Goal: Complete application form: Complete application form

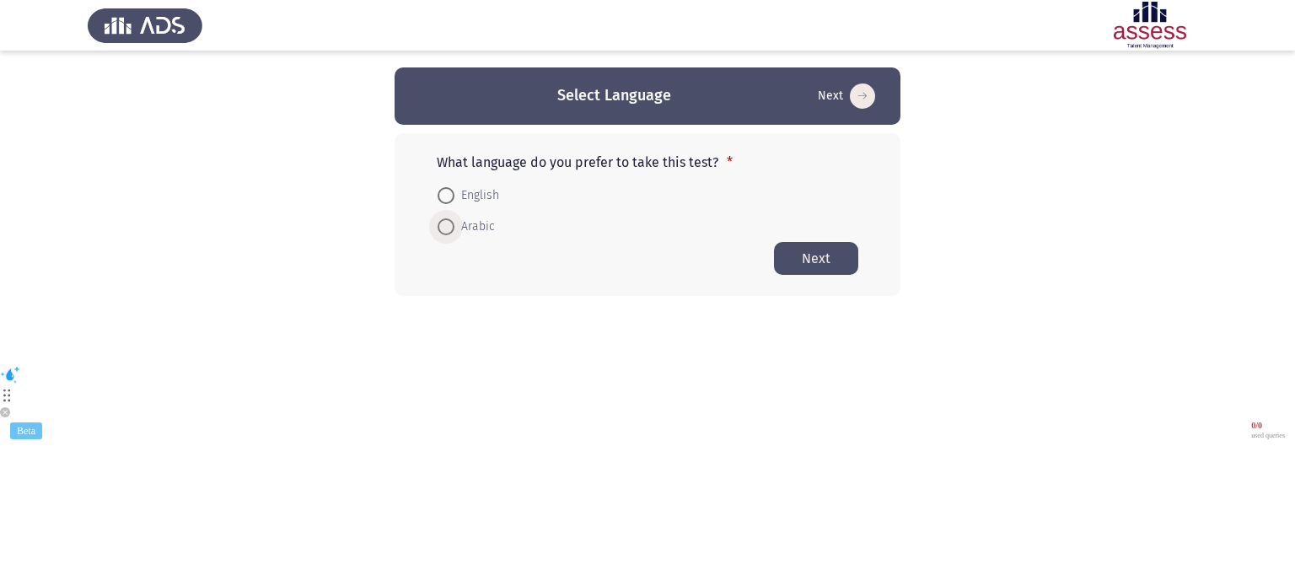
click at [469, 220] on span "Arabic" at bounding box center [475, 227] width 40 height 20
click at [455, 220] on input "Arabic" at bounding box center [446, 226] width 17 height 17
radio input "true"
click at [833, 262] on button "Next" at bounding box center [816, 257] width 84 height 33
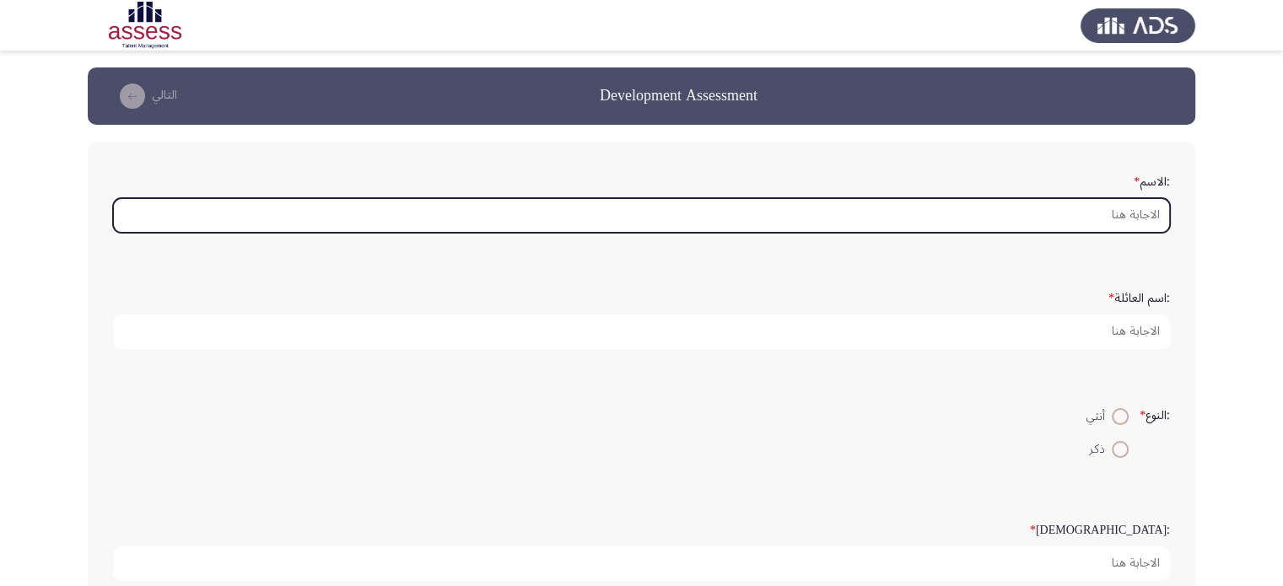
click at [1027, 223] on input ":الاسم *" at bounding box center [641, 215] width 1057 height 35
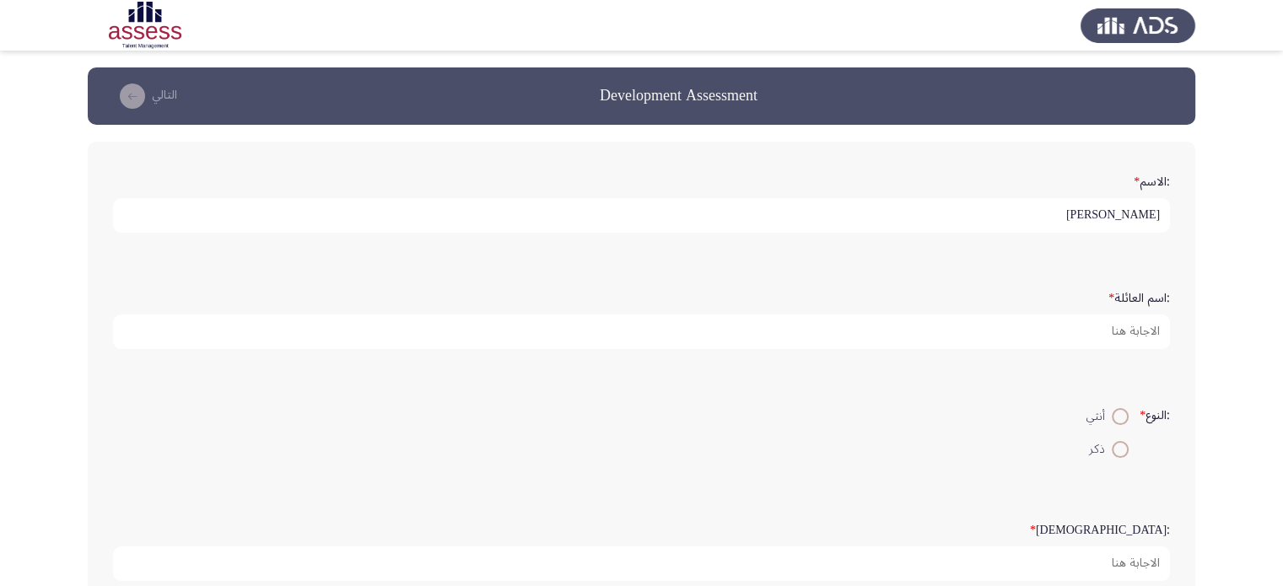
type input "[PERSON_NAME]"
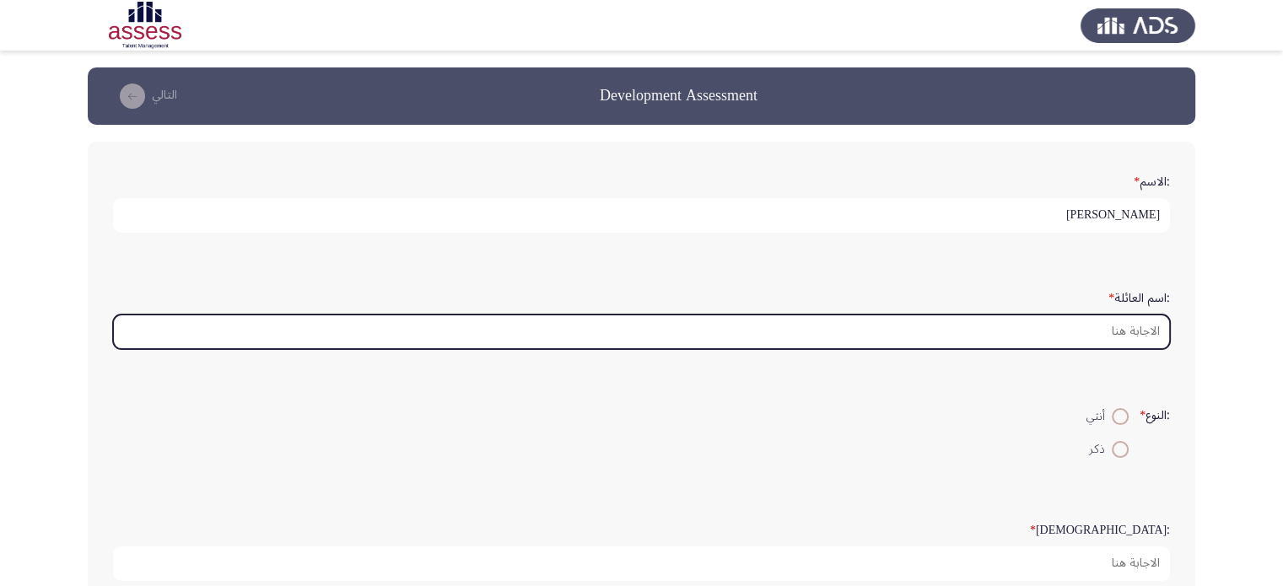
click at [1024, 322] on input ":اسم العائلة *" at bounding box center [641, 332] width 1057 height 35
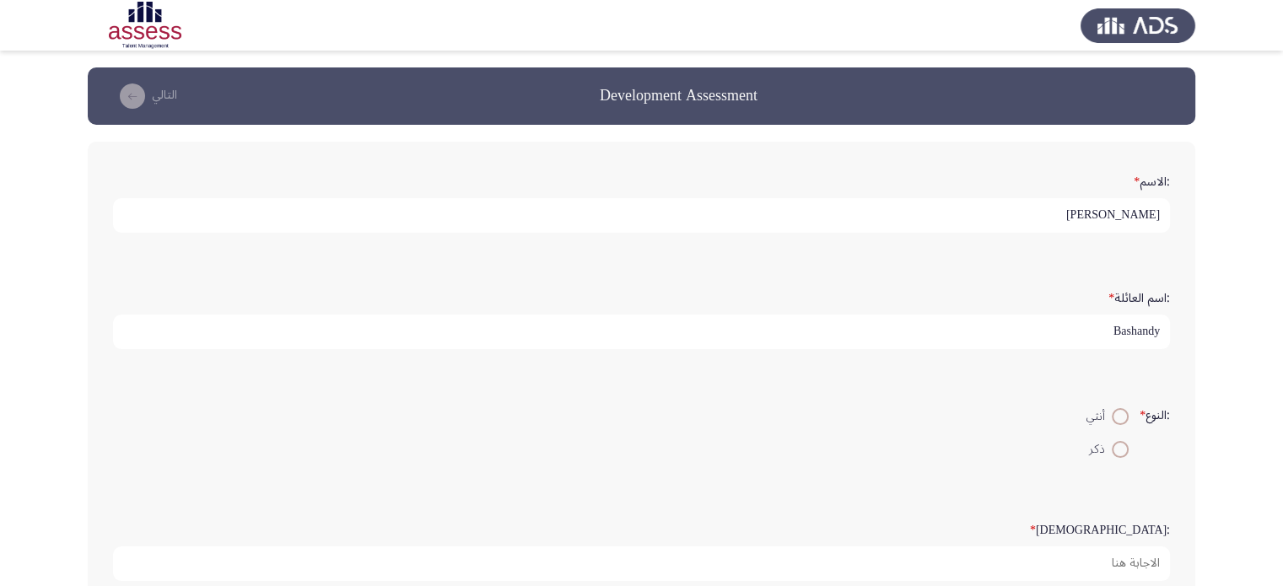
type input "Bashandy"
click at [1116, 452] on span at bounding box center [1119, 449] width 17 height 17
click at [1116, 452] on input "ذكر" at bounding box center [1119, 449] width 17 height 17
radio input "true"
click at [1111, 408] on input "أنثي" at bounding box center [1119, 416] width 17 height 17
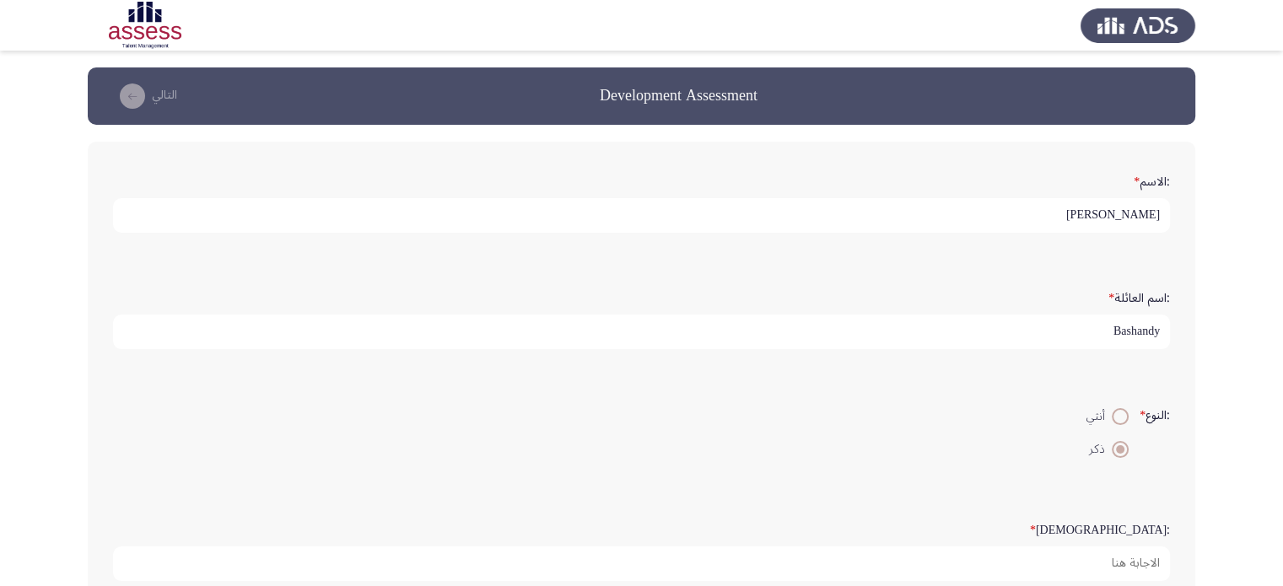
radio input "true"
click at [1111, 441] on input "ذكر" at bounding box center [1119, 449] width 17 height 17
radio input "true"
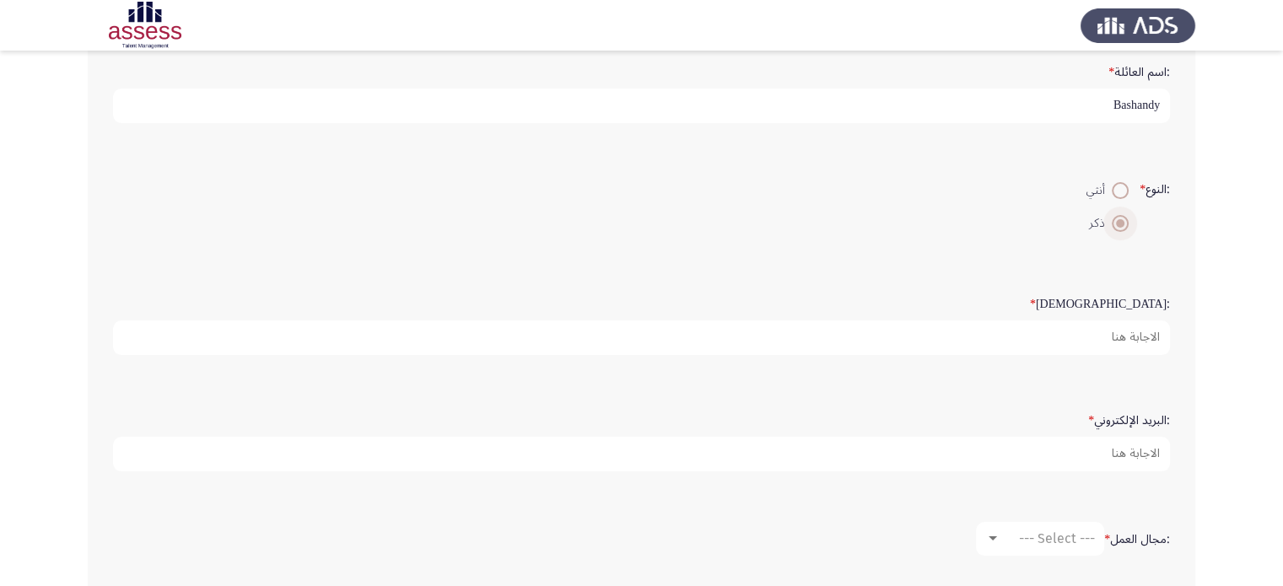
scroll to position [231, 0]
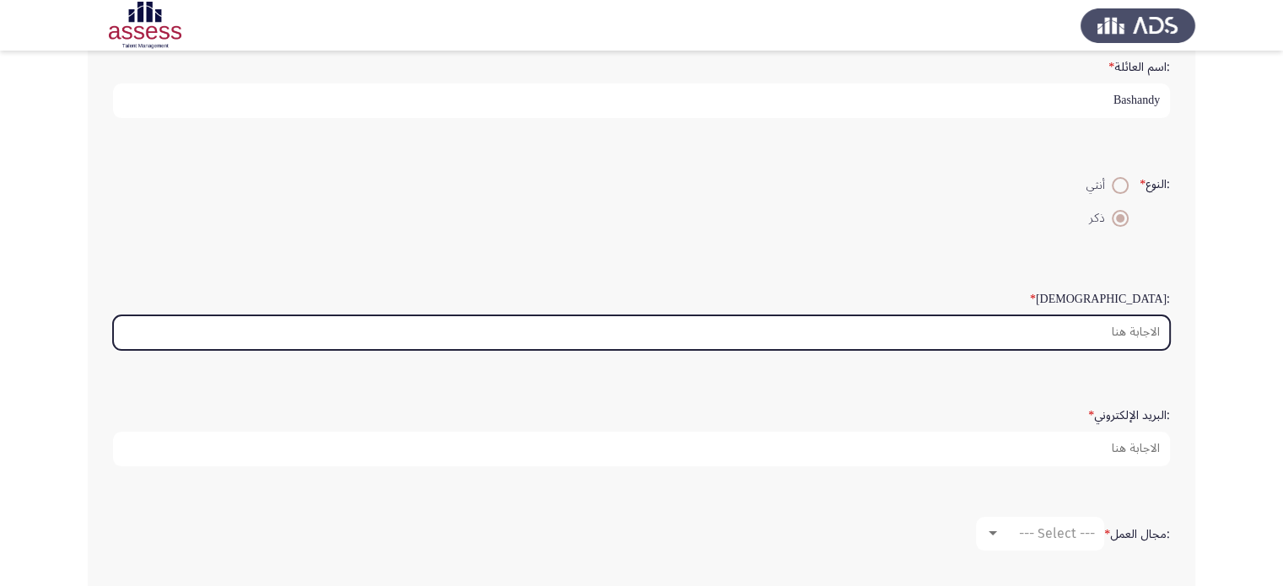
click at [993, 329] on input ":السن *" at bounding box center [641, 332] width 1057 height 35
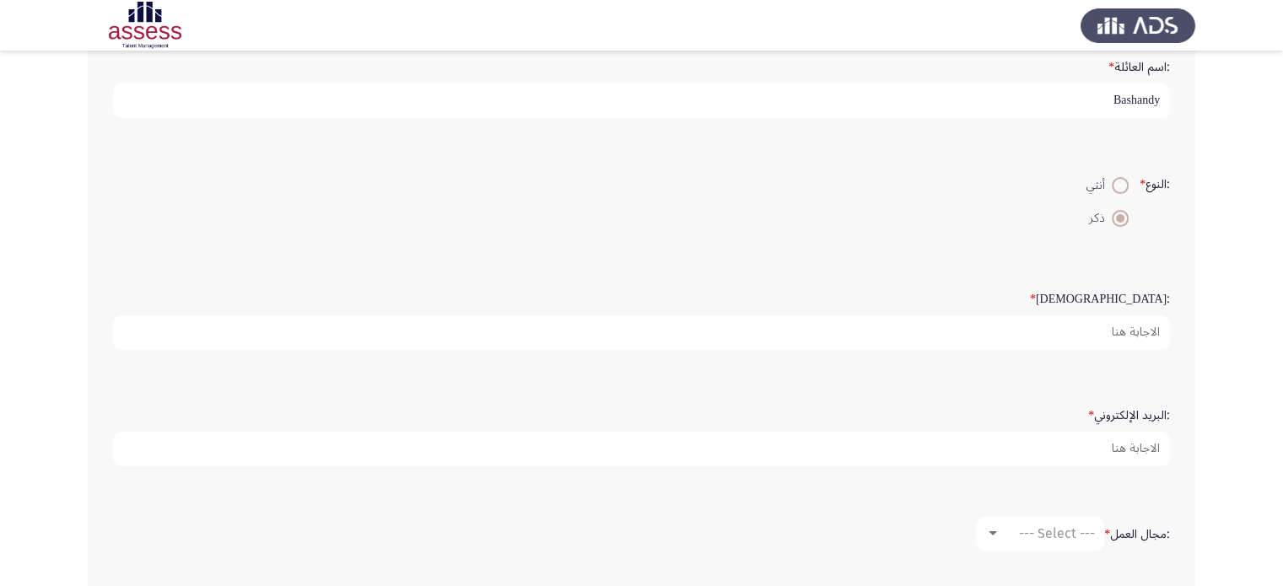
type input "2"
type input "30"
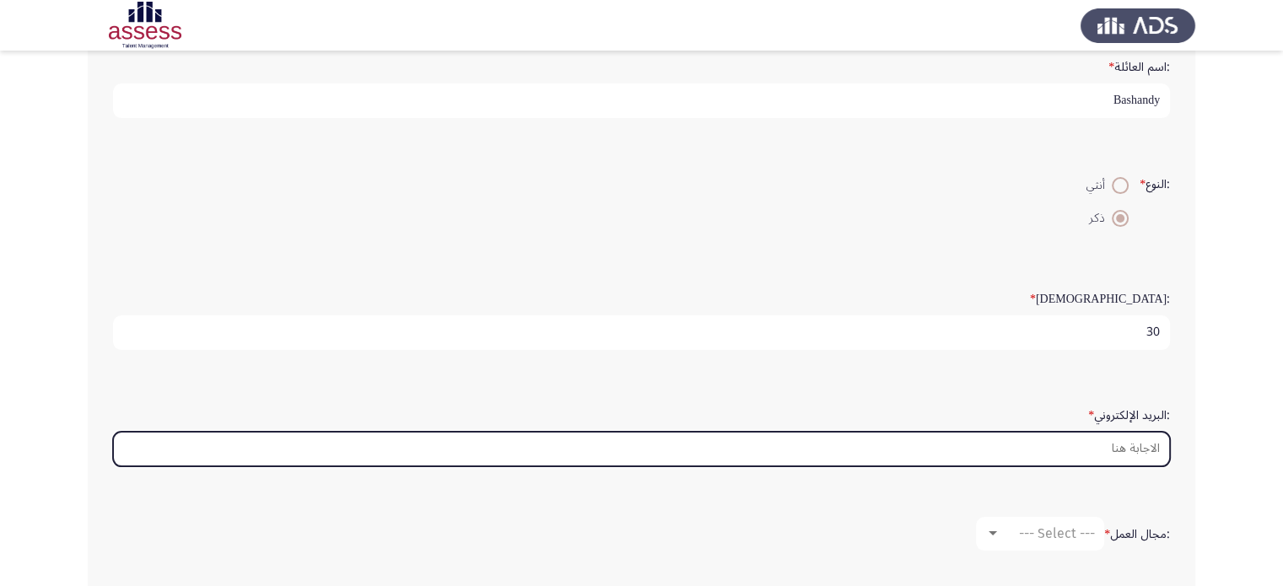
click at [1045, 444] on input ":البريد الإلكتروني *" at bounding box center [641, 449] width 1057 height 35
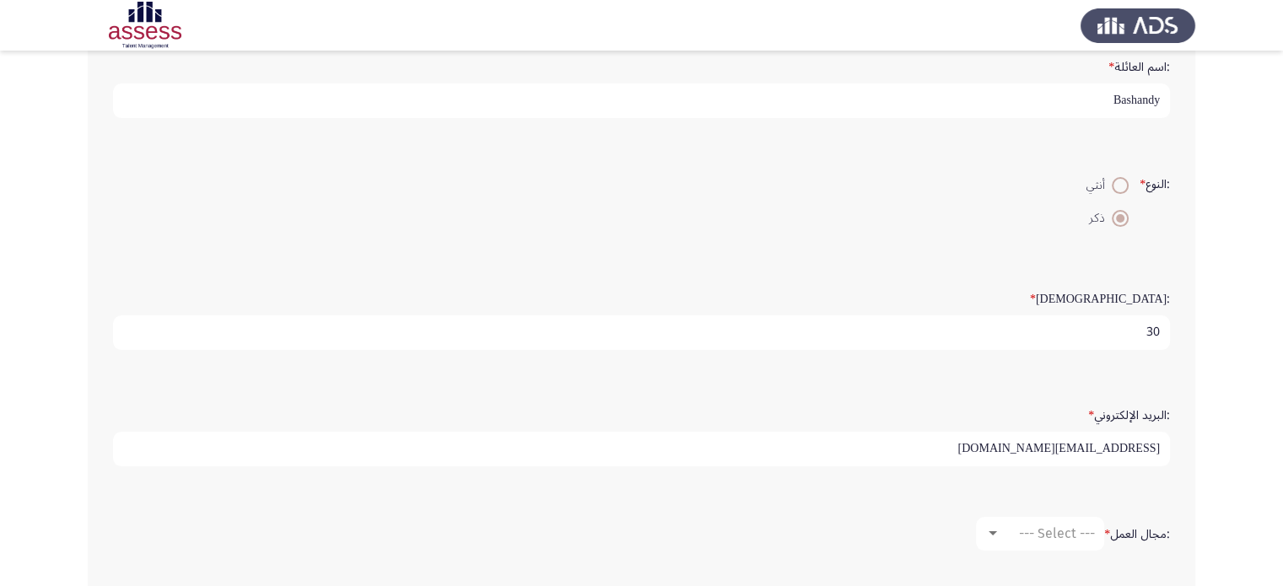
type input "[EMAIL_ADDRESS][DOMAIN_NAME]"
click at [801, 499] on div ":مجال العمل * --- Select ---" at bounding box center [642, 534] width 1074 height 84
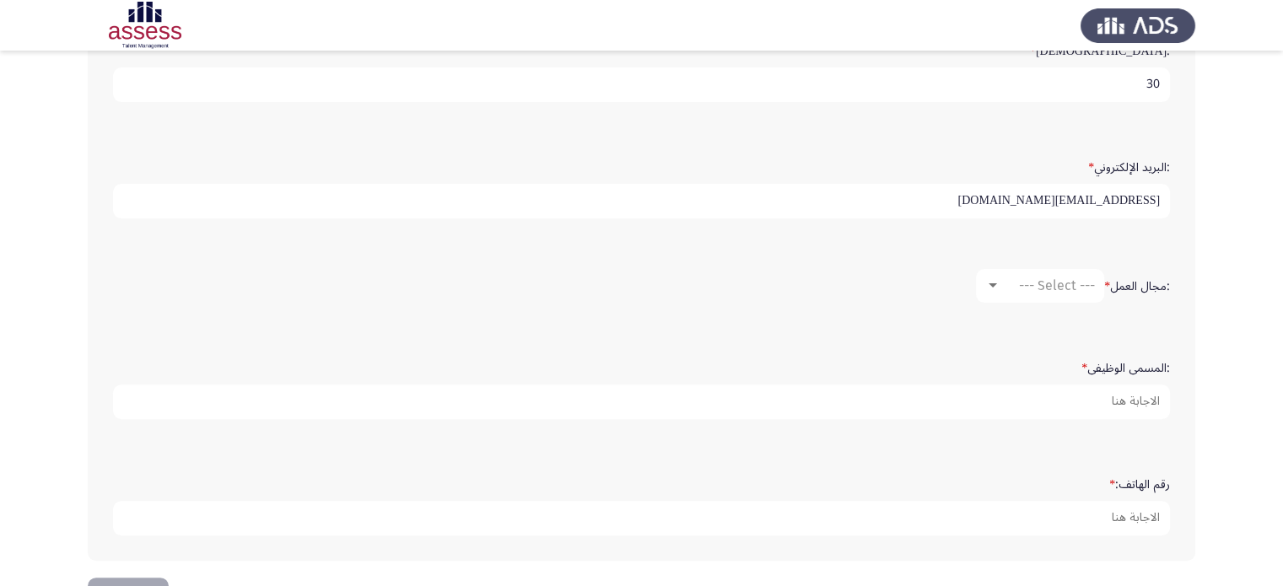
scroll to position [530, 0]
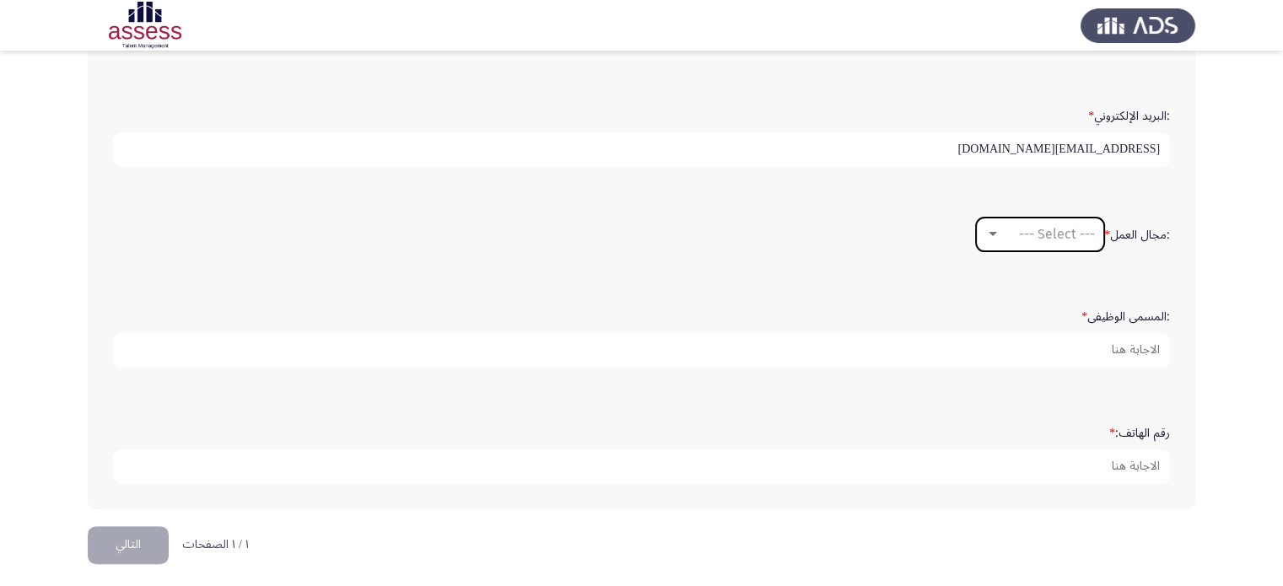
click at [982, 226] on mat-select "--- Select ---" at bounding box center [1040, 235] width 128 height 34
click at [1021, 226] on span "--- Select ---" at bounding box center [1057, 234] width 76 height 16
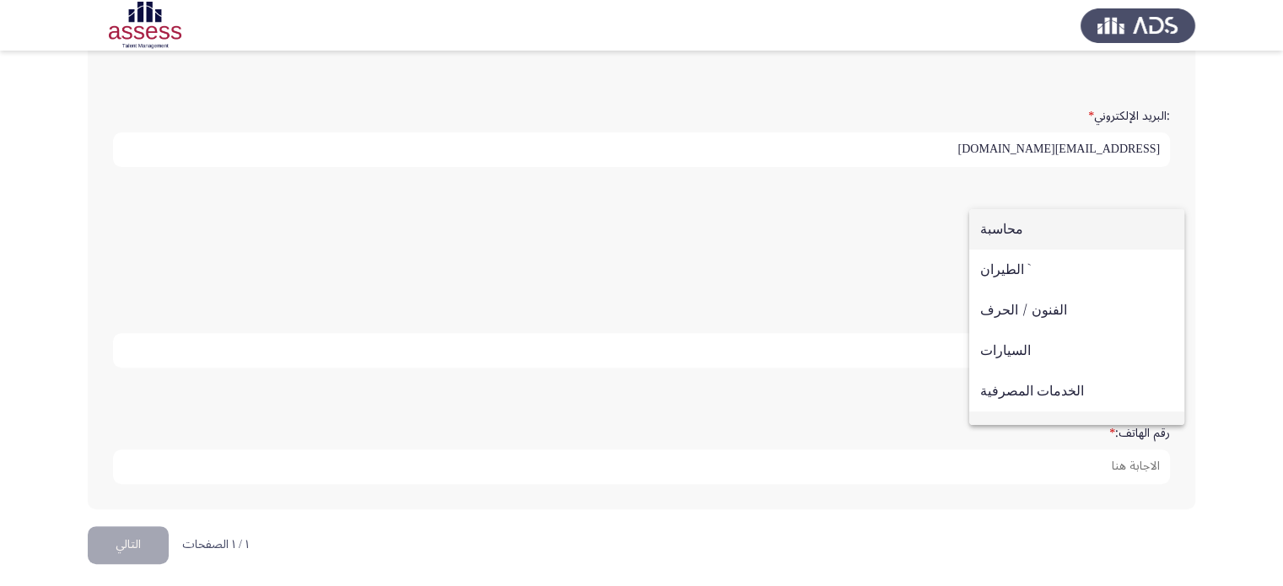
click at [1152, 417] on div "محاسبة الطيران ` الفنون / الحرف السيارات الخدمات المصرفية منظمة مدنية / اجتماعي…" at bounding box center [1076, 317] width 215 height 216
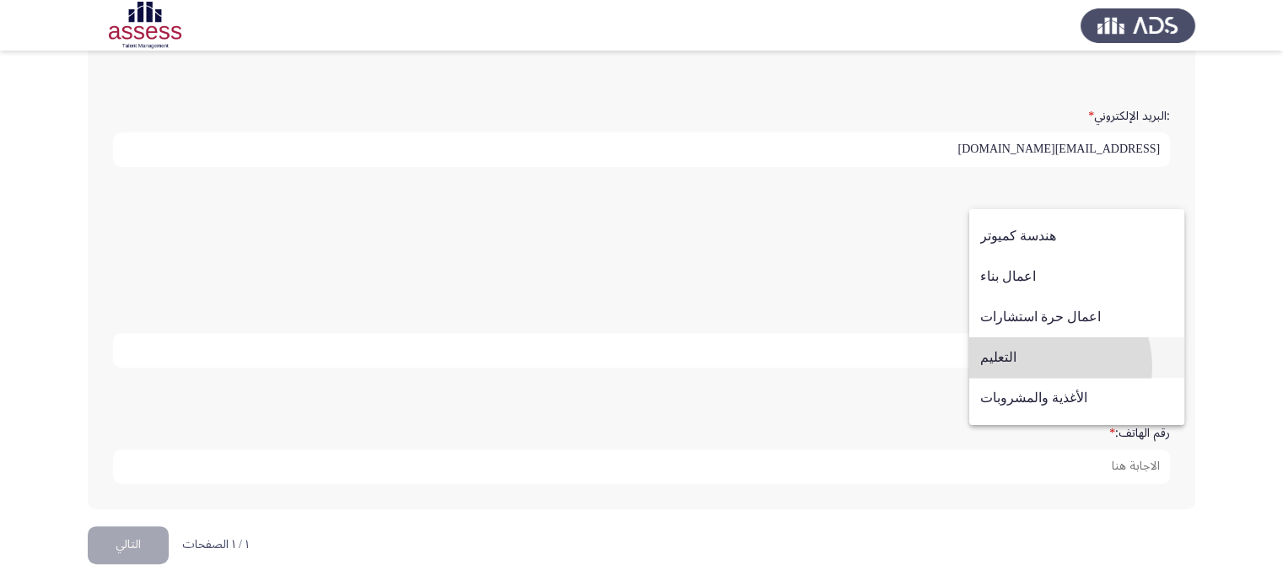
click at [1039, 367] on span "التعليم" at bounding box center [1076, 357] width 193 height 40
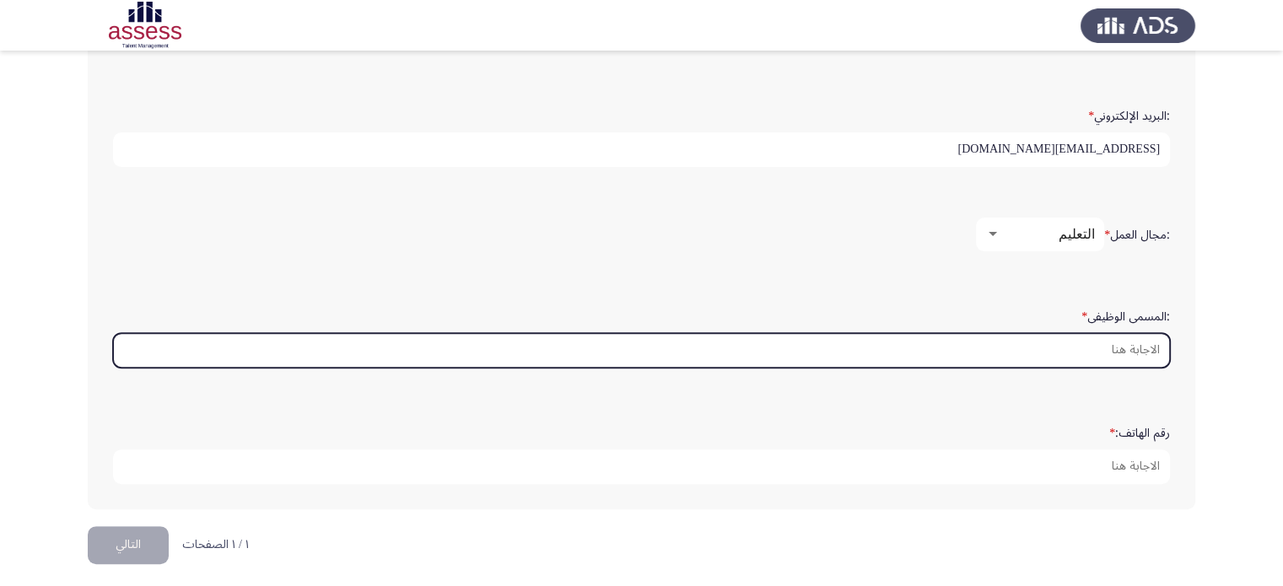
click at [1128, 342] on input ":المسمى الوظيفى *" at bounding box center [641, 350] width 1057 height 35
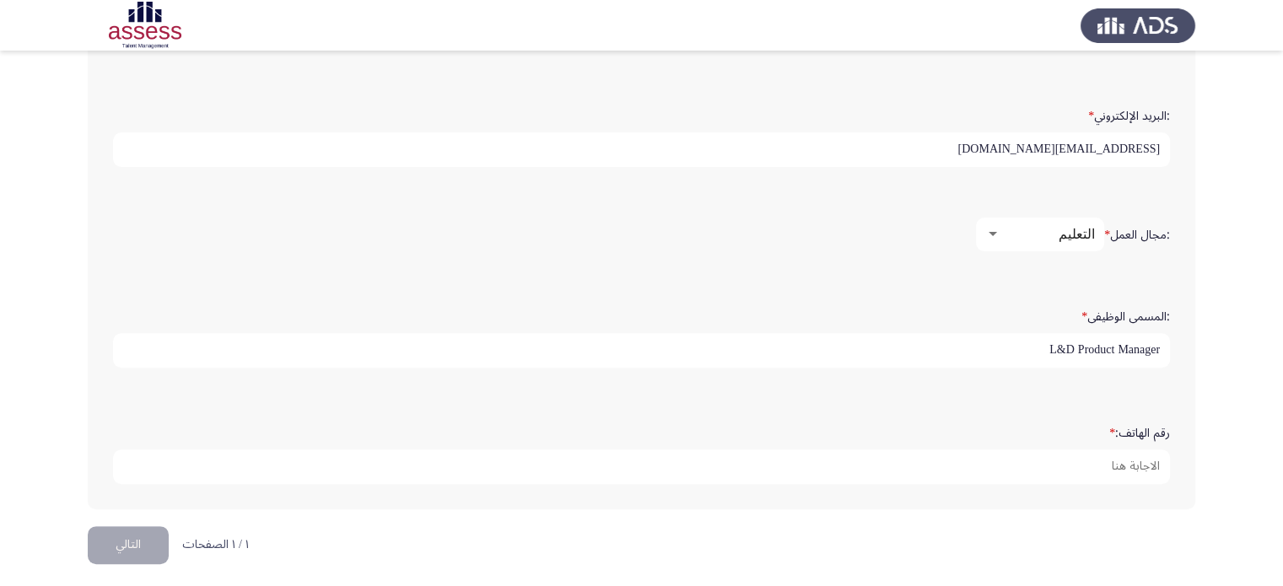
type input "L&D Product Manager"
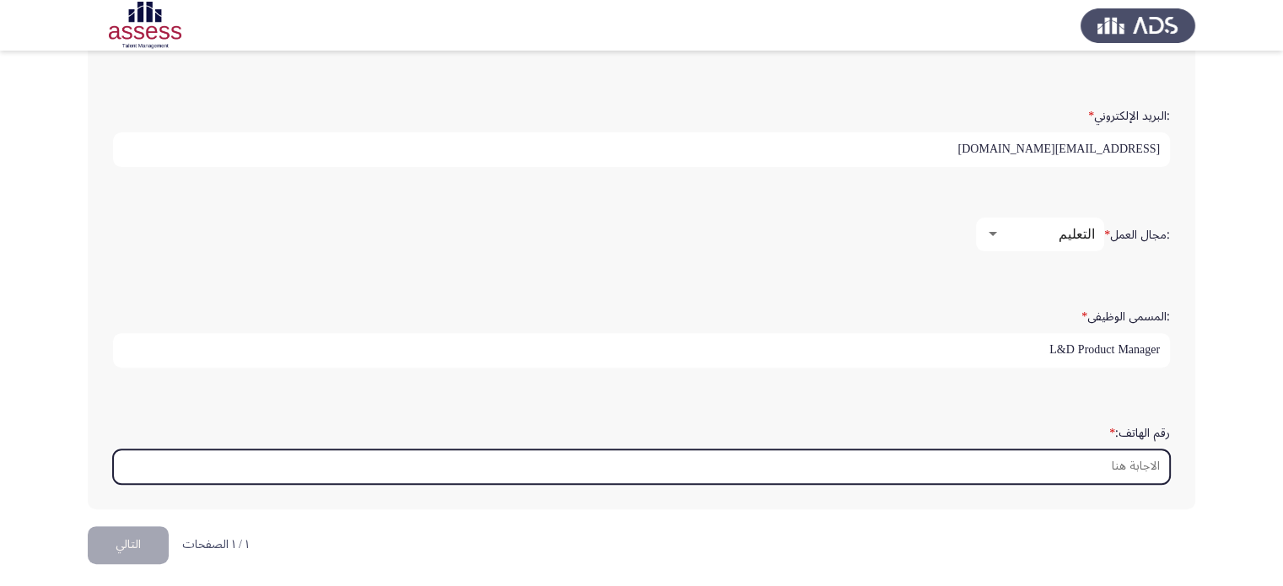
click at [1093, 449] on input "رقم الهاتف: *" at bounding box center [641, 466] width 1057 height 35
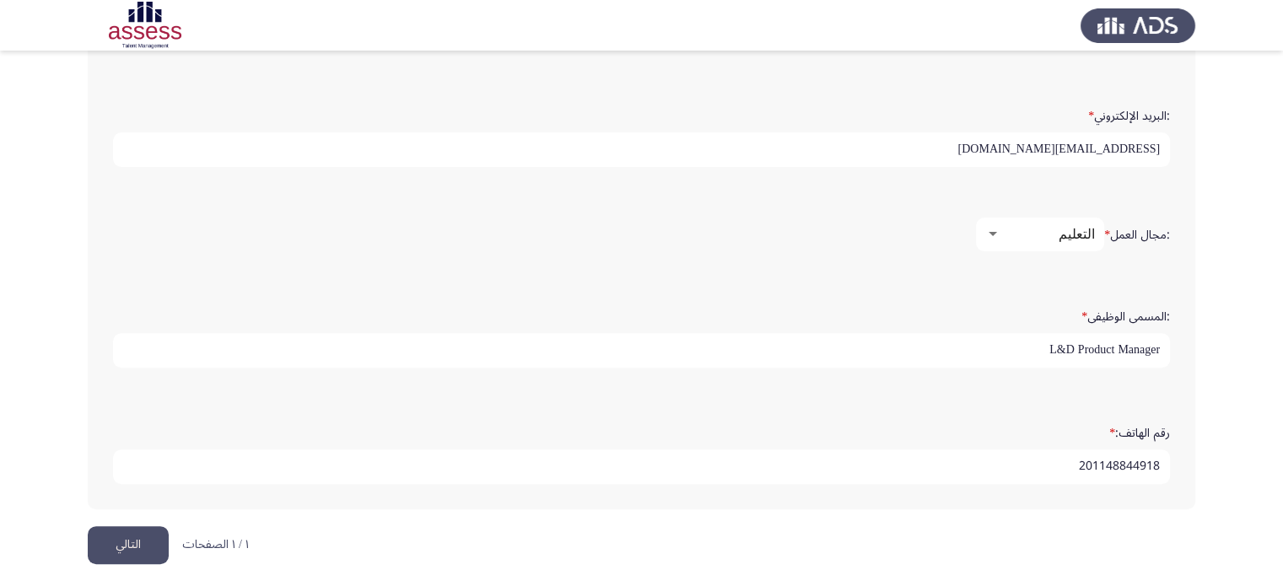
type input "201148844918"
click at [117, 542] on button "التالي" at bounding box center [128, 545] width 81 height 38
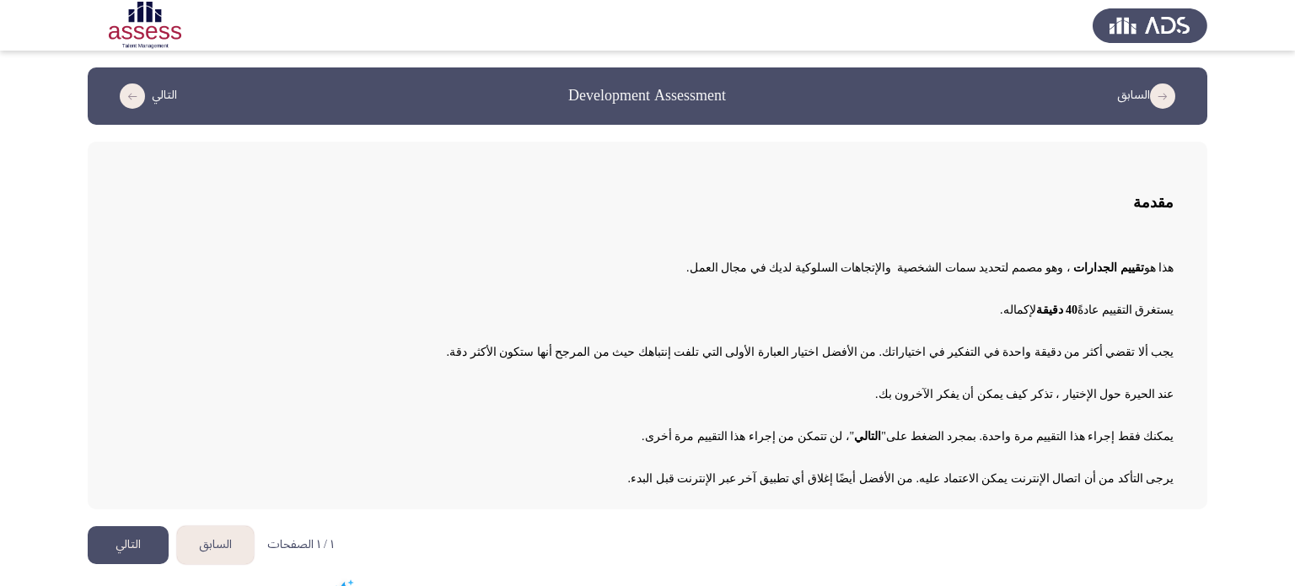
click at [135, 537] on button "التالي" at bounding box center [128, 545] width 81 height 38
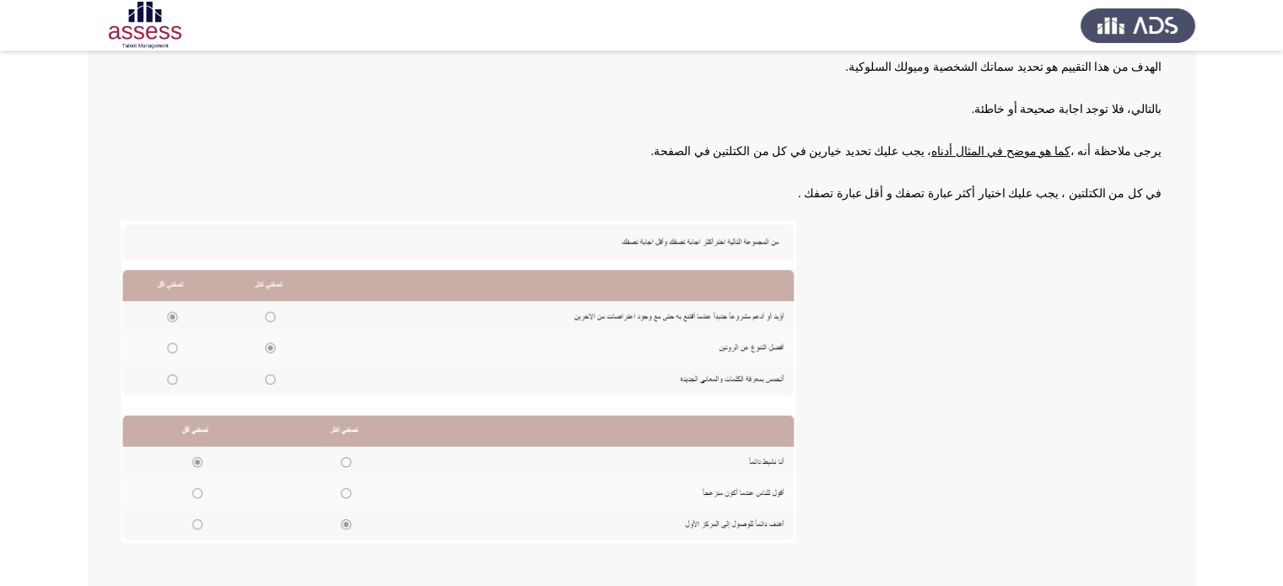
scroll to position [283, 0]
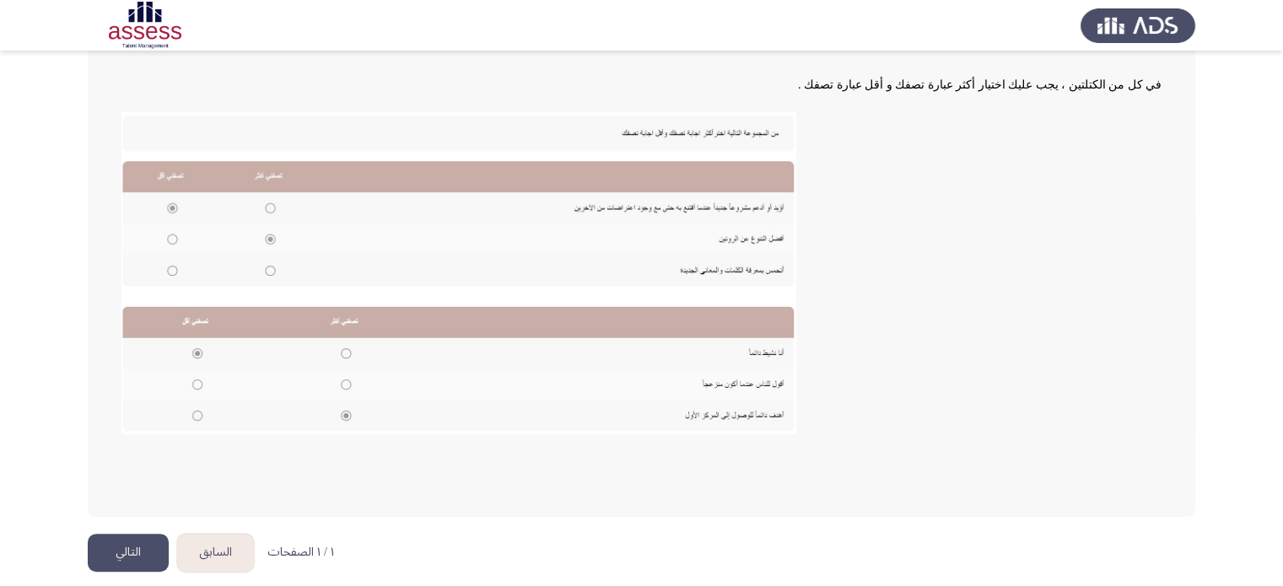
click at [135, 537] on button "التالي" at bounding box center [128, 553] width 81 height 38
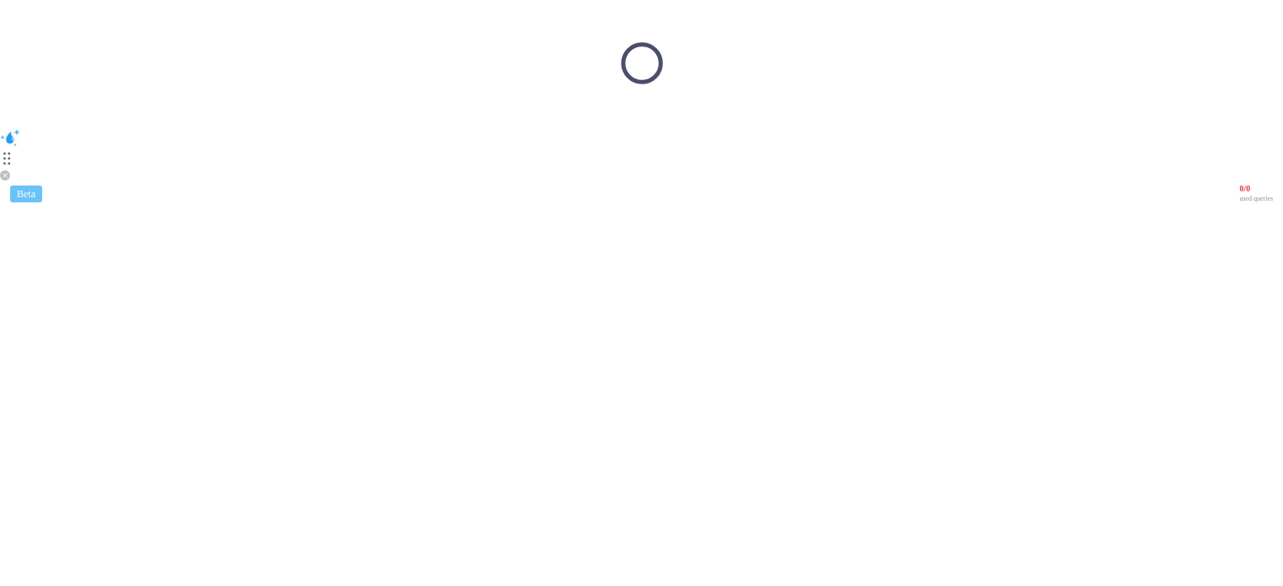
scroll to position [0, 0]
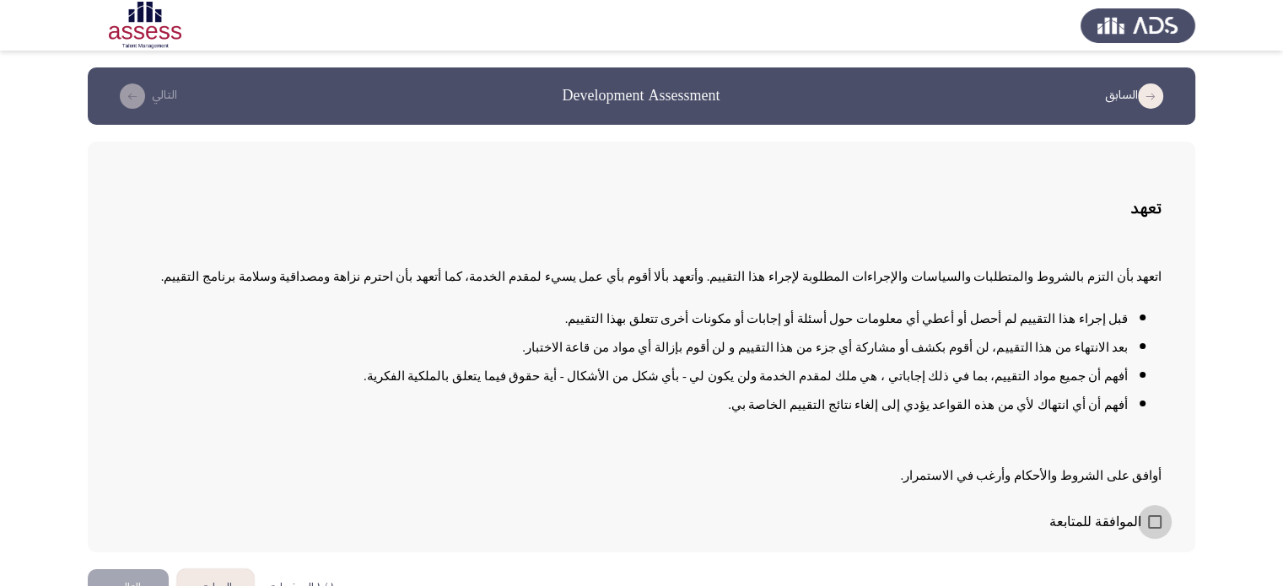
click at [1148, 516] on span at bounding box center [1154, 521] width 13 height 13
click at [1154, 529] on input "الموافقة للمتابعة" at bounding box center [1154, 529] width 1 height 1
checkbox input "true"
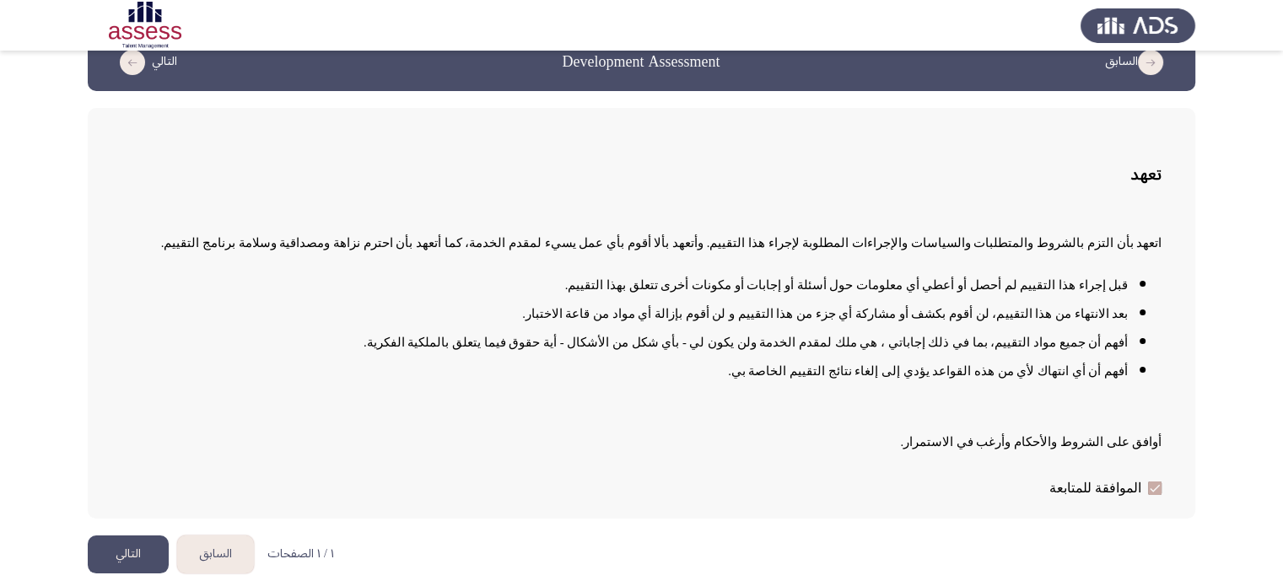
click at [108, 565] on button "التالي" at bounding box center [128, 554] width 81 height 38
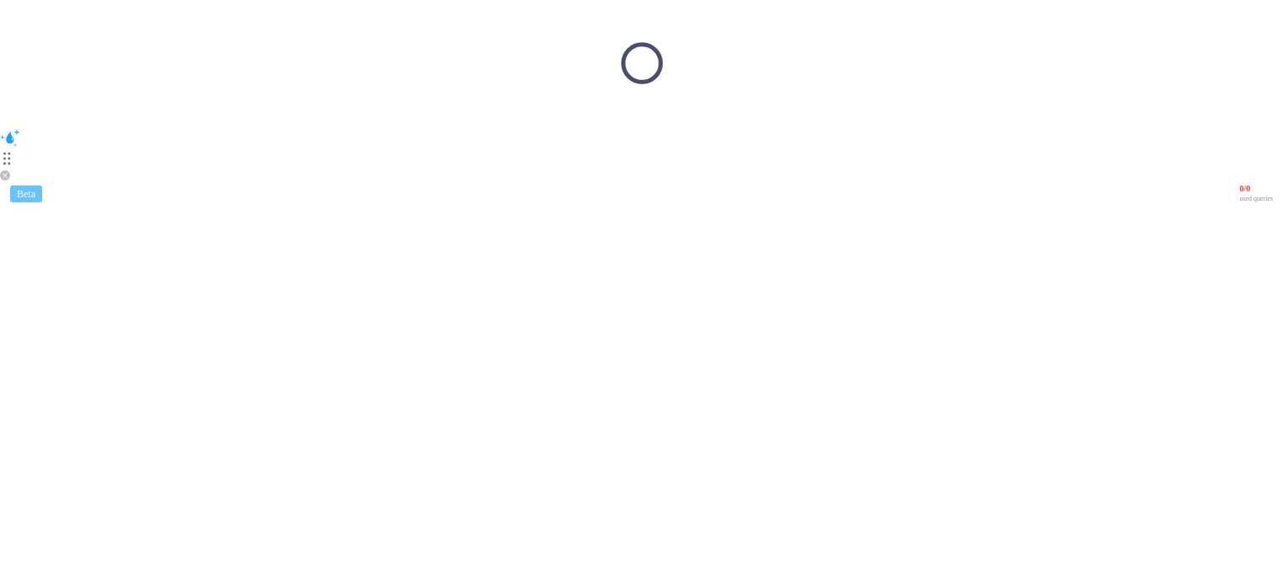
scroll to position [0, 0]
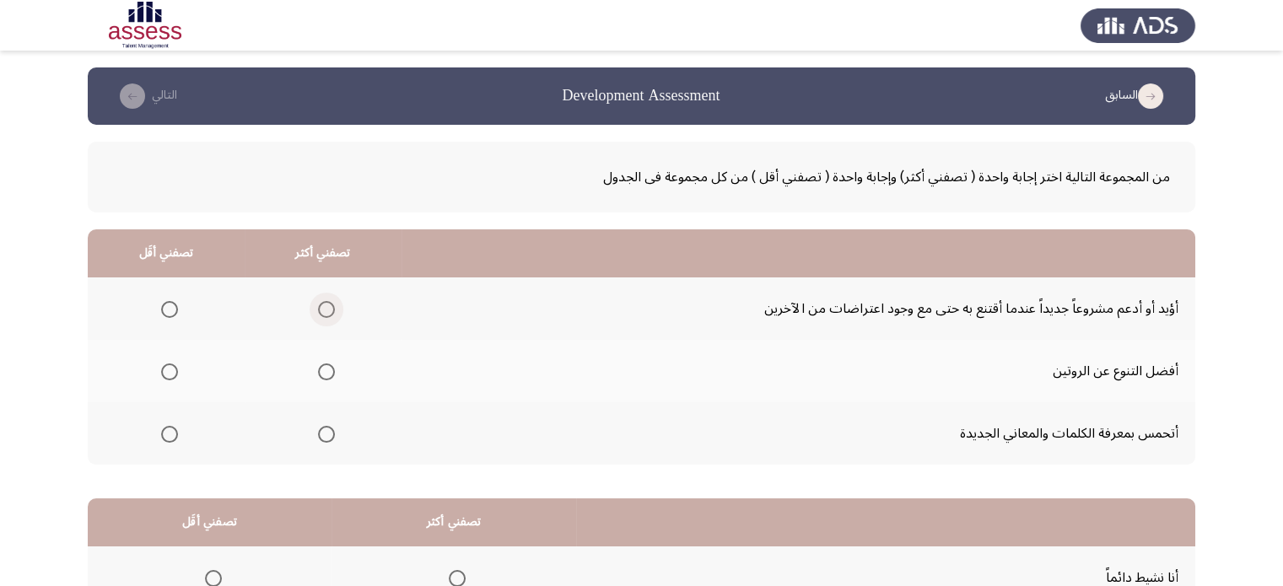
click at [326, 304] on span "Select an option" at bounding box center [326, 309] width 17 height 17
click at [326, 304] on input "Select an option" at bounding box center [326, 309] width 17 height 17
click at [320, 369] on span "Select an option" at bounding box center [326, 371] width 17 height 17
click at [320, 369] on input "Select an option" at bounding box center [326, 371] width 17 height 17
click at [326, 428] on span "Select an option" at bounding box center [326, 434] width 17 height 17
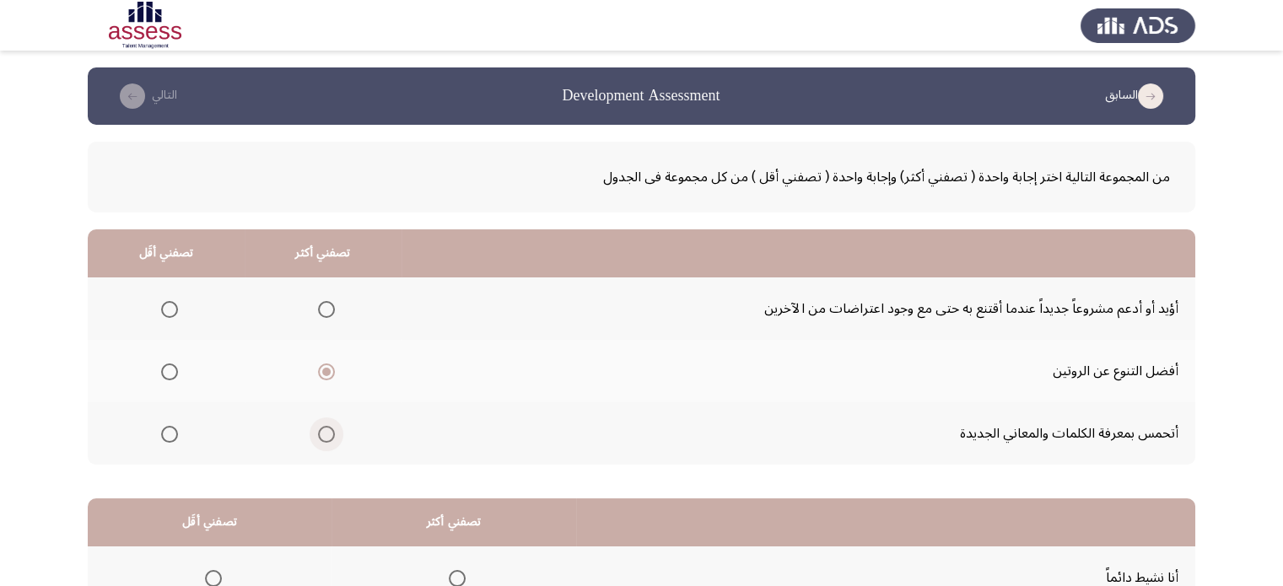
click at [326, 428] on input "Select an option" at bounding box center [326, 434] width 17 height 17
click at [320, 368] on span "Select an option" at bounding box center [326, 371] width 17 height 17
click at [320, 368] on input "Select an option" at bounding box center [326, 371] width 17 height 17
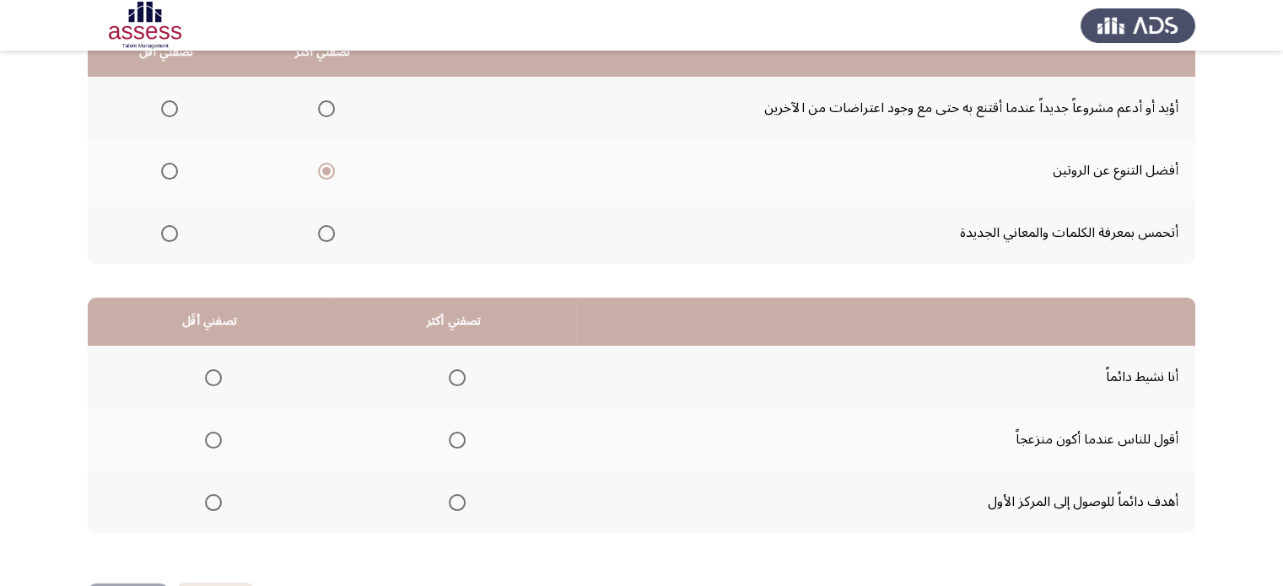
scroll to position [263, 0]
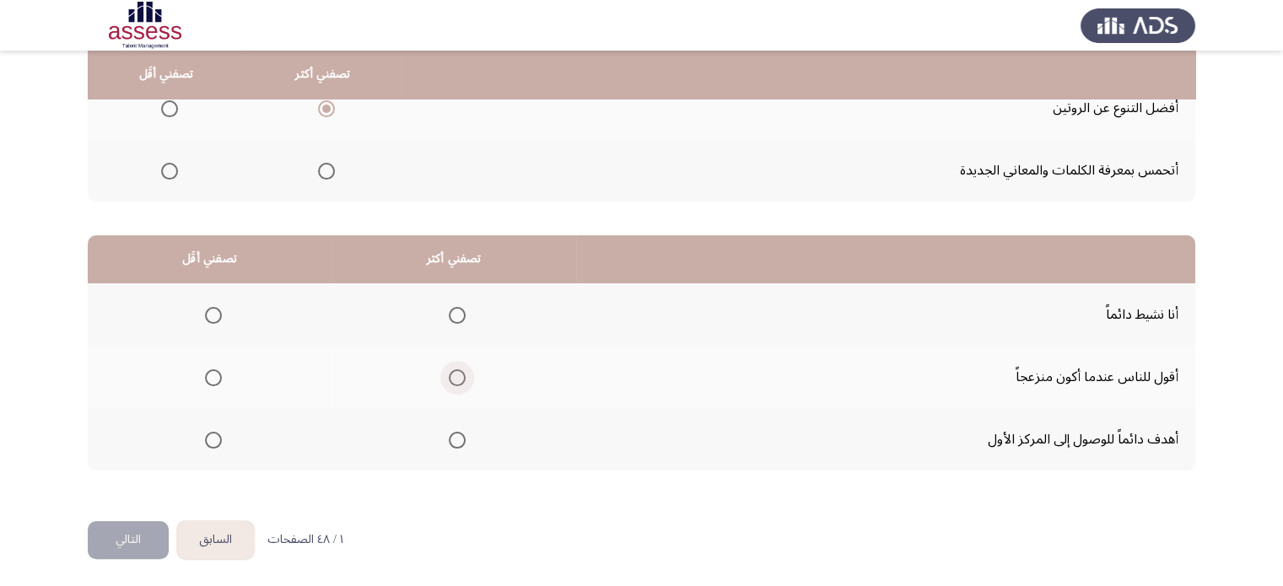
click at [452, 377] on span "Select an option" at bounding box center [457, 377] width 17 height 17
click at [452, 377] on input "Select an option" at bounding box center [457, 377] width 17 height 17
click at [137, 533] on button "التالي" at bounding box center [128, 540] width 81 height 38
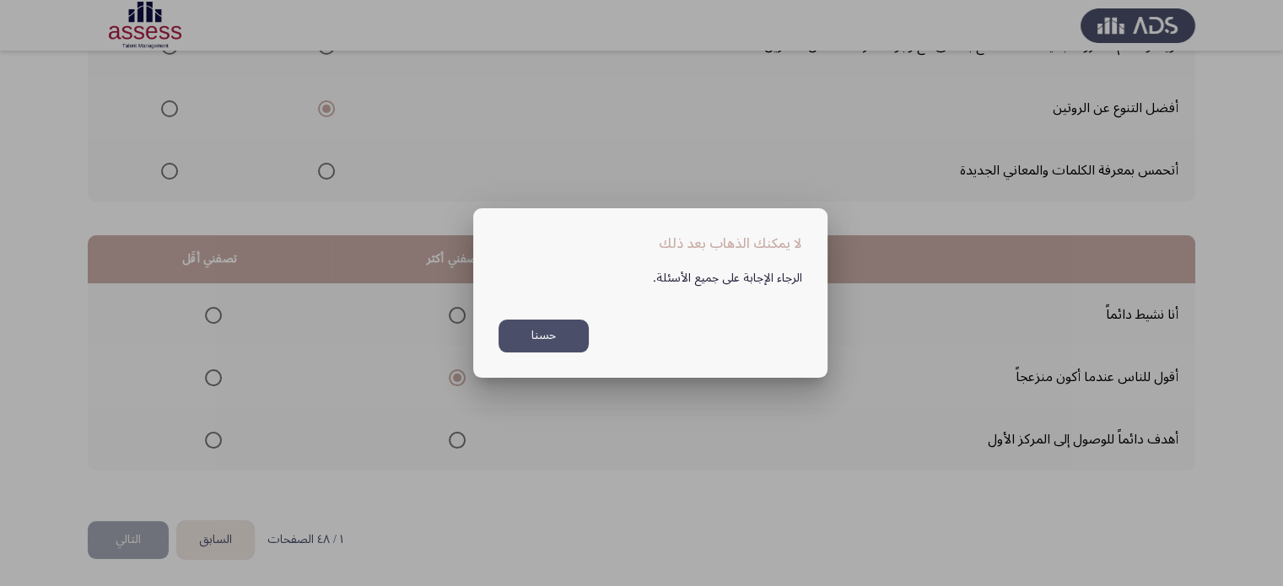
scroll to position [0, 0]
click at [544, 336] on button "حسنا" at bounding box center [543, 336] width 90 height 33
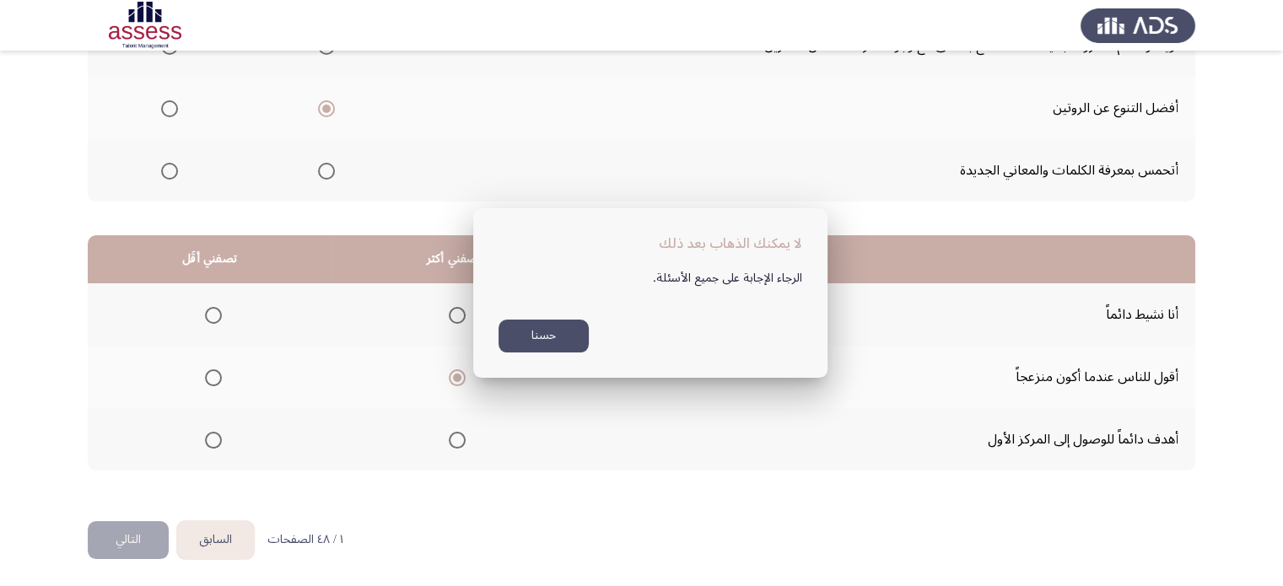
scroll to position [263, 0]
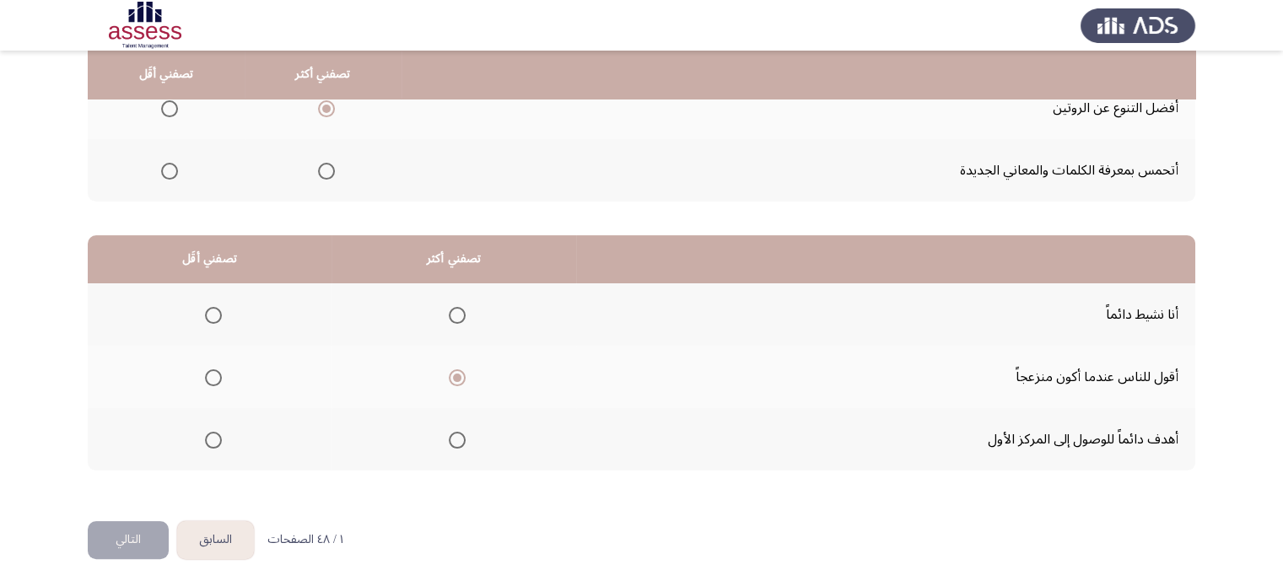
click at [171, 167] on span "Select an option" at bounding box center [169, 171] width 17 height 17
click at [171, 167] on input "Select an option" at bounding box center [169, 171] width 17 height 17
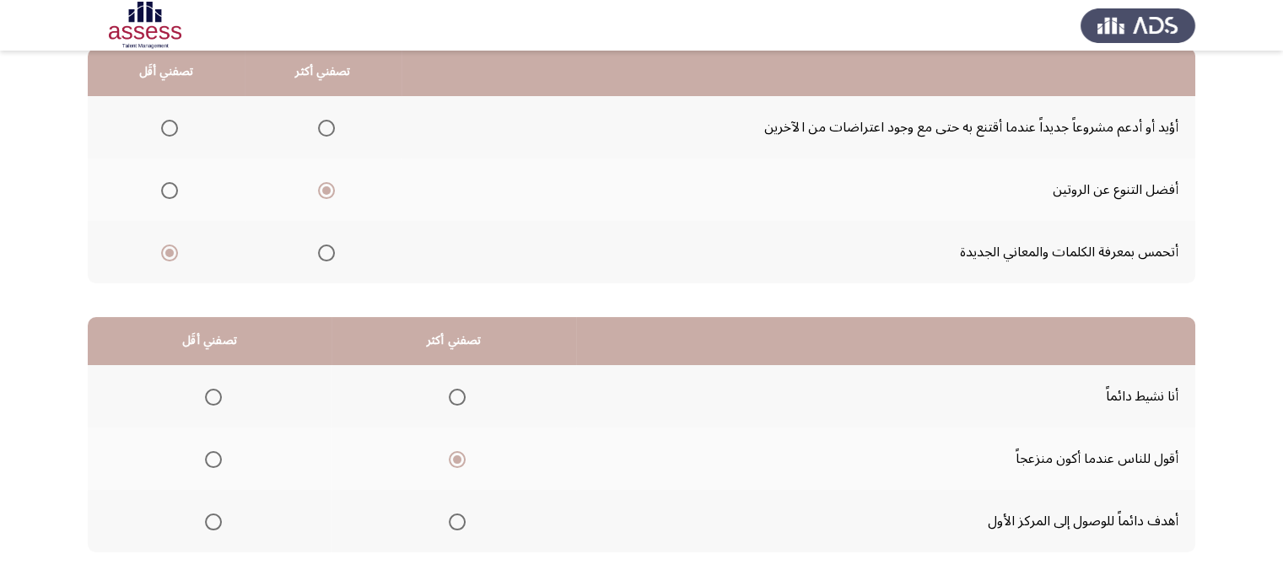
scroll to position [128, 0]
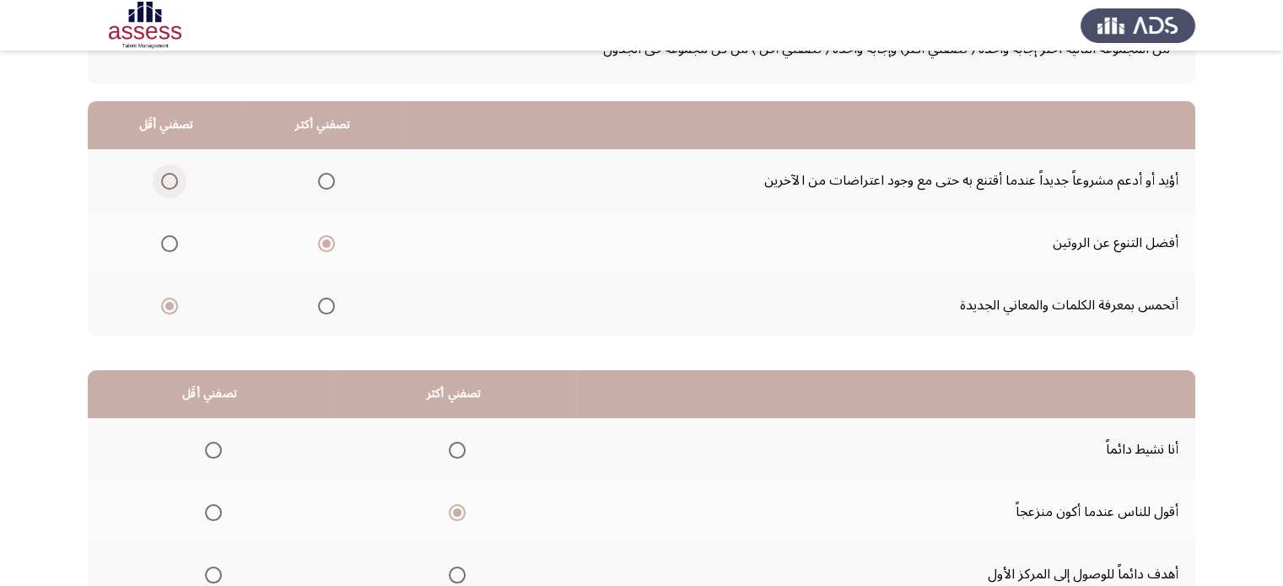
click at [167, 179] on span "Select an option" at bounding box center [169, 181] width 17 height 17
click at [167, 179] on input "Select an option" at bounding box center [169, 181] width 17 height 17
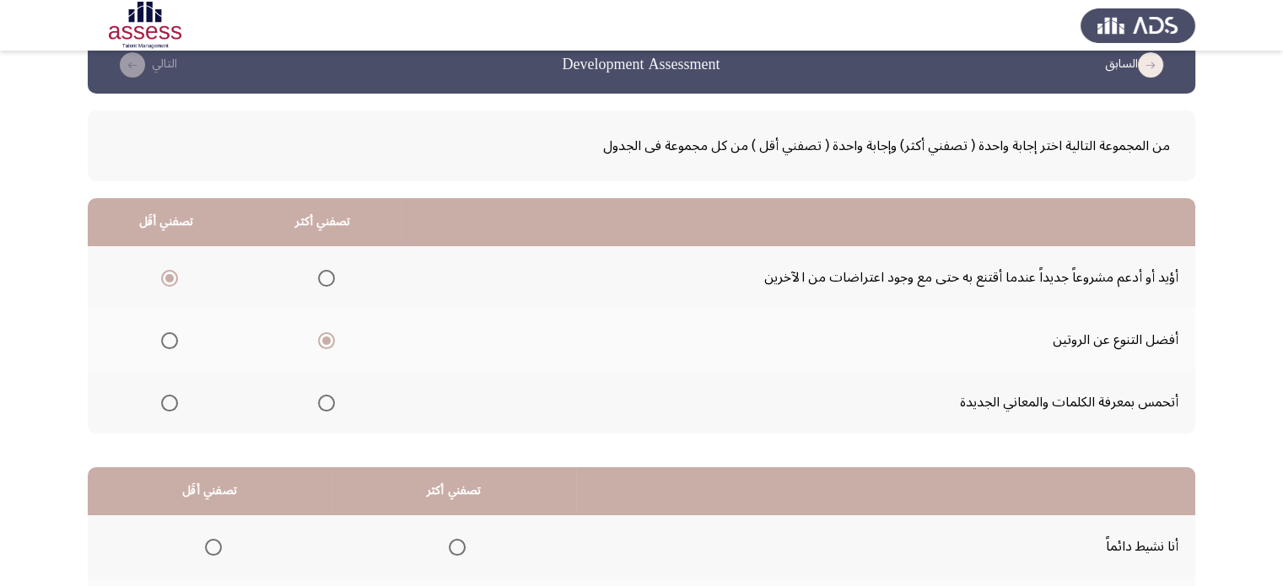
scroll to position [34, 0]
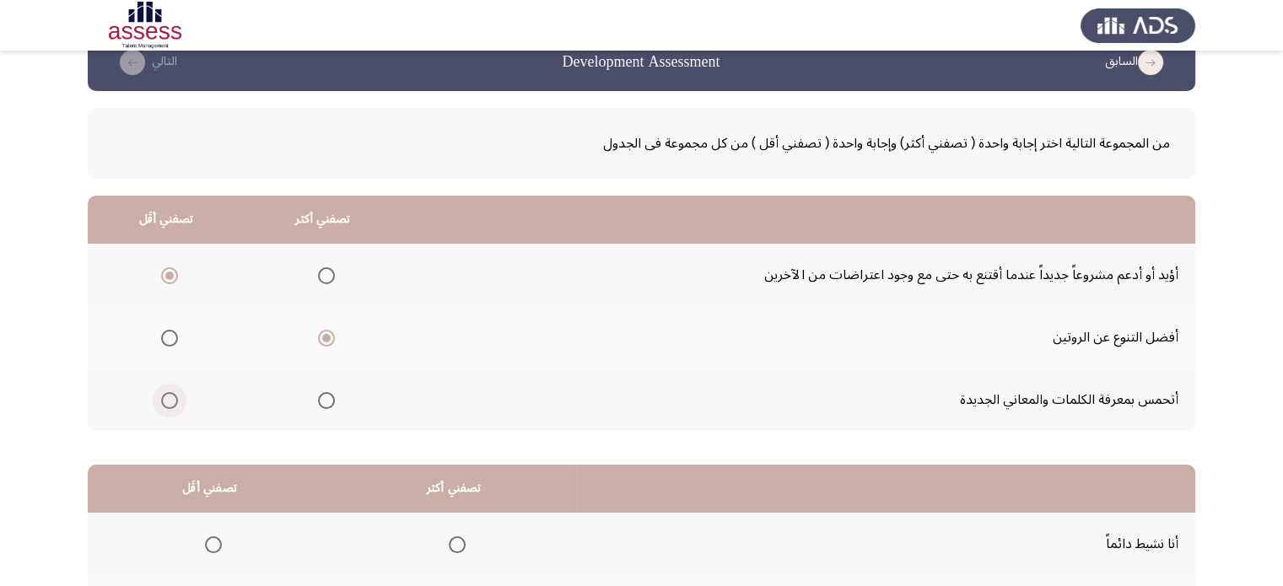
click at [167, 401] on span "Select an option" at bounding box center [169, 400] width 17 height 17
click at [167, 401] on input "Select an option" at bounding box center [169, 400] width 17 height 17
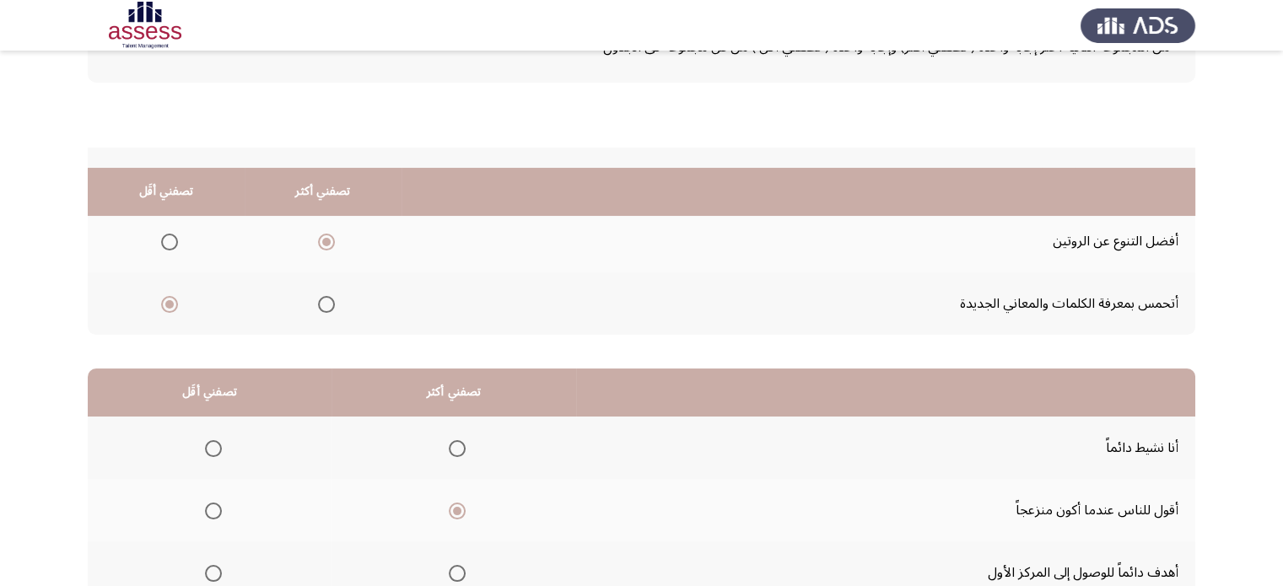
scroll to position [263, 0]
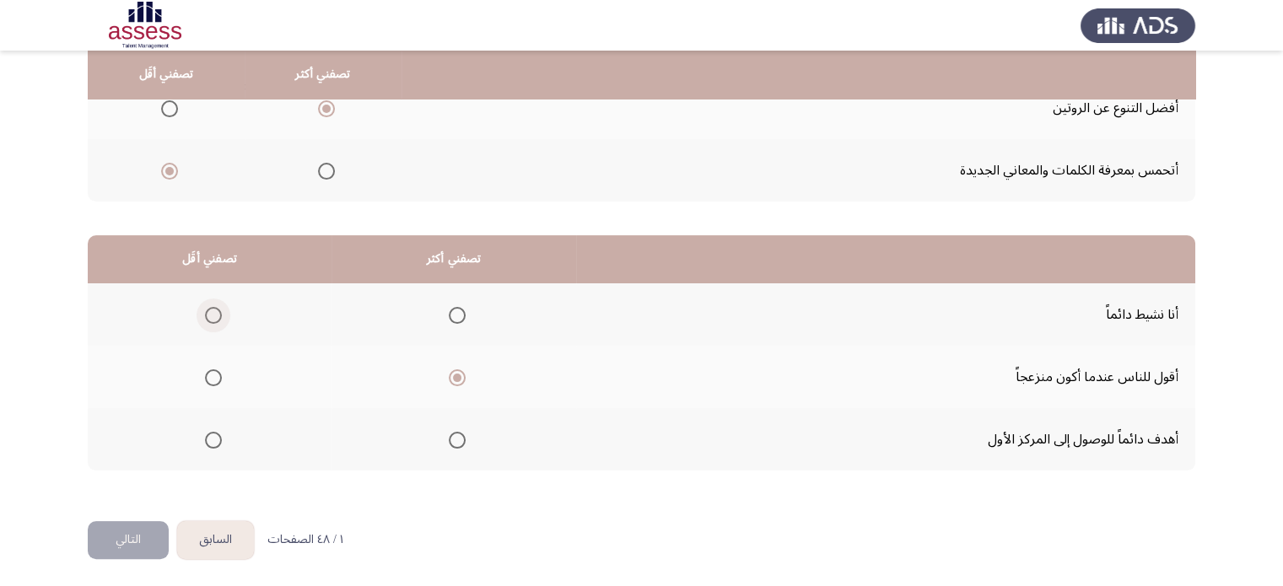
click at [214, 315] on span "Select an option" at bounding box center [213, 315] width 17 height 17
click at [214, 315] on input "Select an option" at bounding box center [213, 315] width 17 height 17
click at [140, 530] on button "التالي" at bounding box center [128, 540] width 81 height 38
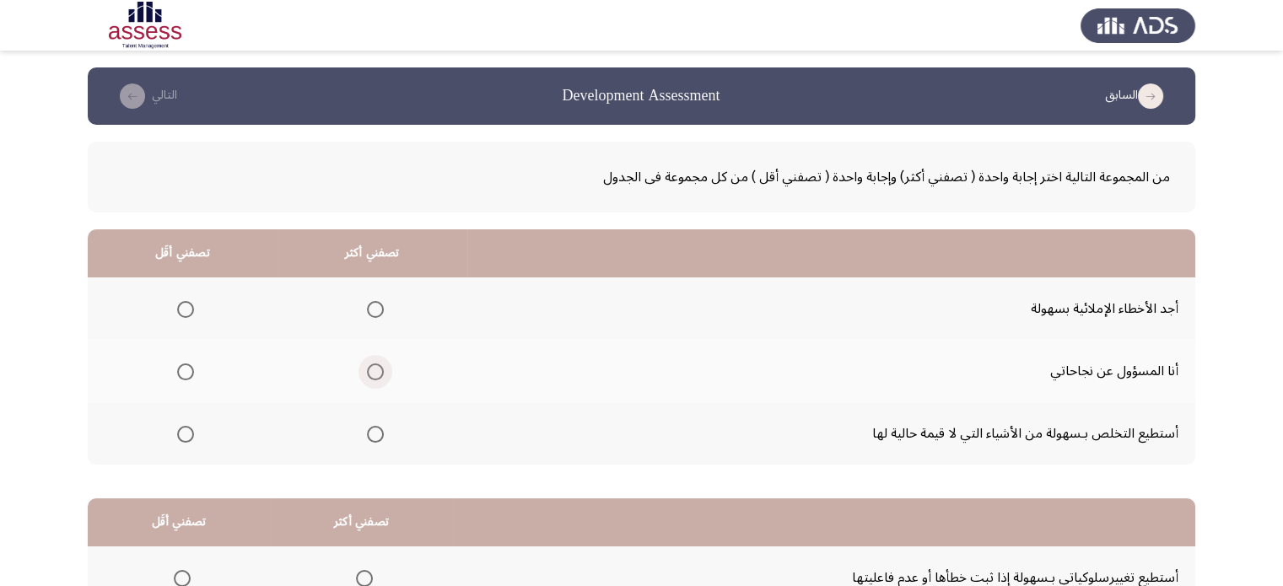
click at [370, 377] on span "Select an option" at bounding box center [375, 371] width 17 height 17
click at [370, 377] on input "Select an option" at bounding box center [375, 371] width 17 height 17
click at [177, 304] on span "Select an option" at bounding box center [185, 309] width 17 height 17
click at [177, 304] on input "Select an option" at bounding box center [185, 309] width 17 height 17
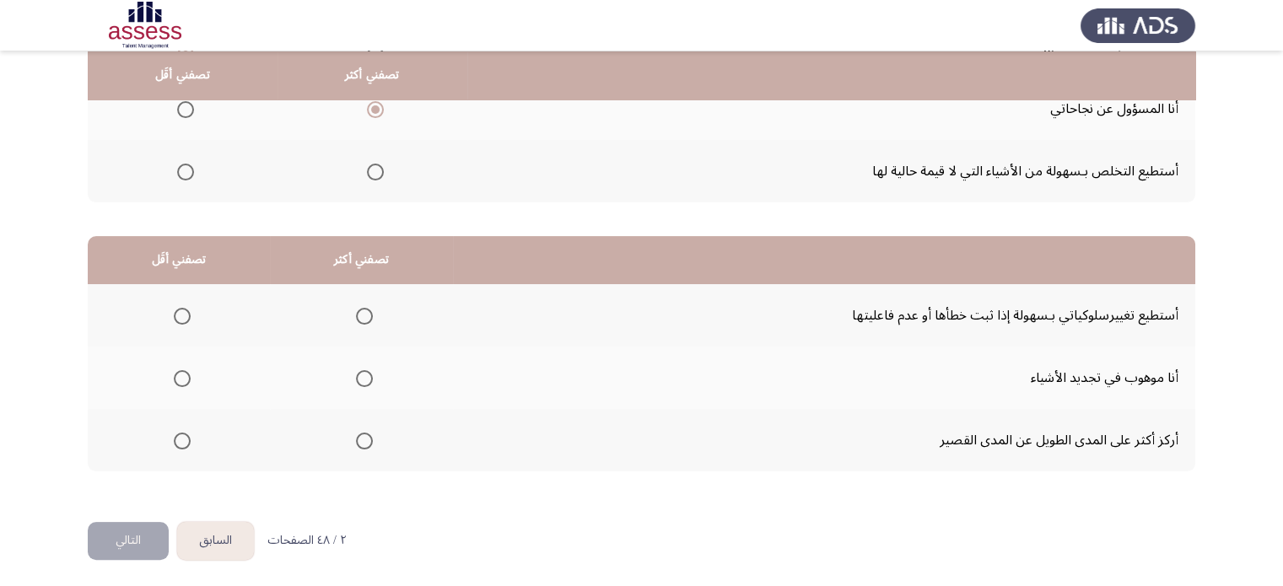
scroll to position [263, 0]
click at [358, 315] on span "Select an option" at bounding box center [364, 315] width 17 height 17
click at [358, 315] on input "Select an option" at bounding box center [364, 315] width 17 height 17
click at [183, 381] on span "Select an option" at bounding box center [182, 377] width 17 height 17
click at [183, 381] on input "Select an option" at bounding box center [182, 377] width 17 height 17
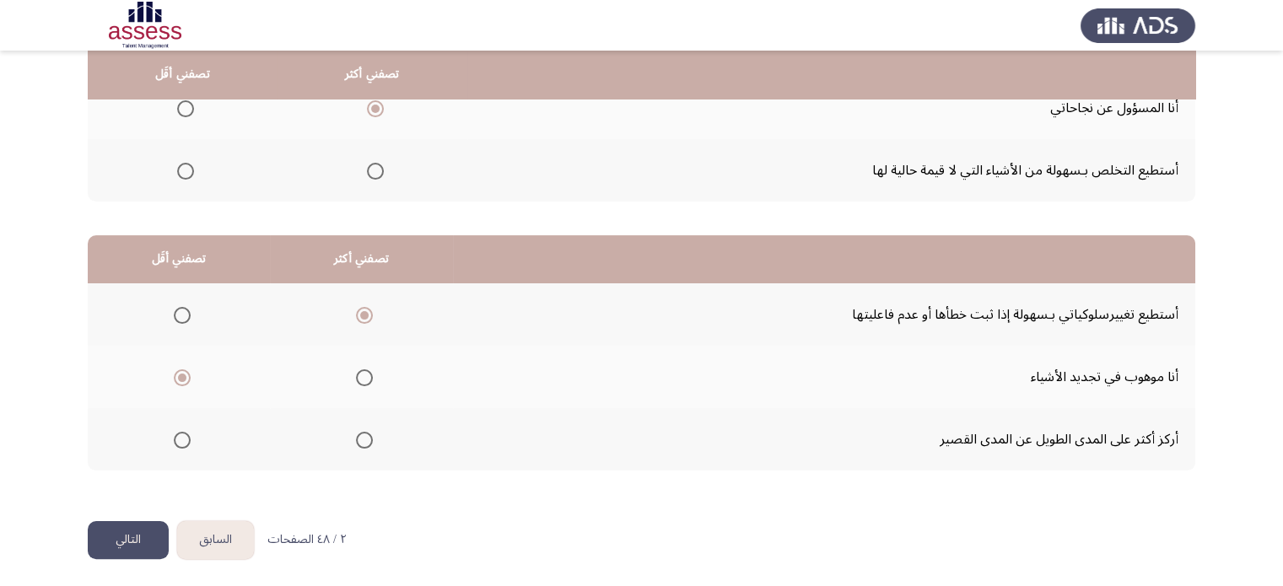
click at [110, 542] on button "التالي" at bounding box center [128, 540] width 81 height 38
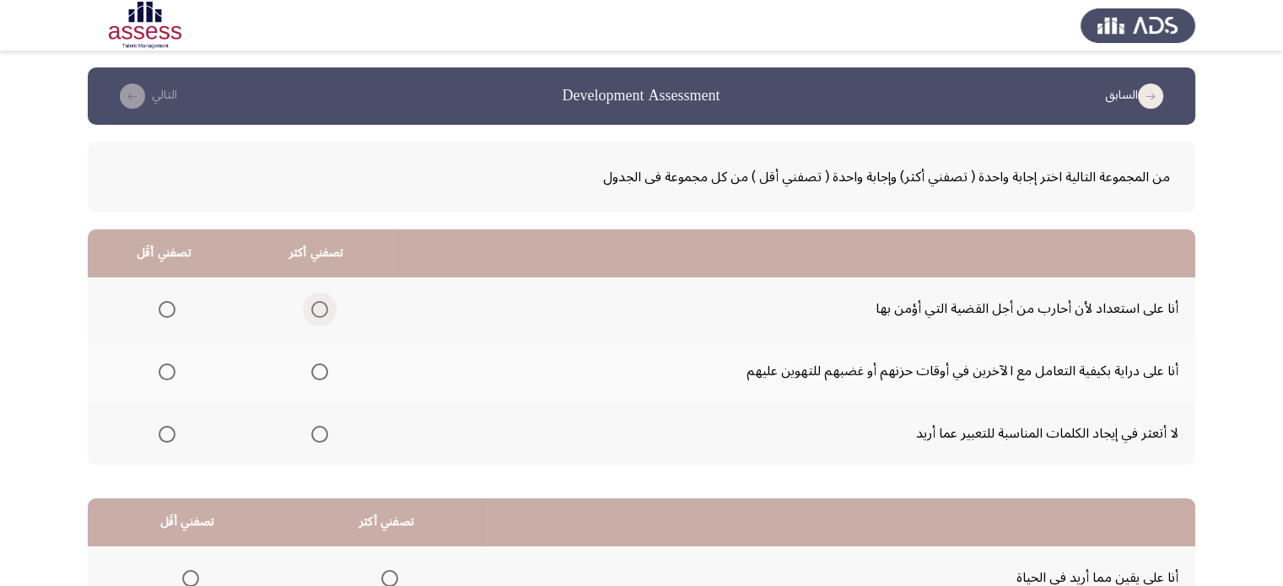
click at [316, 306] on span "Select an option" at bounding box center [319, 309] width 17 height 17
click at [316, 306] on input "Select an option" at bounding box center [319, 309] width 17 height 17
click at [472, 395] on td "أنا على دراية بكيفية التعامل مع الآخرين في أوقات حزنهم أو غضبهم للتهوين عليهم" at bounding box center [794, 371] width 802 height 62
click at [172, 434] on span "Select an option" at bounding box center [167, 434] width 17 height 17
click at [172, 434] on input "Select an option" at bounding box center [167, 434] width 17 height 17
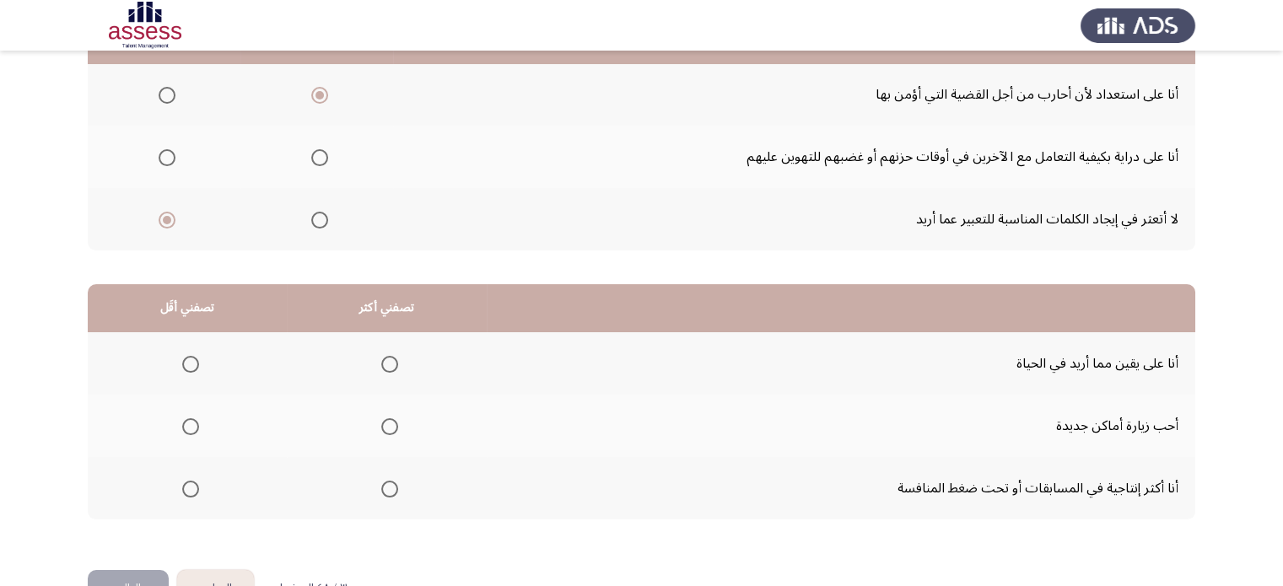
scroll to position [263, 0]
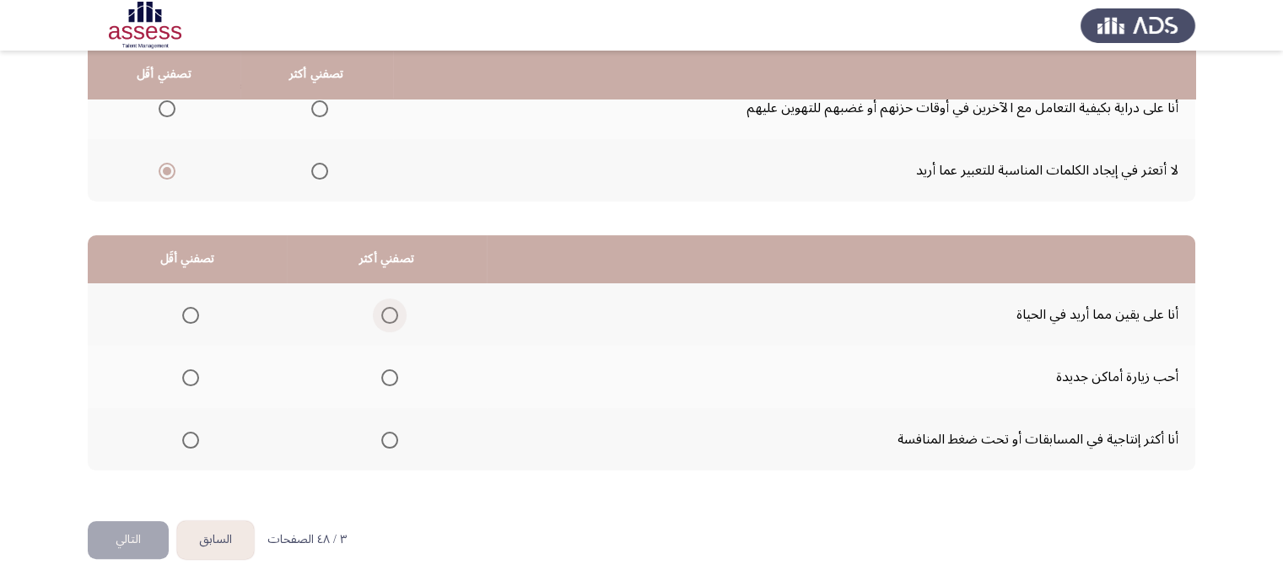
click at [388, 315] on span "Select an option" at bounding box center [389, 315] width 17 height 17
click at [388, 315] on input "Select an option" at bounding box center [389, 315] width 17 height 17
click at [185, 380] on span "Select an option" at bounding box center [190, 377] width 17 height 17
click at [185, 380] on input "Select an option" at bounding box center [190, 377] width 17 height 17
click at [128, 541] on button "التالي" at bounding box center [128, 540] width 81 height 38
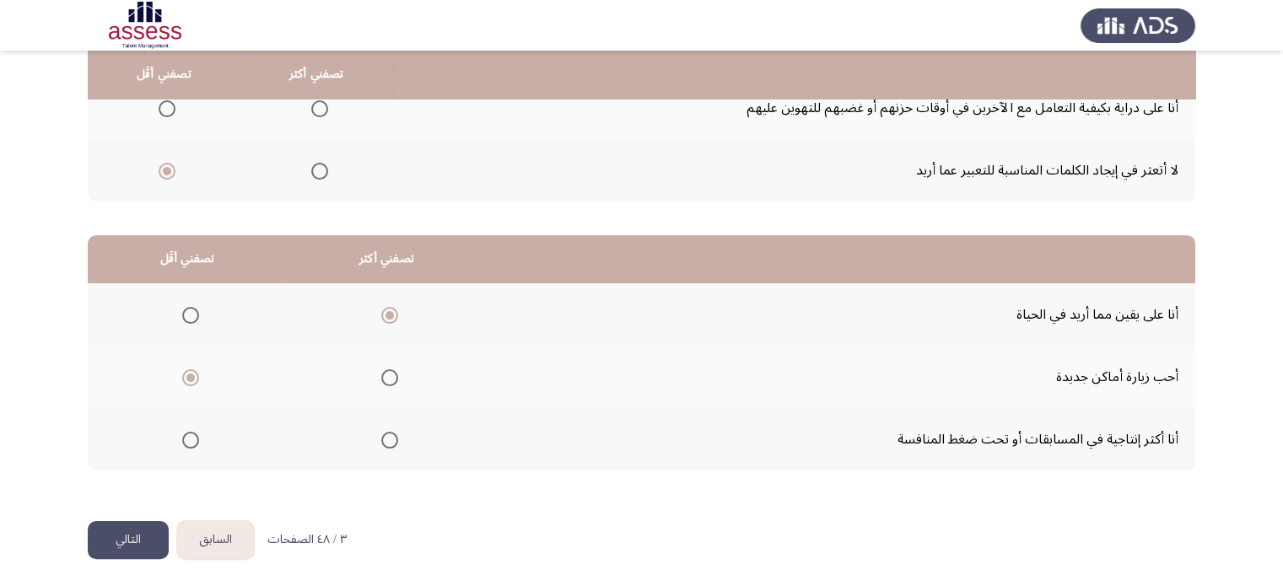
scroll to position [0, 0]
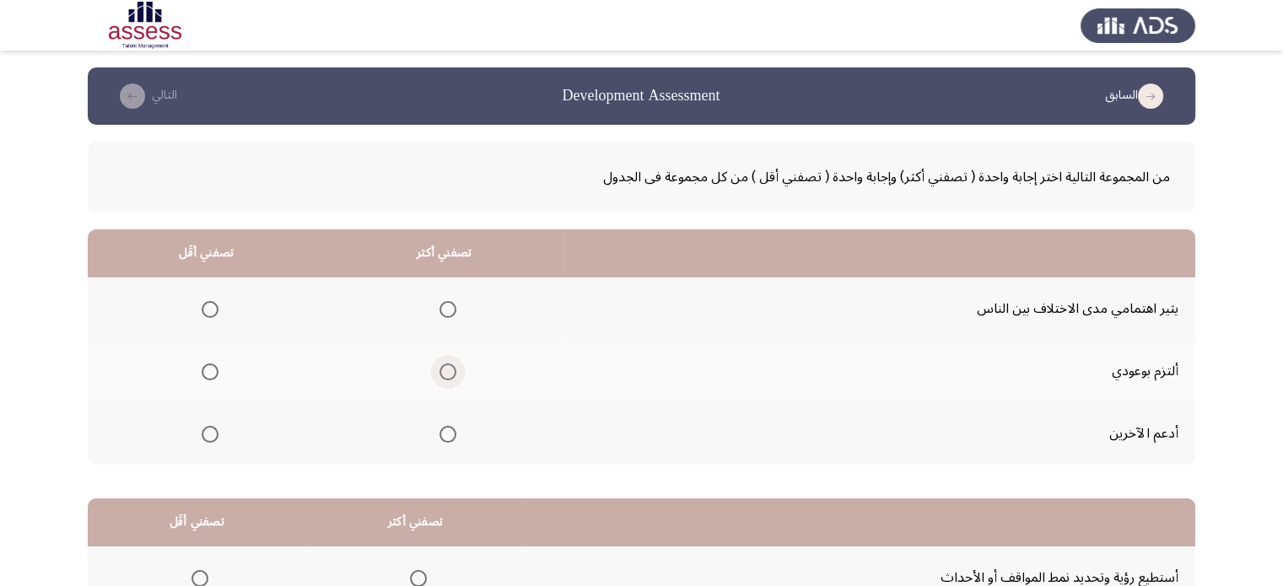
click at [441, 376] on span "Select an option" at bounding box center [447, 371] width 17 height 17
click at [441, 376] on input "Select an option" at bounding box center [447, 371] width 17 height 17
click at [209, 306] on span "Select an option" at bounding box center [210, 309] width 17 height 17
click at [209, 306] on input "Select an option" at bounding box center [210, 309] width 17 height 17
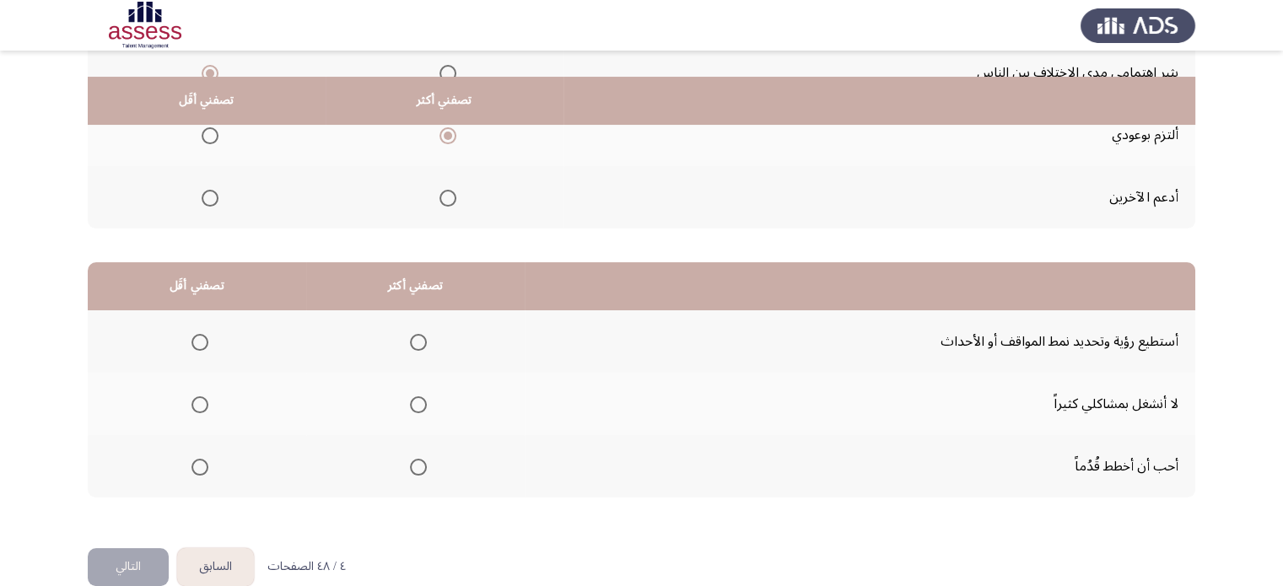
scroll to position [263, 0]
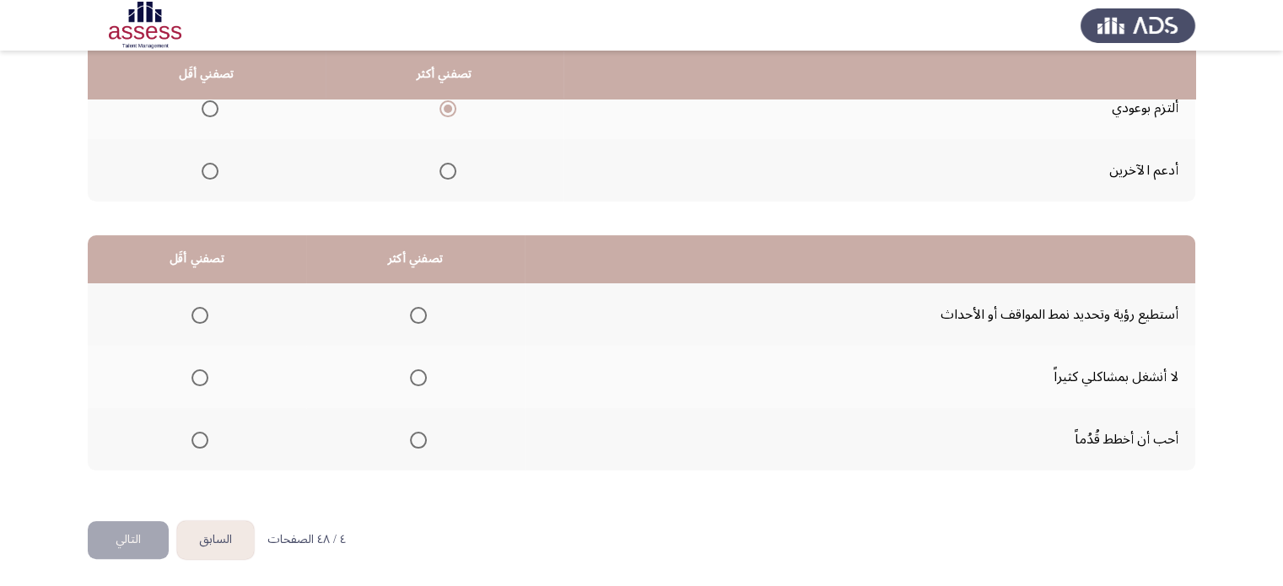
click at [418, 374] on span "Select an option" at bounding box center [418, 377] width 17 height 17
click at [418, 374] on input "Select an option" at bounding box center [418, 377] width 17 height 17
click at [196, 307] on span "Select an option" at bounding box center [199, 315] width 17 height 17
click at [196, 307] on input "Select an option" at bounding box center [199, 315] width 17 height 17
click at [149, 532] on button "التالي" at bounding box center [128, 540] width 81 height 38
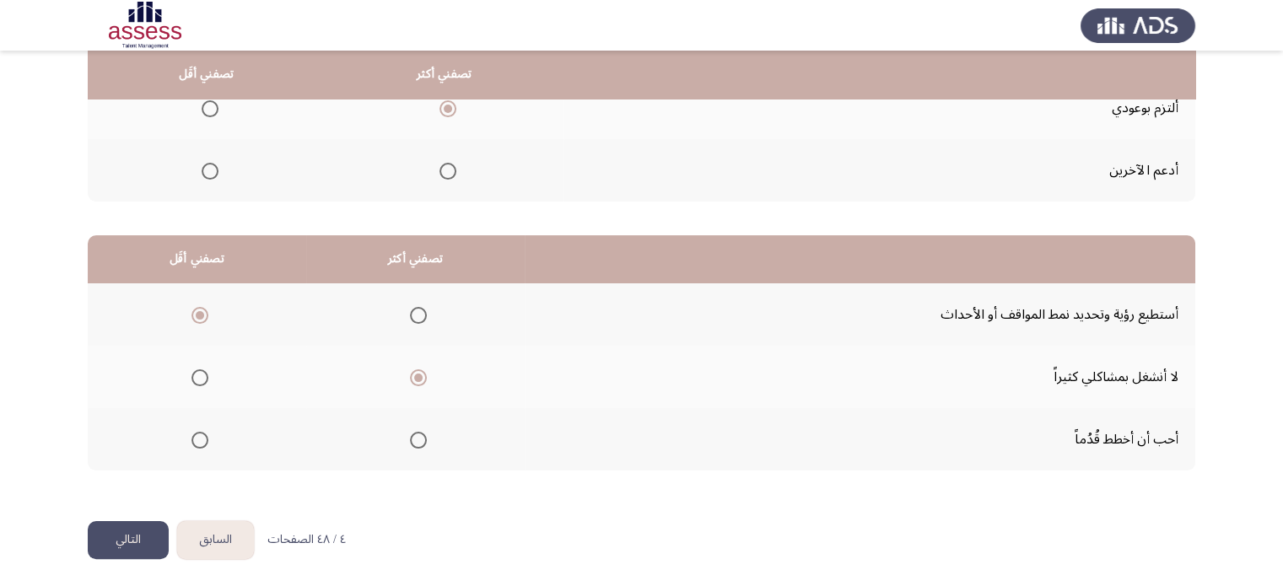
scroll to position [0, 0]
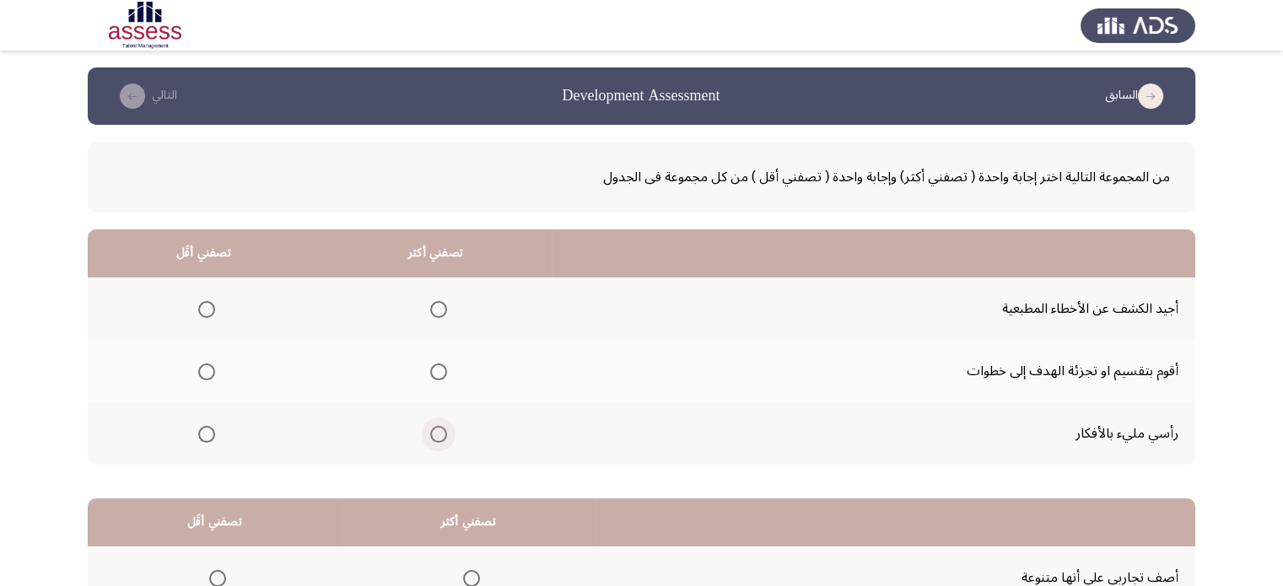
click at [439, 438] on span "Select an option" at bounding box center [438, 434] width 17 height 17
click at [439, 438] on input "Select an option" at bounding box center [438, 434] width 17 height 17
click at [211, 366] on span "Select an option" at bounding box center [206, 371] width 17 height 17
click at [211, 366] on input "Select an option" at bounding box center [206, 371] width 17 height 17
click at [117, 428] on th at bounding box center [204, 433] width 232 height 62
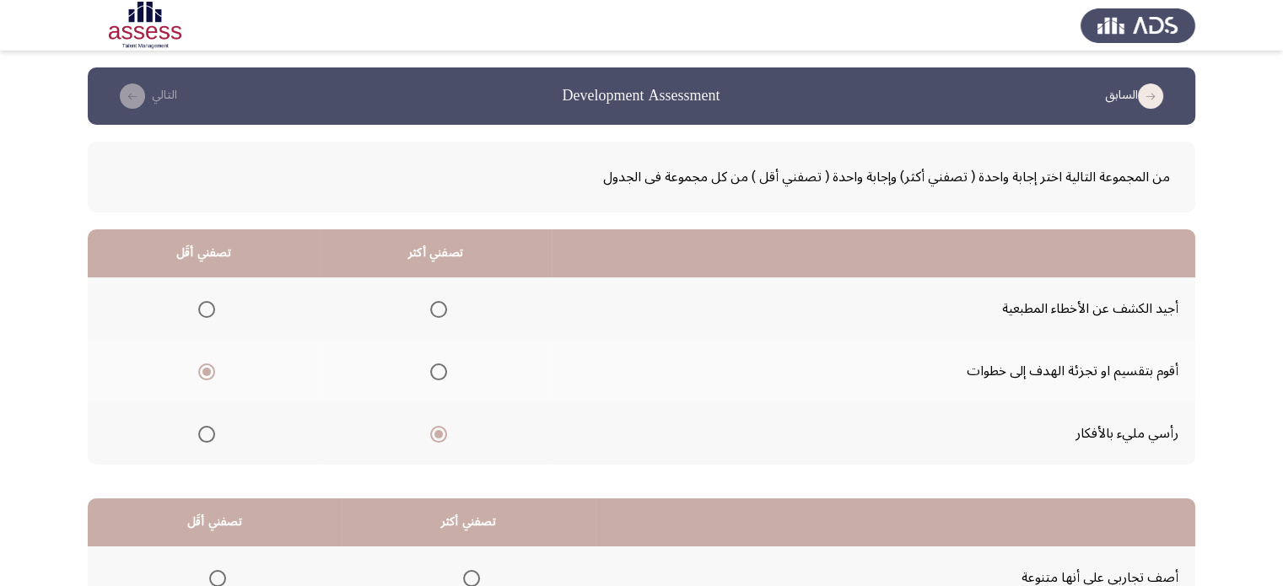
click at [74, 412] on app-assessment-container "السابق Development Assessment التالي من المجموعة التالية اختر إجابة واحدة ( تصف…" at bounding box center [641, 425] width 1283 height 717
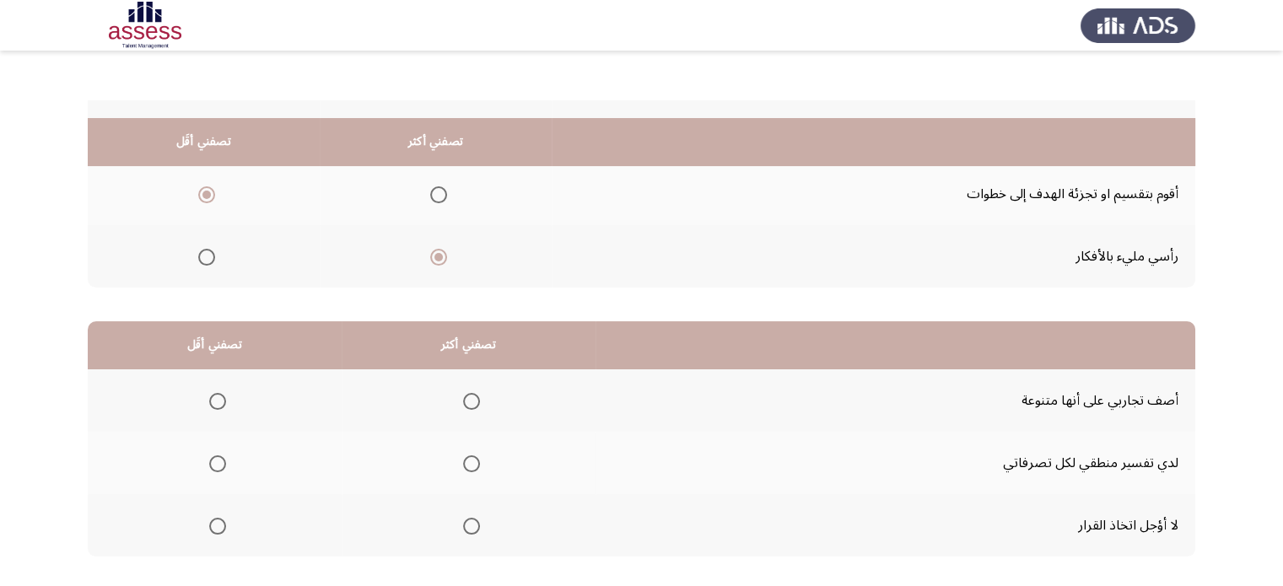
scroll to position [263, 0]
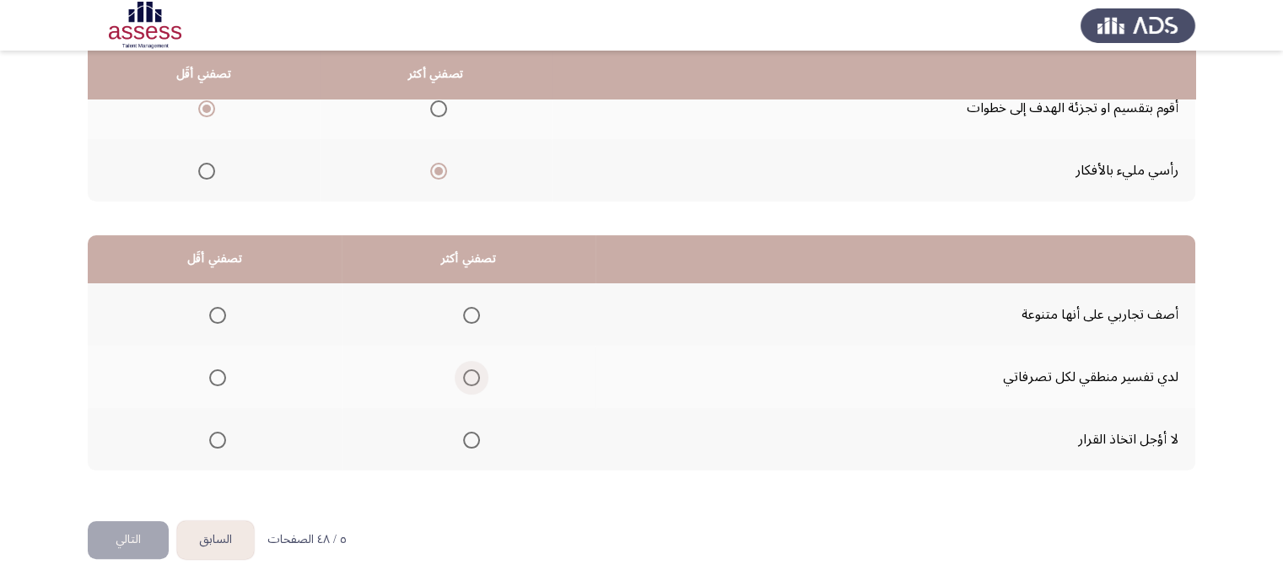
click at [475, 376] on span "Select an option" at bounding box center [471, 377] width 17 height 17
click at [475, 376] on input "Select an option" at bounding box center [471, 377] width 17 height 17
click at [209, 433] on span "Select an option" at bounding box center [217, 440] width 17 height 17
click at [209, 433] on input "Select an option" at bounding box center [217, 440] width 17 height 17
click at [137, 541] on button "التالي" at bounding box center [128, 540] width 81 height 38
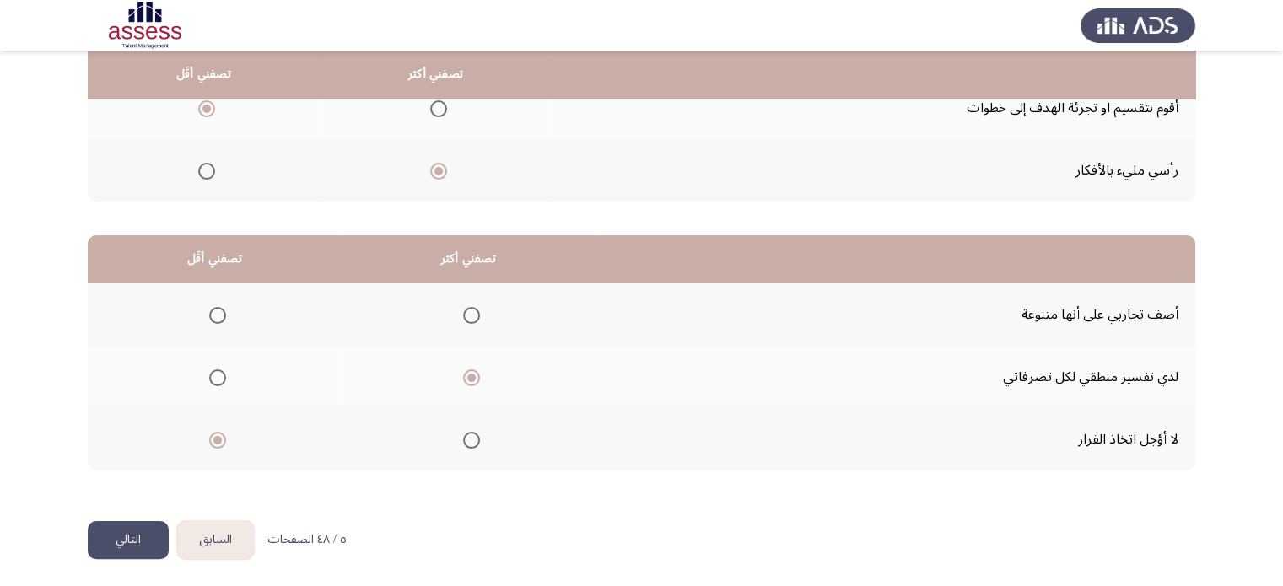
scroll to position [0, 0]
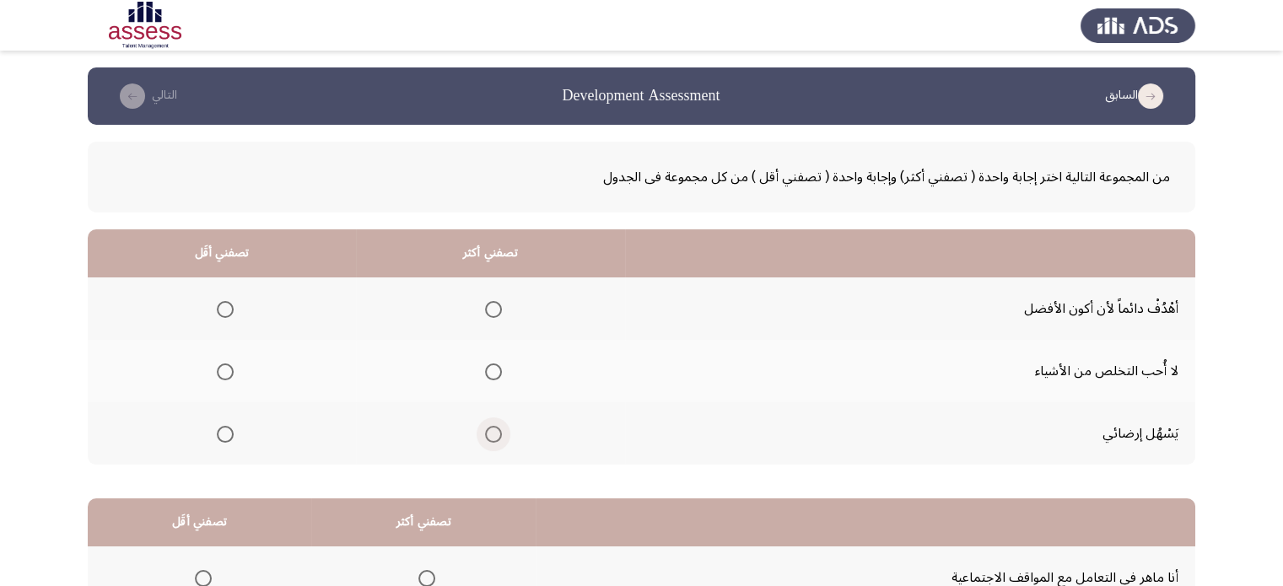
click at [495, 435] on span "Select an option" at bounding box center [493, 434] width 17 height 17
click at [495, 435] on input "Select an option" at bounding box center [493, 434] width 17 height 17
click at [226, 367] on span "Select an option" at bounding box center [225, 371] width 17 height 17
click at [226, 367] on input "Select an option" at bounding box center [225, 371] width 17 height 17
click at [0, 398] on app-assessment-container "السابق Development Assessment التالي من المجموعة التالية اختر إجابة واحدة ( تصف…" at bounding box center [641, 425] width 1283 height 717
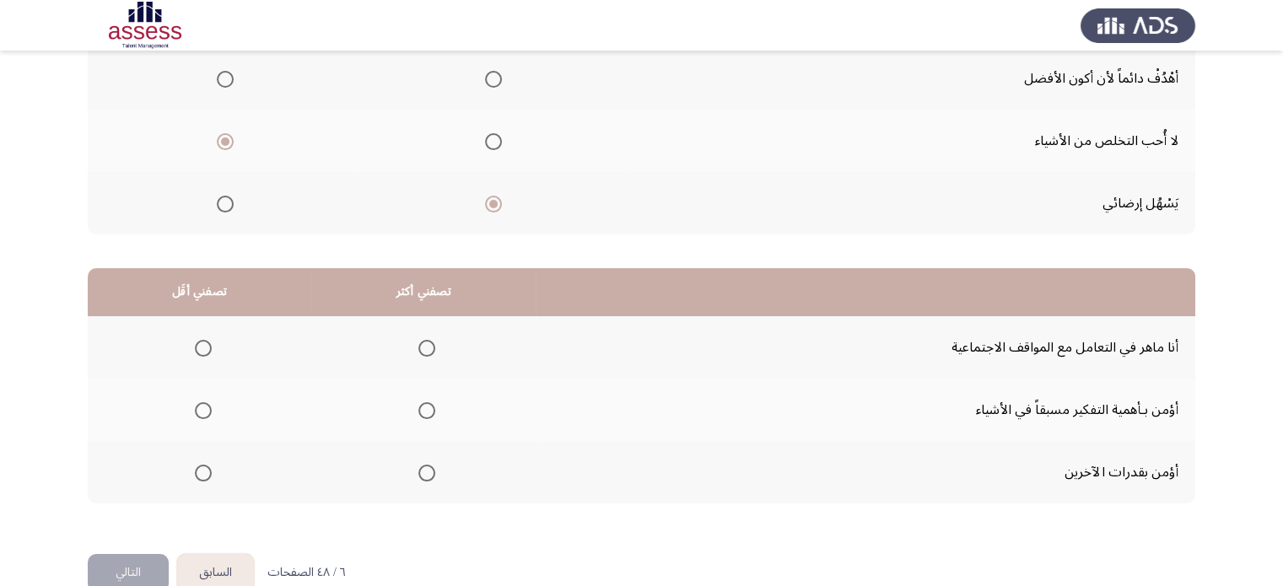
scroll to position [263, 0]
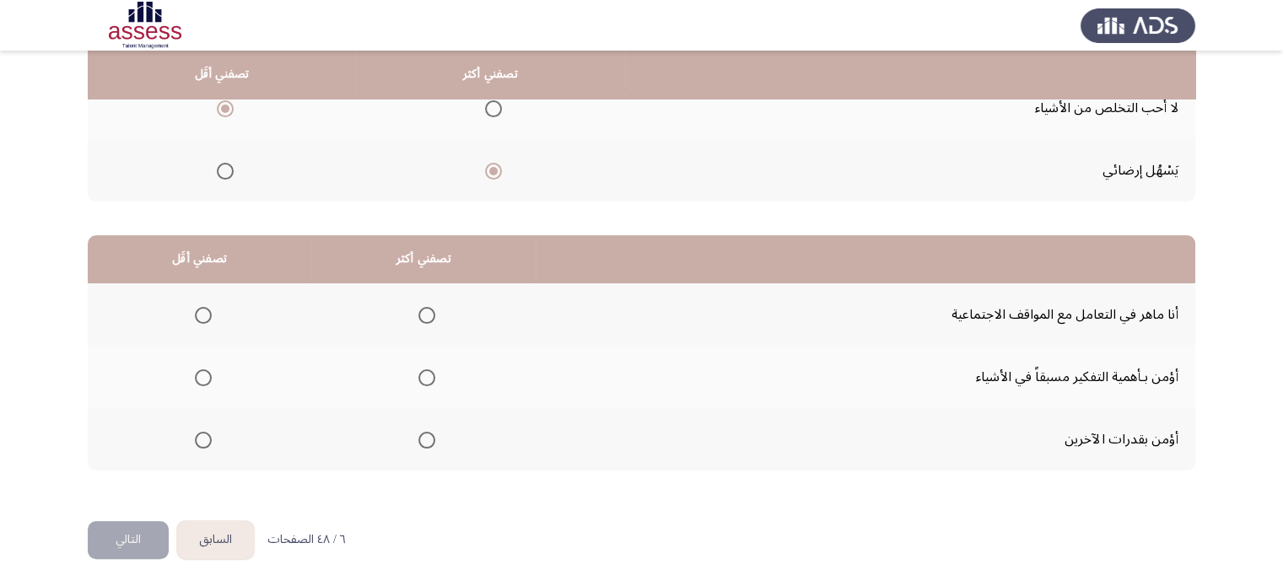
click at [415, 369] on mat-radio-button "Select an option" at bounding box center [424, 378] width 24 height 18
drag, startPoint x: 418, startPoint y: 375, endPoint x: 654, endPoint y: 412, distance: 238.1
click at [654, 412] on tbody "أنا ماهر في التعامل مع المواقف الاجتماعية أؤمن بـأهمية التفكير مسبقاً في الأشيا…" at bounding box center [641, 376] width 1107 height 187
click at [429, 374] on span "Select an option" at bounding box center [426, 377] width 17 height 17
click at [429, 374] on input "Select an option" at bounding box center [426, 377] width 17 height 17
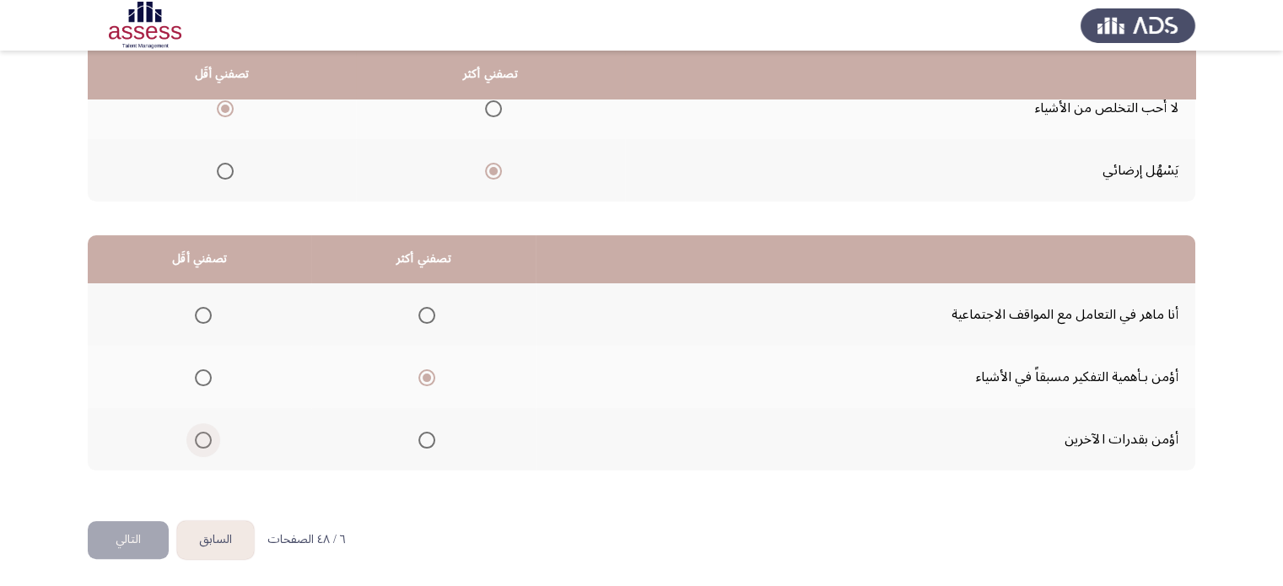
click at [205, 434] on span "Select an option" at bounding box center [203, 440] width 17 height 17
click at [205, 434] on input "Select an option" at bounding box center [203, 440] width 17 height 17
click at [107, 537] on button "التالي" at bounding box center [128, 540] width 81 height 38
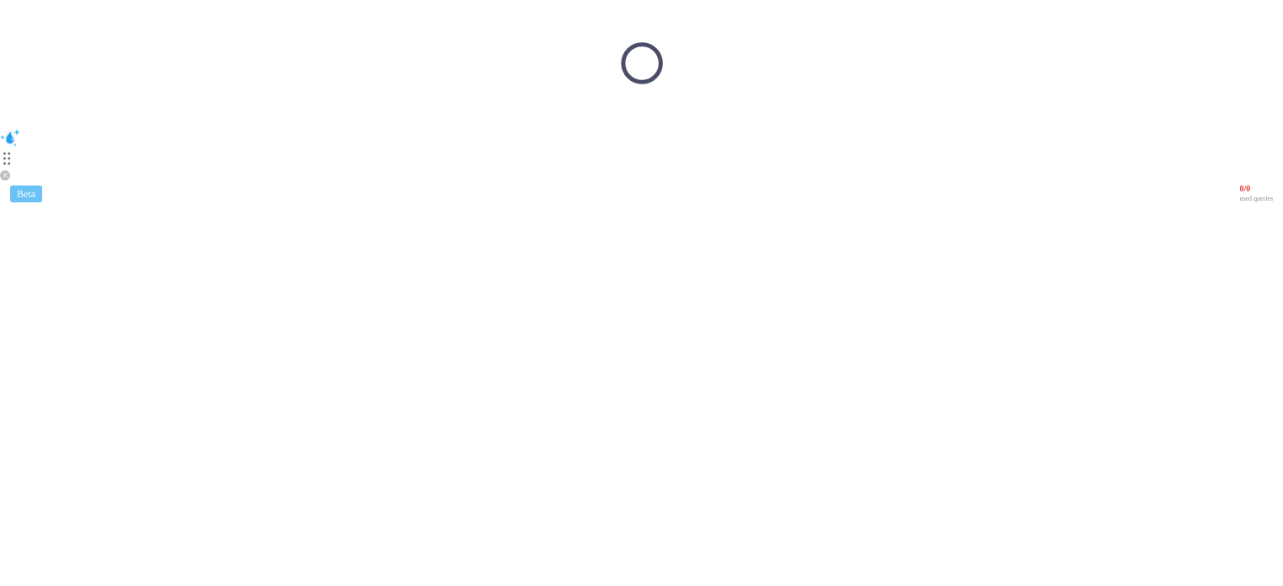
scroll to position [0, 0]
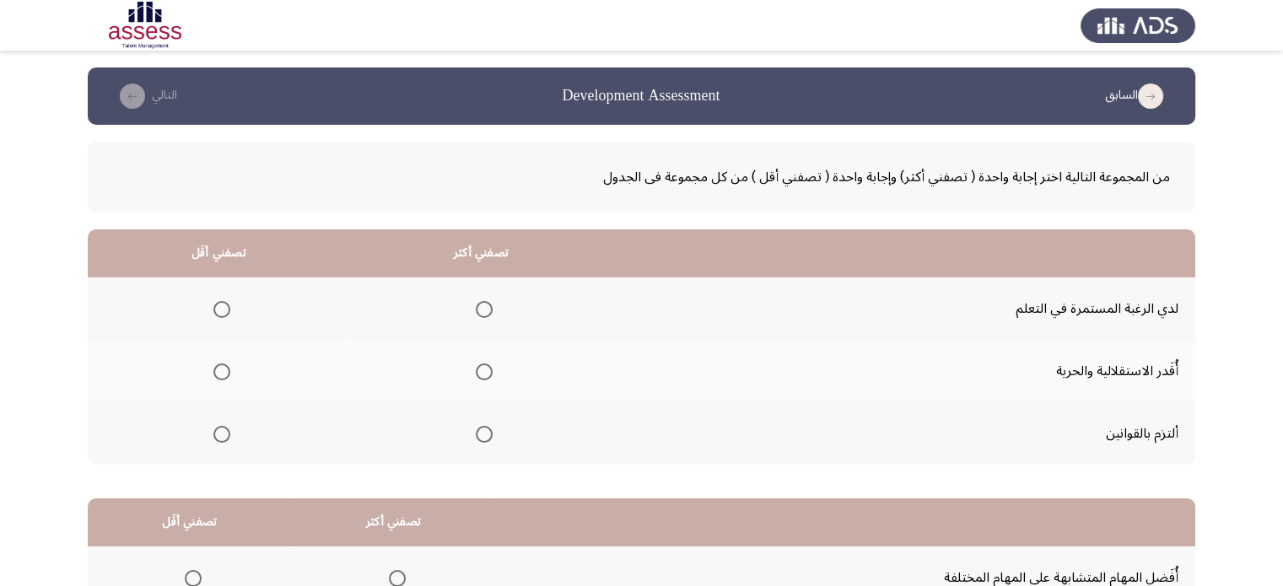
click at [481, 303] on mat-radio-button "Select an option" at bounding box center [481, 309] width 24 height 18
click at [481, 303] on span "Select an option" at bounding box center [484, 309] width 17 height 17
click at [481, 303] on input "Select an option" at bounding box center [484, 309] width 17 height 17
click at [212, 374] on label "Select an option" at bounding box center [219, 371] width 24 height 17
click at [213, 374] on input "Select an option" at bounding box center [221, 371] width 17 height 17
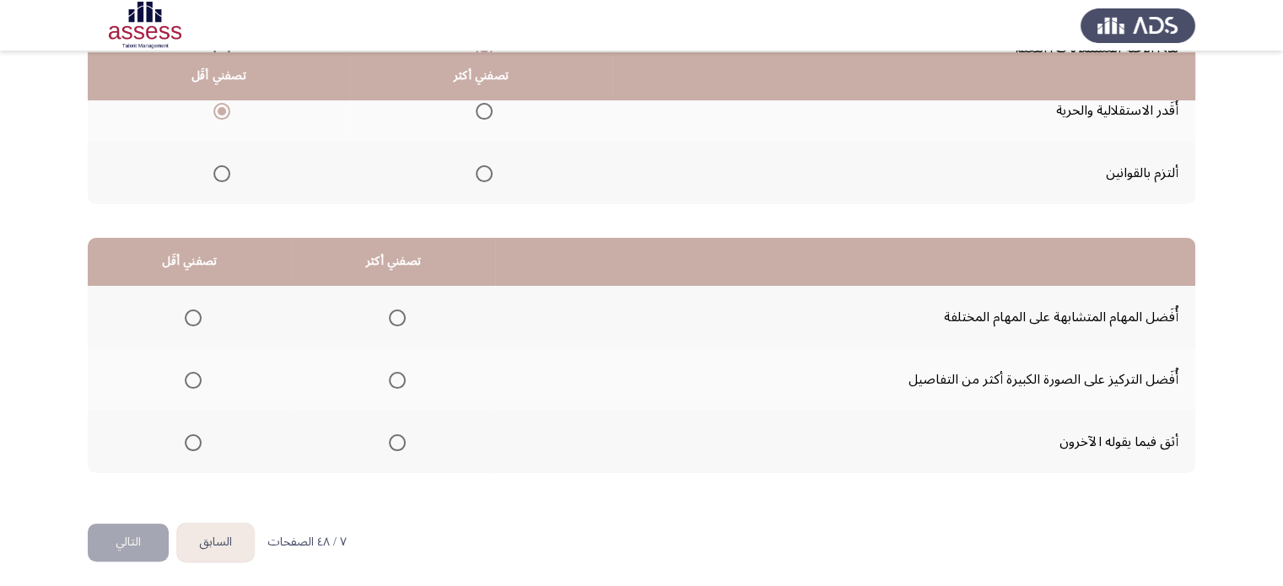
scroll to position [262, 0]
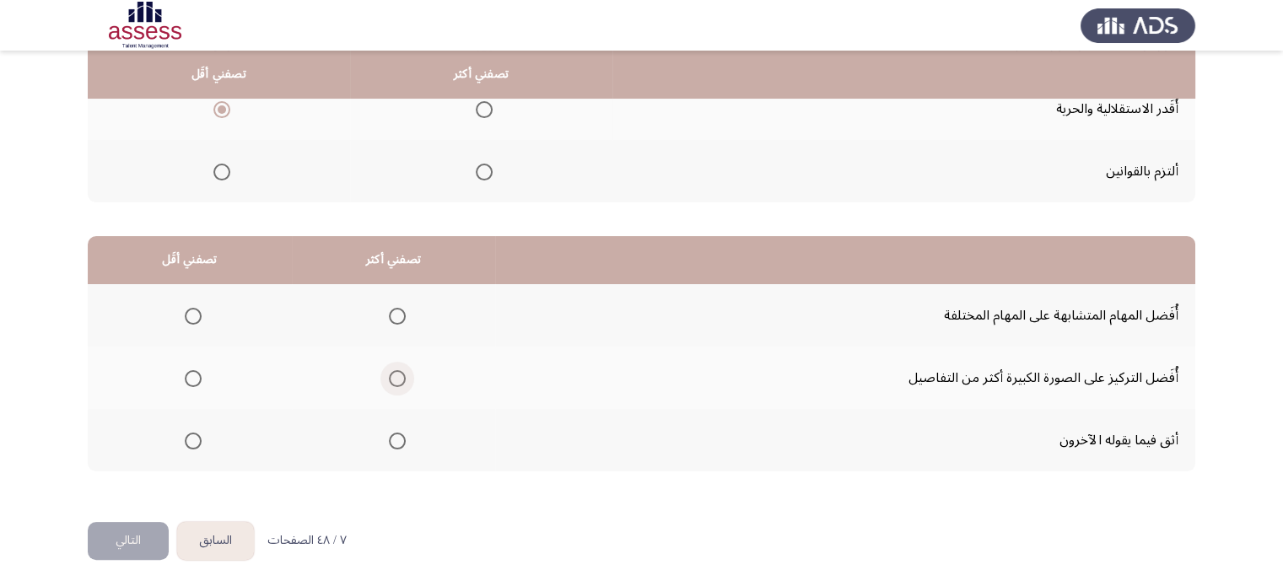
click at [394, 370] on span "Select an option" at bounding box center [397, 378] width 17 height 17
click at [394, 370] on input "Select an option" at bounding box center [397, 378] width 17 height 17
click at [189, 436] on span "Select an option" at bounding box center [193, 441] width 17 height 17
click at [189, 436] on input "Select an option" at bounding box center [193, 441] width 17 height 17
click at [148, 541] on button "التالي" at bounding box center [128, 541] width 81 height 38
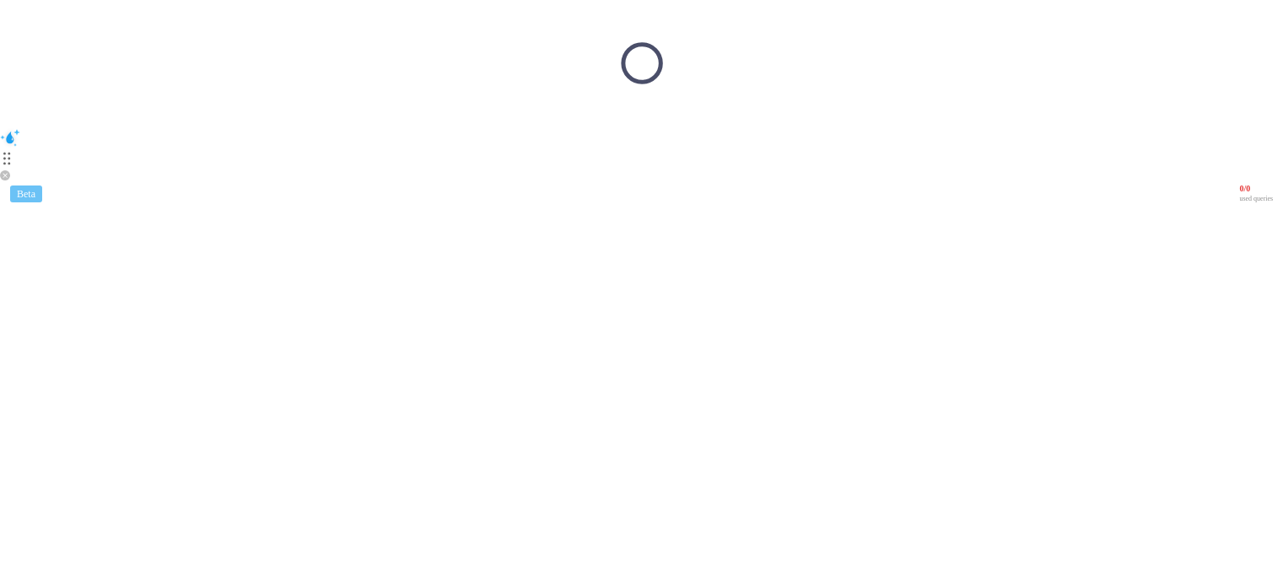
scroll to position [0, 0]
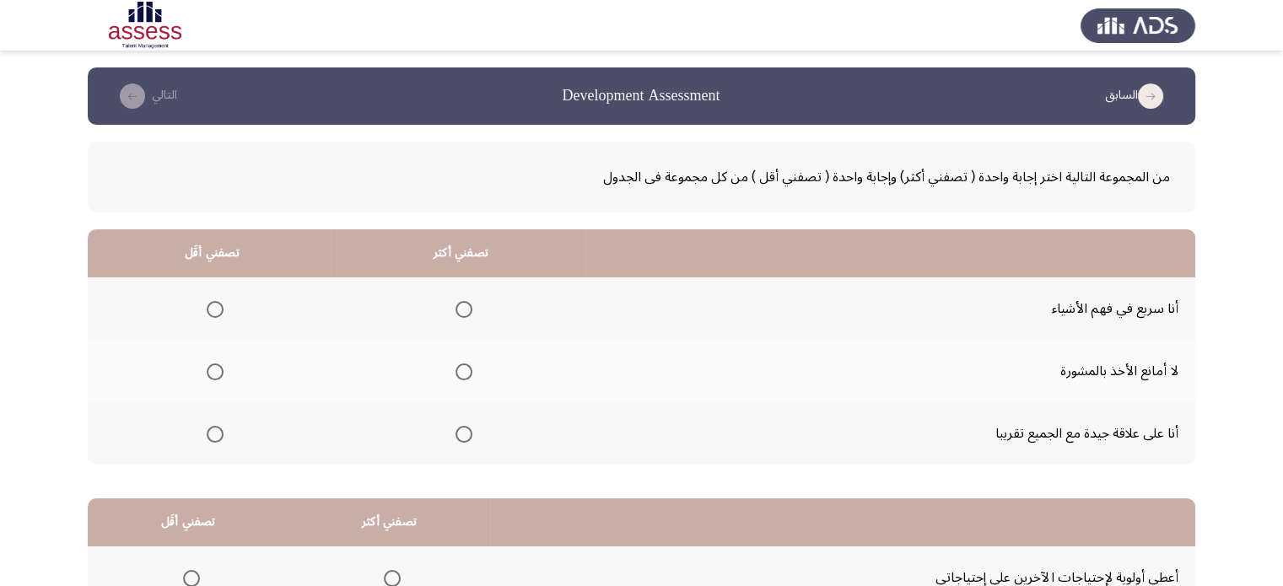
drag, startPoint x: 148, startPoint y: 541, endPoint x: 311, endPoint y: 334, distance: 263.5
click at [311, 334] on div "من المجموعة التالية اختر إجابة واحدة ( تصفني أكثر) وإجابة واحدة ( تصفني أقل ) م…" at bounding box center [641, 446] width 1107 height 643
click at [462, 374] on span "Select an option" at bounding box center [463, 371] width 17 height 17
click at [462, 374] on input "Select an option" at bounding box center [463, 371] width 17 height 17
click at [208, 306] on span "Select an option" at bounding box center [215, 309] width 17 height 17
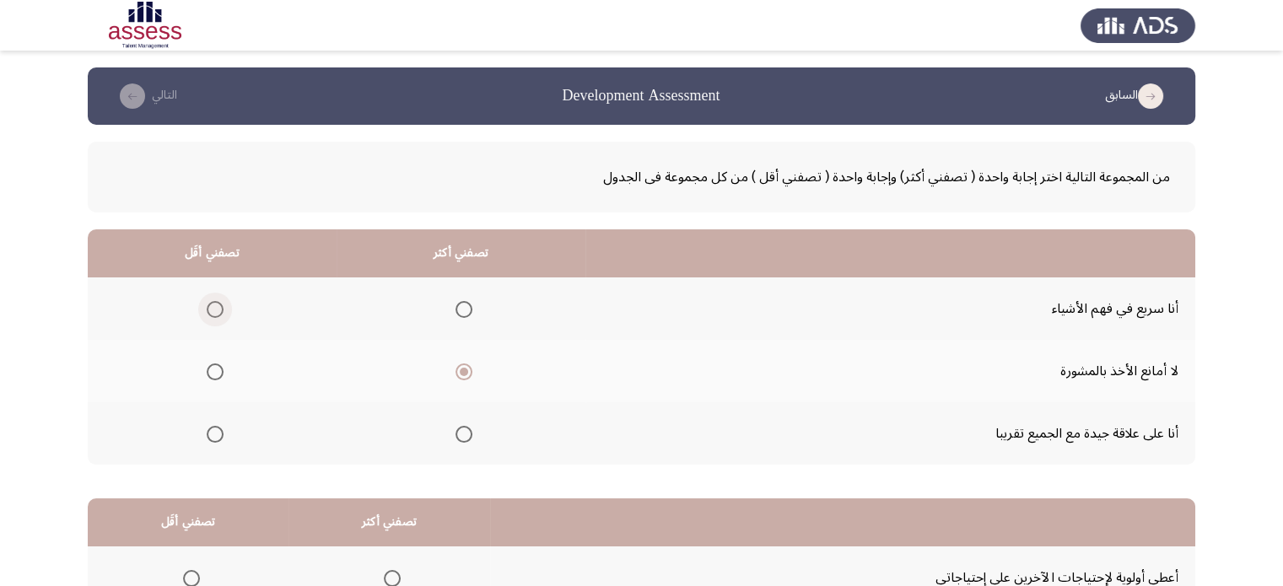
click at [208, 306] on input "Select an option" at bounding box center [215, 309] width 17 height 17
click at [84, 374] on app-assessment-container "السابق Development Assessment التالي من المجموعة التالية اختر إجابة واحدة ( تصف…" at bounding box center [641, 425] width 1283 height 717
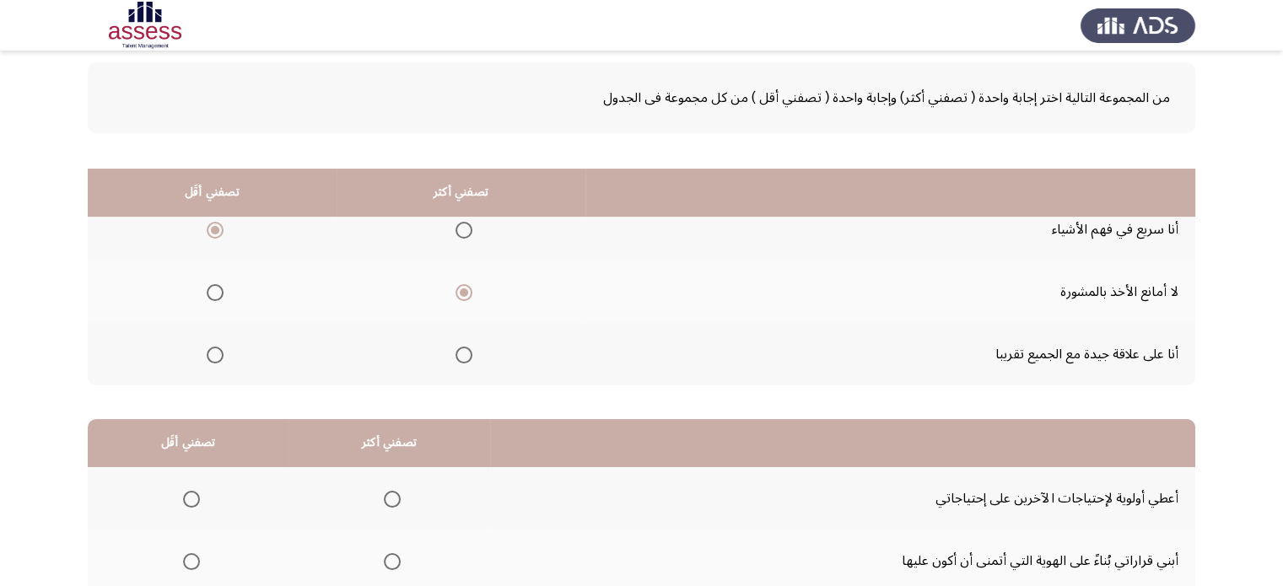
scroll to position [263, 0]
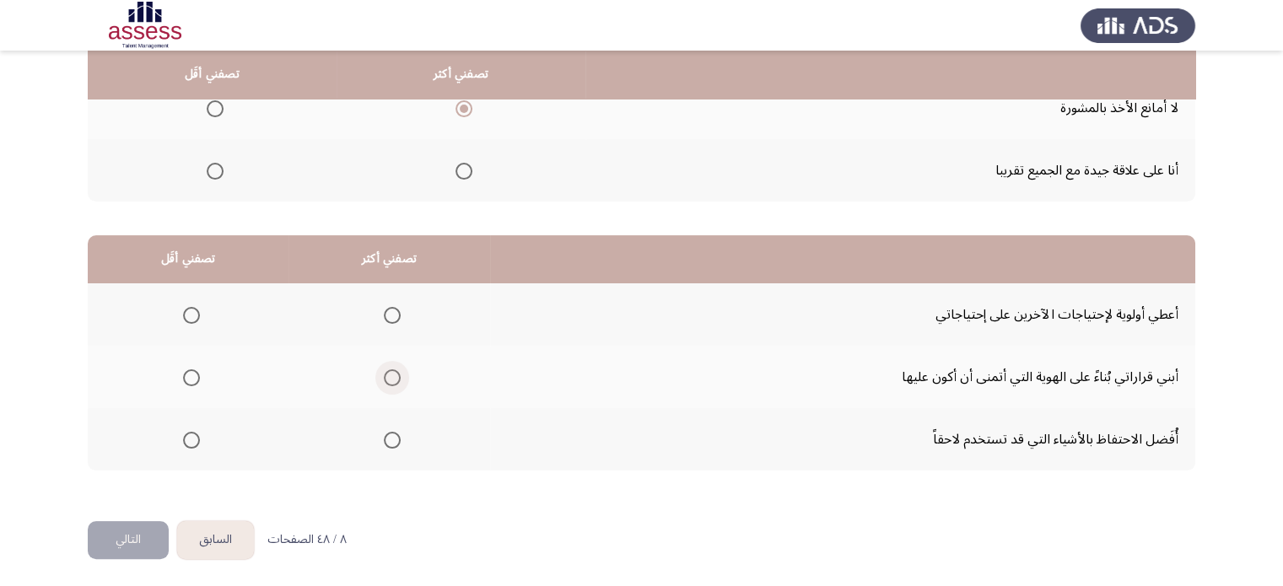
click at [390, 375] on span "Select an option" at bounding box center [392, 377] width 17 height 17
click at [390, 375] on input "Select an option" at bounding box center [392, 377] width 17 height 17
click at [195, 312] on span "Select an option" at bounding box center [191, 315] width 17 height 17
click at [195, 312] on input "Select an option" at bounding box center [191, 315] width 17 height 17
click at [143, 521] on button "التالي" at bounding box center [128, 540] width 81 height 38
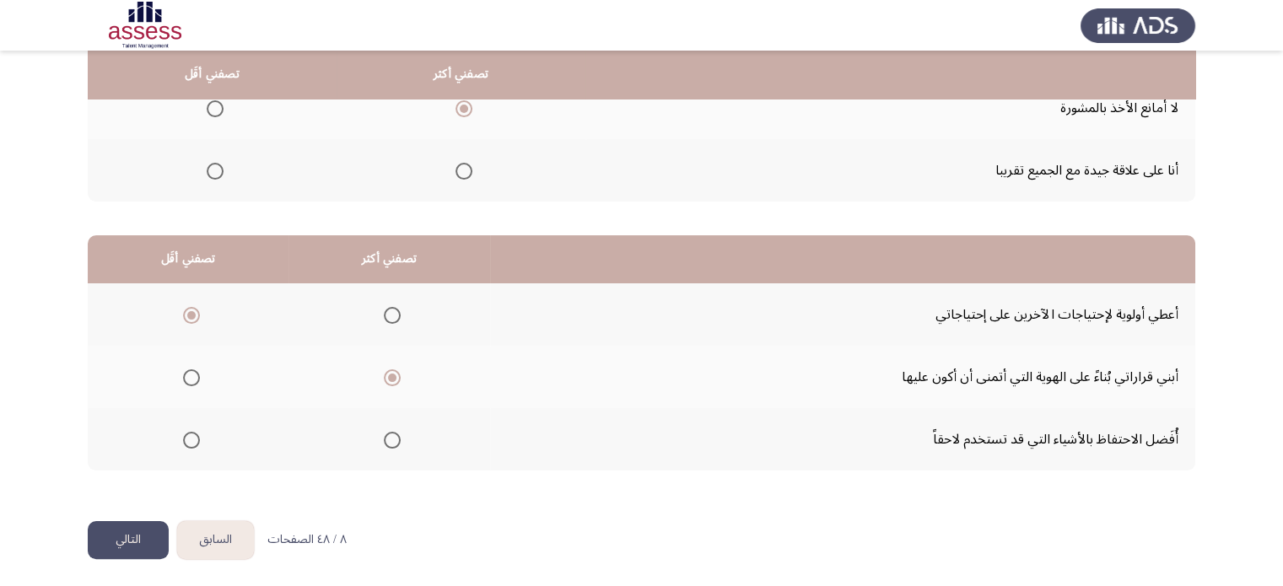
scroll to position [0, 0]
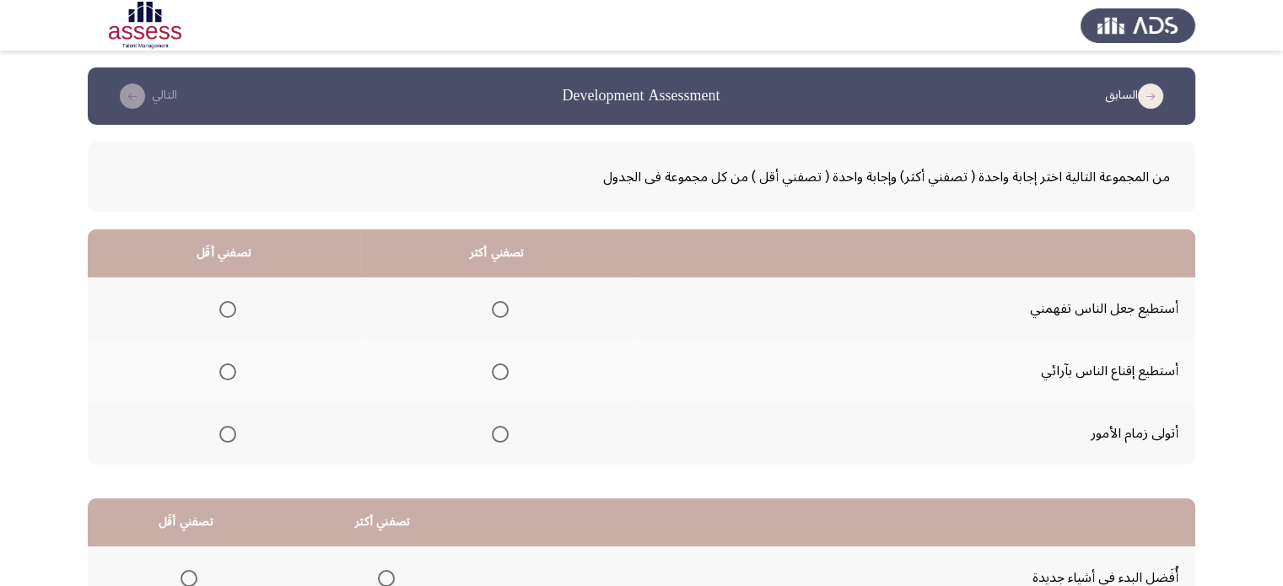
click at [143, 520] on th "تصفني أقَل" at bounding box center [186, 522] width 196 height 48
click at [499, 435] on span "Select an option" at bounding box center [500, 434] width 17 height 17
click at [499, 435] on input "Select an option" at bounding box center [500, 434] width 17 height 17
click at [229, 307] on span "Select an option" at bounding box center [227, 309] width 17 height 17
click at [229, 307] on input "Select an option" at bounding box center [227, 309] width 17 height 17
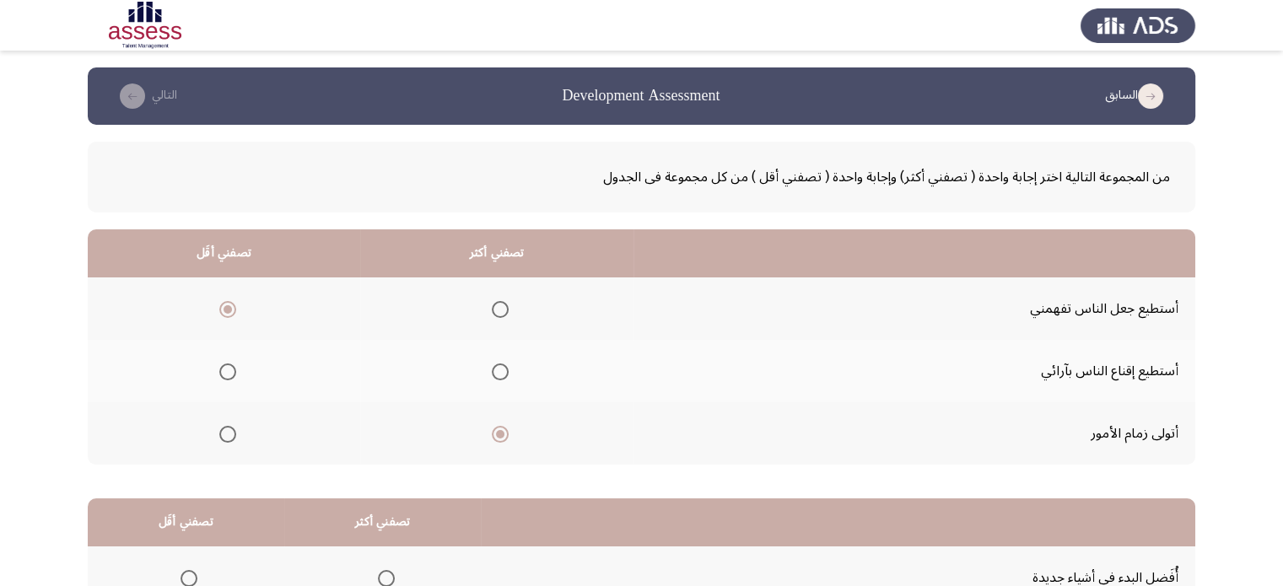
click at [59, 391] on app-assessment-container "السابق Development Assessment التالي من المجموعة التالية اختر إجابة واحدة ( تصف…" at bounding box center [641, 425] width 1283 height 717
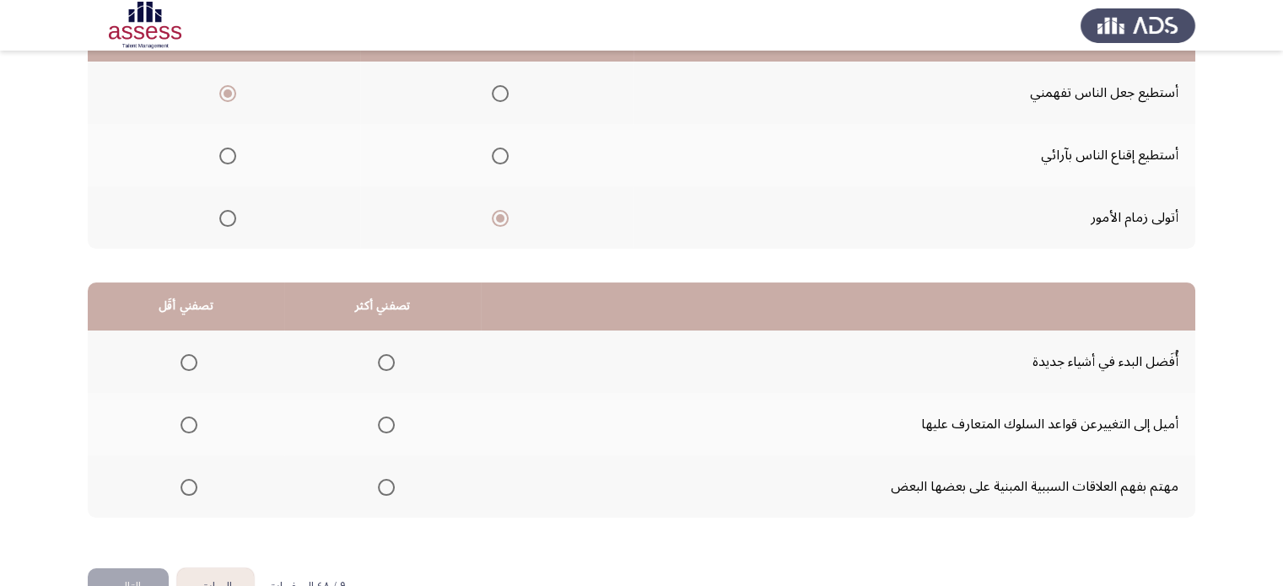
scroll to position [263, 0]
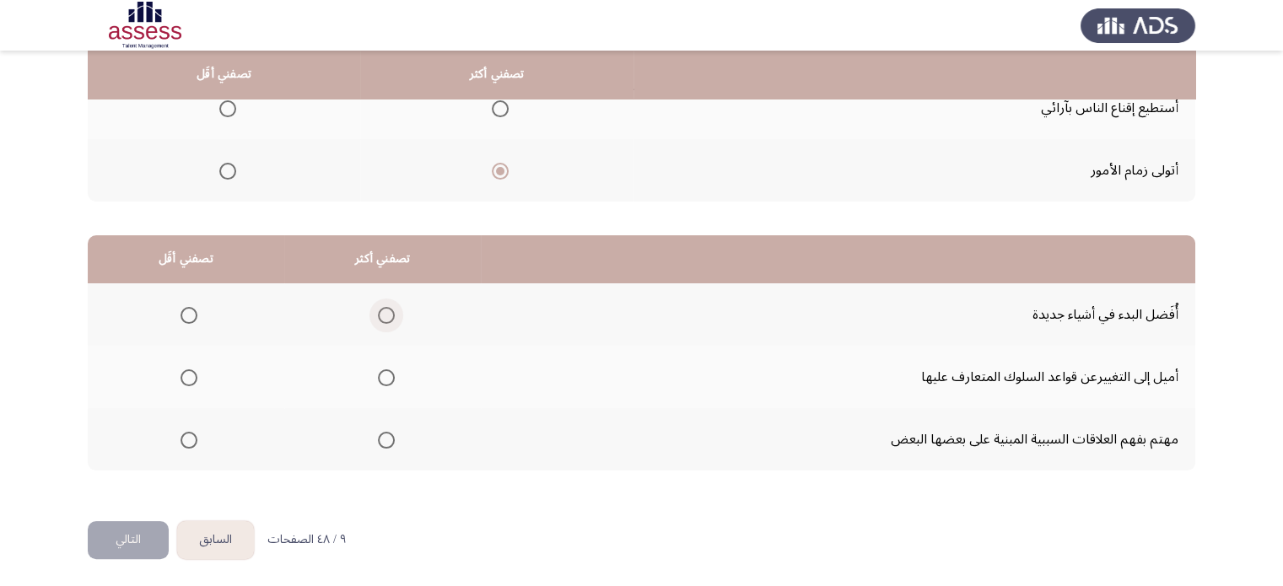
click at [385, 308] on span "Select an option" at bounding box center [386, 315] width 17 height 17
click at [385, 308] on input "Select an option" at bounding box center [386, 315] width 17 height 17
click at [192, 441] on span "Select an option" at bounding box center [188, 440] width 17 height 17
click at [192, 441] on input "Select an option" at bounding box center [188, 440] width 17 height 17
click at [115, 543] on button "التالي" at bounding box center [128, 540] width 81 height 38
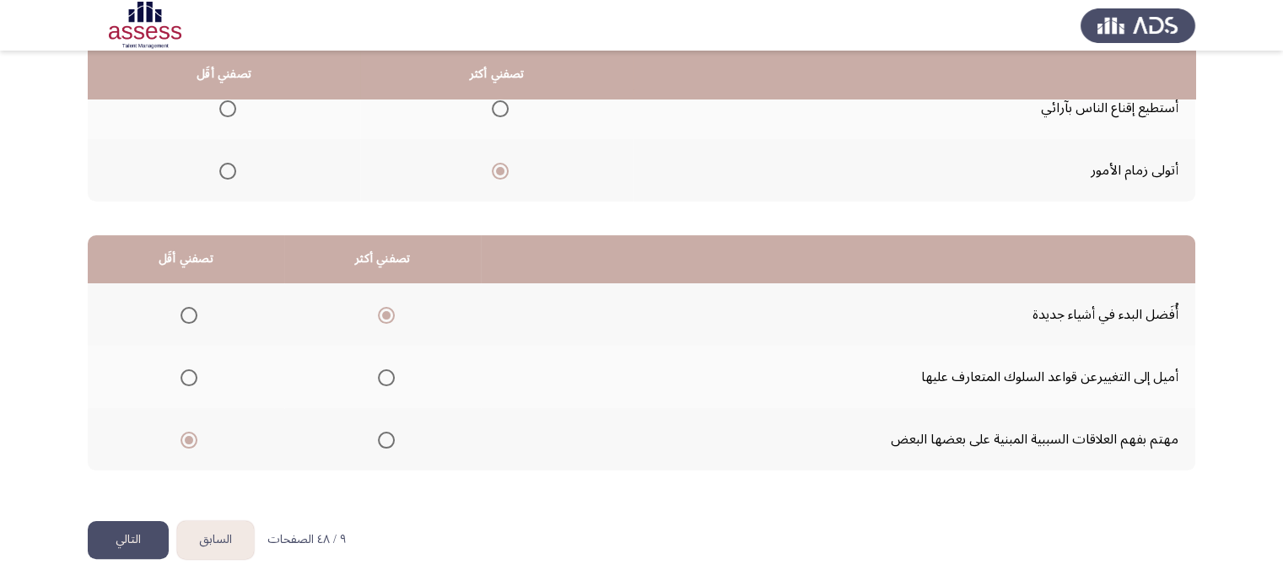
scroll to position [0, 0]
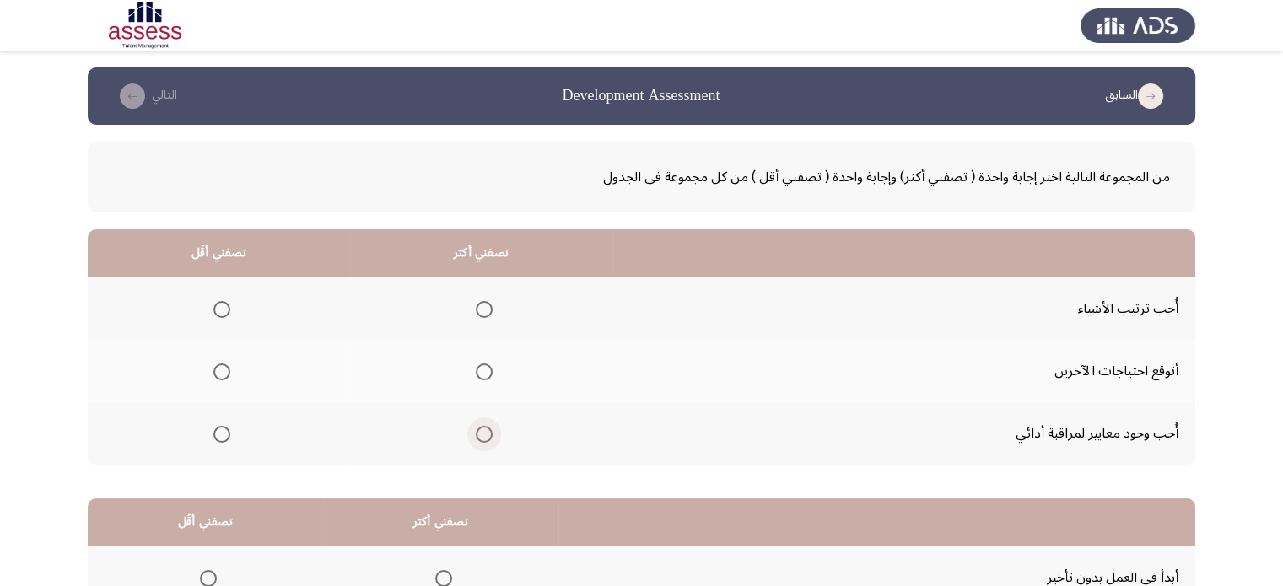
click at [484, 432] on span "Select an option" at bounding box center [484, 434] width 17 height 17
click at [484, 432] on input "Select an option" at bounding box center [484, 434] width 17 height 17
click at [220, 306] on span "Select an option" at bounding box center [221, 309] width 17 height 17
click at [220, 306] on input "Select an option" at bounding box center [221, 309] width 17 height 17
click at [7, 372] on app-assessment-container "السابق Development Assessment التالي من المجموعة التالية اختر إجابة واحدة ( تصف…" at bounding box center [641, 425] width 1283 height 717
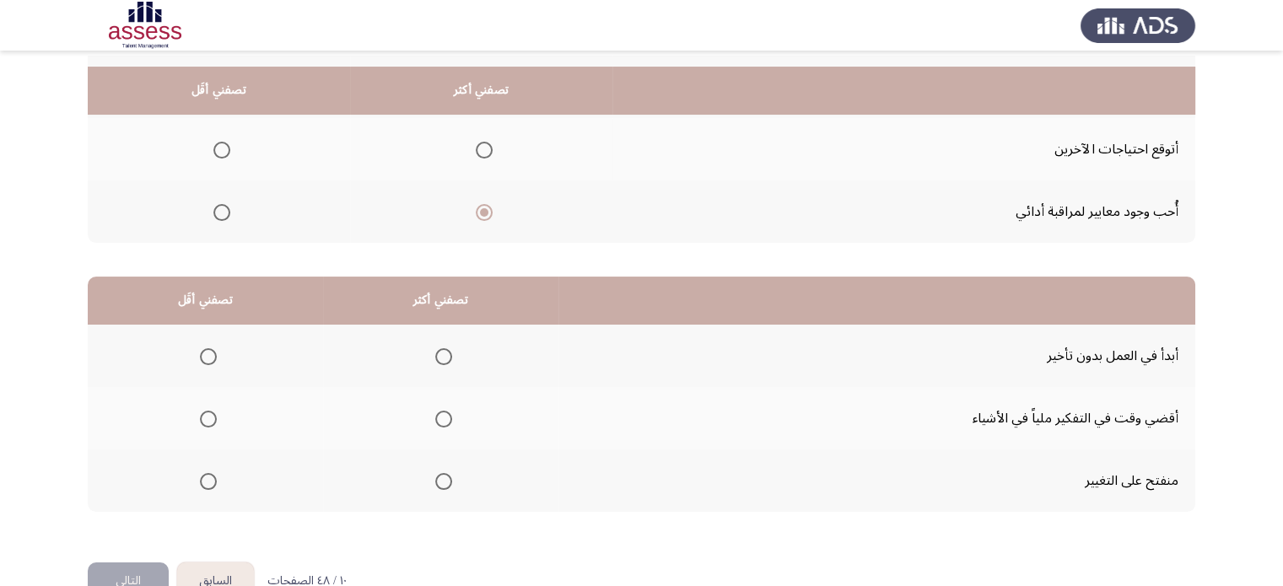
scroll to position [263, 0]
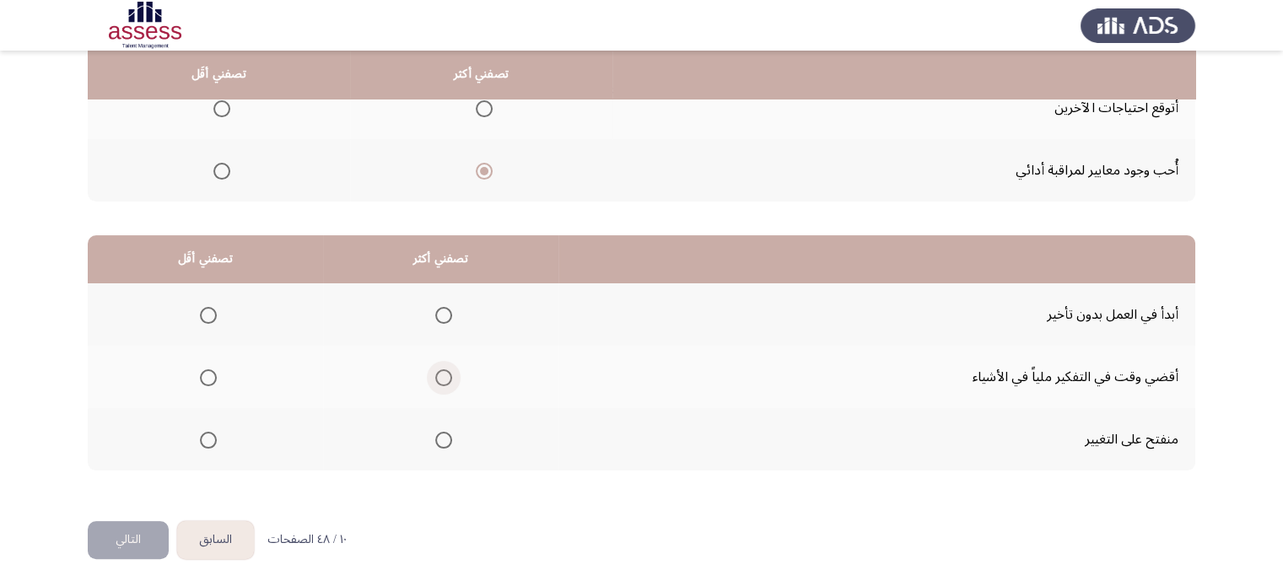
click at [438, 372] on span "Select an option" at bounding box center [443, 377] width 17 height 17
click at [438, 372] on input "Select an option" at bounding box center [443, 377] width 17 height 17
click at [213, 432] on span "Select an option" at bounding box center [208, 440] width 17 height 17
click at [213, 432] on input "Select an option" at bounding box center [208, 440] width 17 height 17
click at [119, 531] on button "التالي" at bounding box center [128, 540] width 81 height 38
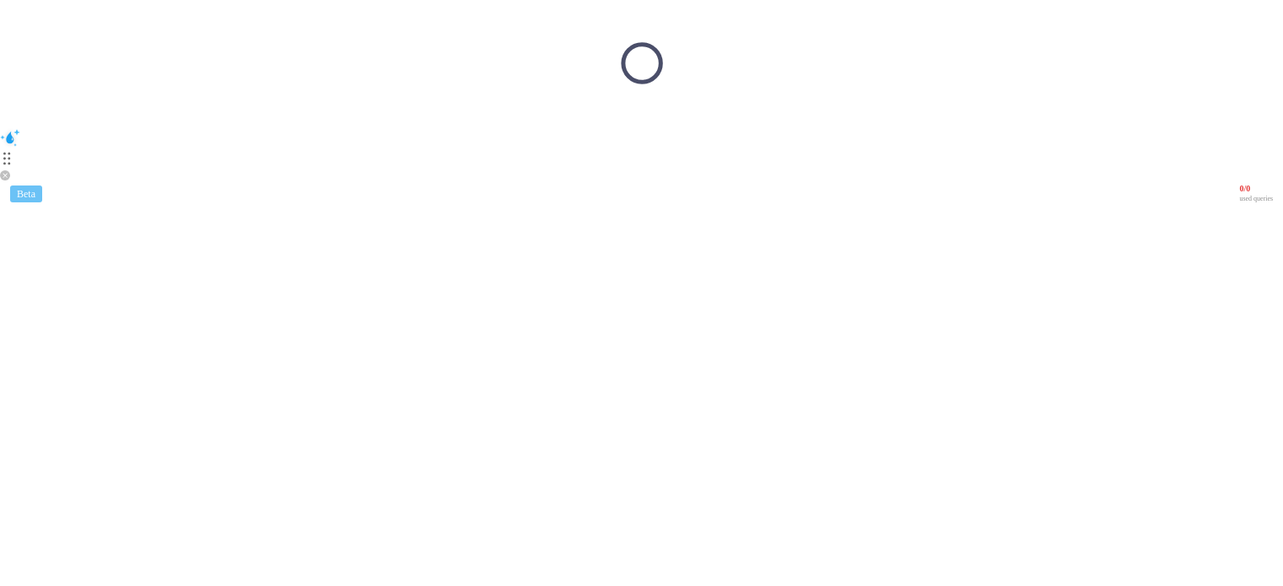
scroll to position [0, 0]
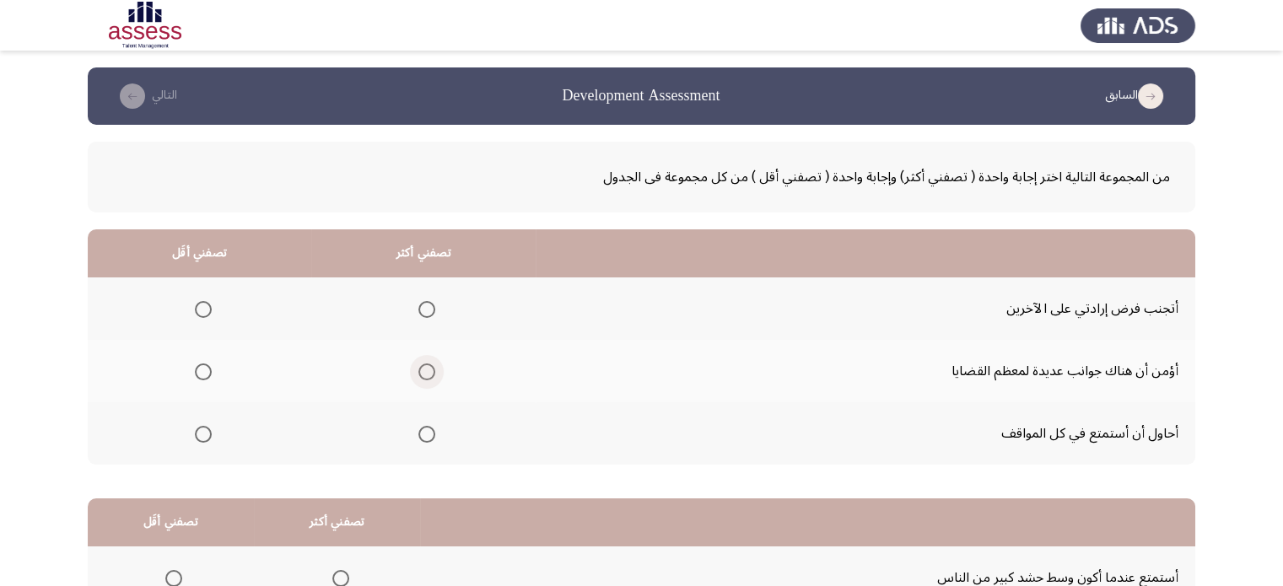
click at [425, 370] on span "Select an option" at bounding box center [426, 371] width 17 height 17
click at [425, 370] on input "Select an option" at bounding box center [426, 371] width 17 height 17
click at [208, 311] on span "Select an option" at bounding box center [203, 309] width 17 height 17
click at [208, 311] on input "Select an option" at bounding box center [203, 309] width 17 height 17
click at [0, 356] on app-assessment-container "السابق Development Assessment التالي من المجموعة التالية اختر إجابة واحدة ( تصف…" at bounding box center [641, 425] width 1283 height 717
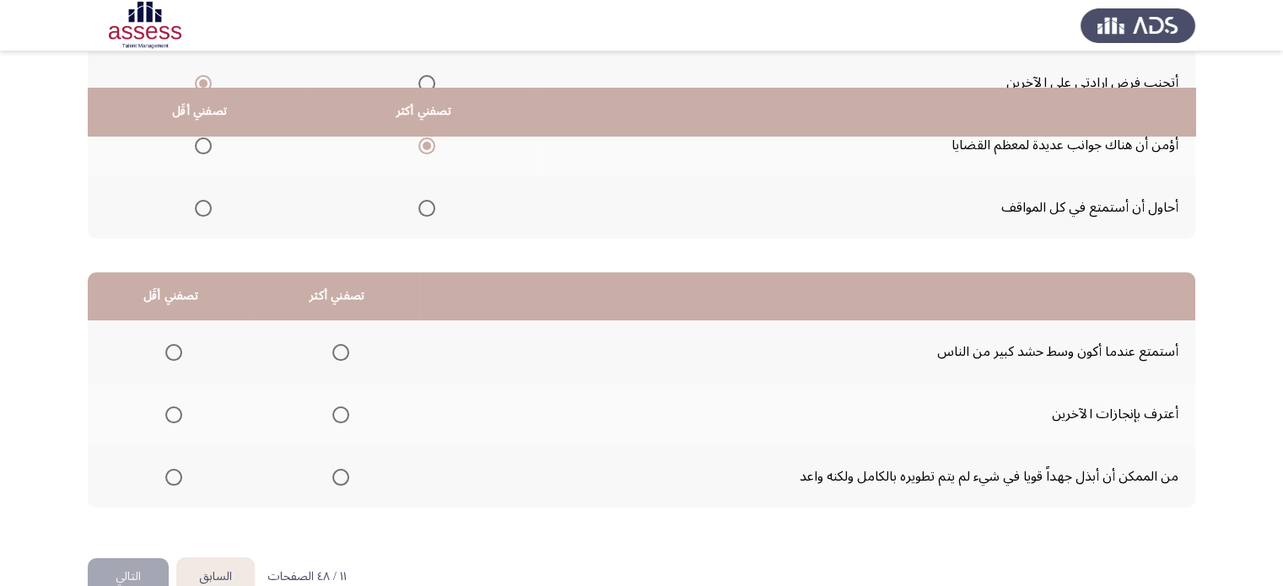
scroll to position [263, 0]
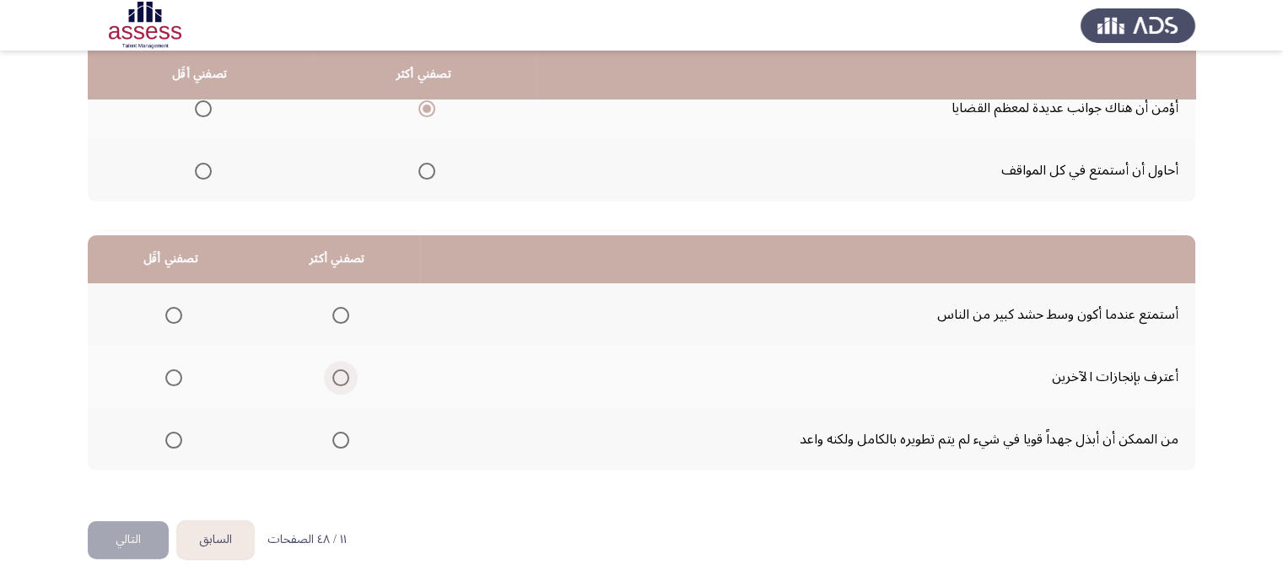
click at [334, 373] on span "Select an option" at bounding box center [340, 377] width 17 height 17
click at [334, 373] on input "Select an option" at bounding box center [340, 377] width 17 height 17
click at [176, 438] on span "Select an option" at bounding box center [173, 440] width 17 height 17
click at [176, 438] on input "Select an option" at bounding box center [173, 440] width 17 height 17
click at [128, 535] on button "التالي" at bounding box center [128, 540] width 81 height 38
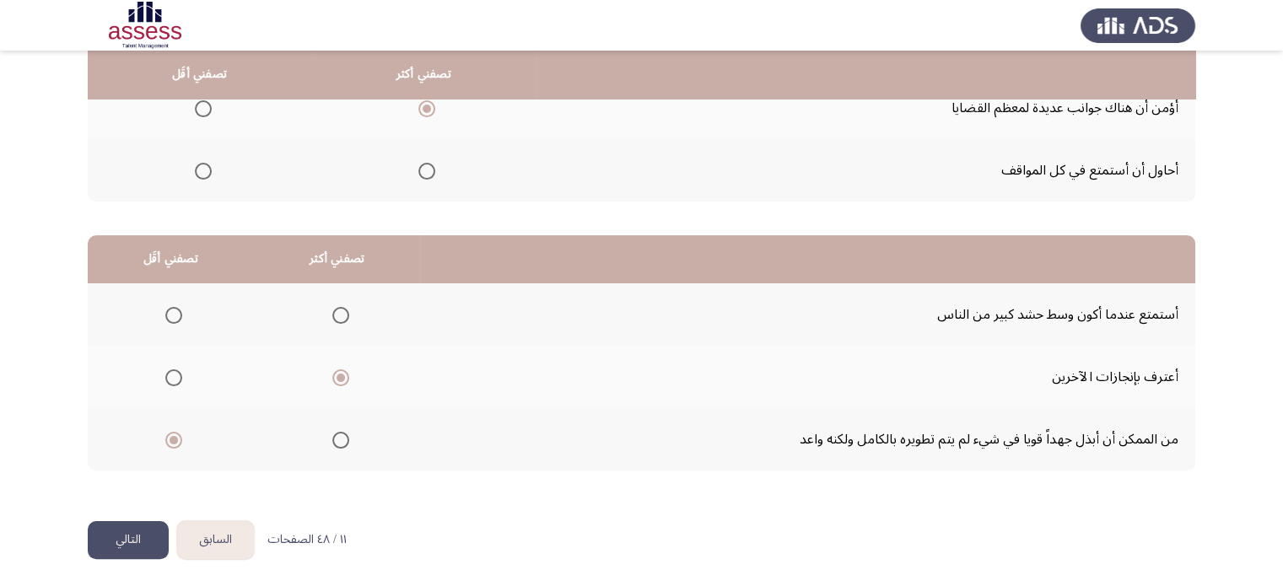
scroll to position [0, 0]
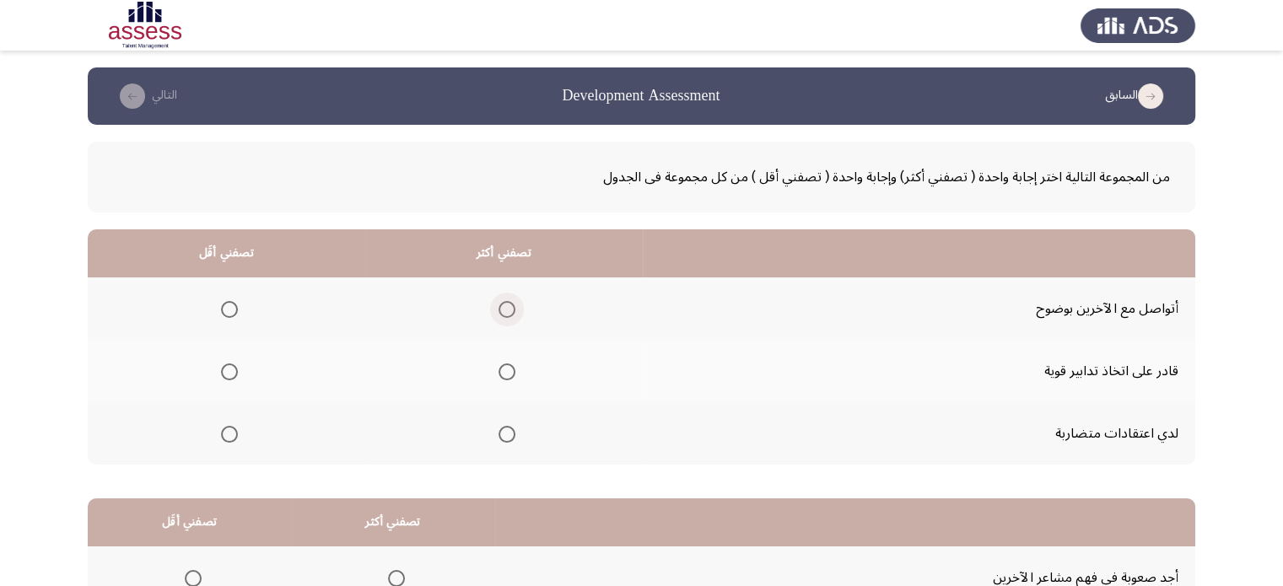
click at [509, 308] on span "Select an option" at bounding box center [506, 309] width 17 height 17
click at [509, 308] on input "Select an option" at bounding box center [506, 309] width 17 height 17
click at [235, 363] on span "Select an option" at bounding box center [229, 371] width 17 height 17
click at [235, 363] on input "Select an option" at bounding box center [229, 371] width 17 height 17
click at [71, 433] on app-assessment-container "السابق Development Assessment التالي من المجموعة التالية اختر إجابة واحدة ( تصف…" at bounding box center [641, 425] width 1283 height 717
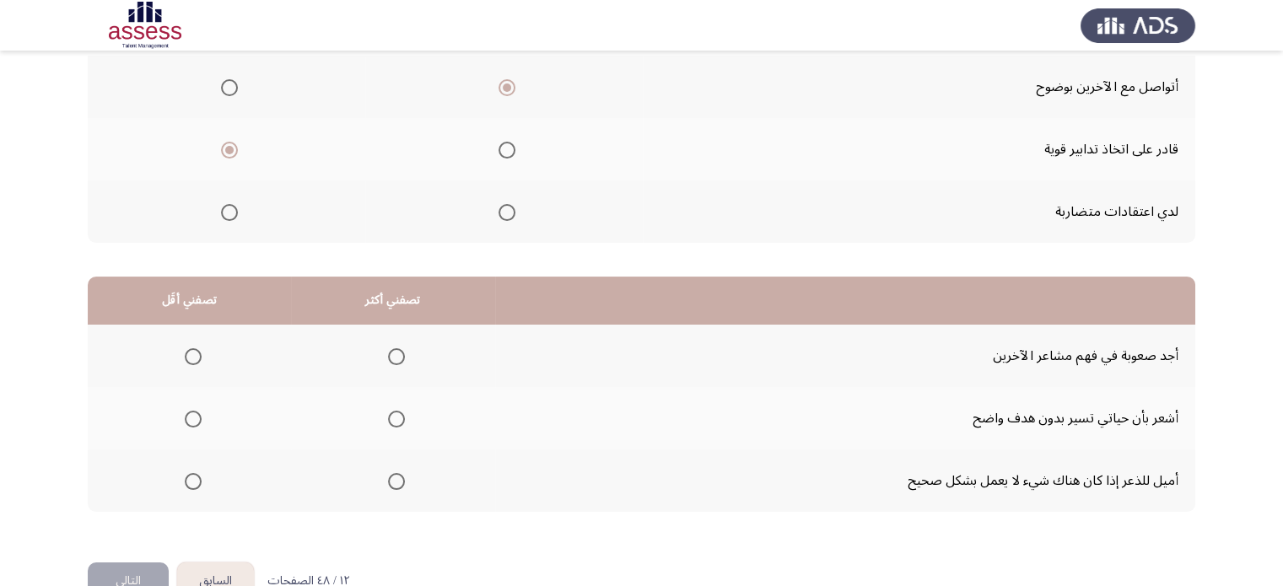
scroll to position [263, 0]
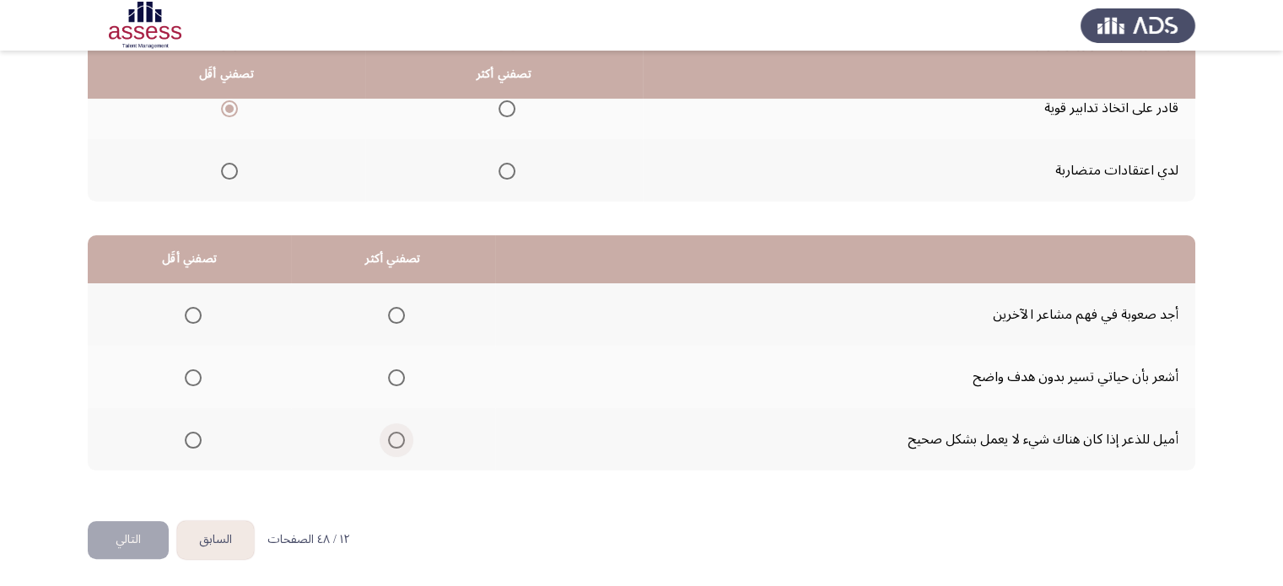
click at [398, 440] on span "Select an option" at bounding box center [396, 440] width 17 height 17
click at [398, 440] on input "Select an option" at bounding box center [396, 440] width 17 height 17
click at [193, 378] on span "Select an option" at bounding box center [193, 377] width 17 height 17
click at [193, 378] on input "Select an option" at bounding box center [193, 377] width 17 height 17
click at [145, 539] on button "التالي" at bounding box center [128, 540] width 81 height 38
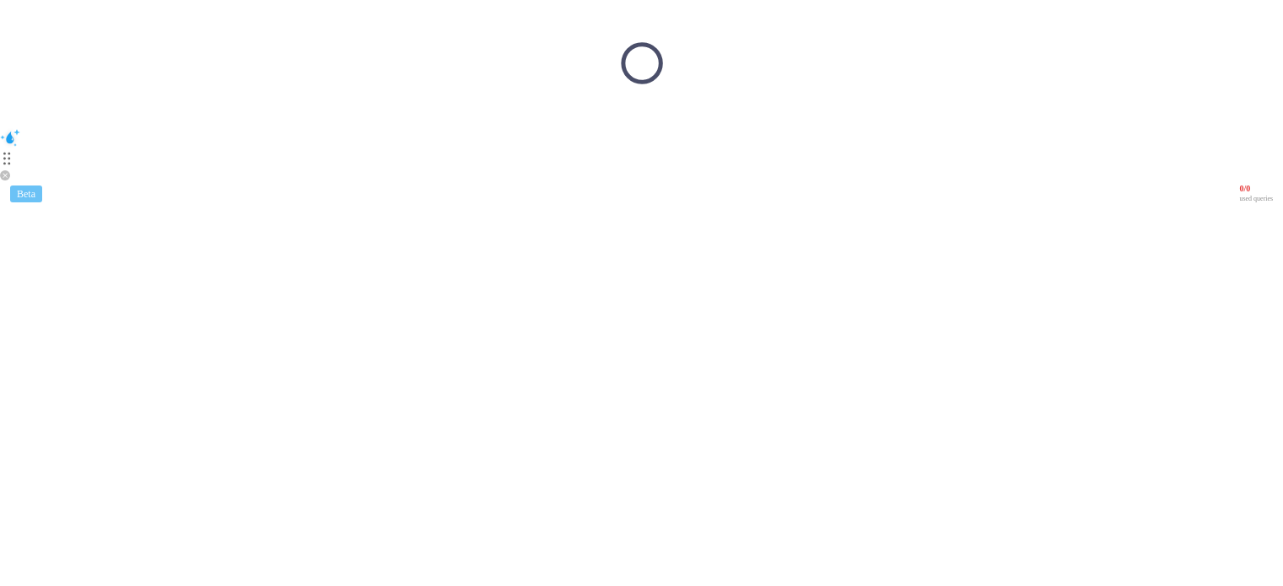
scroll to position [0, 0]
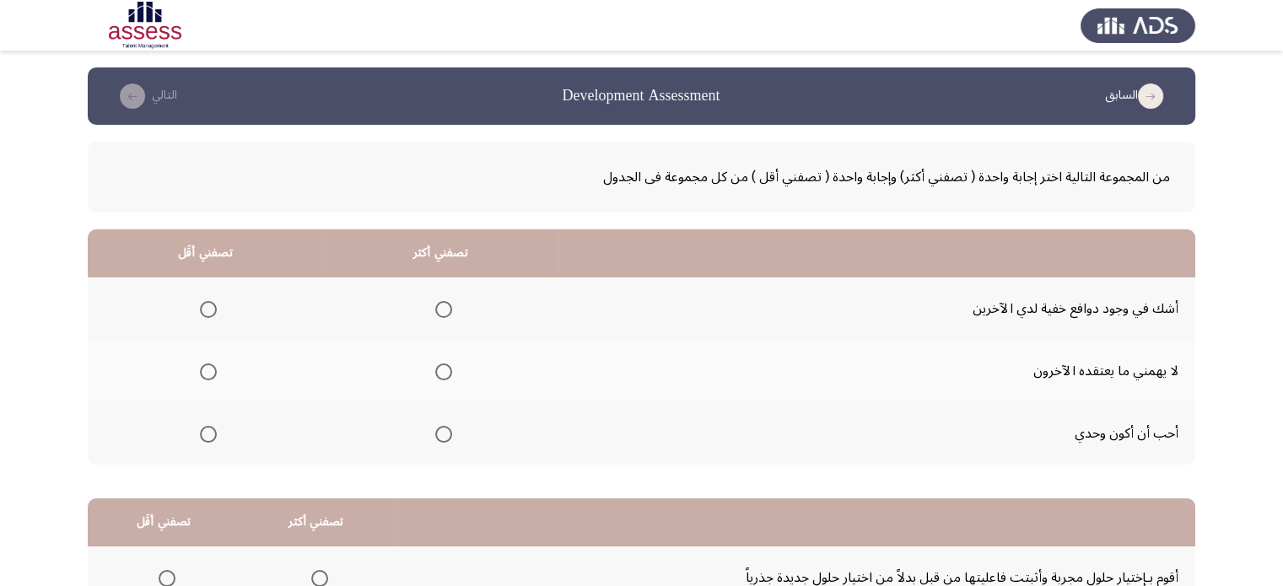
click at [445, 373] on span "Select an option" at bounding box center [443, 371] width 17 height 17
click at [445, 373] on input "Select an option" at bounding box center [443, 371] width 17 height 17
click at [202, 438] on span "Select an option" at bounding box center [208, 434] width 17 height 17
click at [202, 438] on input "Select an option" at bounding box center [208, 434] width 17 height 17
click at [42, 457] on app-assessment-container "السابق Development Assessment التالي من المجموعة التالية اختر إجابة واحدة ( تصف…" at bounding box center [641, 425] width 1283 height 717
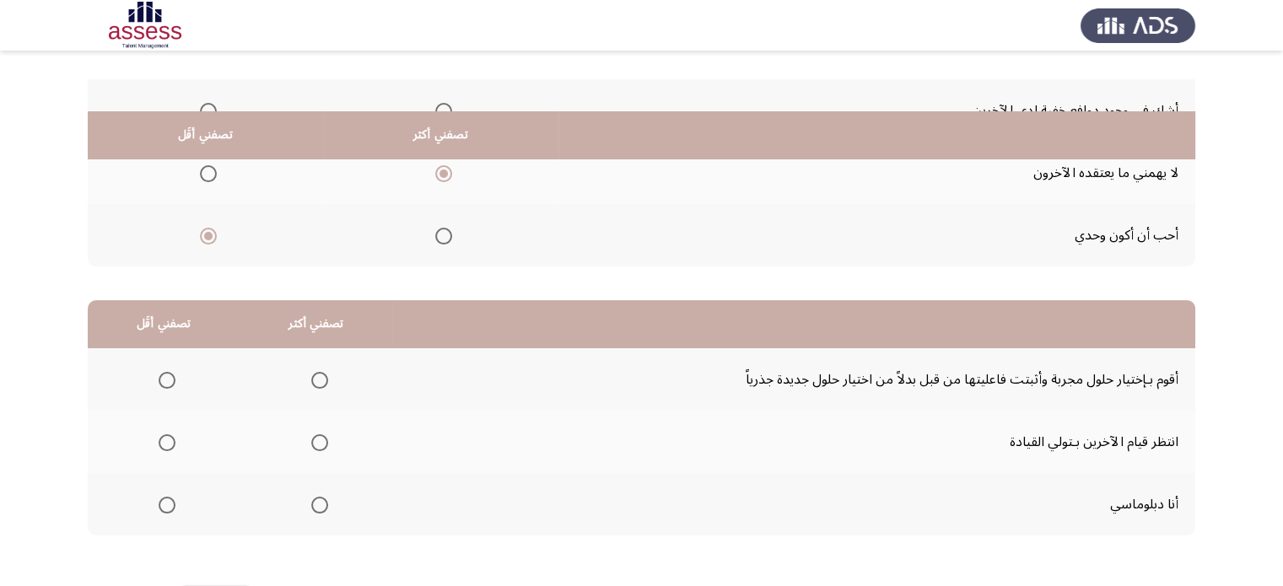
scroll to position [263, 0]
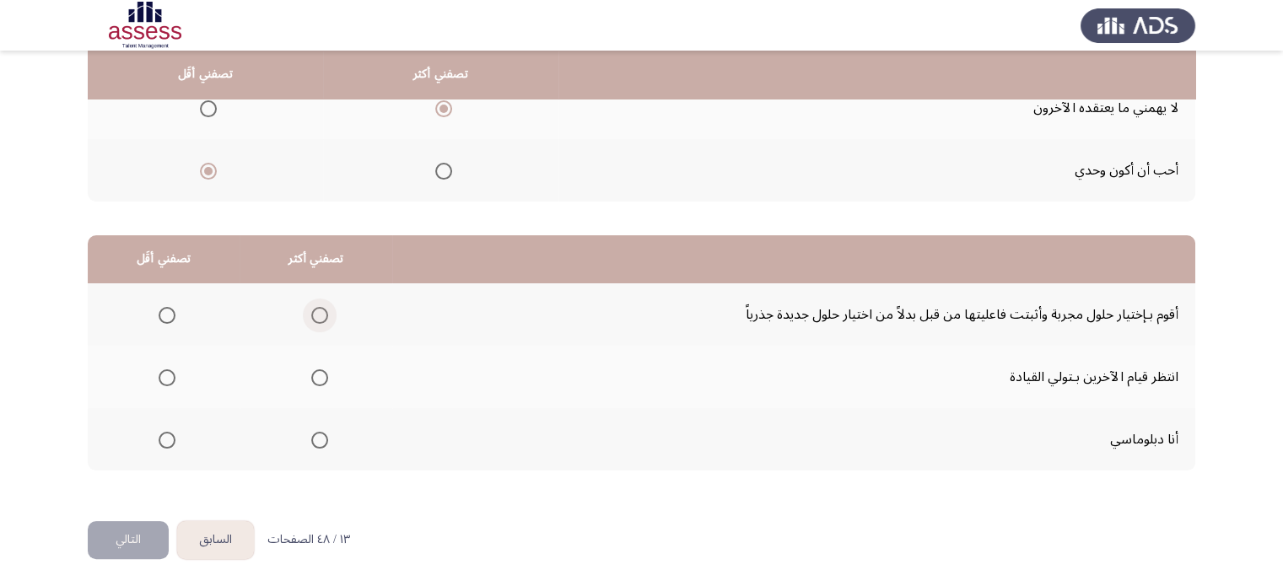
click at [319, 313] on span "Select an option" at bounding box center [319, 315] width 17 height 17
click at [319, 313] on input "Select an option" at bounding box center [319, 315] width 17 height 17
click at [159, 442] on span "Select an option" at bounding box center [167, 440] width 17 height 17
click at [159, 442] on input "Select an option" at bounding box center [167, 440] width 17 height 17
click at [145, 546] on button "التالي" at bounding box center [128, 540] width 81 height 38
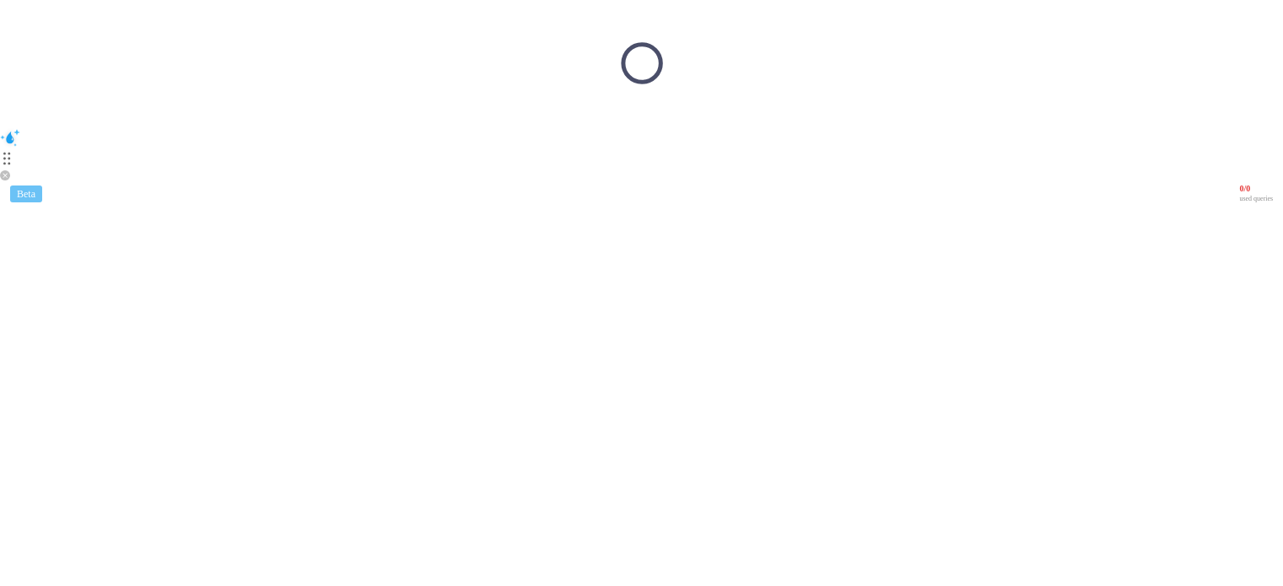
scroll to position [0, 0]
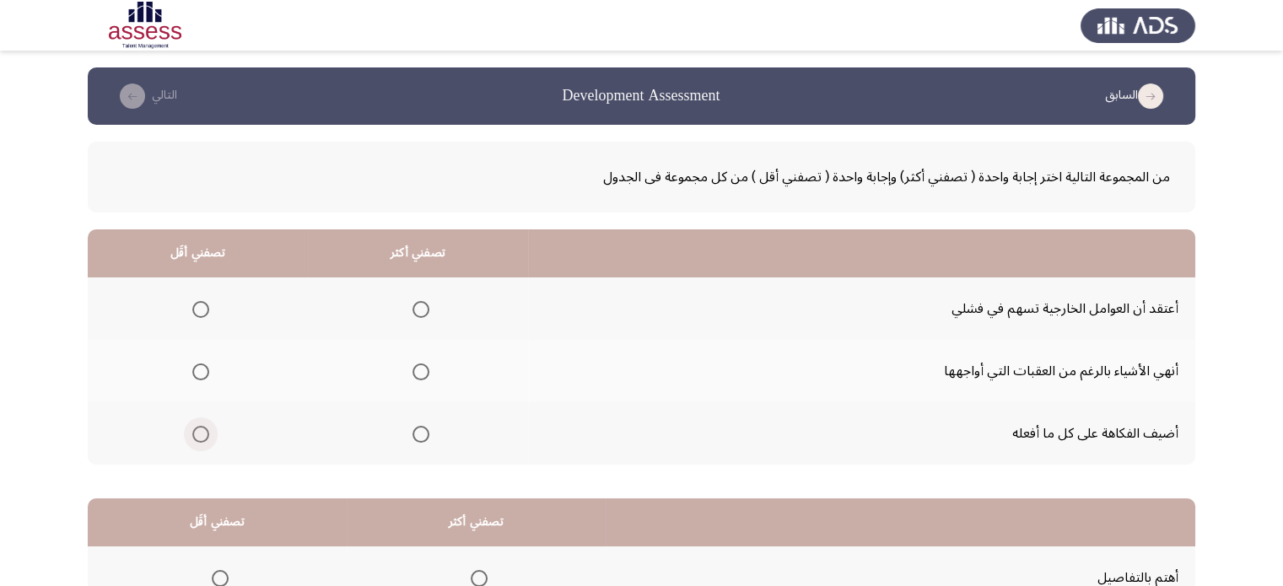
click at [199, 431] on span "Select an option" at bounding box center [200, 434] width 17 height 17
click at [199, 431] on input "Select an option" at bounding box center [200, 434] width 17 height 17
click at [422, 306] on span "Select an option" at bounding box center [420, 309] width 17 height 17
click at [422, 306] on input "Select an option" at bounding box center [420, 309] width 17 height 17
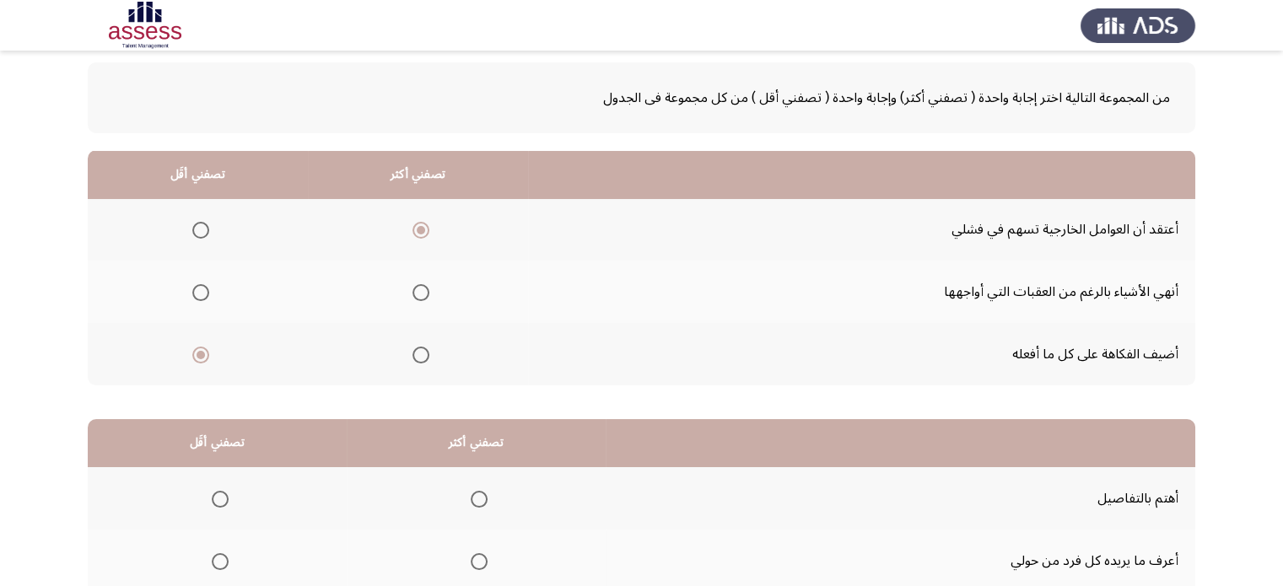
scroll to position [263, 0]
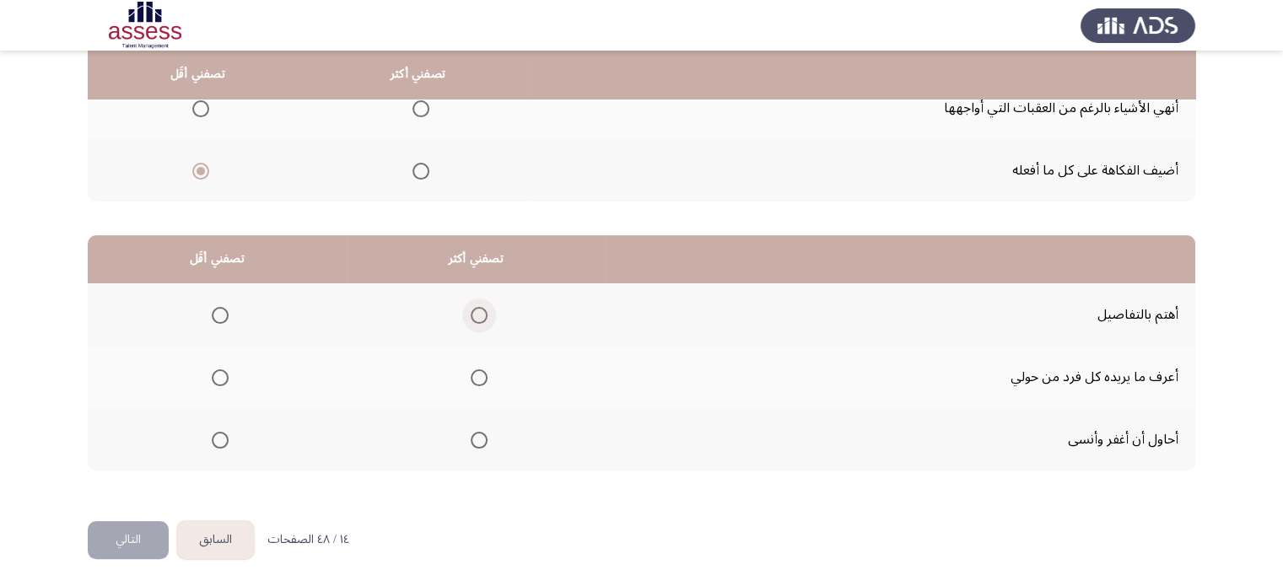
click at [479, 309] on span "Select an option" at bounding box center [479, 315] width 17 height 17
click at [479, 309] on input "Select an option" at bounding box center [479, 315] width 17 height 17
click at [221, 434] on span "Select an option" at bounding box center [220, 440] width 17 height 17
click at [221, 434] on input "Select an option" at bounding box center [220, 440] width 17 height 17
click at [135, 528] on button "التالي" at bounding box center [128, 540] width 81 height 38
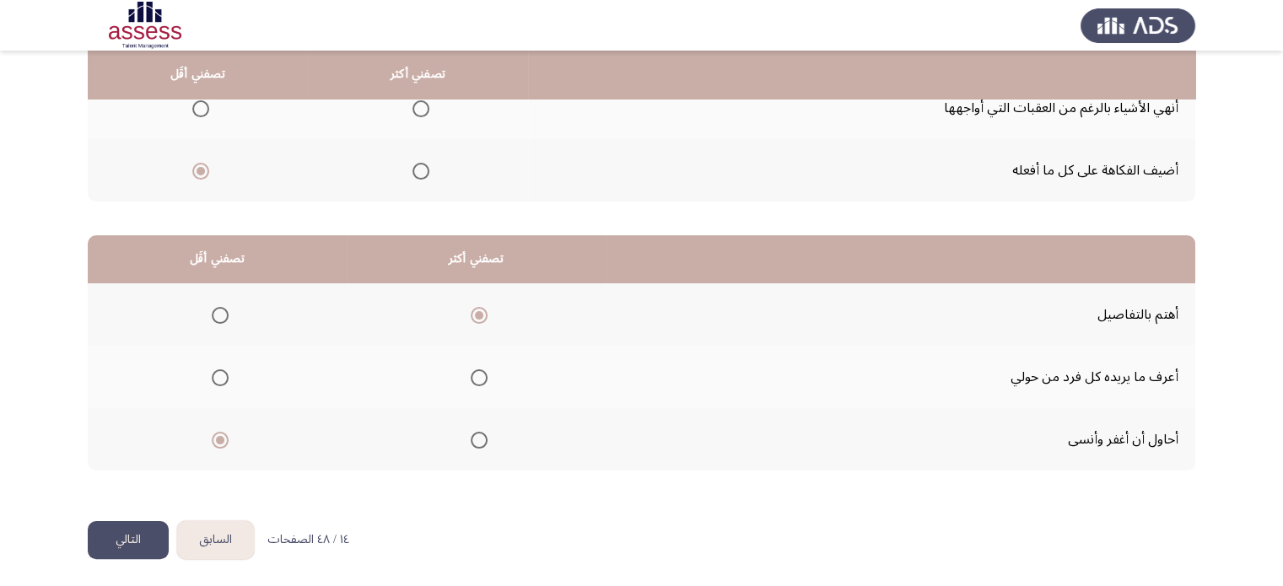
scroll to position [0, 0]
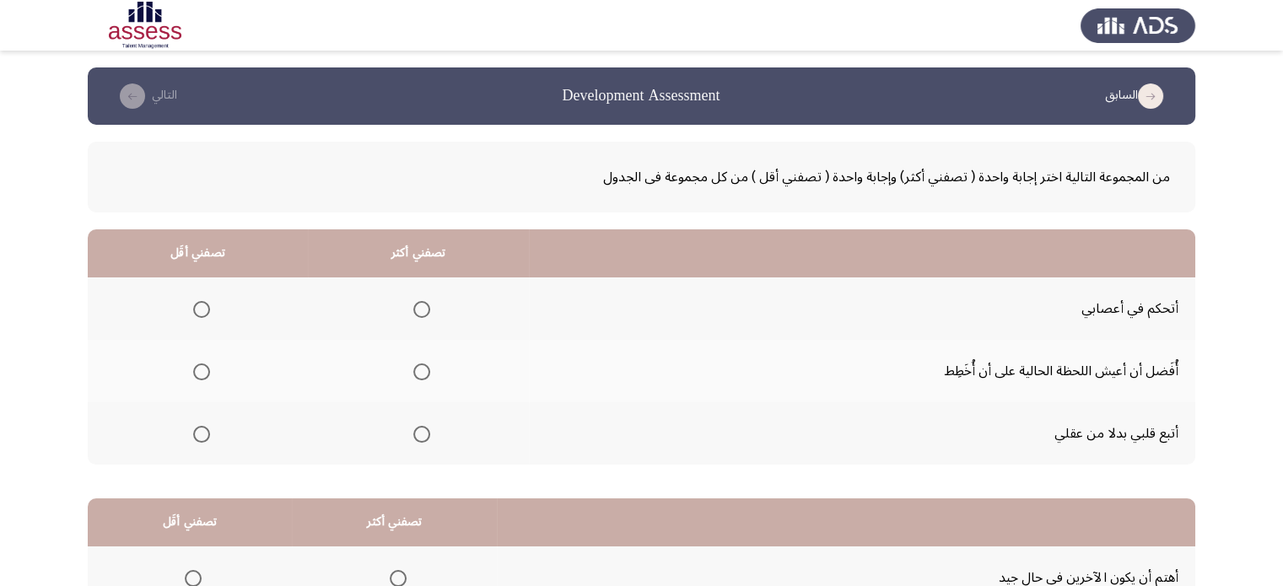
drag, startPoint x: 811, startPoint y: 387, endPoint x: 415, endPoint y: 432, distance: 398.9
click at [415, 432] on tbody "أتحكم في أعصابي أُفَضل أن أعيش اللحظة الحالية على أن أُخَطِط أتبع قلبي بدلا من …" at bounding box center [641, 370] width 1107 height 187
click at [415, 432] on span "Select an option" at bounding box center [421, 434] width 17 height 17
click at [415, 432] on input "Select an option" at bounding box center [421, 434] width 17 height 17
click at [204, 305] on span "Select an option" at bounding box center [201, 309] width 17 height 17
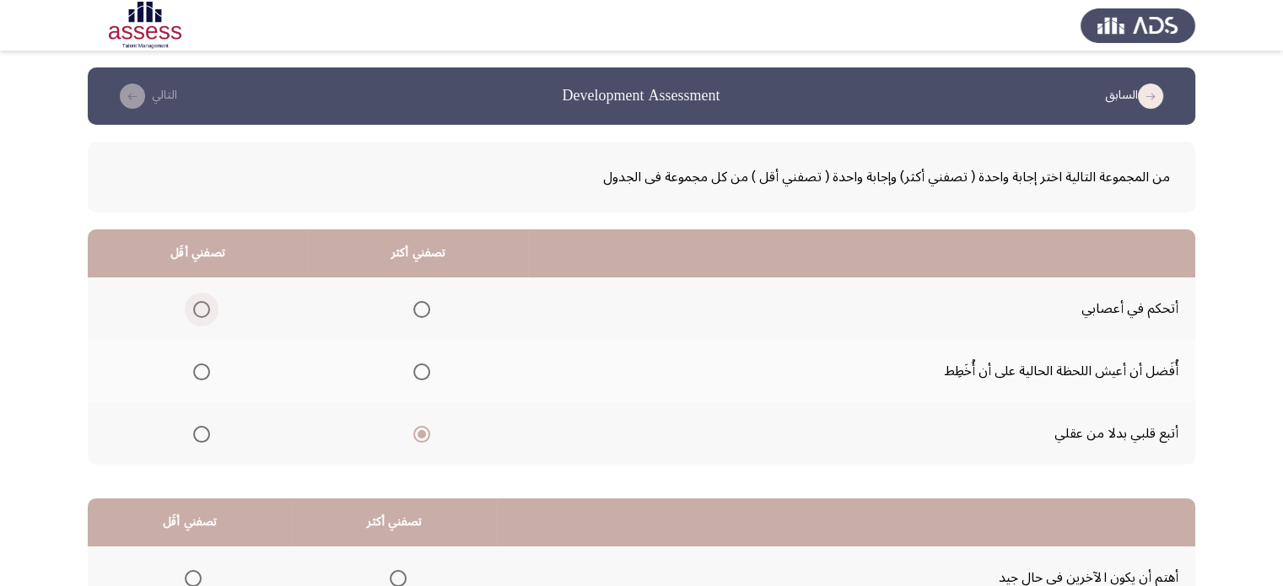
click at [204, 305] on input "Select an option" at bounding box center [201, 309] width 17 height 17
click at [76, 397] on app-assessment-container "السابق Development Assessment التالي من المجموعة التالية اختر إجابة واحدة ( تصف…" at bounding box center [641, 425] width 1283 height 717
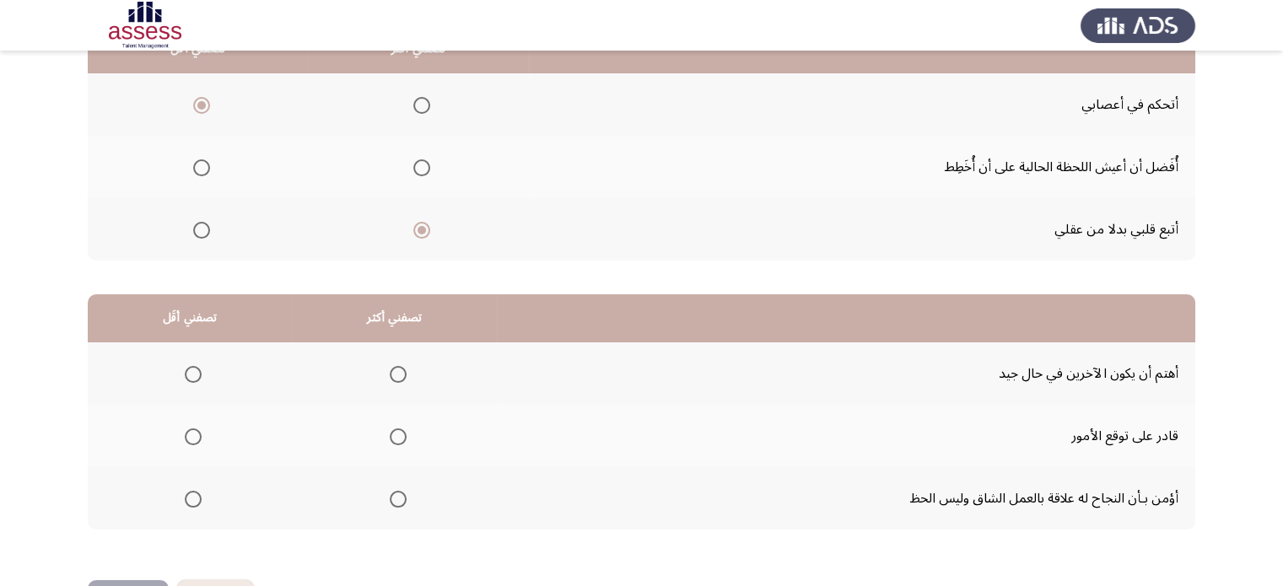
scroll to position [263, 0]
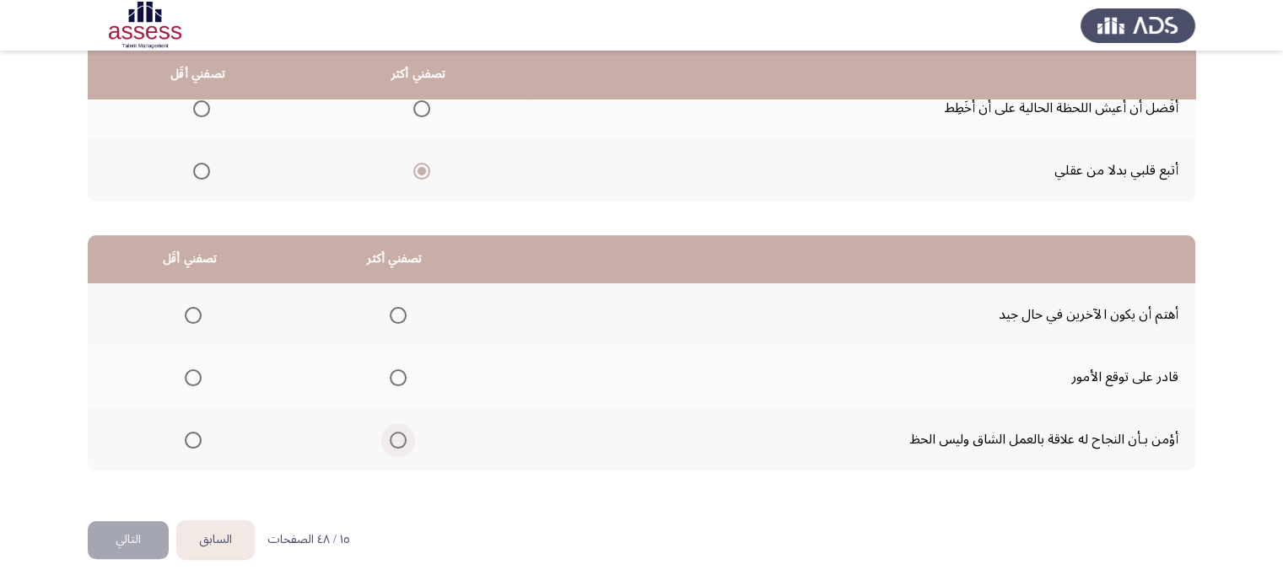
click at [390, 444] on span "Select an option" at bounding box center [398, 440] width 17 height 17
click at [390, 444] on input "Select an option" at bounding box center [398, 440] width 17 height 17
click at [192, 311] on span "Select an option" at bounding box center [193, 315] width 17 height 17
click at [192, 311] on input "Select an option" at bounding box center [193, 315] width 17 height 17
click at [128, 541] on button "التالي" at bounding box center [128, 540] width 81 height 38
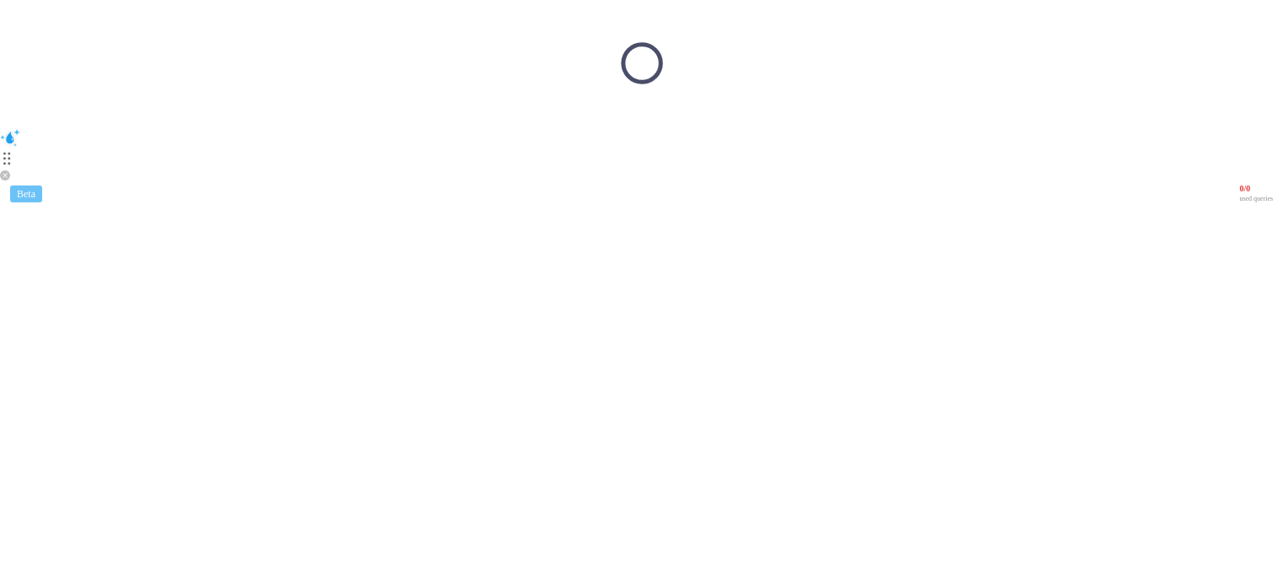
scroll to position [0, 0]
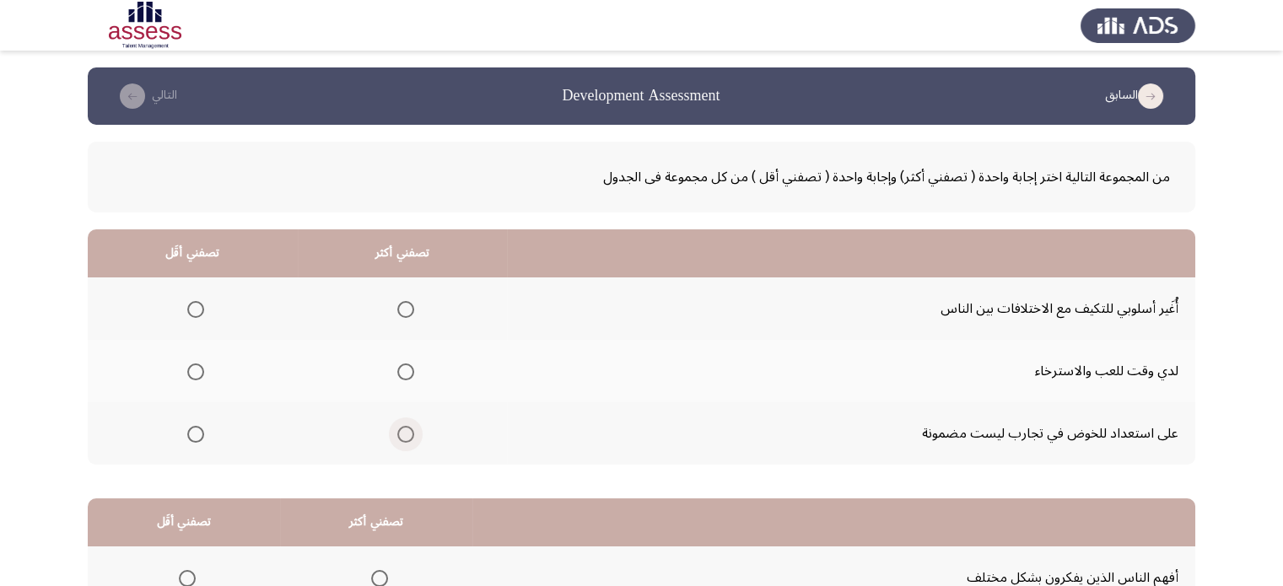
click at [397, 439] on span "Select an option" at bounding box center [405, 434] width 17 height 17
click at [397, 439] on input "Select an option" at bounding box center [405, 434] width 17 height 17
click at [196, 309] on span "Select an option" at bounding box center [196, 309] width 0 height 0
click at [195, 308] on input "Select an option" at bounding box center [195, 309] width 17 height 17
click at [19, 338] on app-assessment-container "السابق Development Assessment التالي من المجموعة التالية اختر إجابة واحدة ( تصف…" at bounding box center [641, 425] width 1283 height 717
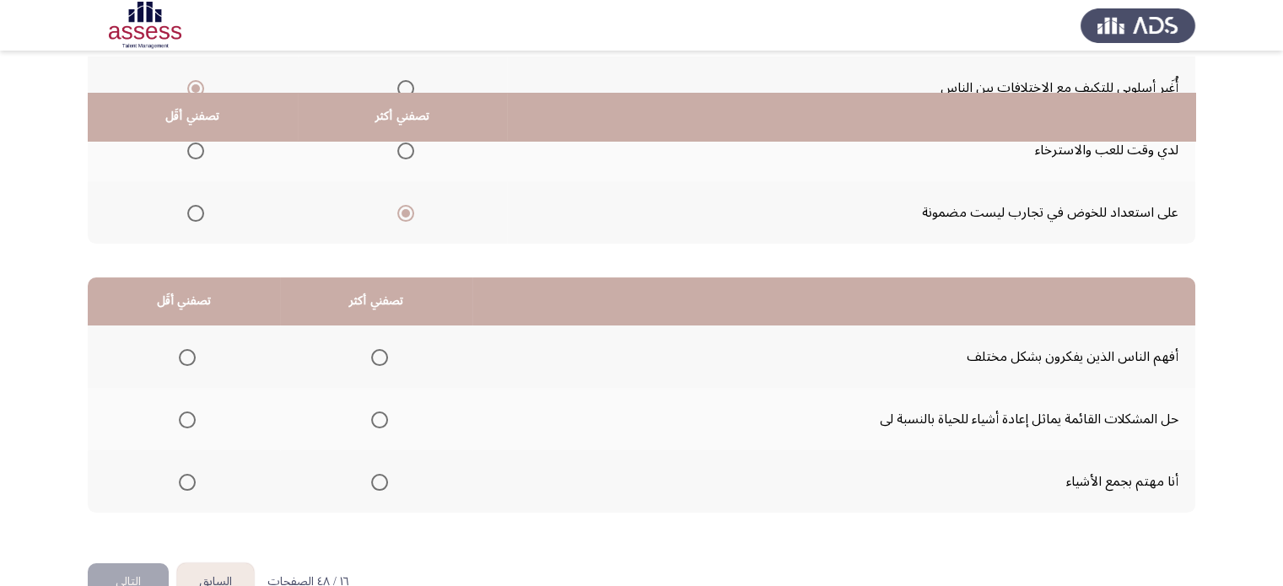
scroll to position [263, 0]
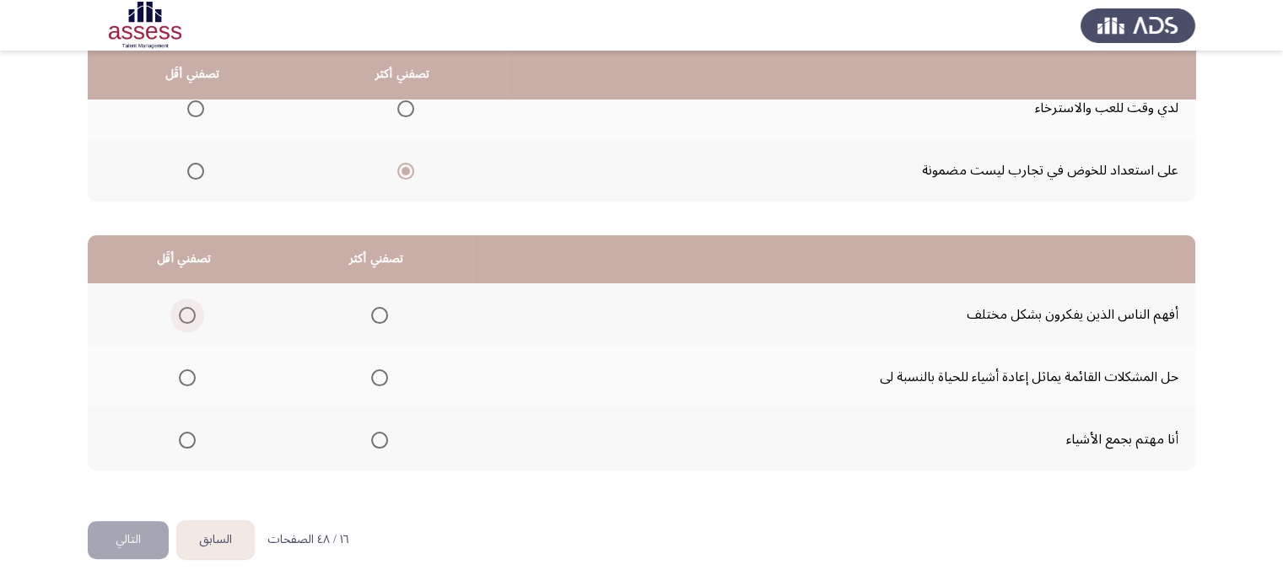
click at [186, 307] on span "Select an option" at bounding box center [187, 315] width 17 height 17
click at [186, 307] on input "Select an option" at bounding box center [187, 315] width 17 height 17
click at [382, 442] on span "Select an option" at bounding box center [379, 440] width 17 height 17
click at [382, 442] on input "Select an option" at bounding box center [379, 440] width 17 height 17
click at [139, 546] on button "التالي" at bounding box center [128, 540] width 81 height 38
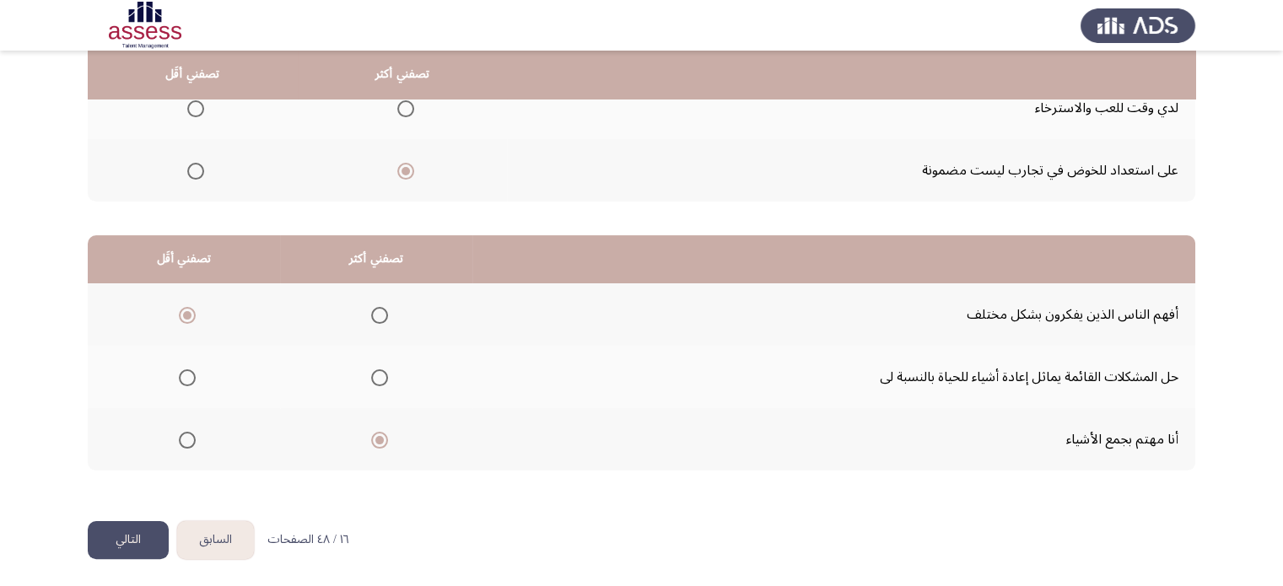
scroll to position [0, 0]
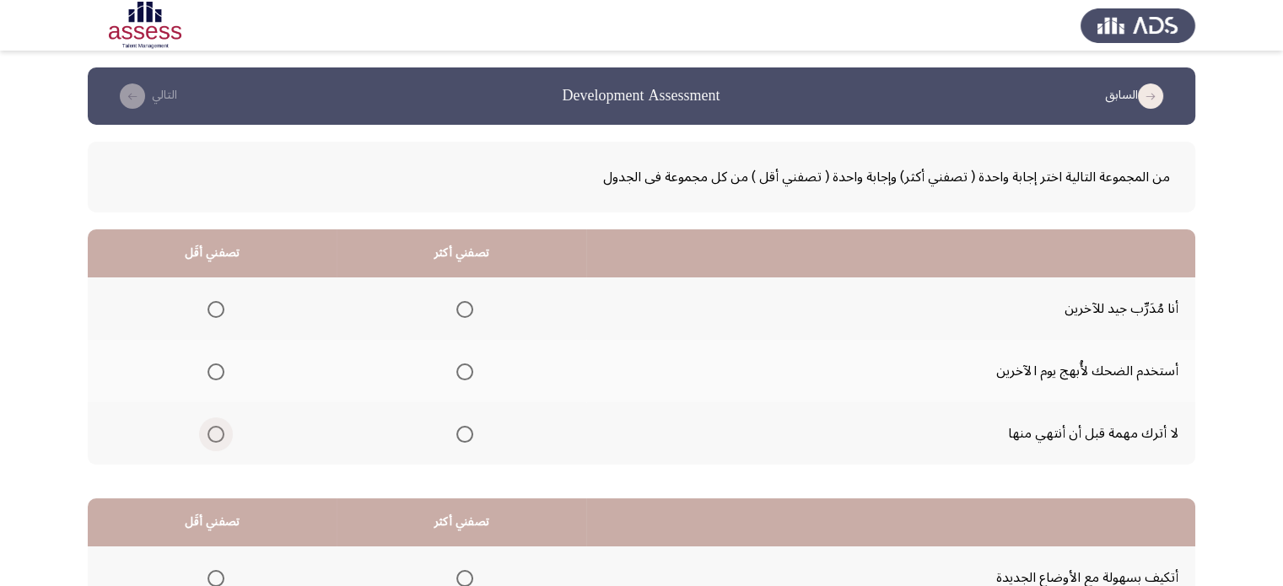
click at [213, 431] on span "Select an option" at bounding box center [215, 434] width 17 height 17
click at [213, 431] on input "Select an option" at bounding box center [215, 434] width 17 height 17
click at [466, 306] on span "Select an option" at bounding box center [464, 309] width 17 height 17
click at [466, 306] on input "Select an option" at bounding box center [464, 309] width 17 height 17
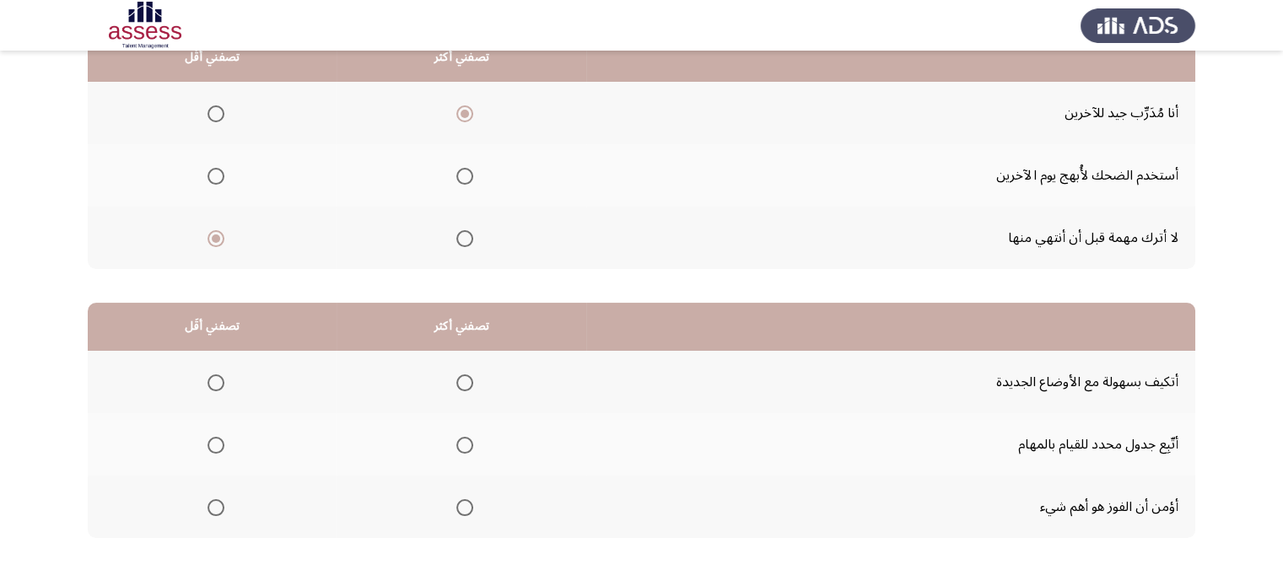
scroll to position [236, 0]
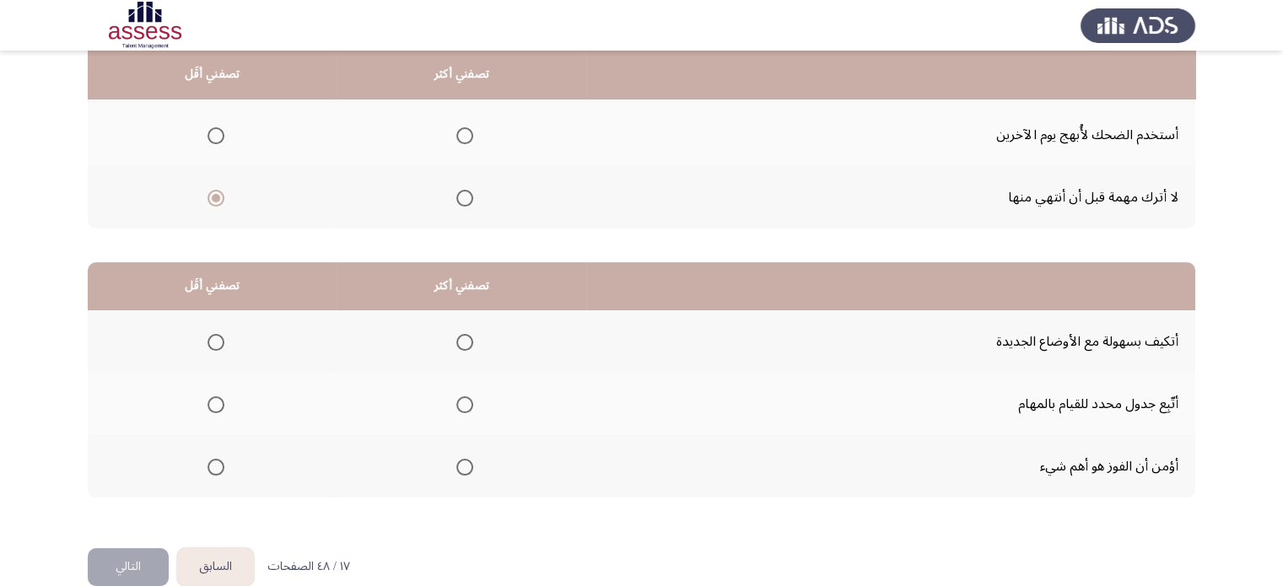
click at [469, 406] on span "Select an option" at bounding box center [464, 404] width 17 height 17
click at [469, 406] on input "Select an option" at bounding box center [464, 404] width 17 height 17
click at [215, 343] on span "Select an option" at bounding box center [215, 342] width 17 height 17
click at [215, 343] on input "Select an option" at bounding box center [215, 342] width 17 height 17
click at [127, 570] on button "التالي" at bounding box center [128, 567] width 81 height 38
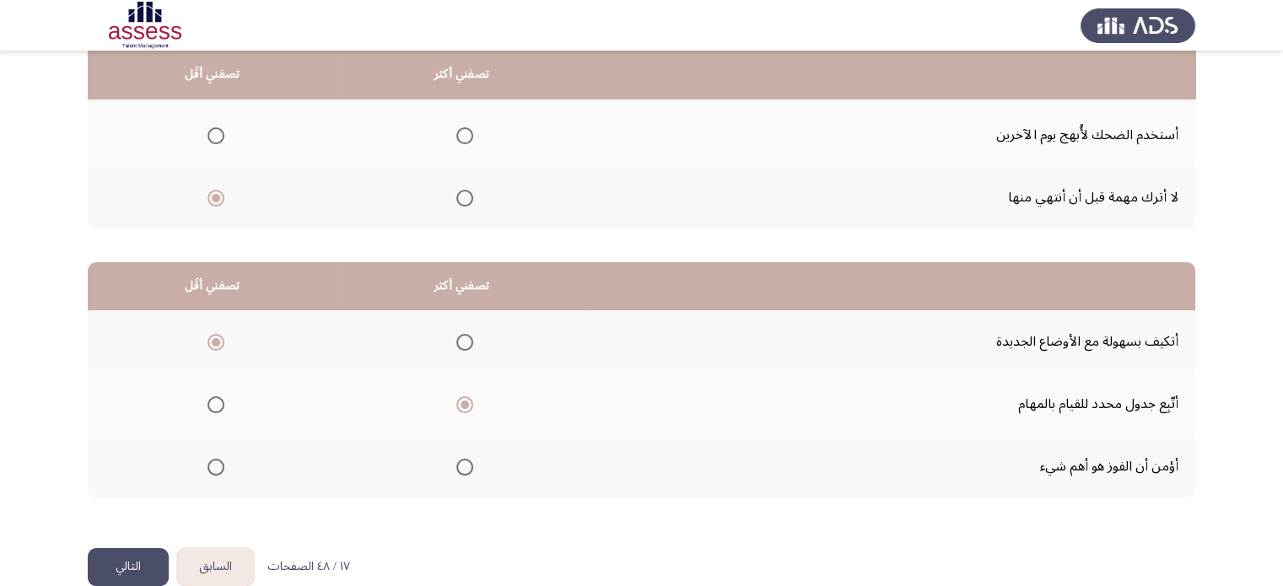
scroll to position [0, 0]
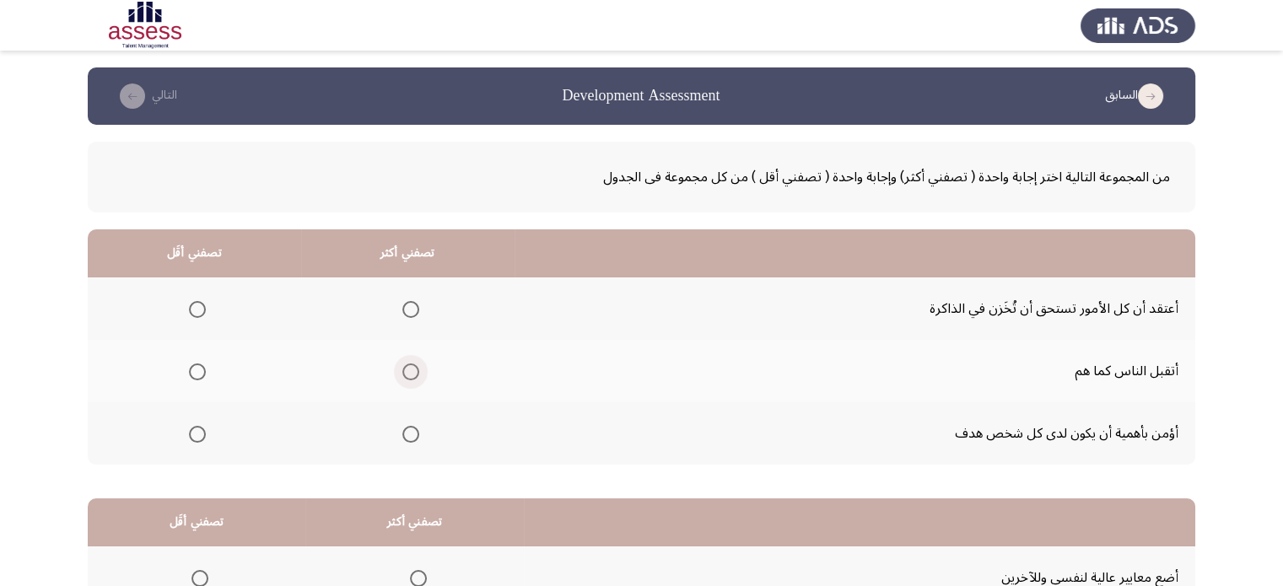
click at [415, 375] on span "Select an option" at bounding box center [410, 371] width 17 height 17
click at [415, 375] on input "Select an option" at bounding box center [410, 371] width 17 height 17
click at [199, 432] on span "Select an option" at bounding box center [197, 434] width 17 height 17
click at [199, 432] on input "Select an option" at bounding box center [197, 434] width 17 height 17
click at [55, 412] on app-assessment-container "السابق Development Assessment التالي من المجموعة التالية اختر إجابة واحدة ( تصف…" at bounding box center [641, 425] width 1283 height 717
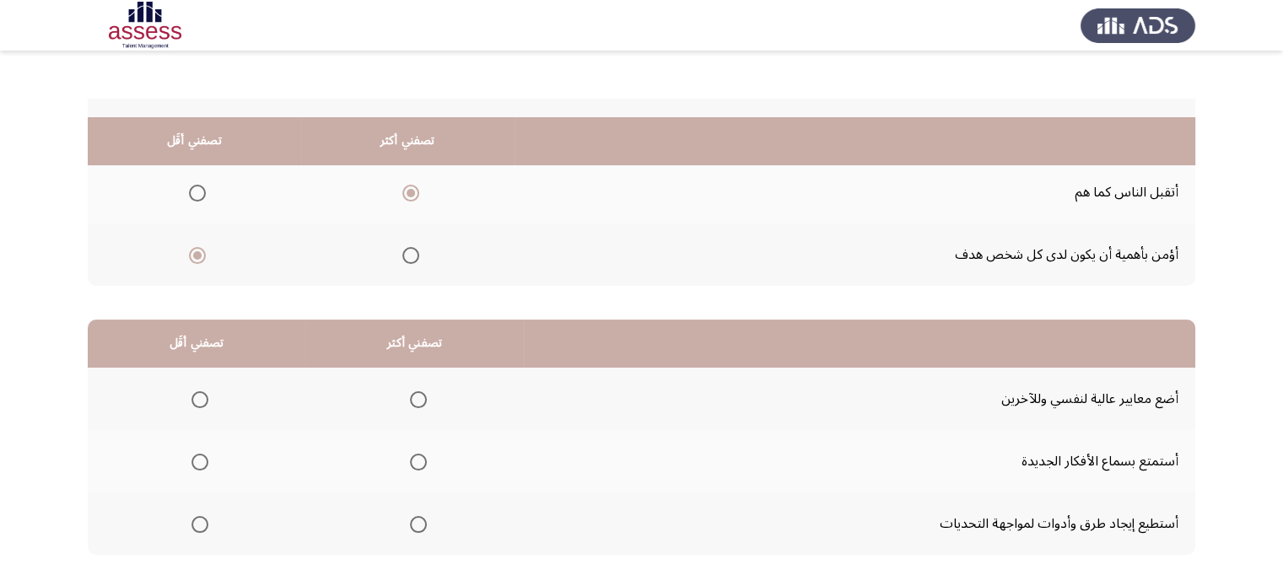
scroll to position [263, 0]
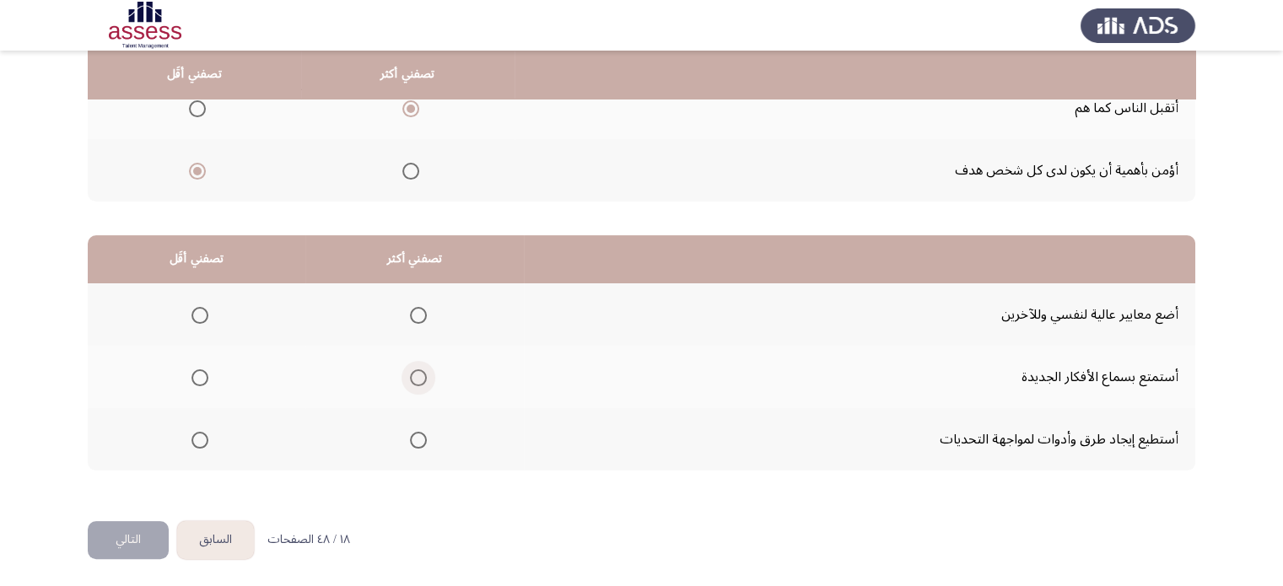
click at [422, 380] on span "Select an option" at bounding box center [418, 377] width 17 height 17
click at [422, 380] on input "Select an option" at bounding box center [418, 377] width 17 height 17
click at [205, 433] on span "Select an option" at bounding box center [199, 440] width 17 height 17
click at [205, 433] on input "Select an option" at bounding box center [199, 440] width 17 height 17
click at [138, 534] on button "التالي" at bounding box center [128, 540] width 81 height 38
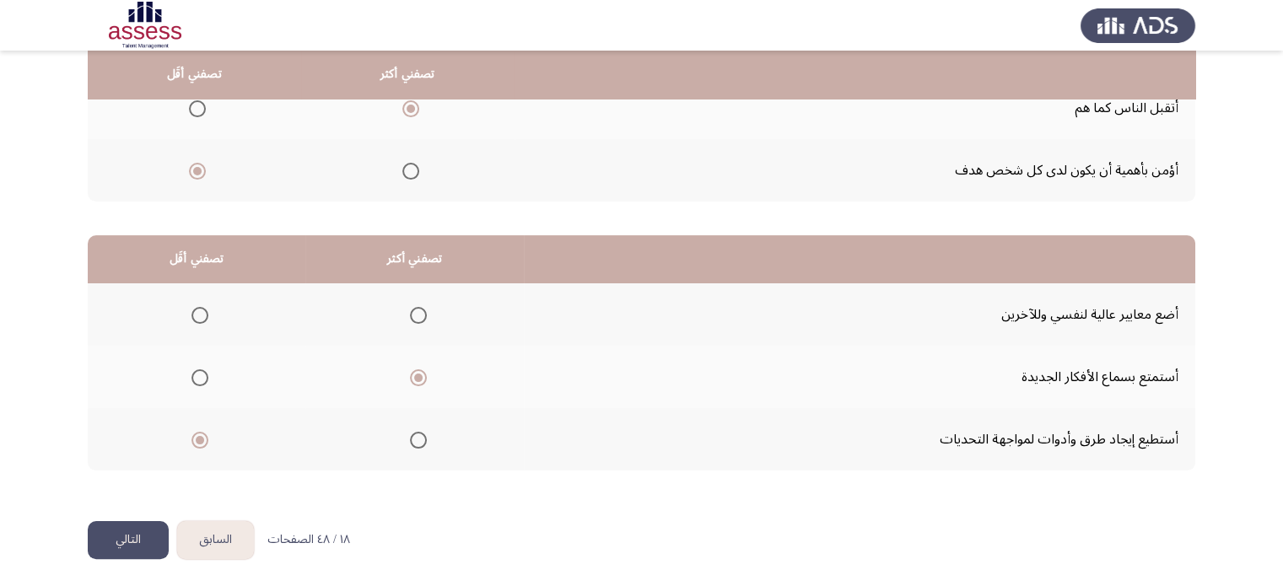
scroll to position [0, 0]
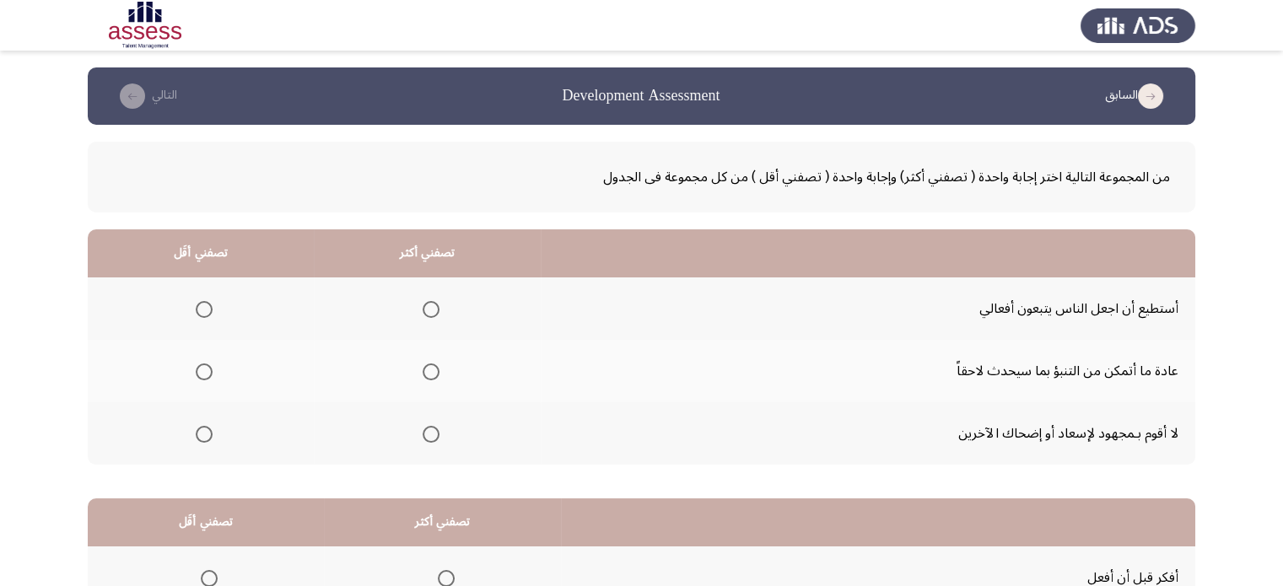
click at [433, 375] on span "Select an option" at bounding box center [430, 371] width 17 height 17
click at [433, 375] on input "Select an option" at bounding box center [430, 371] width 17 height 17
click at [204, 310] on span "Select an option" at bounding box center [204, 309] width 17 height 17
click at [204, 310] on input "Select an option" at bounding box center [204, 309] width 17 height 17
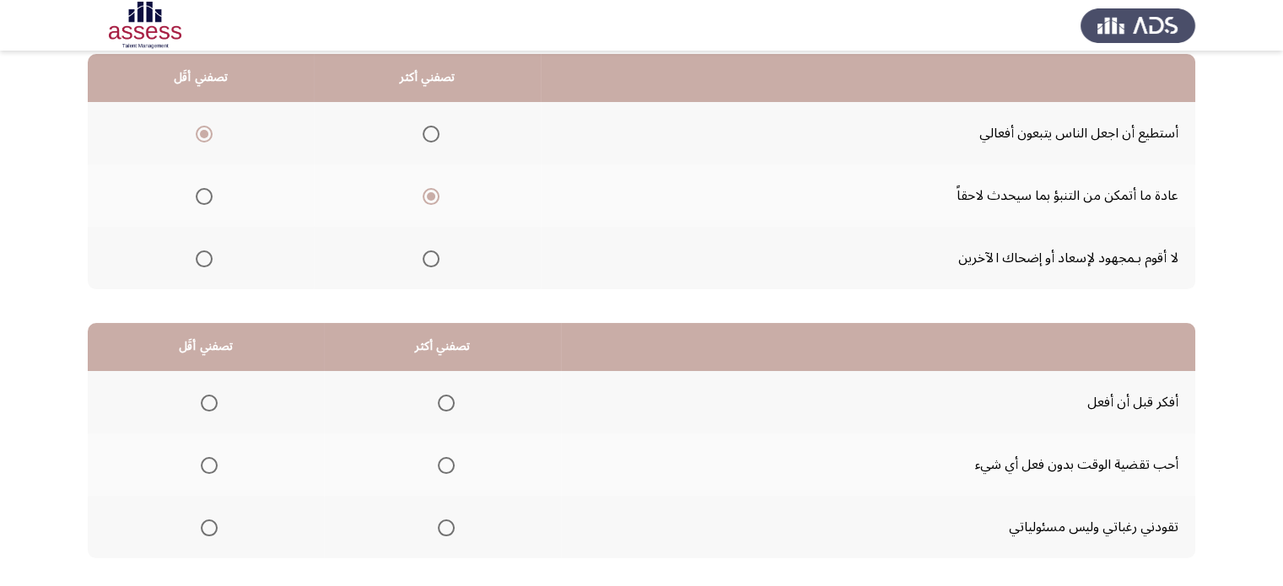
scroll to position [202, 0]
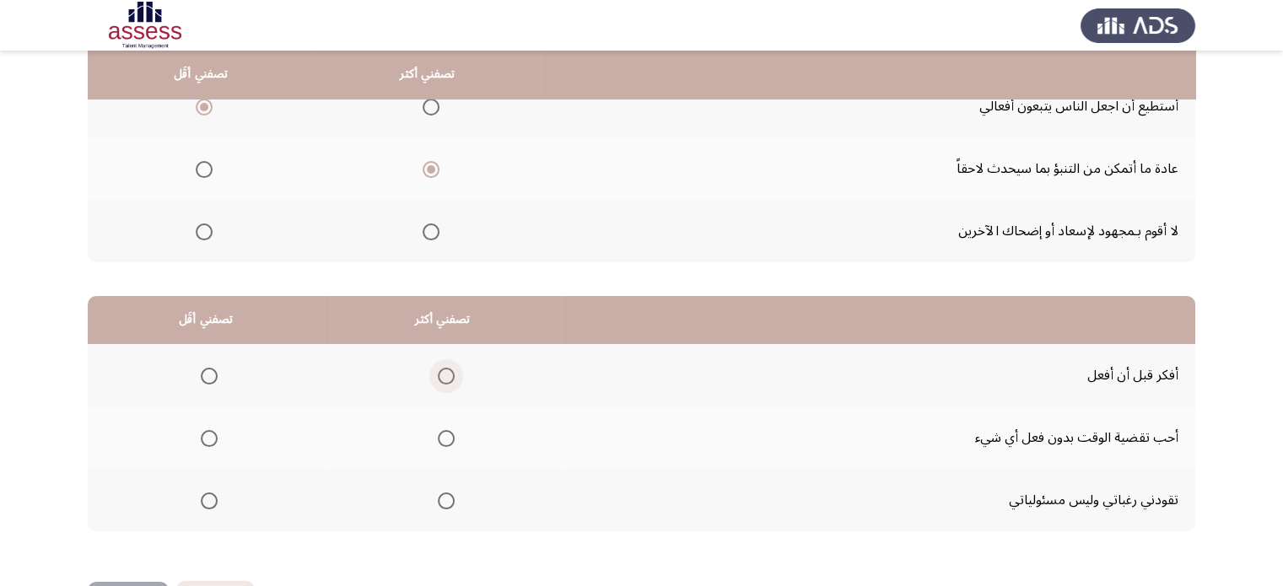
click at [444, 374] on span "Select an option" at bounding box center [446, 376] width 17 height 17
click at [444, 374] on input "Select an option" at bounding box center [446, 376] width 17 height 17
click at [208, 440] on span "Select an option" at bounding box center [209, 438] width 17 height 17
click at [208, 440] on input "Select an option" at bounding box center [209, 438] width 17 height 17
click at [72, 431] on app-assessment-container "السابق Development Assessment التالي من المجموعة التالية اختر إجابة واحدة ( تصف…" at bounding box center [641, 223] width 1283 height 717
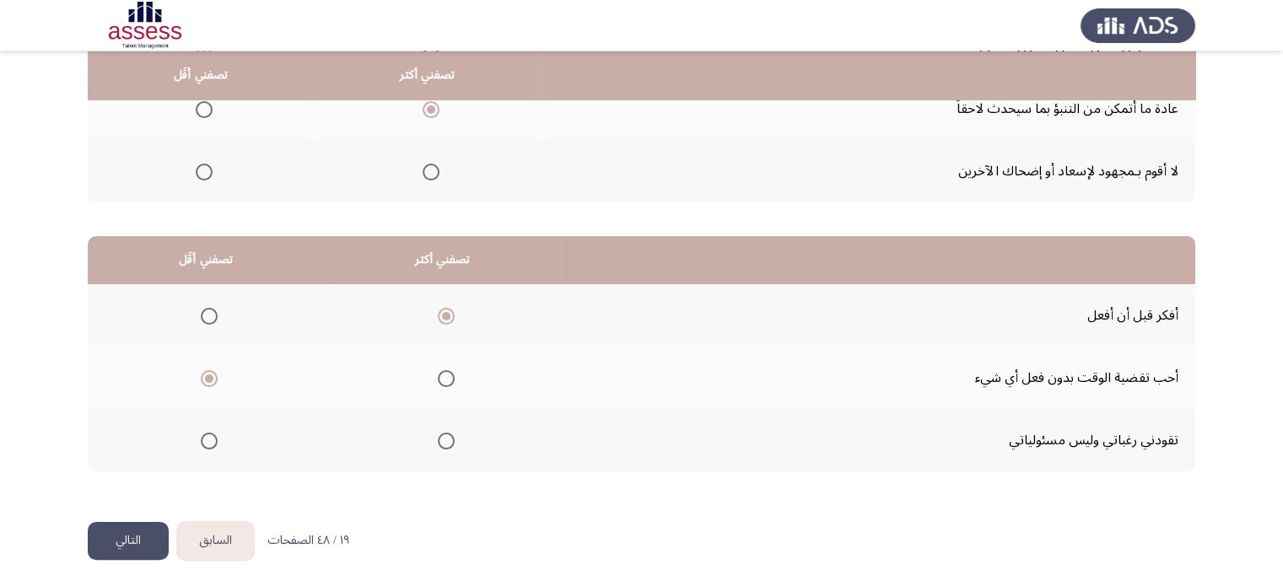
scroll to position [263, 0]
click at [137, 532] on button "التالي" at bounding box center [128, 540] width 81 height 38
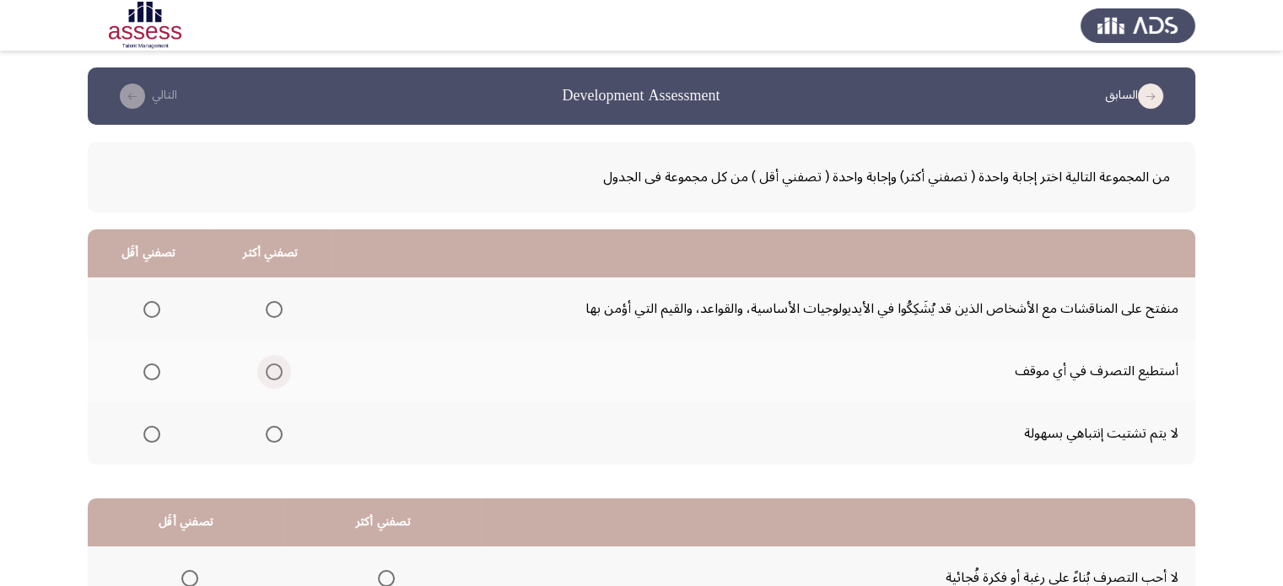
click at [266, 374] on span "Select an option" at bounding box center [274, 371] width 17 height 17
click at [266, 374] on input "Select an option" at bounding box center [274, 371] width 17 height 17
click at [149, 311] on span "Select an option" at bounding box center [151, 309] width 17 height 17
click at [149, 311] on input "Select an option" at bounding box center [151, 309] width 17 height 17
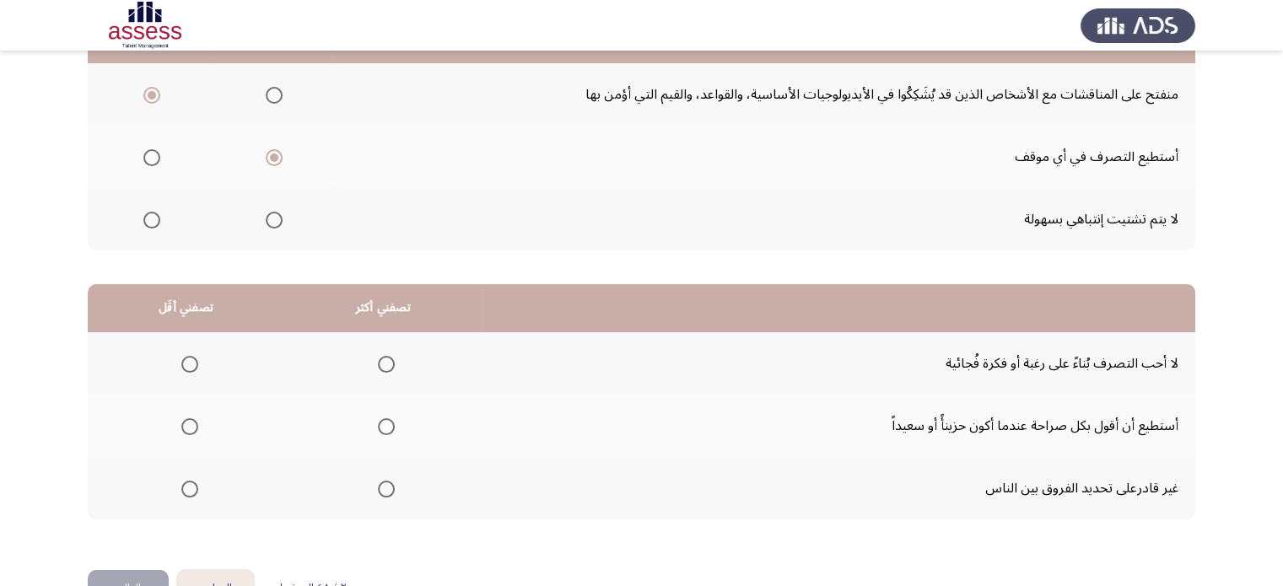
scroll to position [263, 0]
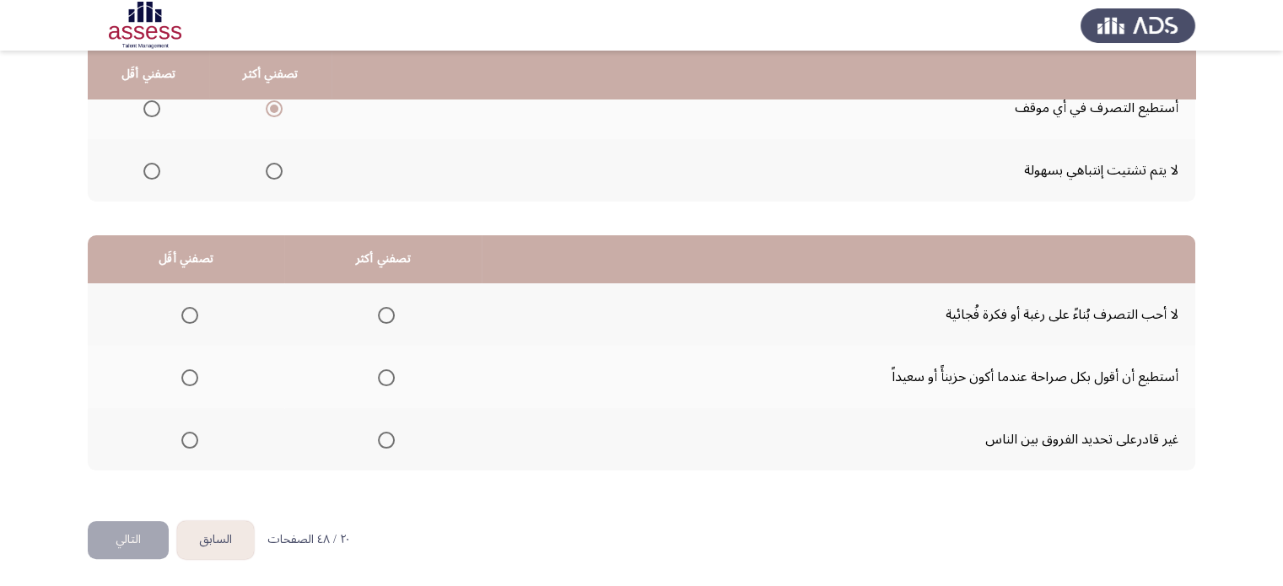
drag, startPoint x: 375, startPoint y: 310, endPoint x: 509, endPoint y: 411, distance: 166.8
click at [509, 411] on tbody "لا أحب التصرف بُناءً على رغبة أو فكرة فُجائية أستطيع أن أقول بكل صراحة عندما أك…" at bounding box center [641, 376] width 1107 height 187
click at [378, 309] on span "Select an option" at bounding box center [386, 315] width 17 height 17
click at [378, 309] on input "Select an option" at bounding box center [386, 315] width 17 height 17
click at [189, 374] on span "Select an option" at bounding box center [189, 377] width 17 height 17
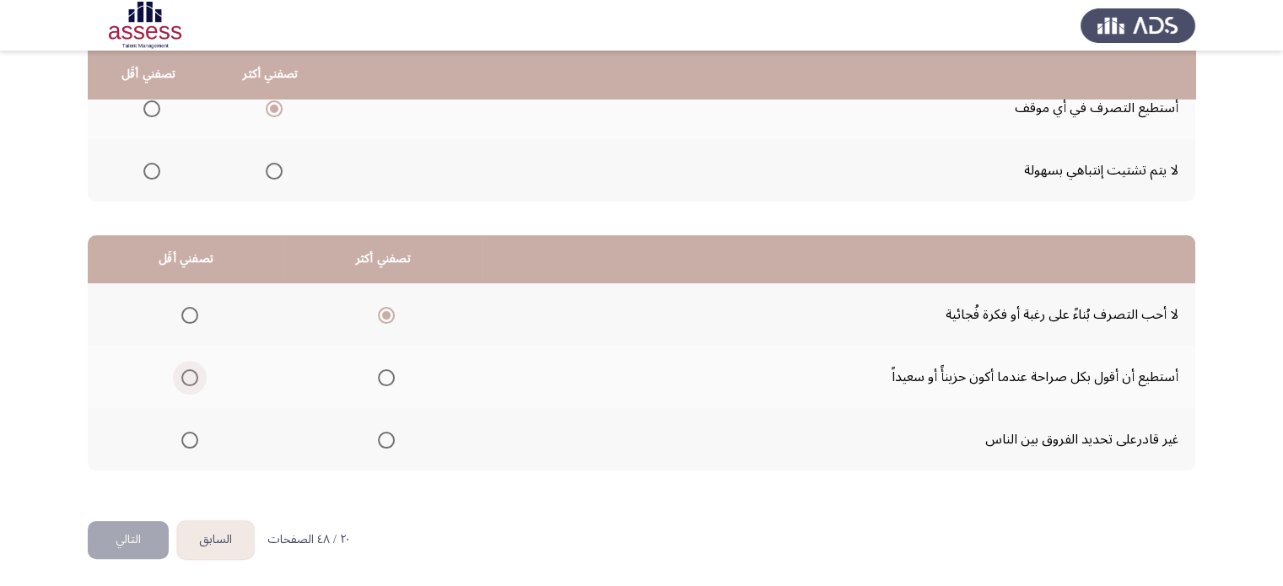
click at [189, 374] on input "Select an option" at bounding box center [189, 377] width 17 height 17
click at [125, 538] on button "التالي" at bounding box center [128, 540] width 81 height 38
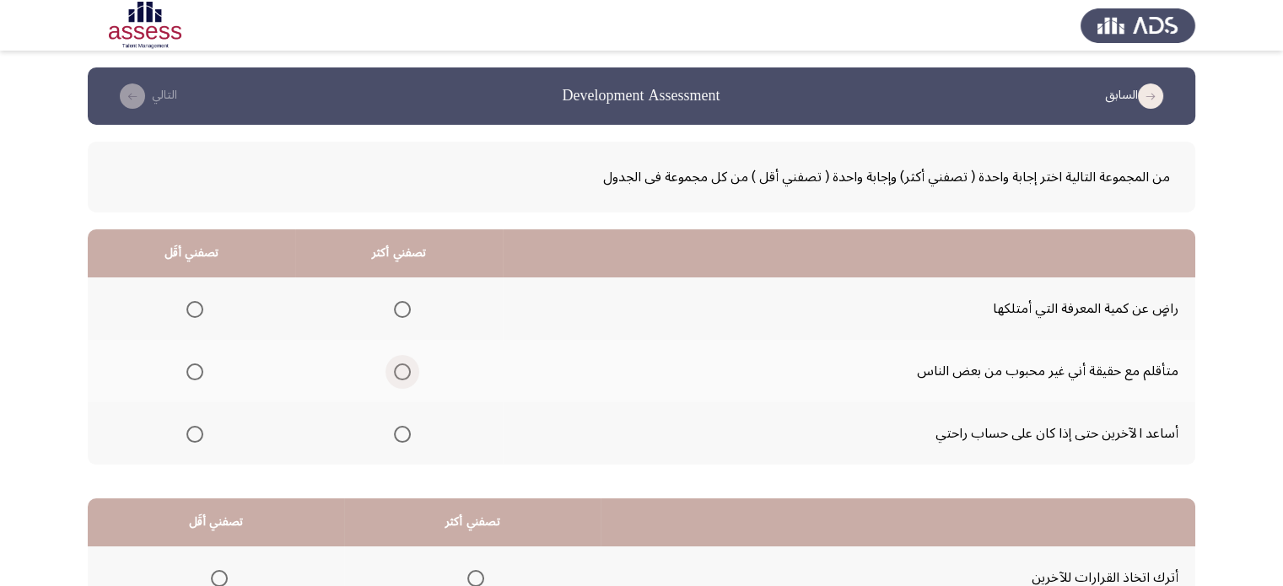
click at [398, 369] on span "Select an option" at bounding box center [402, 371] width 17 height 17
click at [398, 369] on input "Select an option" at bounding box center [402, 371] width 17 height 17
click at [196, 430] on span "Select an option" at bounding box center [194, 434] width 17 height 17
click at [196, 430] on input "Select an option" at bounding box center [194, 434] width 17 height 17
click at [1, 432] on app-assessment-container "السابق Development Assessment التالي من المجموعة التالية اختر إجابة واحدة ( تصف…" at bounding box center [641, 425] width 1283 height 717
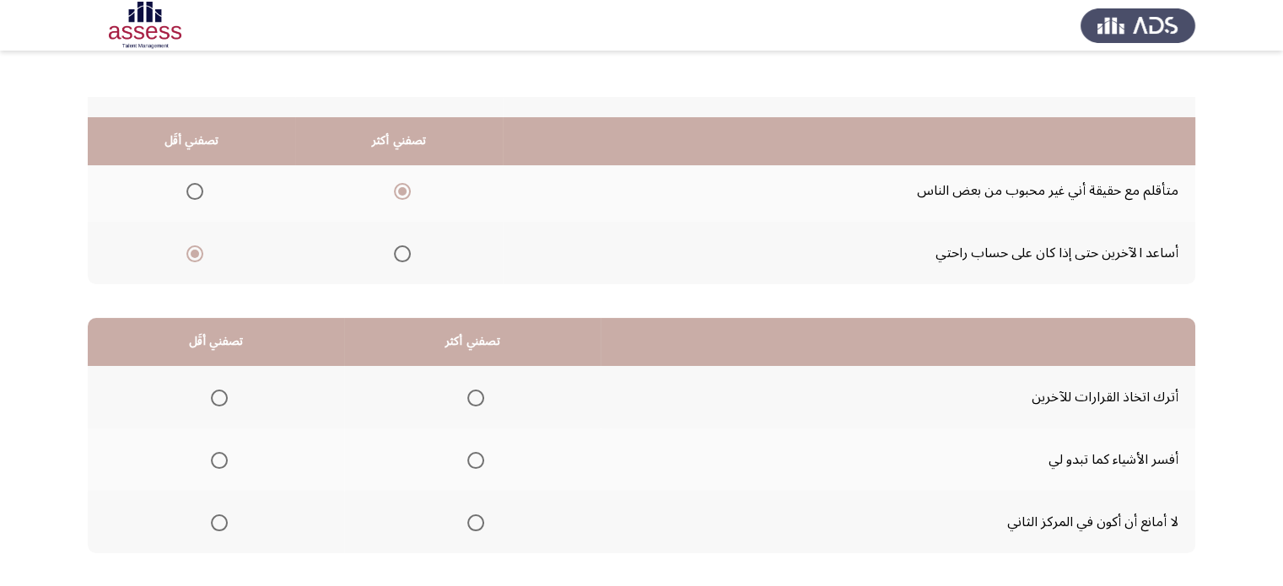
scroll to position [263, 0]
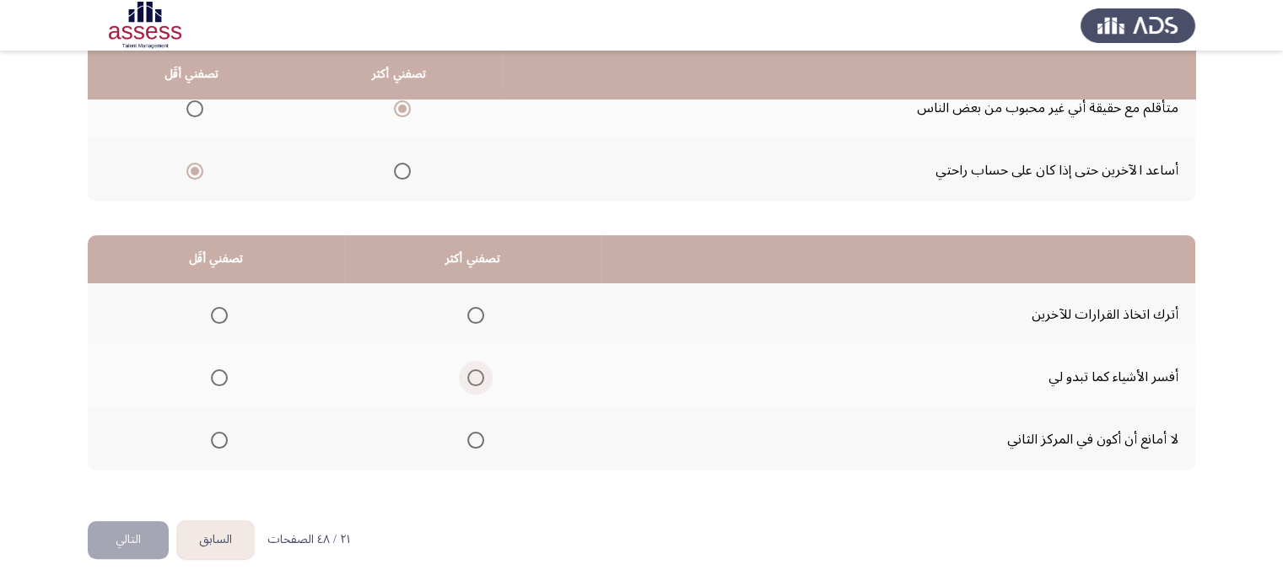
click at [467, 377] on span "Select an option" at bounding box center [475, 377] width 17 height 17
click at [467, 377] on input "Select an option" at bounding box center [475, 377] width 17 height 17
click at [224, 439] on span "Select an option" at bounding box center [219, 440] width 17 height 17
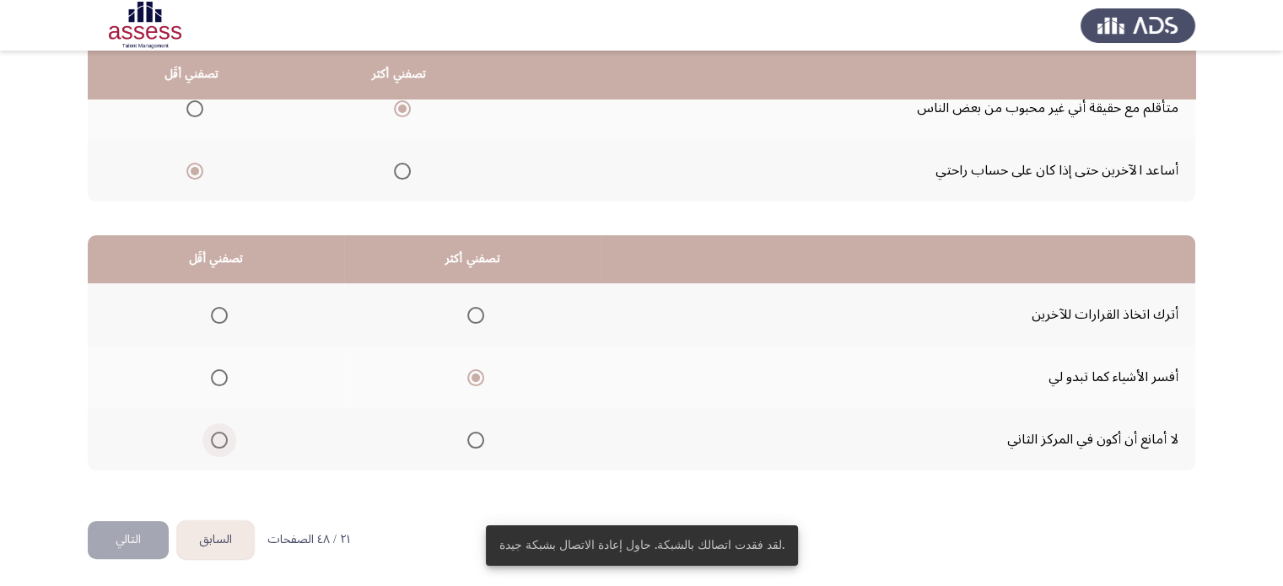
click at [220, 439] on span "Select an option" at bounding box center [219, 440] width 17 height 17
click at [220, 439] on input "Select an option" at bounding box center [219, 440] width 17 height 17
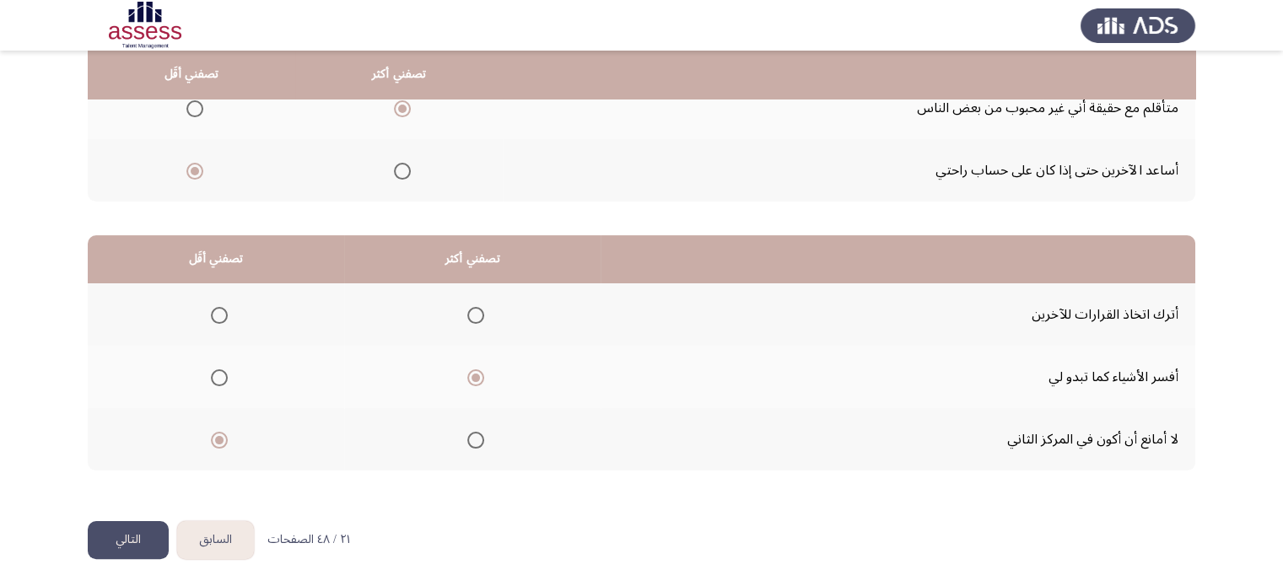
click at [126, 541] on button "التالي" at bounding box center [128, 540] width 81 height 38
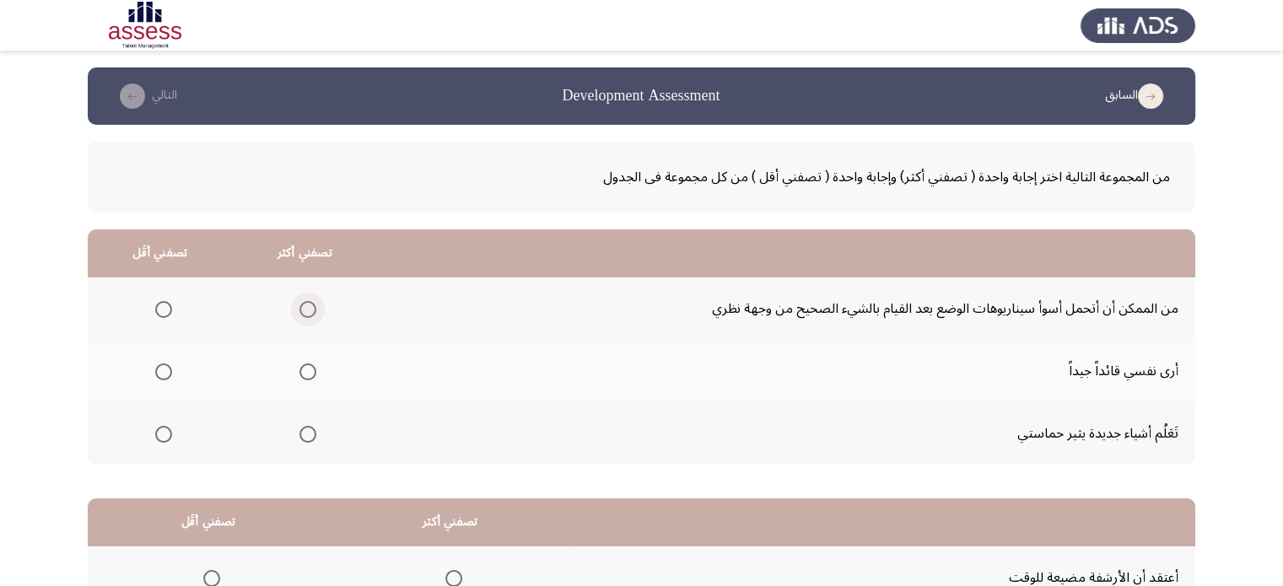
click at [307, 304] on span "Select an option" at bounding box center [307, 309] width 17 height 17
click at [307, 304] on input "Select an option" at bounding box center [307, 309] width 17 height 17
click at [152, 437] on label "Select an option" at bounding box center [160, 434] width 24 height 17
click at [155, 437] on input "Select an option" at bounding box center [163, 434] width 17 height 17
click at [18, 431] on app-assessment-container "السابق Development Assessment التالي من المجموعة التالية اختر إجابة واحدة ( تصف…" at bounding box center [641, 425] width 1283 height 717
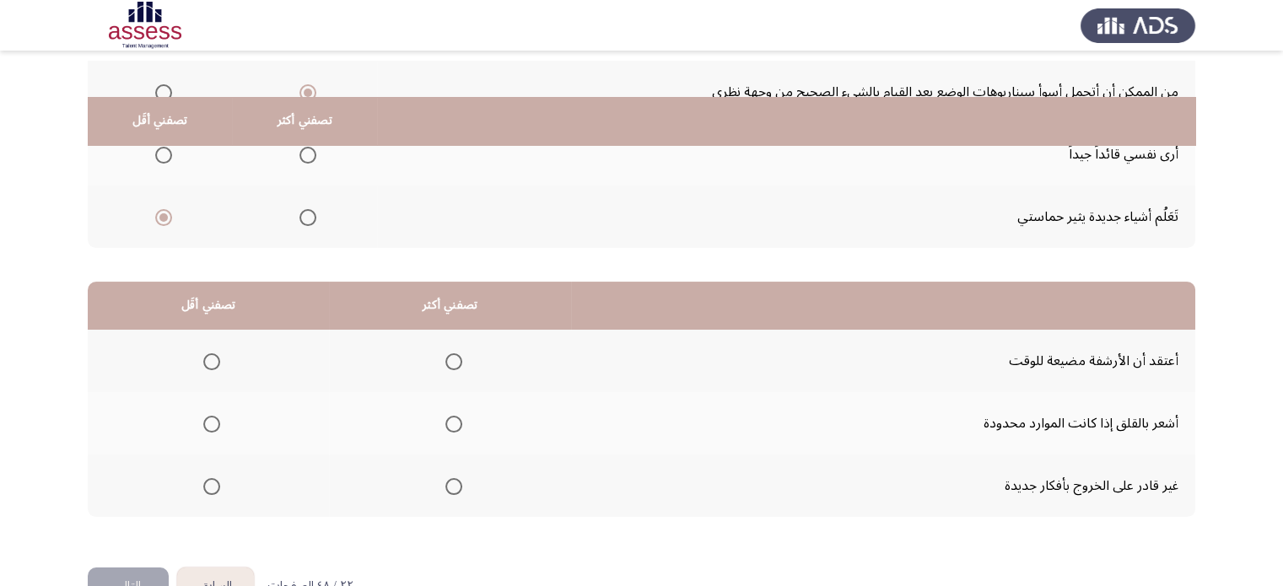
scroll to position [263, 0]
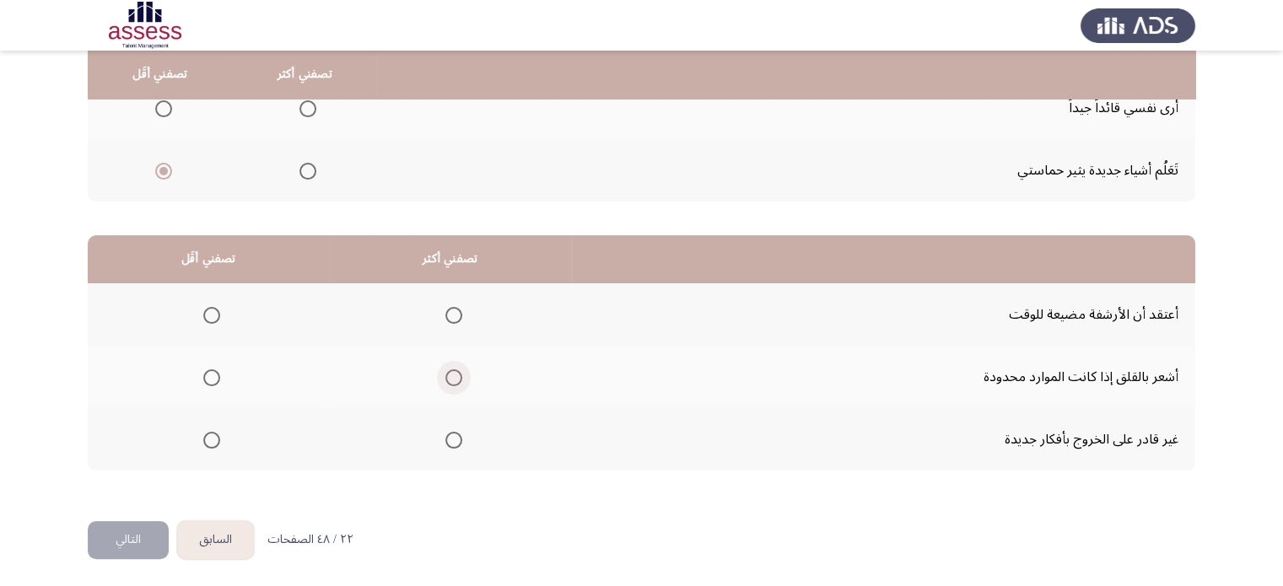
click at [445, 373] on span "Select an option" at bounding box center [453, 377] width 17 height 17
click at [445, 373] on input "Select an option" at bounding box center [453, 377] width 17 height 17
click at [214, 438] on span "Select an option" at bounding box center [211, 440] width 17 height 17
click at [214, 438] on input "Select an option" at bounding box center [211, 440] width 17 height 17
click at [116, 532] on button "التالي" at bounding box center [128, 540] width 81 height 38
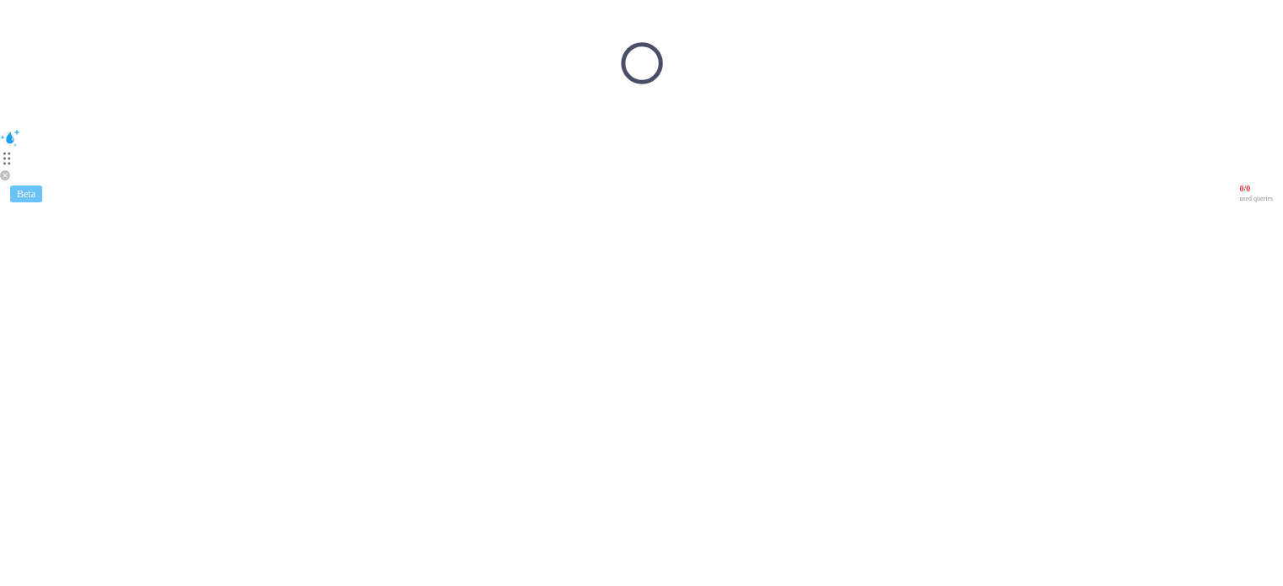
scroll to position [0, 0]
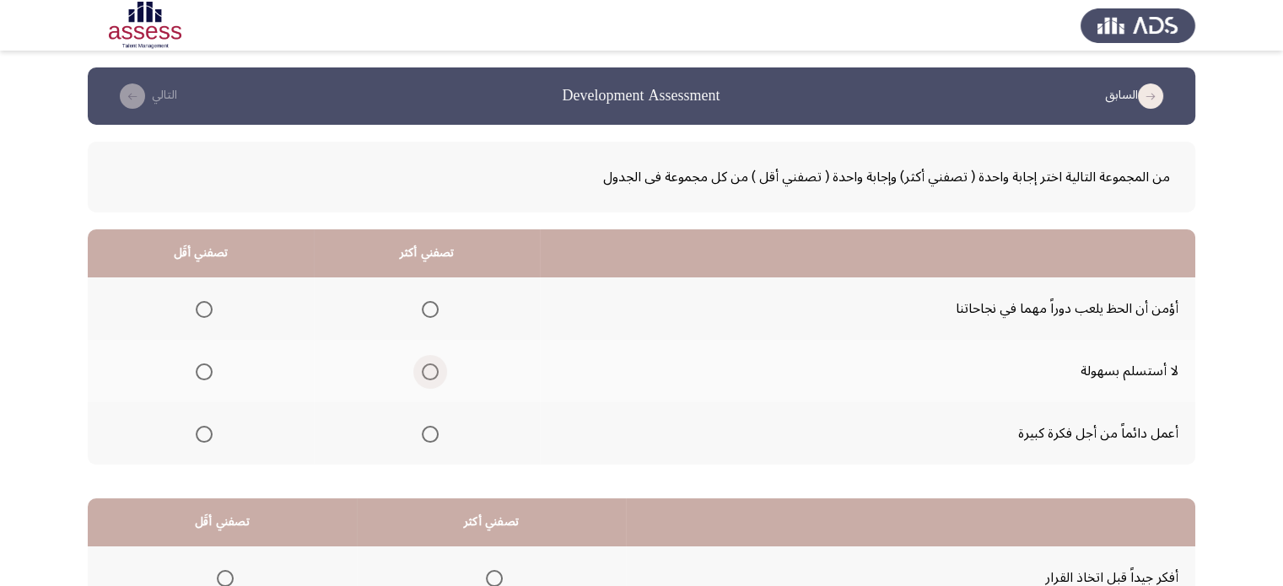
click at [422, 377] on span "Select an option" at bounding box center [430, 371] width 17 height 17
click at [422, 377] on input "Select an option" at bounding box center [430, 371] width 17 height 17
click at [199, 434] on span "Select an option" at bounding box center [204, 434] width 17 height 17
click at [199, 434] on input "Select an option" at bounding box center [204, 434] width 17 height 17
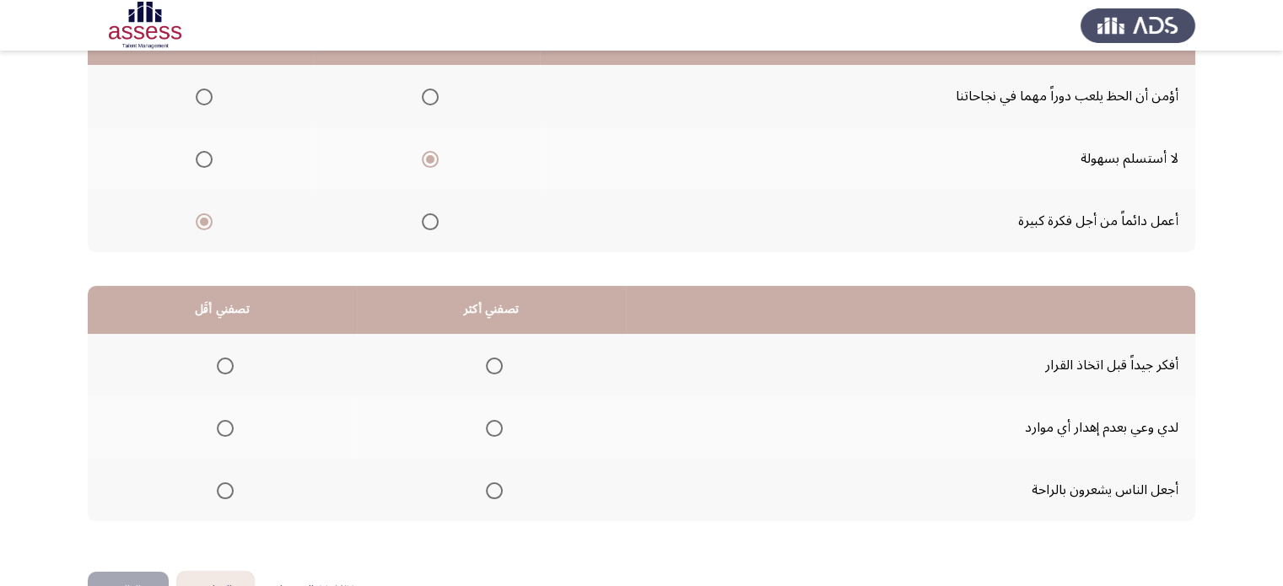
scroll to position [263, 0]
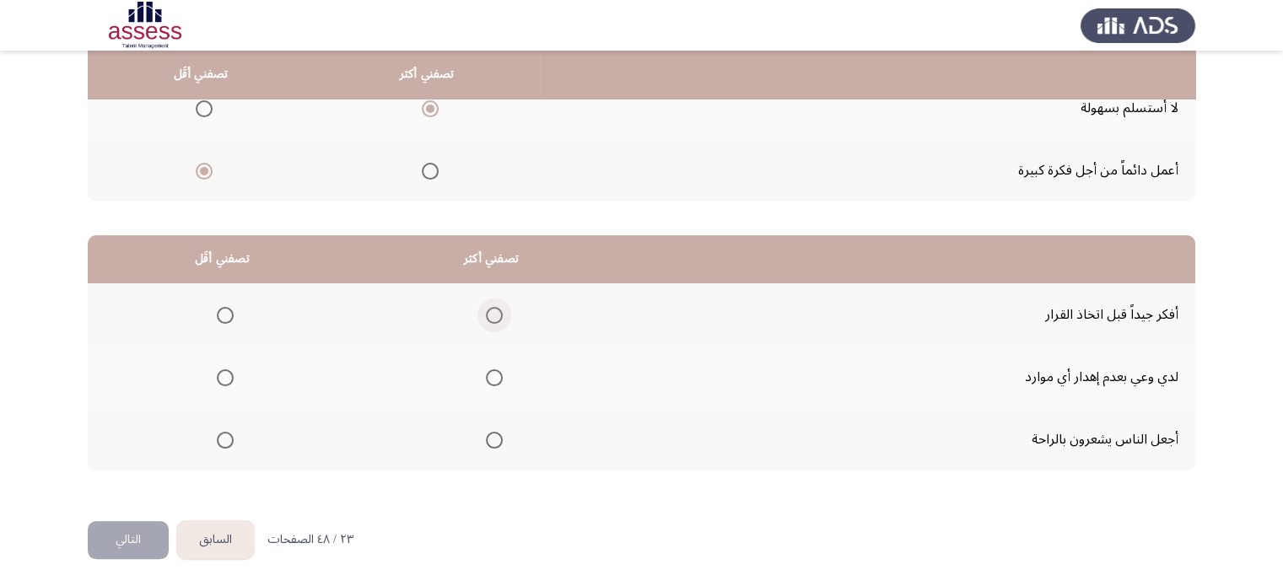
click at [486, 307] on span "Select an option" at bounding box center [494, 315] width 17 height 17
click at [486, 307] on input "Select an option" at bounding box center [494, 315] width 17 height 17
click at [220, 381] on span "Select an option" at bounding box center [225, 377] width 17 height 17
click at [220, 381] on input "Select an option" at bounding box center [225, 377] width 17 height 17
click at [129, 529] on button "التالي" at bounding box center [128, 540] width 81 height 38
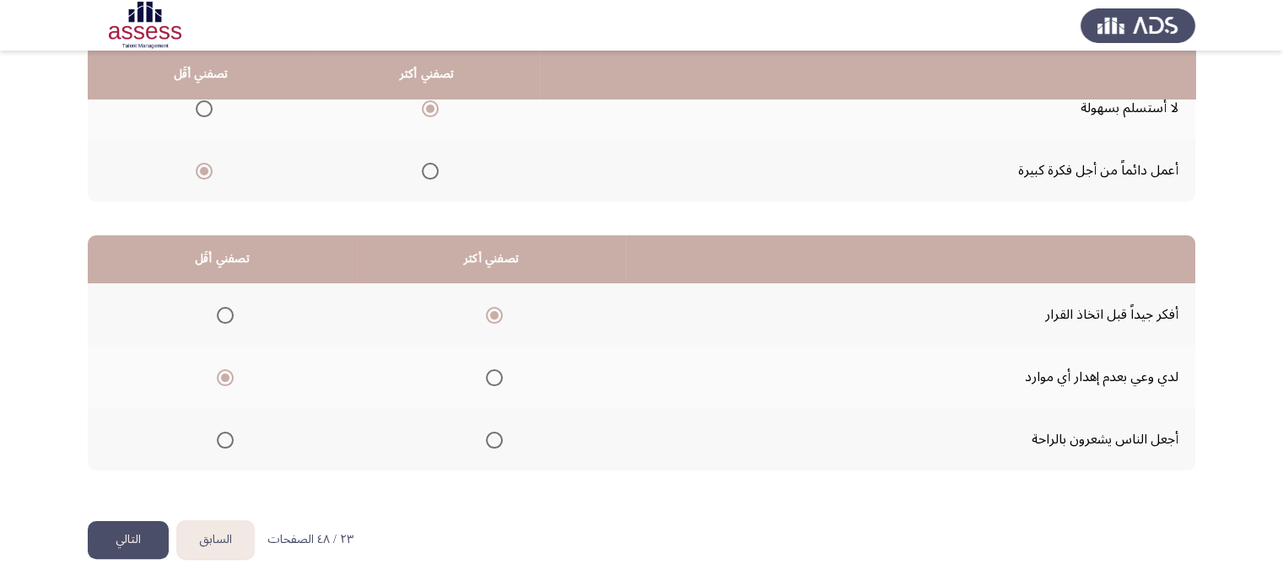
scroll to position [0, 0]
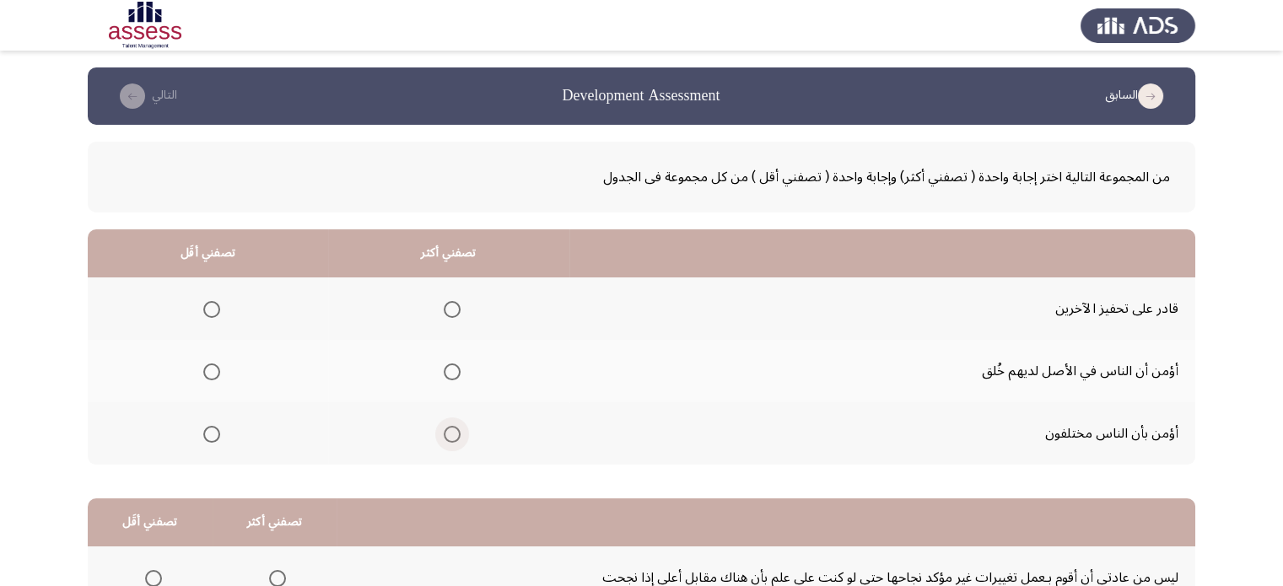
click at [454, 428] on span "Select an option" at bounding box center [452, 434] width 17 height 17
click at [454, 428] on input "Select an option" at bounding box center [452, 434] width 17 height 17
click at [203, 309] on span "Select an option" at bounding box center [211, 309] width 17 height 17
click at [203, 309] on input "Select an option" at bounding box center [211, 309] width 17 height 17
click at [86, 348] on app-assessment-container "السابق Development Assessment التالي من المجموعة التالية اختر إجابة واحدة ( تصف…" at bounding box center [641, 425] width 1283 height 717
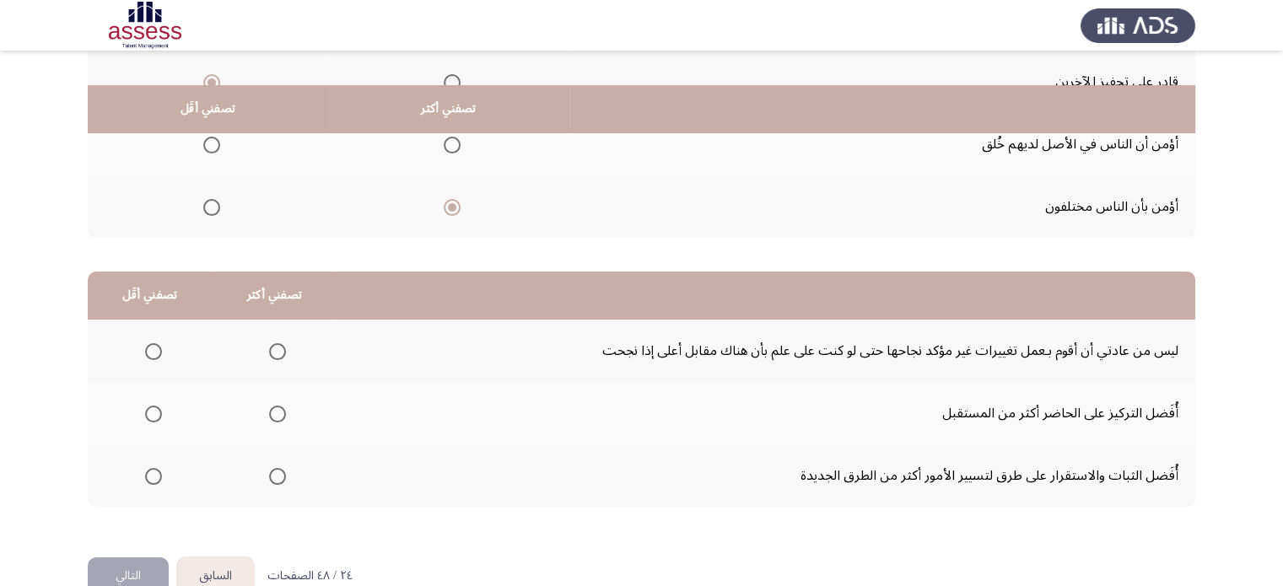
scroll to position [263, 0]
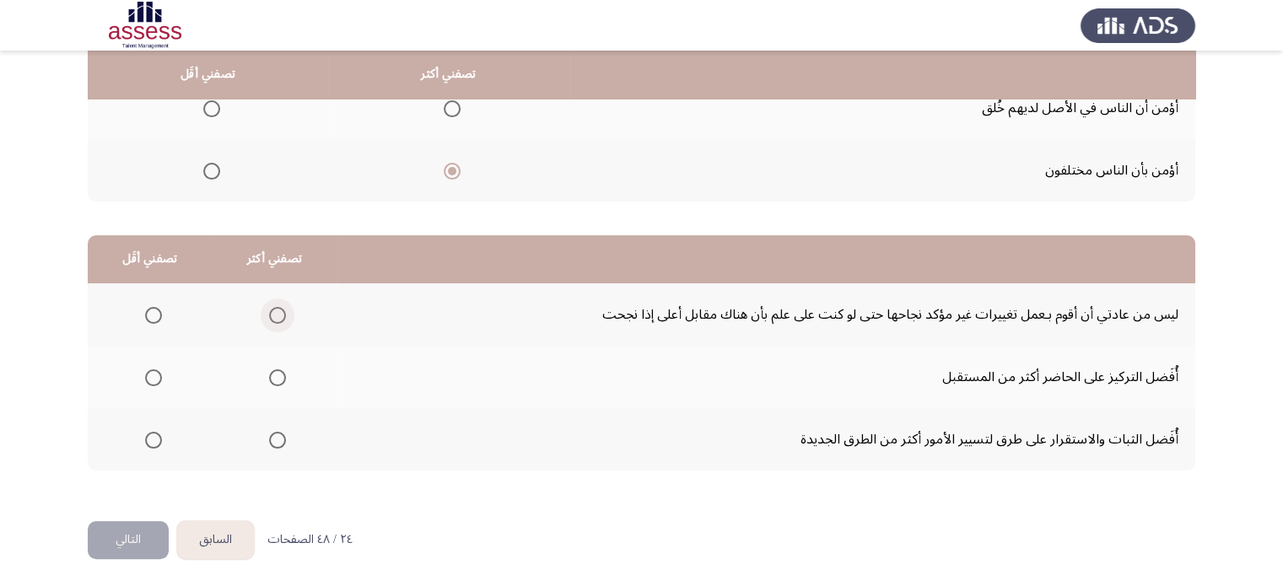
click at [272, 310] on span "Select an option" at bounding box center [277, 315] width 17 height 17
click at [272, 310] on input "Select an option" at bounding box center [277, 315] width 17 height 17
click at [153, 371] on span "Select an option" at bounding box center [153, 377] width 17 height 17
click at [153, 371] on input "Select an option" at bounding box center [153, 377] width 17 height 17
click at [135, 542] on button "التالي" at bounding box center [128, 540] width 81 height 38
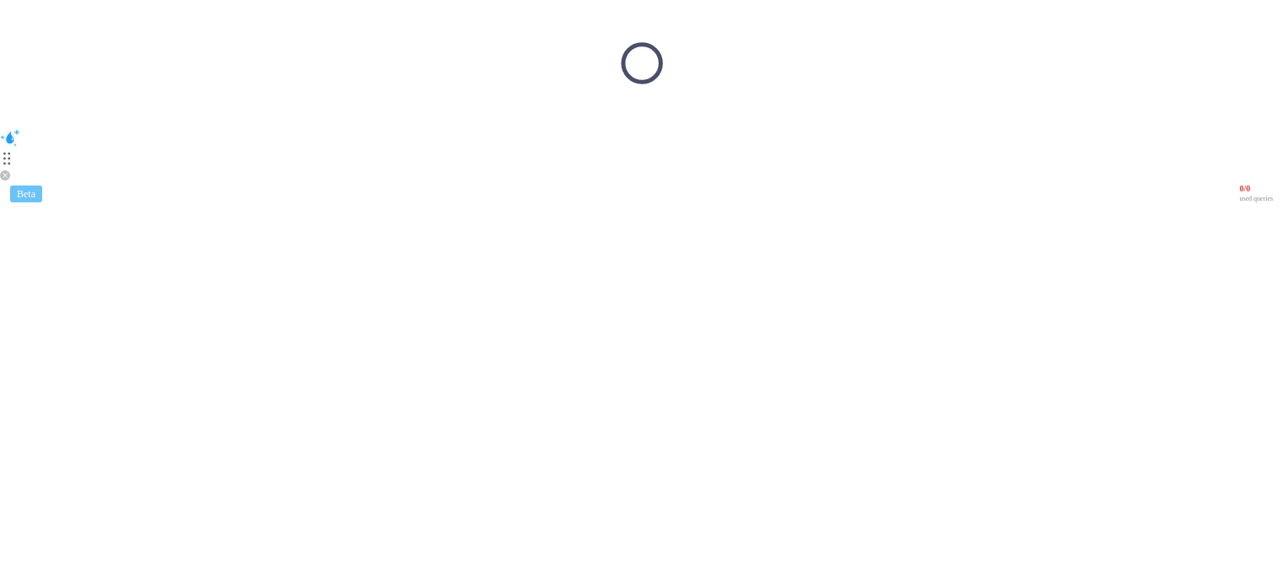
scroll to position [0, 0]
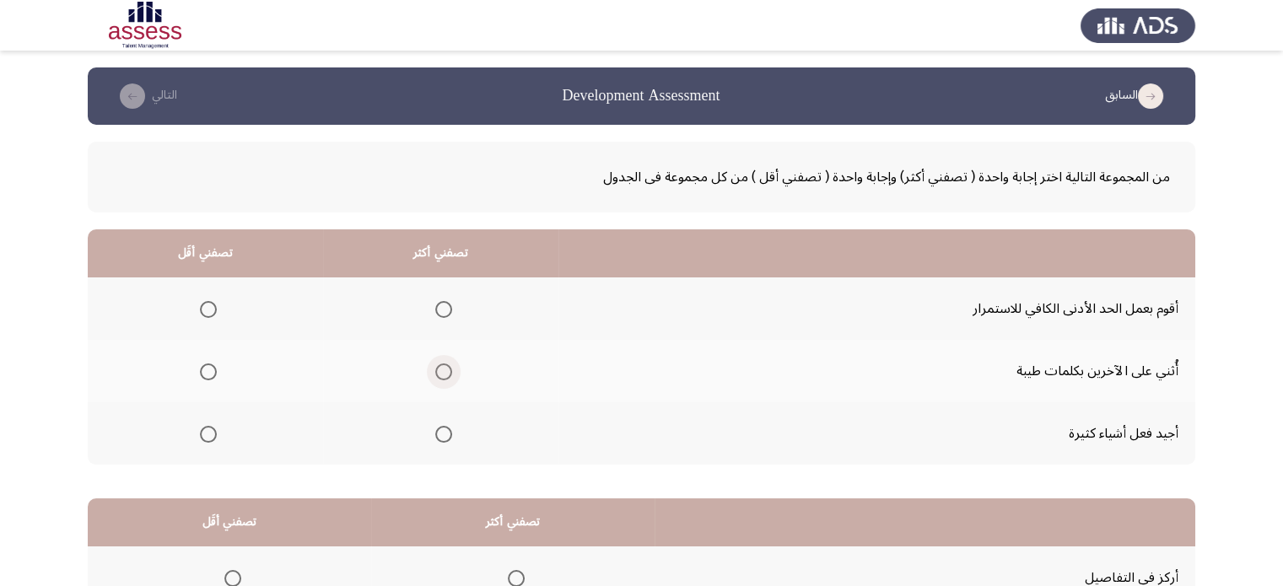
click at [444, 374] on span "Select an option" at bounding box center [443, 371] width 17 height 17
click at [444, 374] on input "Select an option" at bounding box center [443, 371] width 17 height 17
click at [214, 428] on span "Select an option" at bounding box center [208, 434] width 17 height 17
click at [214, 428] on input "Select an option" at bounding box center [208, 434] width 17 height 17
click at [70, 411] on app-assessment-container "السابق Development Assessment التالي من المجموعة التالية اختر إجابة واحدة ( تصف…" at bounding box center [641, 425] width 1283 height 717
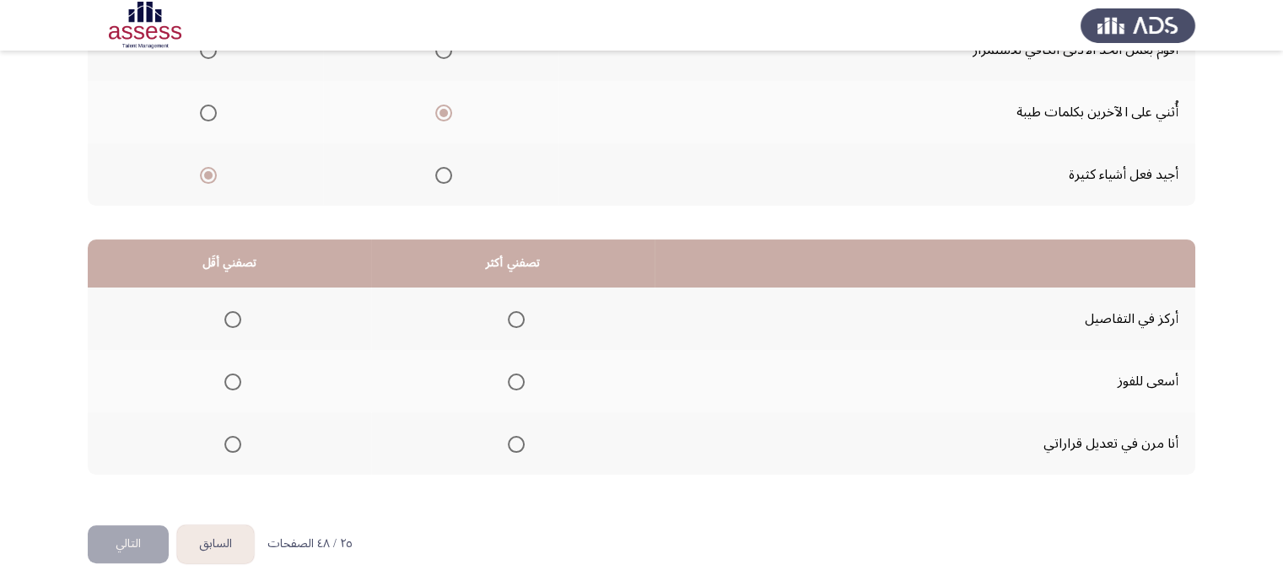
scroll to position [263, 0]
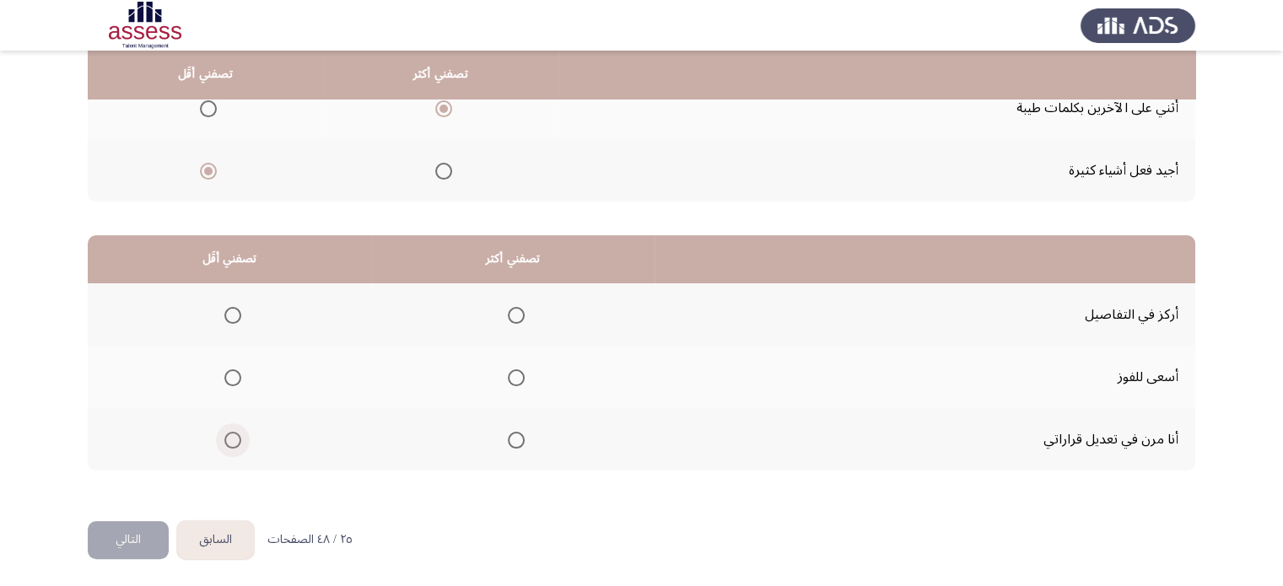
click at [229, 437] on span "Select an option" at bounding box center [232, 440] width 17 height 17
click at [229, 437] on input "Select an option" at bounding box center [232, 440] width 17 height 17
click at [508, 312] on span "Select an option" at bounding box center [516, 315] width 17 height 17
click at [508, 312] on input "Select an option" at bounding box center [516, 315] width 17 height 17
click at [143, 538] on button "التالي" at bounding box center [128, 540] width 81 height 38
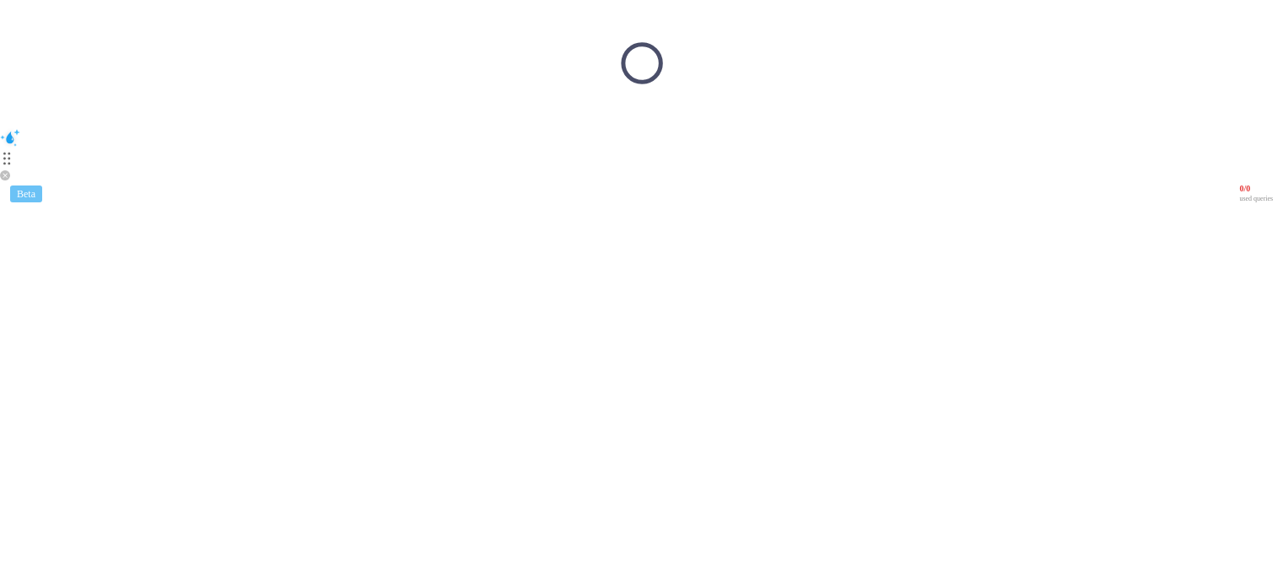
scroll to position [0, 0]
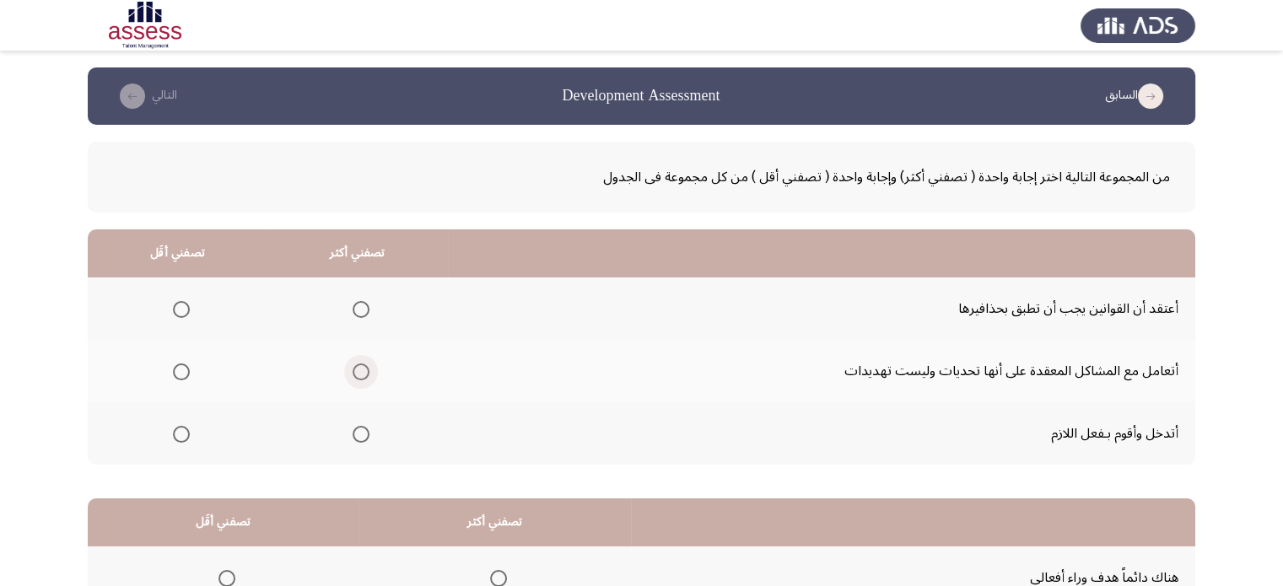
click at [353, 373] on span "Select an option" at bounding box center [361, 371] width 17 height 17
click at [353, 373] on input "Select an option" at bounding box center [361, 371] width 17 height 17
click at [174, 437] on span "Select an option" at bounding box center [181, 434] width 17 height 17
click at [174, 437] on input "Select an option" at bounding box center [181, 434] width 17 height 17
click at [0, 368] on app-assessment-container "السابق Development Assessment التالي من المجموعة التالية اختر إجابة واحدة ( تصف…" at bounding box center [641, 425] width 1283 height 717
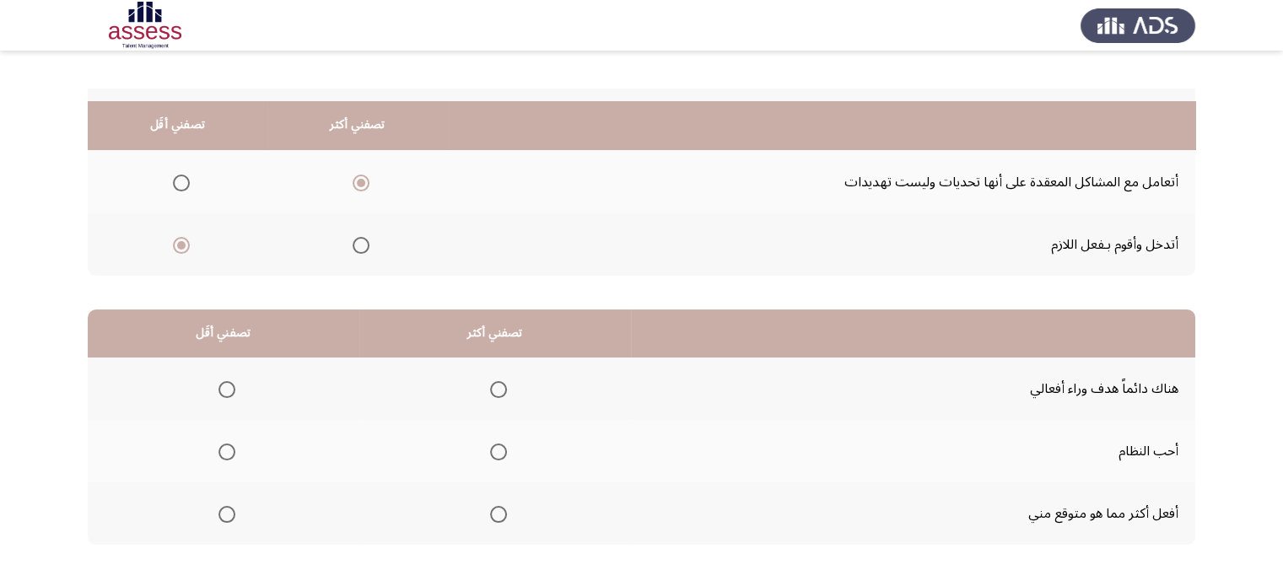
scroll to position [263, 0]
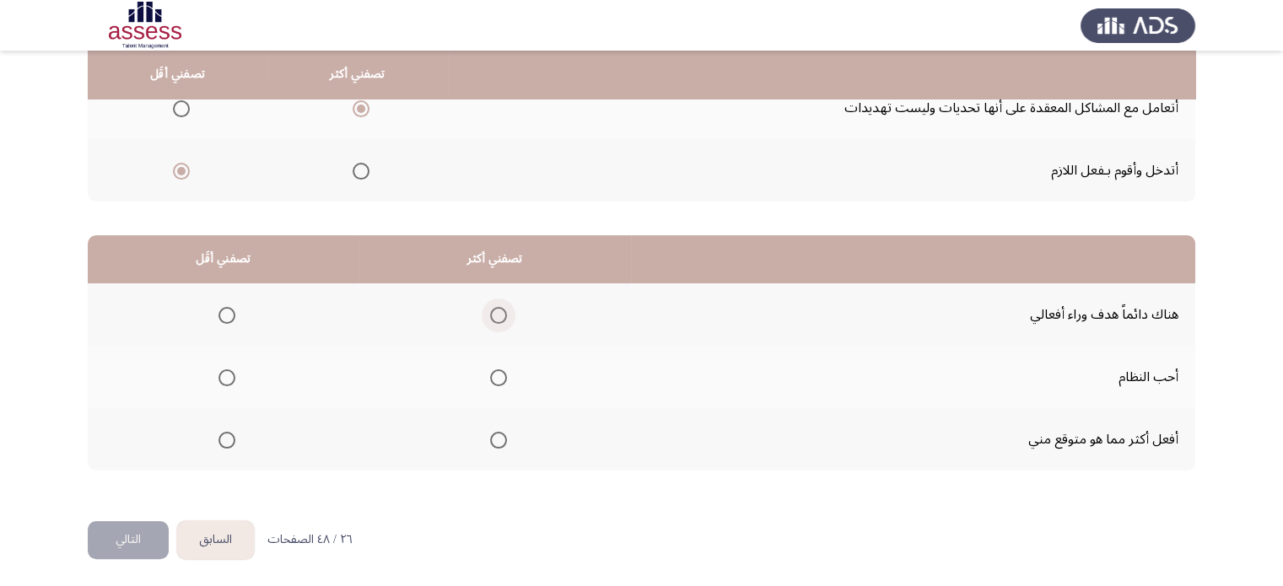
click at [500, 307] on span "Select an option" at bounding box center [498, 315] width 17 height 17
click at [500, 307] on input "Select an option" at bounding box center [498, 315] width 17 height 17
click at [218, 374] on span "Select an option" at bounding box center [226, 377] width 17 height 17
click at [218, 374] on input "Select an option" at bounding box center [226, 377] width 17 height 17
click at [150, 529] on button "التالي" at bounding box center [128, 540] width 81 height 38
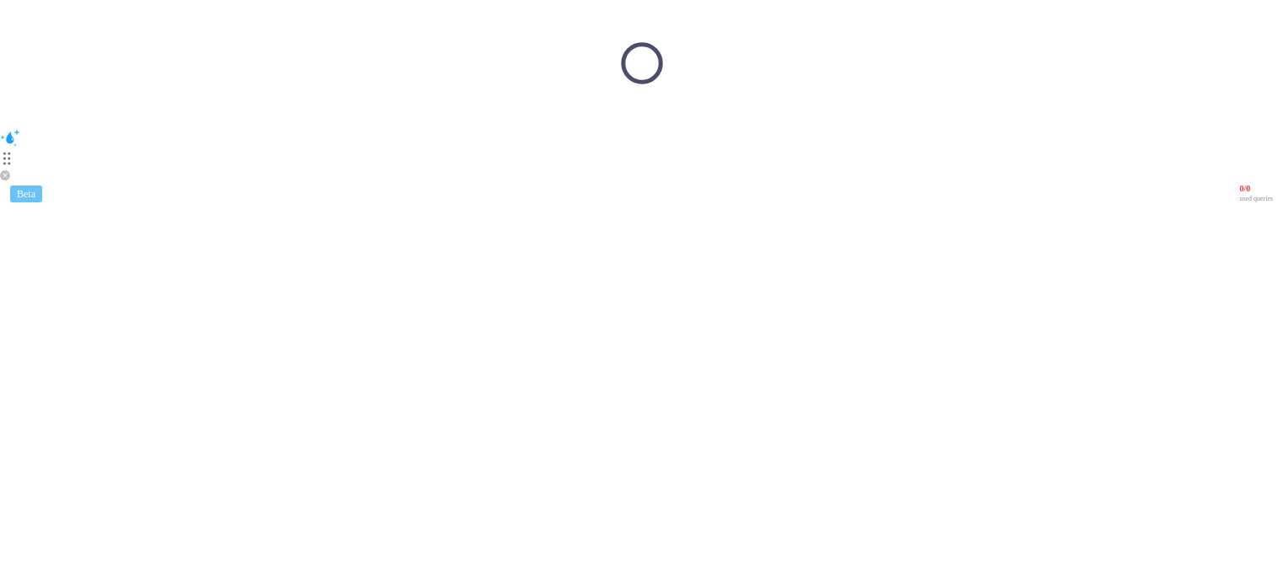
scroll to position [0, 0]
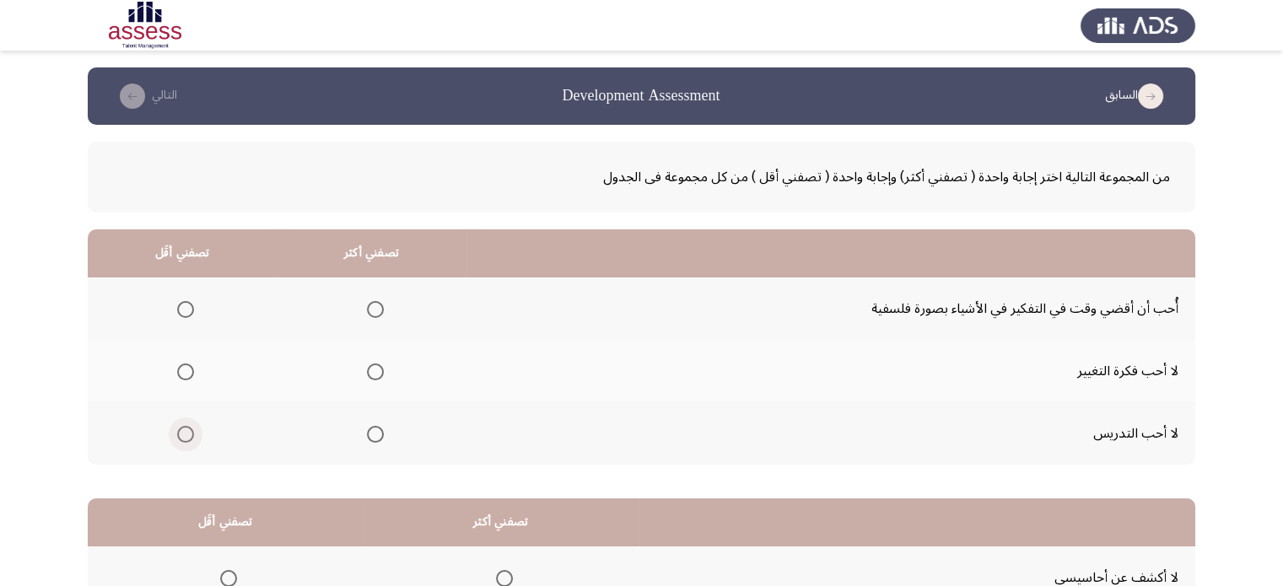
click at [188, 429] on span "Select an option" at bounding box center [185, 434] width 17 height 17
click at [188, 429] on input "Select an option" at bounding box center [185, 434] width 17 height 17
click at [378, 318] on mat-radio-group "Select an option" at bounding box center [372, 308] width 24 height 29
click at [370, 306] on span "Select an option" at bounding box center [375, 309] width 17 height 17
click at [370, 306] on input "Select an option" at bounding box center [375, 309] width 17 height 17
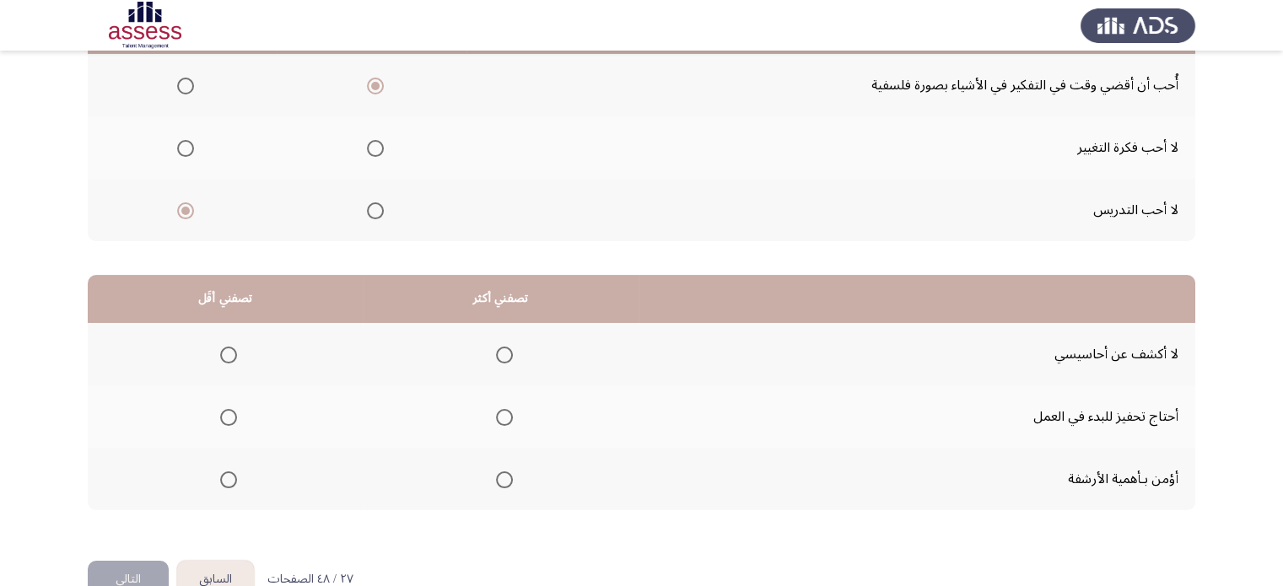
scroll to position [263, 0]
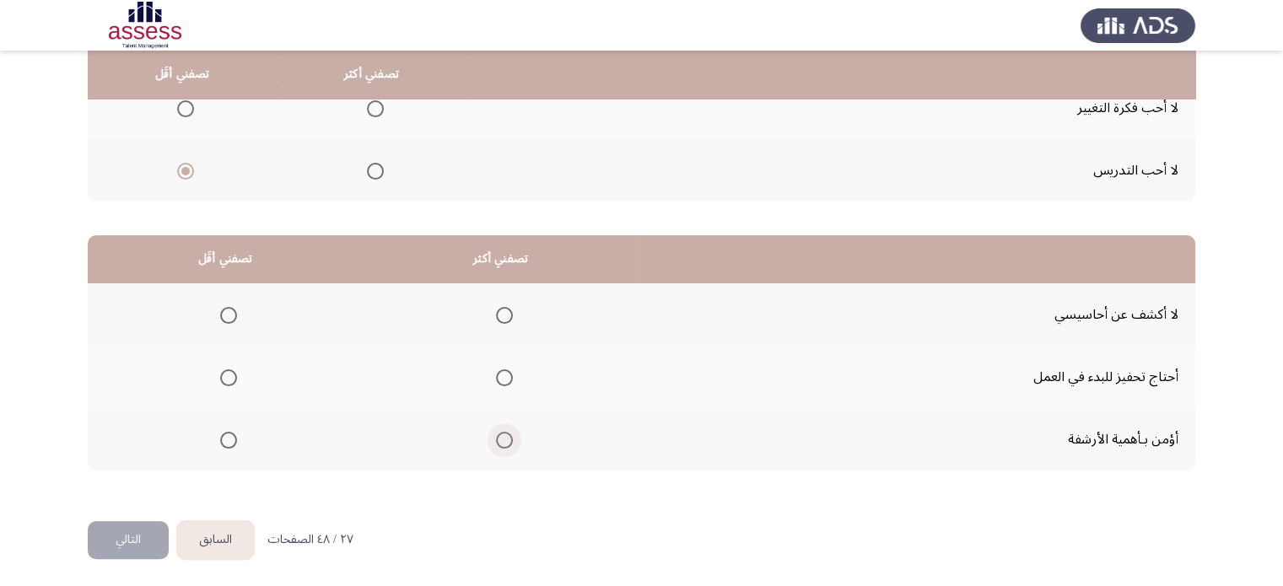
click at [502, 439] on span "Select an option" at bounding box center [504, 440] width 17 height 17
click at [502, 439] on input "Select an option" at bounding box center [504, 440] width 17 height 17
click at [230, 377] on span "Select an option" at bounding box center [228, 377] width 17 height 17
click at [230, 377] on input "Select an option" at bounding box center [228, 377] width 17 height 17
click at [126, 535] on button "التالي" at bounding box center [128, 540] width 81 height 38
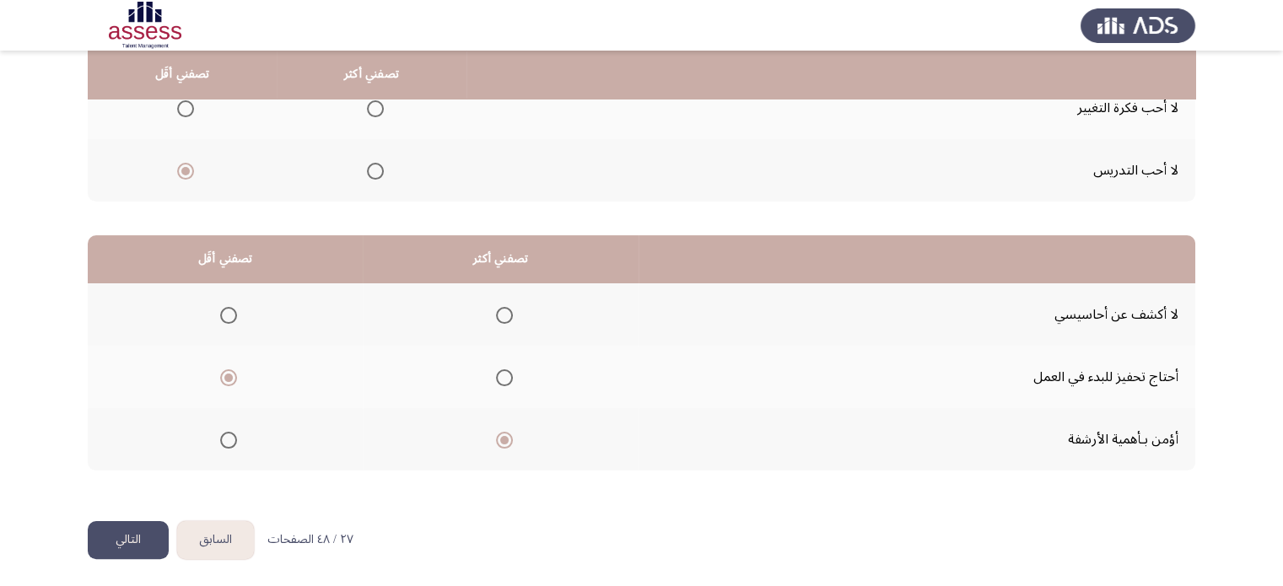
scroll to position [0, 0]
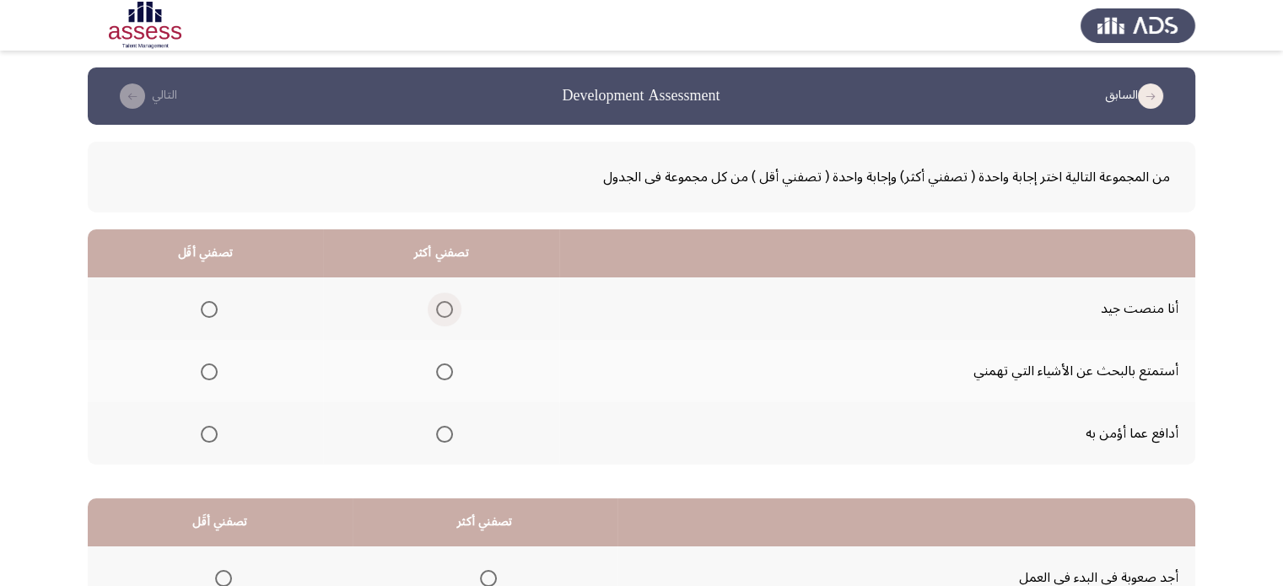
click at [441, 301] on span "Select an option" at bounding box center [444, 309] width 17 height 17
click at [441, 301] on input "Select an option" at bounding box center [444, 309] width 17 height 17
click at [202, 431] on span "Select an option" at bounding box center [209, 434] width 17 height 17
click at [202, 431] on input "Select an option" at bounding box center [209, 434] width 17 height 17
click at [13, 426] on app-assessment-container "السابق Development Assessment التالي من المجموعة التالية اختر إجابة واحدة ( تصف…" at bounding box center [641, 425] width 1283 height 717
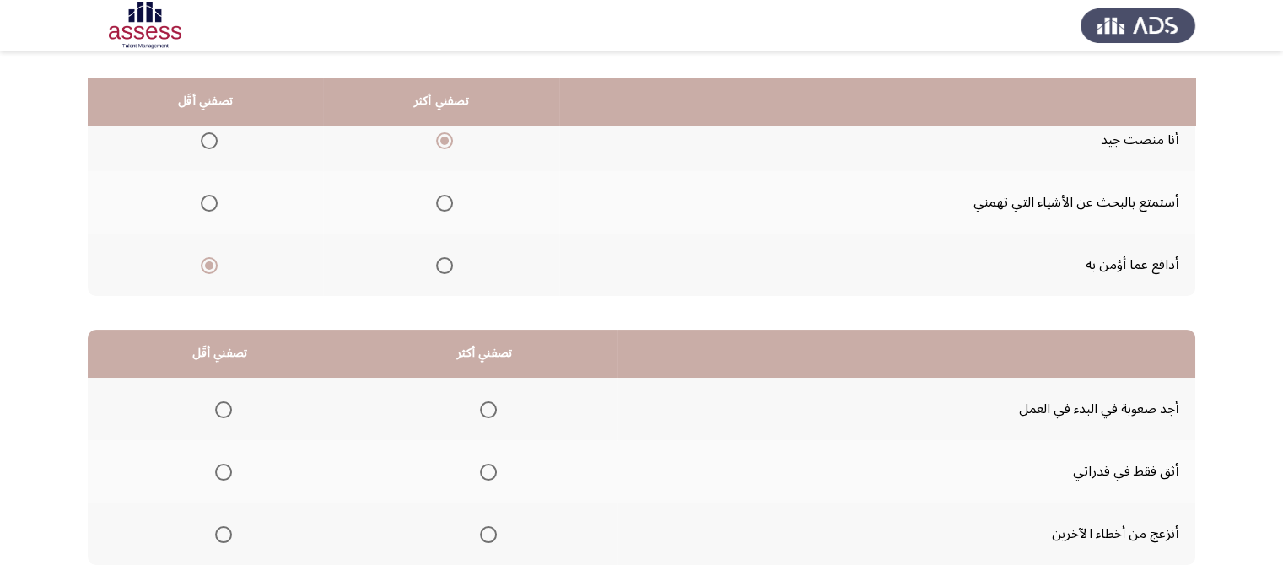
scroll to position [263, 0]
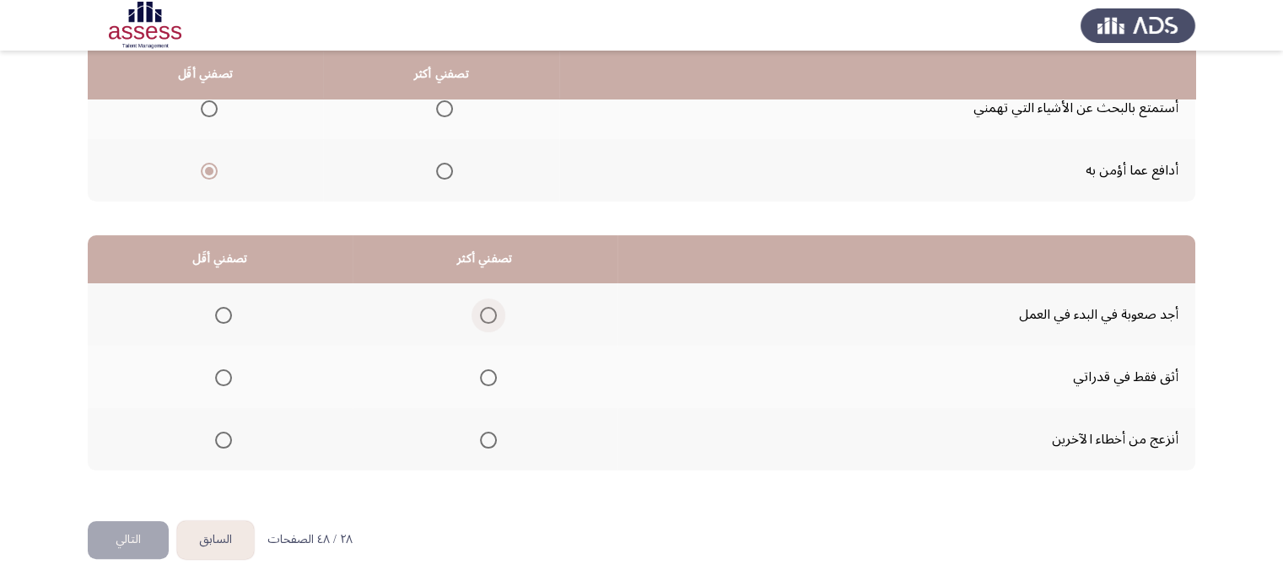
click at [480, 309] on span "Select an option" at bounding box center [488, 315] width 17 height 17
click at [480, 309] on input "Select an option" at bounding box center [488, 315] width 17 height 17
click at [228, 379] on span "Select an option" at bounding box center [223, 377] width 17 height 17
click at [228, 379] on input "Select an option" at bounding box center [223, 377] width 17 height 17
click at [148, 538] on button "التالي" at bounding box center [128, 540] width 81 height 38
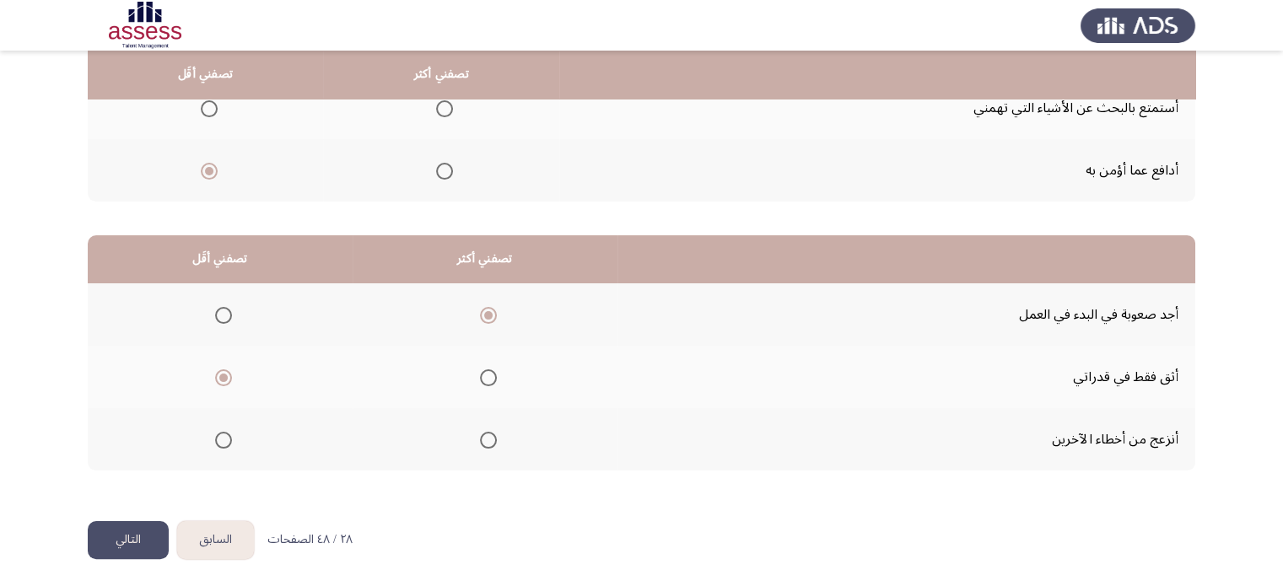
scroll to position [0, 0]
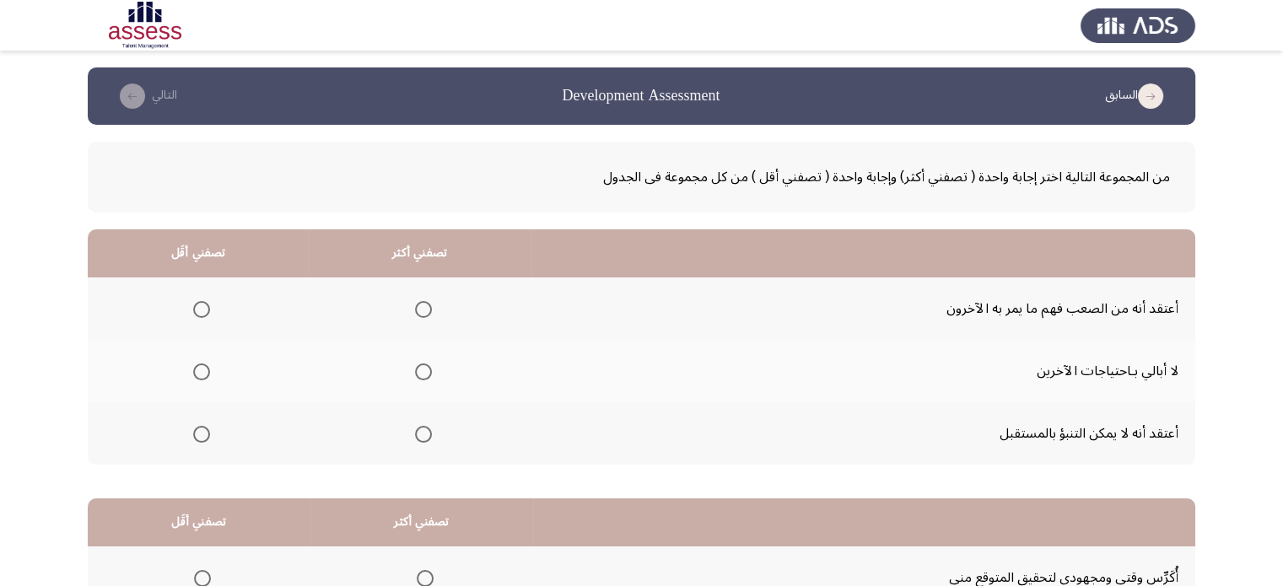
click at [206, 425] on mat-radio-button "Select an option" at bounding box center [198, 434] width 24 height 18
click at [199, 433] on span "Select an option" at bounding box center [201, 434] width 17 height 17
click at [199, 433] on input "Select an option" at bounding box center [201, 434] width 17 height 17
click at [427, 309] on span "Select an option" at bounding box center [423, 309] width 17 height 17
click at [427, 309] on input "Select an option" at bounding box center [423, 309] width 17 height 17
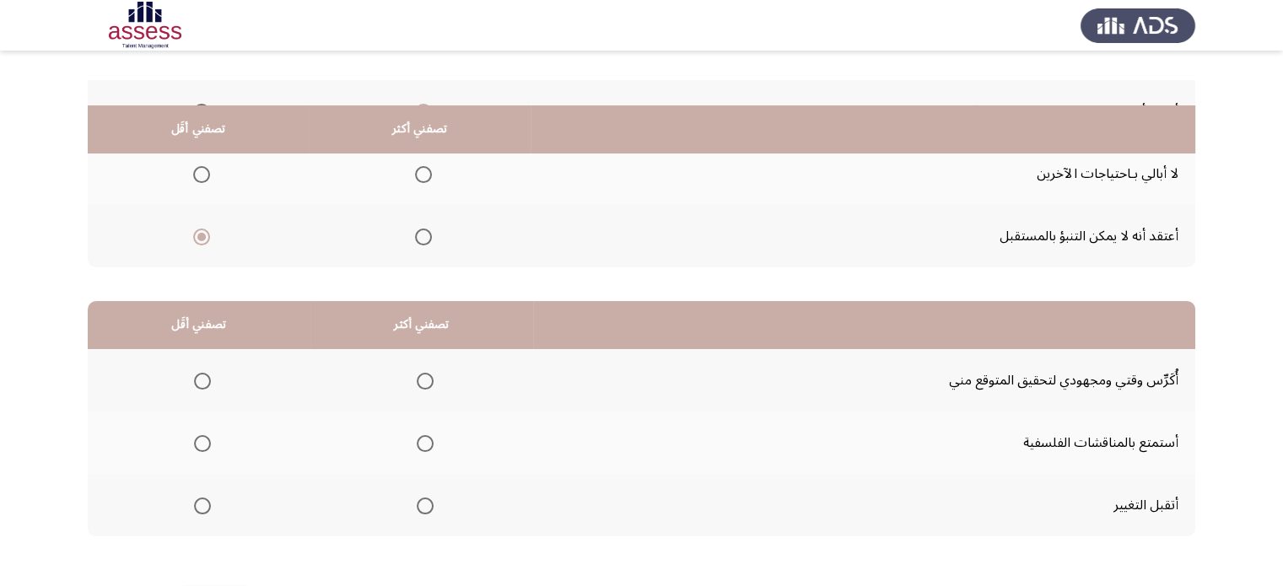
scroll to position [263, 0]
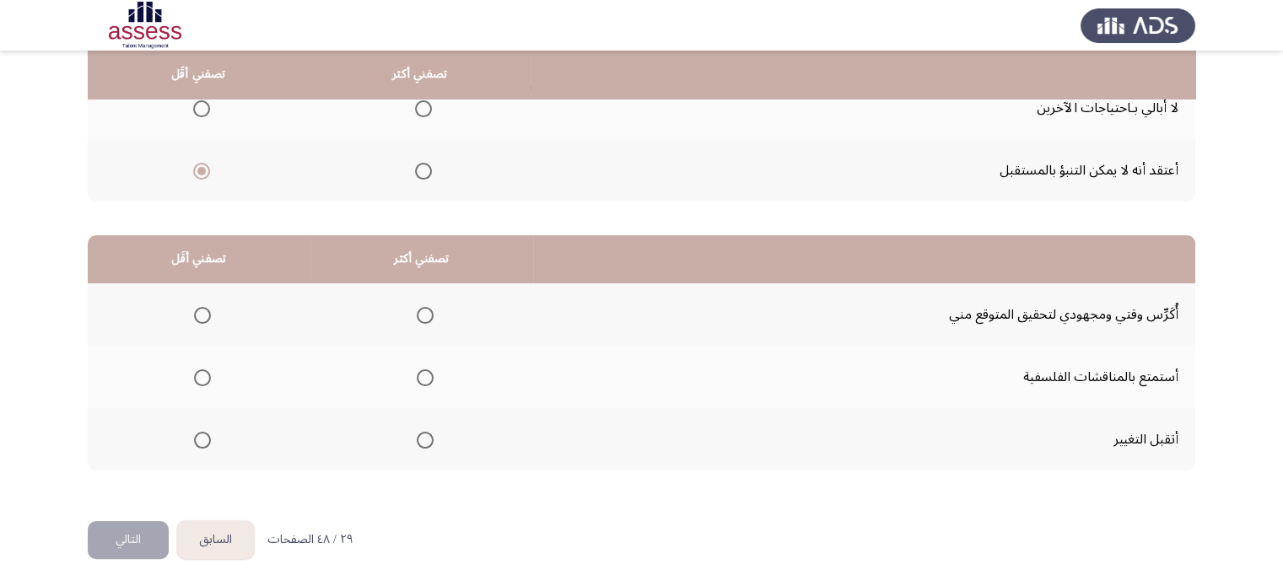
drag, startPoint x: 202, startPoint y: 313, endPoint x: 659, endPoint y: 491, distance: 490.5
click at [659, 491] on div "من المجموعة التالية اختر إجابة واحدة ( تصفني أكثر) وإجابة واحدة ( تصفني أقل ) م…" at bounding box center [641, 183] width 1107 height 643
click at [195, 308] on span "Select an option" at bounding box center [202, 315] width 17 height 17
click at [195, 308] on input "Select an option" at bounding box center [202, 315] width 17 height 17
click at [432, 434] on th at bounding box center [421, 439] width 223 height 62
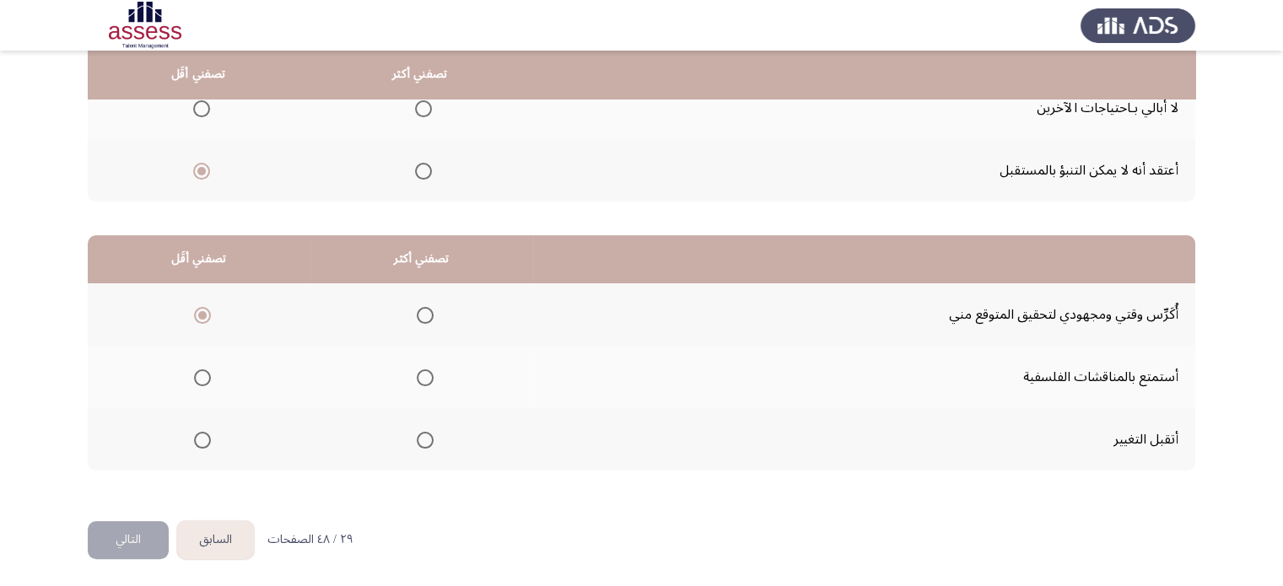
click at [427, 435] on span "Select an option" at bounding box center [425, 440] width 17 height 17
click at [427, 435] on input "Select an option" at bounding box center [425, 440] width 17 height 17
click at [135, 541] on button "التالي" at bounding box center [128, 540] width 81 height 38
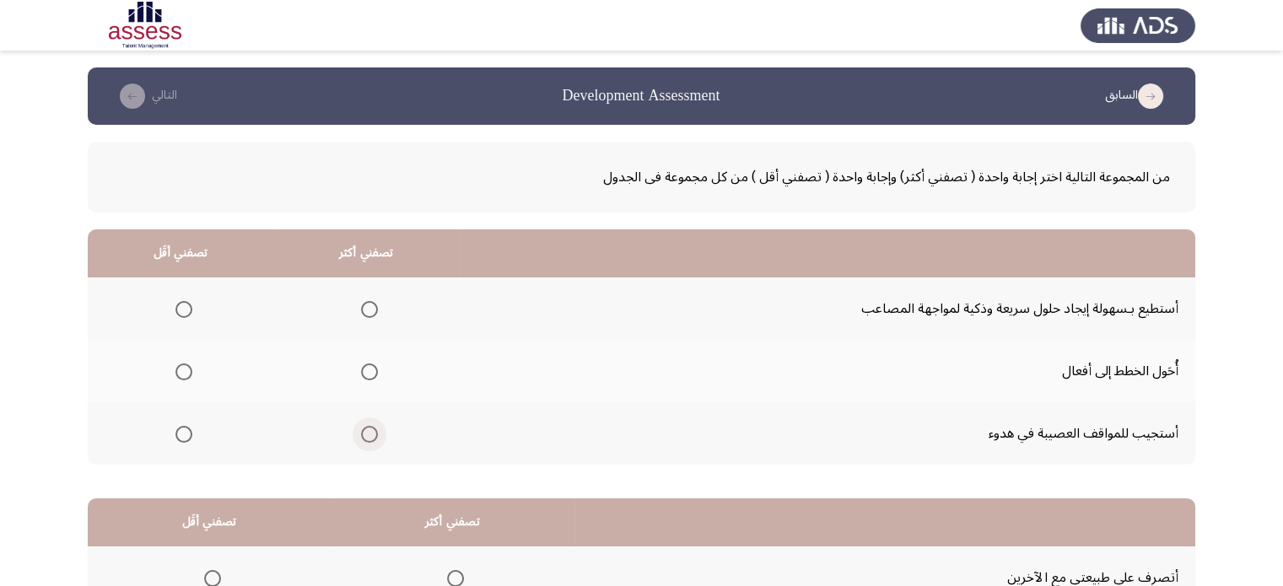
click at [361, 429] on span "Select an option" at bounding box center [369, 434] width 17 height 17
click at [361, 429] on input "Select an option" at bounding box center [369, 434] width 17 height 17
click at [179, 303] on span "Select an option" at bounding box center [183, 309] width 17 height 17
click at [179, 303] on input "Select an option" at bounding box center [183, 309] width 17 height 17
click at [39, 401] on app-assessment-container "السابق Development Assessment التالي من المجموعة التالية اختر إجابة واحدة ( تصف…" at bounding box center [641, 425] width 1283 height 717
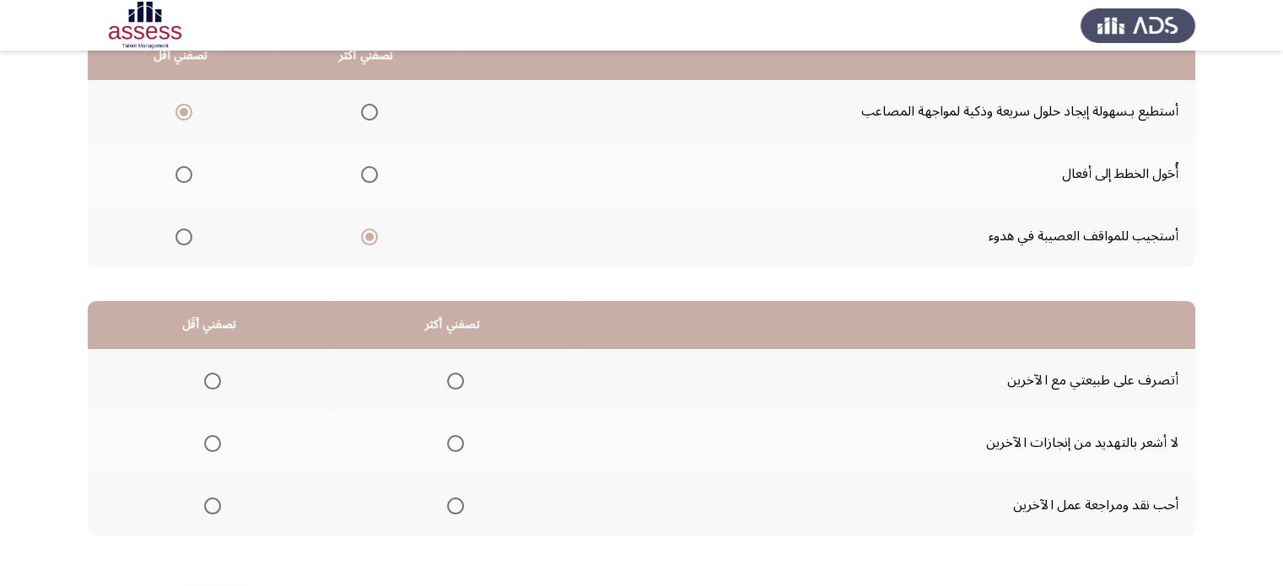
scroll to position [263, 0]
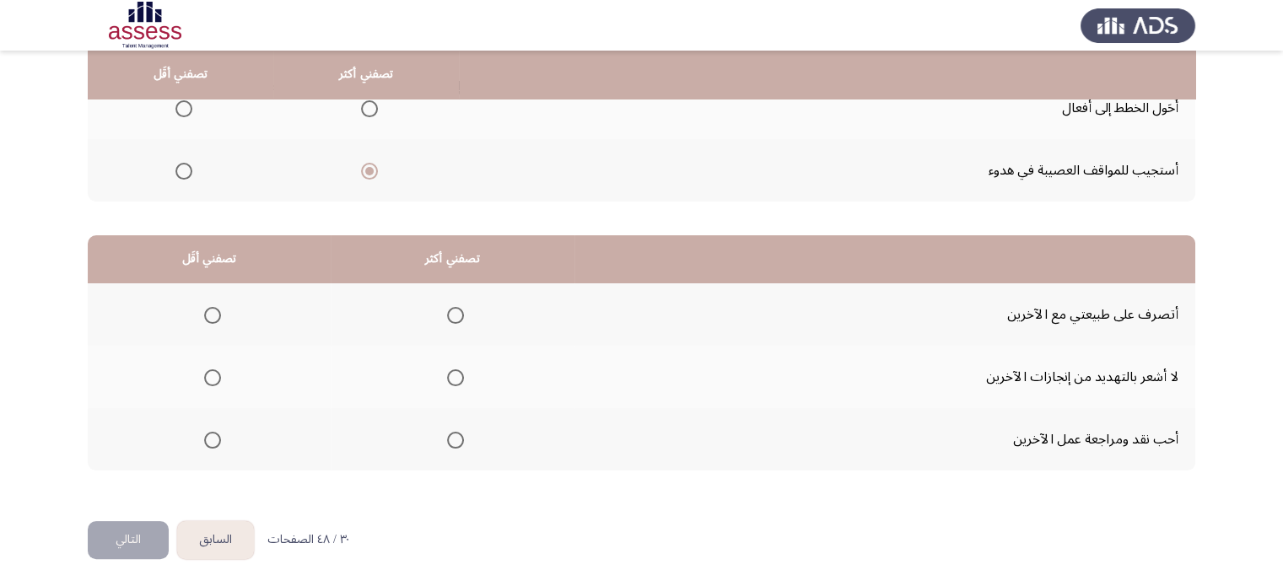
click at [449, 320] on span "Select an option" at bounding box center [455, 315] width 17 height 17
click at [449, 320] on input "Select an option" at bounding box center [455, 315] width 17 height 17
click at [215, 374] on span "Select an option" at bounding box center [212, 377] width 17 height 17
click at [215, 374] on input "Select an option" at bounding box center [212, 377] width 17 height 17
click at [116, 541] on button "التالي" at bounding box center [128, 540] width 81 height 38
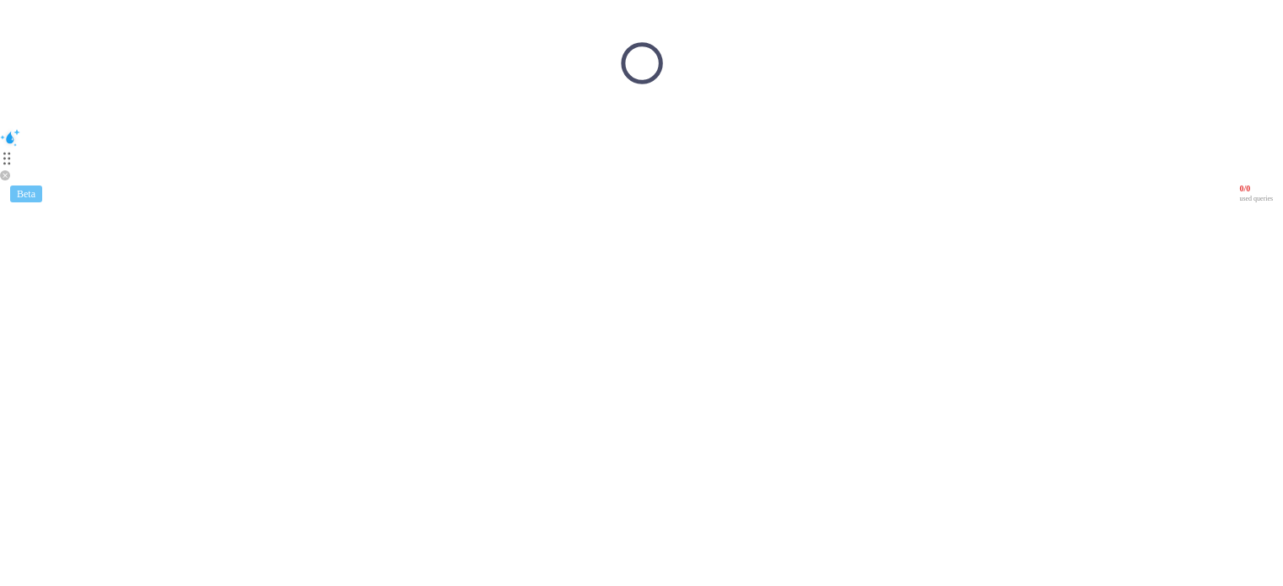
scroll to position [0, 0]
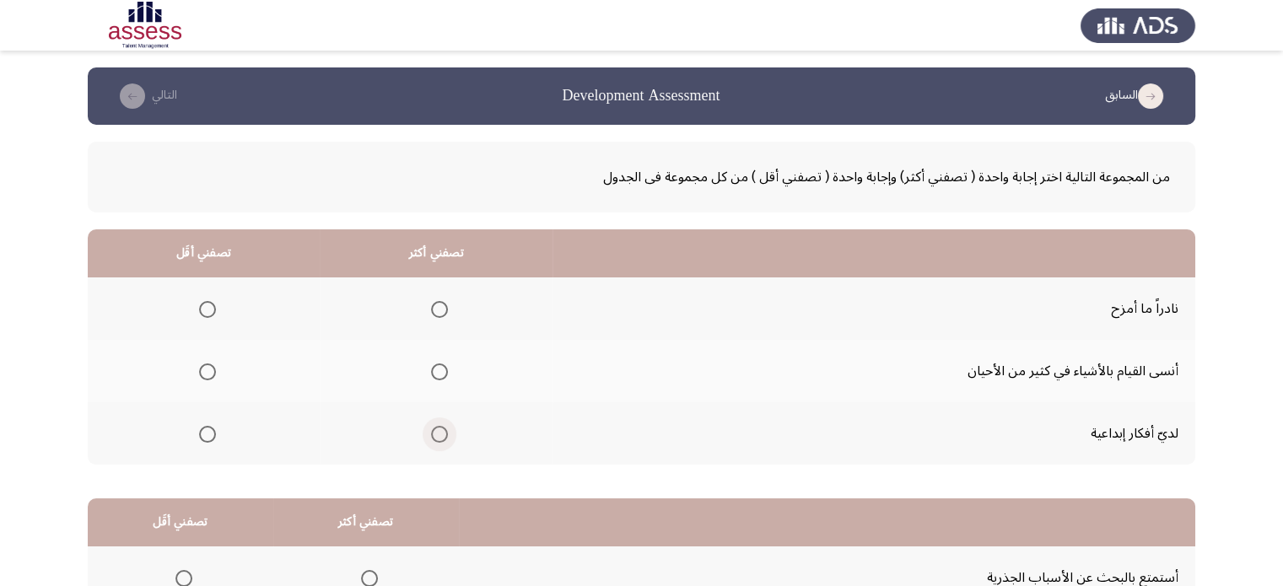
click at [431, 433] on span "Select an option" at bounding box center [439, 434] width 17 height 17
click at [431, 433] on input "Select an option" at bounding box center [439, 434] width 17 height 17
click at [199, 367] on span "Select an option" at bounding box center [207, 371] width 17 height 17
click at [199, 367] on input "Select an option" at bounding box center [207, 371] width 17 height 17
click at [169, 354] on th at bounding box center [204, 371] width 232 height 62
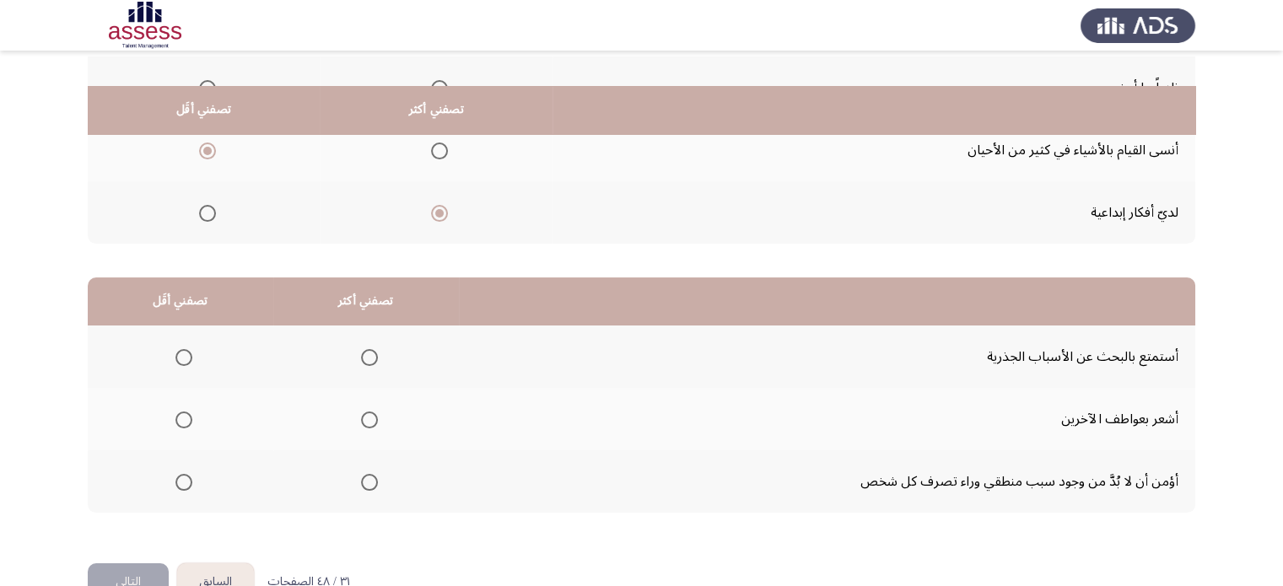
scroll to position [263, 0]
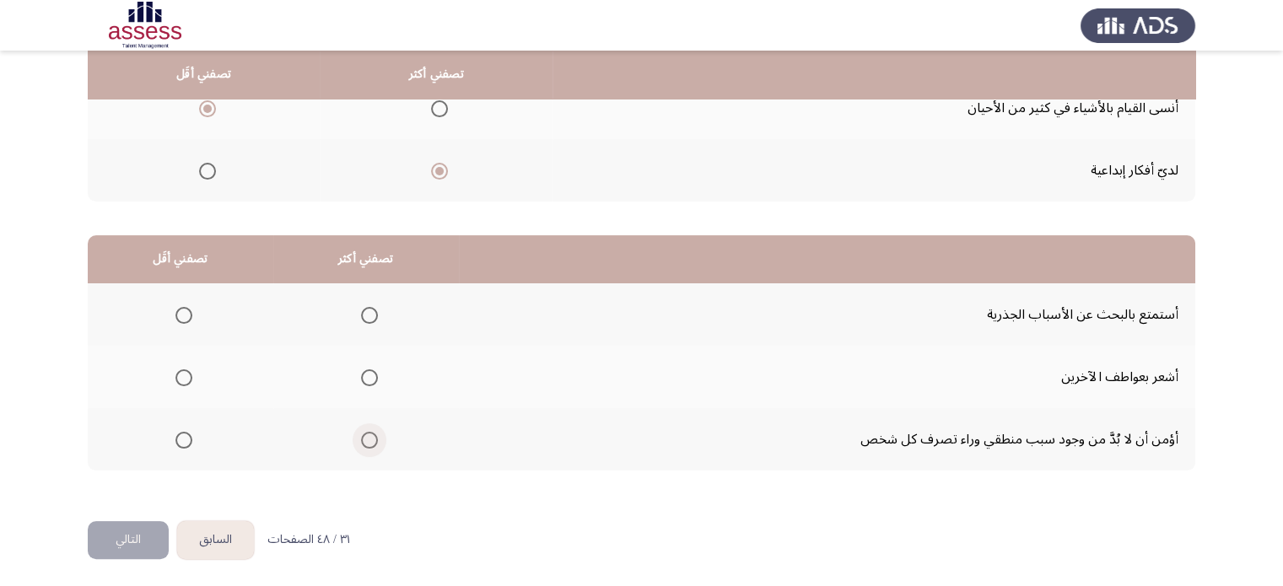
click at [361, 436] on span "Select an option" at bounding box center [369, 440] width 17 height 17
click at [361, 436] on input "Select an option" at bounding box center [369, 440] width 17 height 17
click at [179, 374] on span "Select an option" at bounding box center [183, 377] width 17 height 17
click at [179, 374] on input "Select an option" at bounding box center [183, 377] width 17 height 17
click at [132, 529] on button "التالي" at bounding box center [128, 540] width 81 height 38
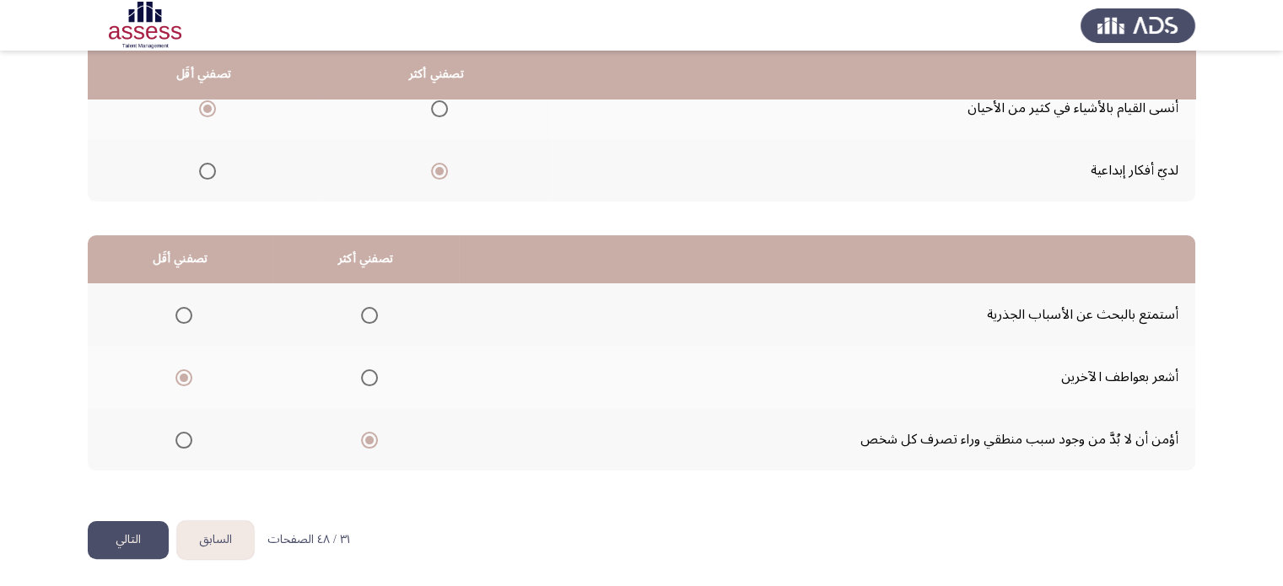
scroll to position [0, 0]
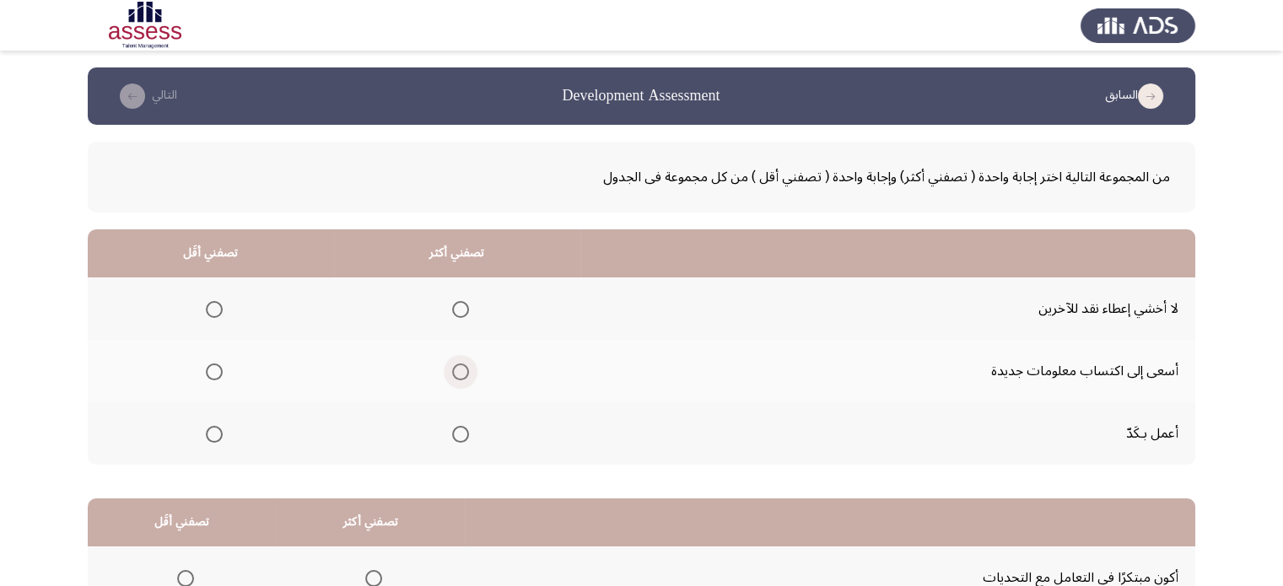
click at [462, 372] on span "Select an option" at bounding box center [460, 371] width 17 height 17
click at [462, 372] on input "Select an option" at bounding box center [460, 371] width 17 height 17
click at [211, 427] on span "Select an option" at bounding box center [214, 434] width 17 height 17
click at [211, 427] on input "Select an option" at bounding box center [214, 434] width 17 height 17
click at [27, 406] on app-assessment-container "السابق Development Assessment التالي من المجموعة التالية اختر إجابة واحدة ( تصف…" at bounding box center [641, 425] width 1283 height 717
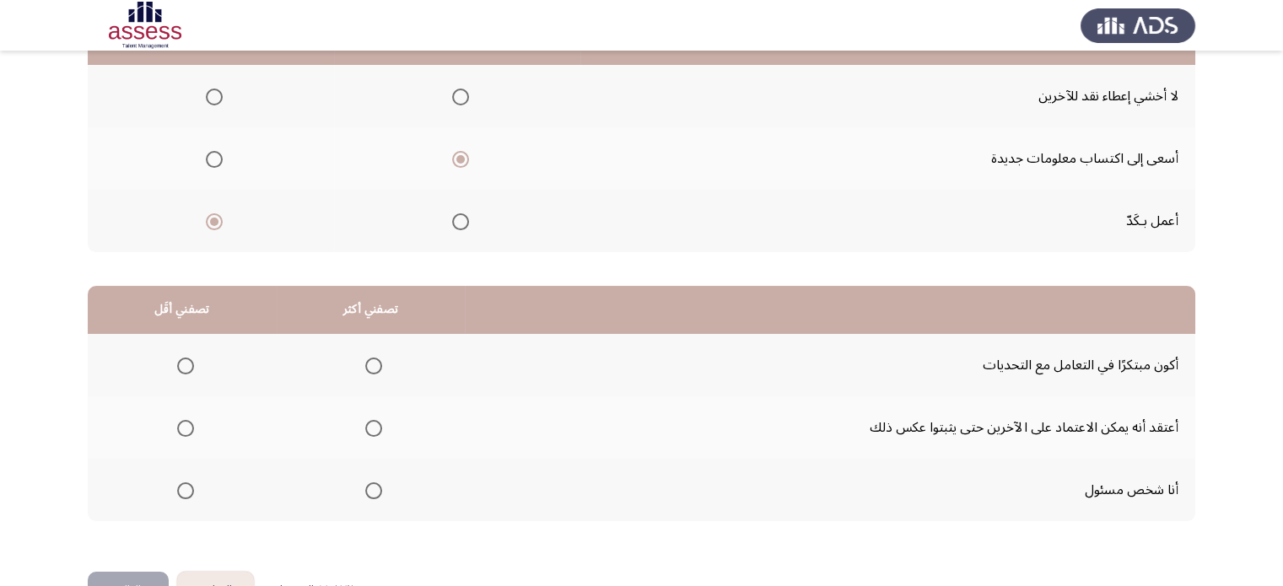
scroll to position [263, 0]
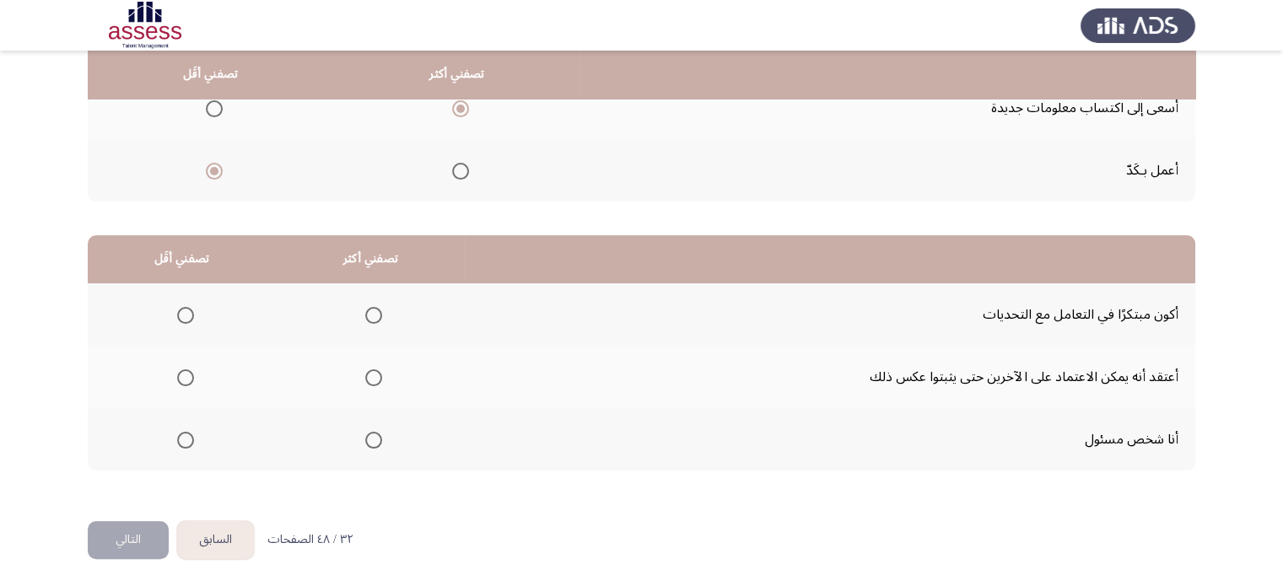
click at [372, 434] on span "Select an option" at bounding box center [373, 440] width 17 height 17
click at [372, 434] on input "Select an option" at bounding box center [373, 440] width 17 height 17
click at [180, 316] on span "Select an option" at bounding box center [185, 315] width 17 height 17
click at [180, 316] on input "Select an option" at bounding box center [185, 315] width 17 height 17
click at [138, 525] on button "التالي" at bounding box center [128, 540] width 81 height 38
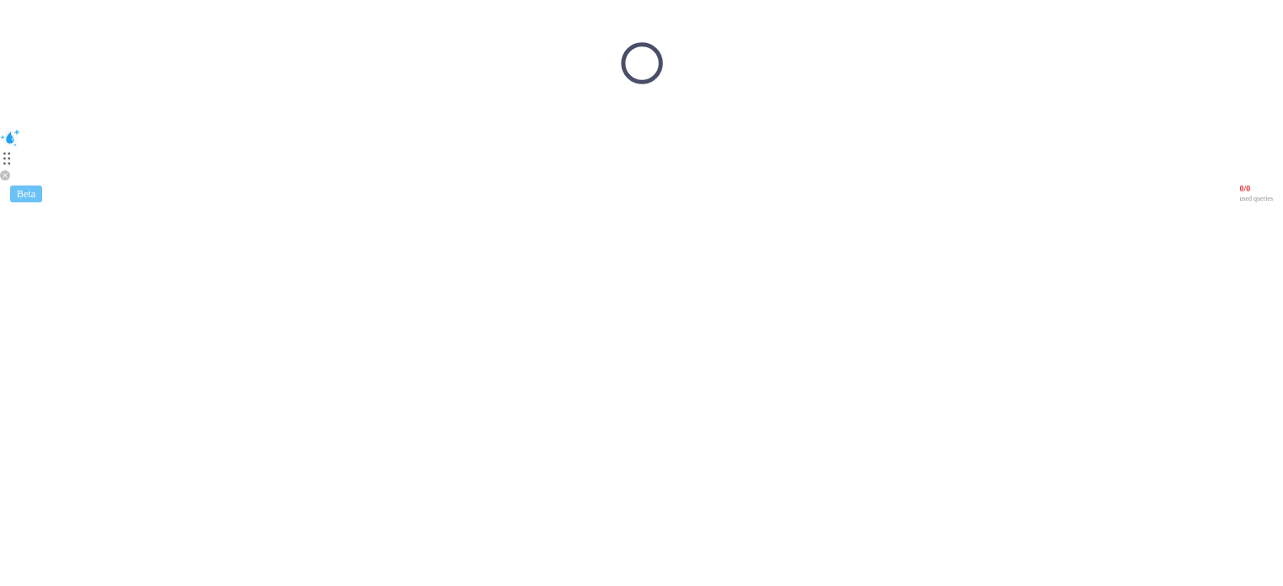
scroll to position [0, 0]
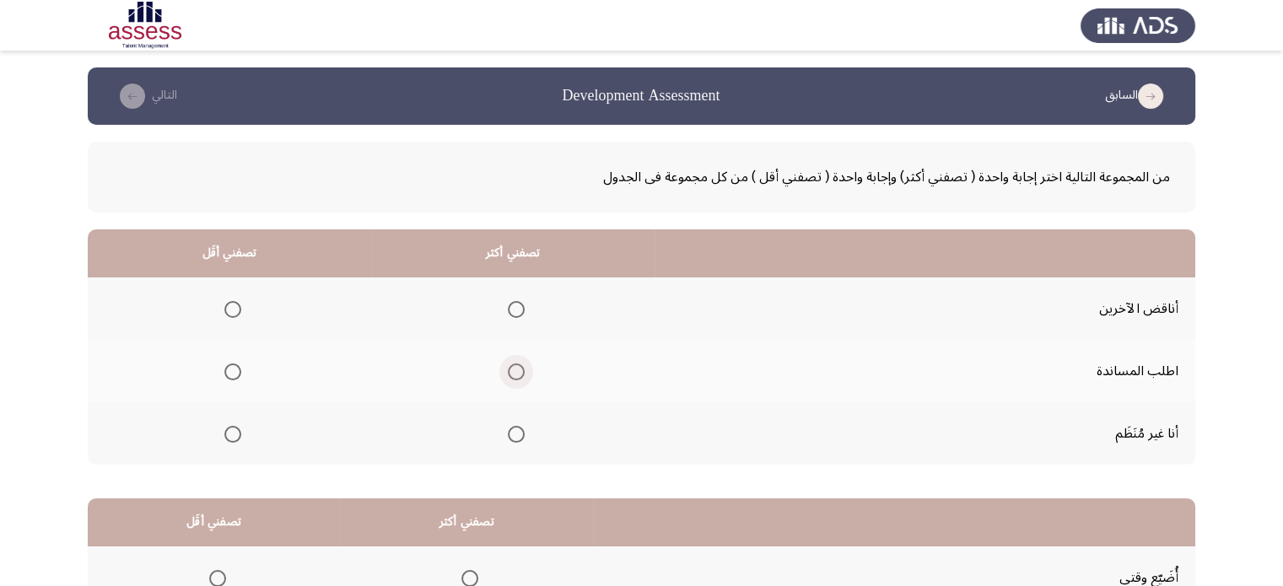
click at [519, 374] on span "Select an option" at bounding box center [516, 371] width 17 height 17
click at [519, 374] on input "Select an option" at bounding box center [516, 371] width 17 height 17
click at [229, 431] on span "Select an option" at bounding box center [232, 434] width 17 height 17
click at [229, 431] on input "Select an option" at bounding box center [232, 434] width 17 height 17
click at [57, 431] on app-assessment-container "السابق Development Assessment التالي من المجموعة التالية اختر إجابة واحدة ( تصف…" at bounding box center [641, 425] width 1283 height 717
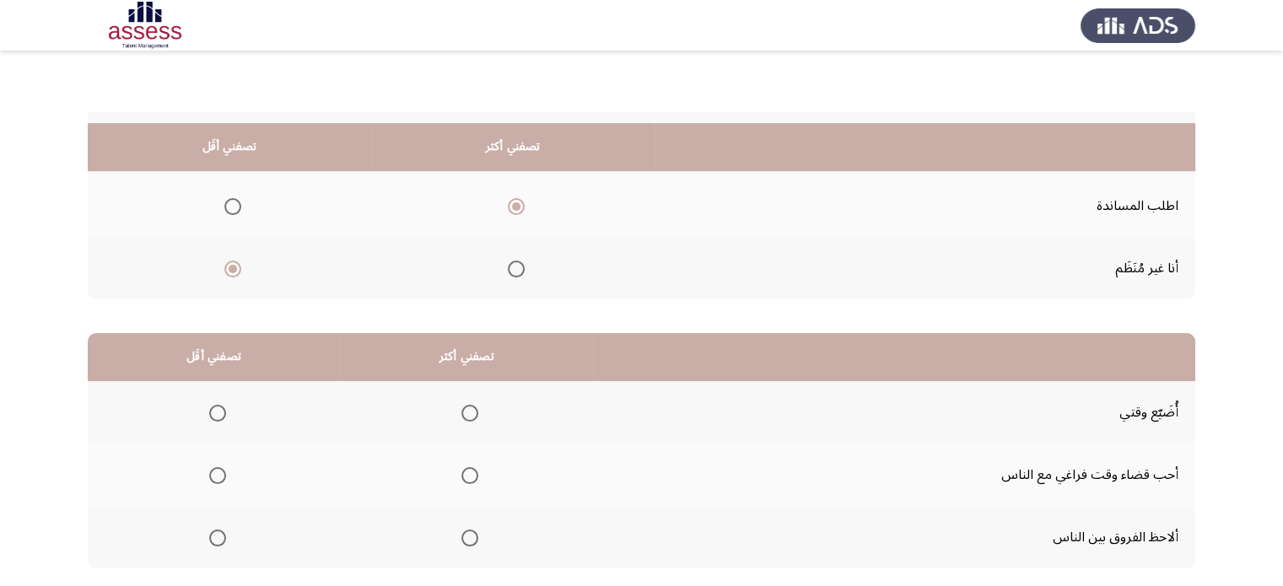
scroll to position [263, 0]
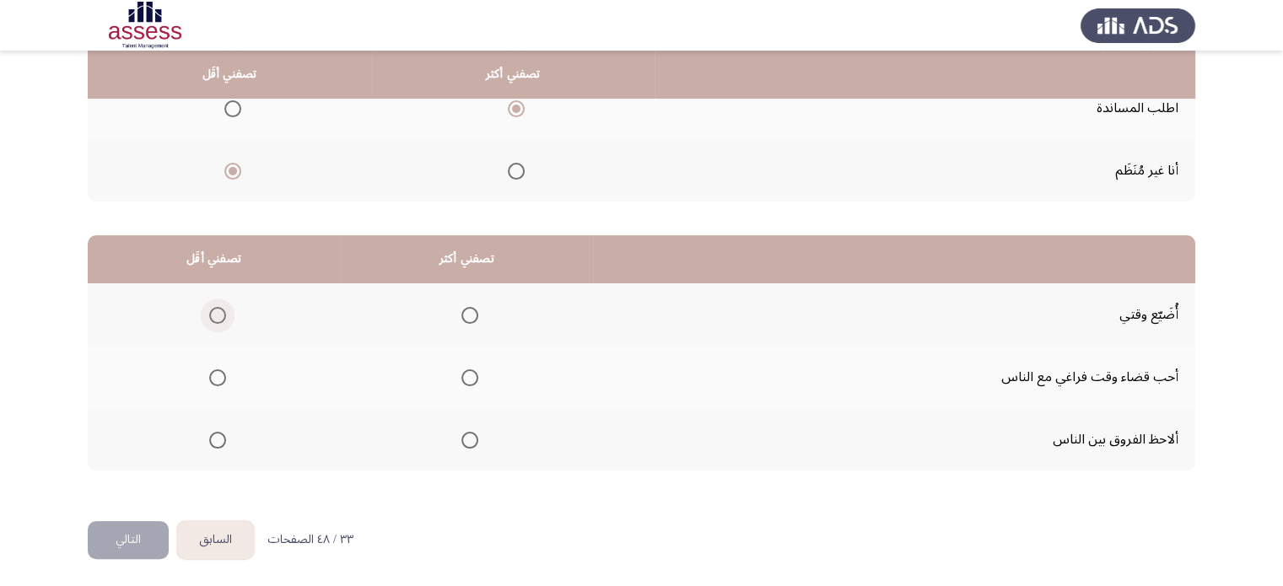
click at [219, 320] on span "Select an option" at bounding box center [217, 315] width 17 height 17
click at [219, 320] on input "Select an option" at bounding box center [217, 315] width 17 height 17
click at [466, 440] on span "Select an option" at bounding box center [469, 440] width 17 height 17
click at [466, 440] on input "Select an option" at bounding box center [469, 440] width 17 height 17
click at [138, 525] on button "التالي" at bounding box center [128, 540] width 81 height 38
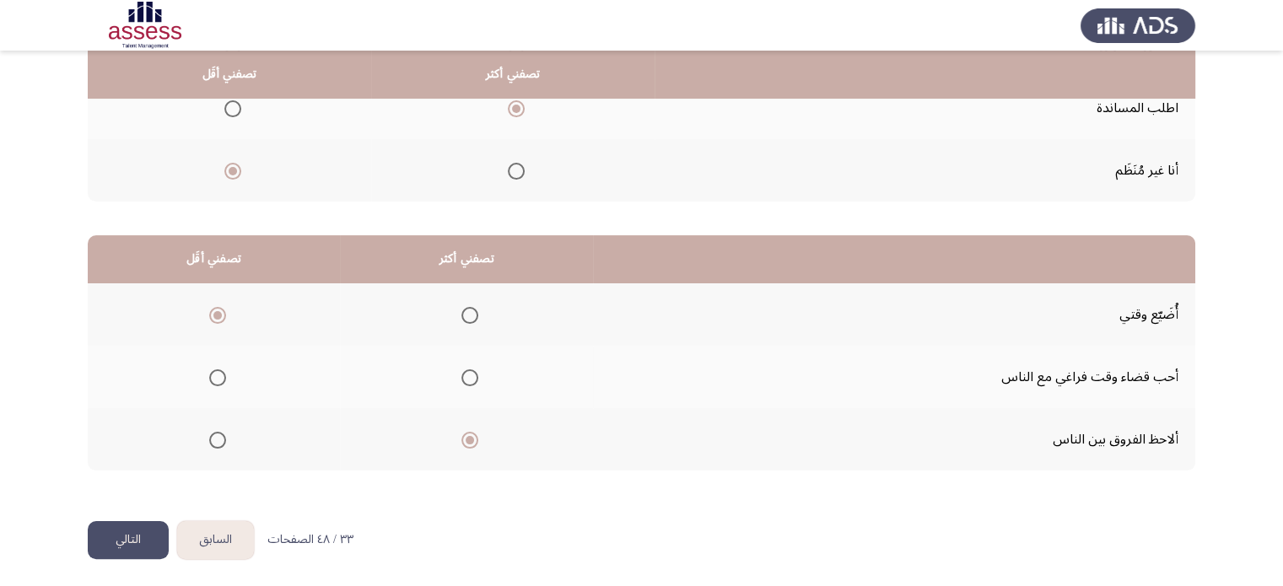
scroll to position [0, 0]
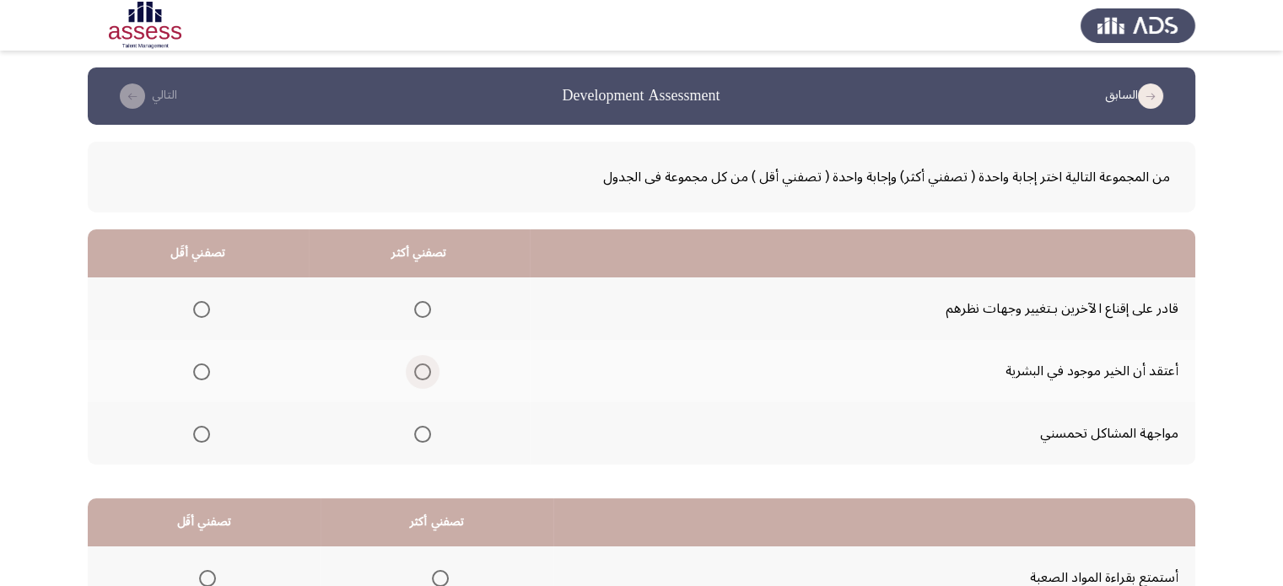
click at [417, 372] on span "Select an option" at bounding box center [422, 371] width 17 height 17
click at [417, 372] on input "Select an option" at bounding box center [422, 371] width 17 height 17
click at [205, 427] on span "Select an option" at bounding box center [201, 434] width 17 height 17
click at [205, 427] on input "Select an option" at bounding box center [201, 434] width 17 height 17
click at [105, 462] on th at bounding box center [198, 433] width 221 height 62
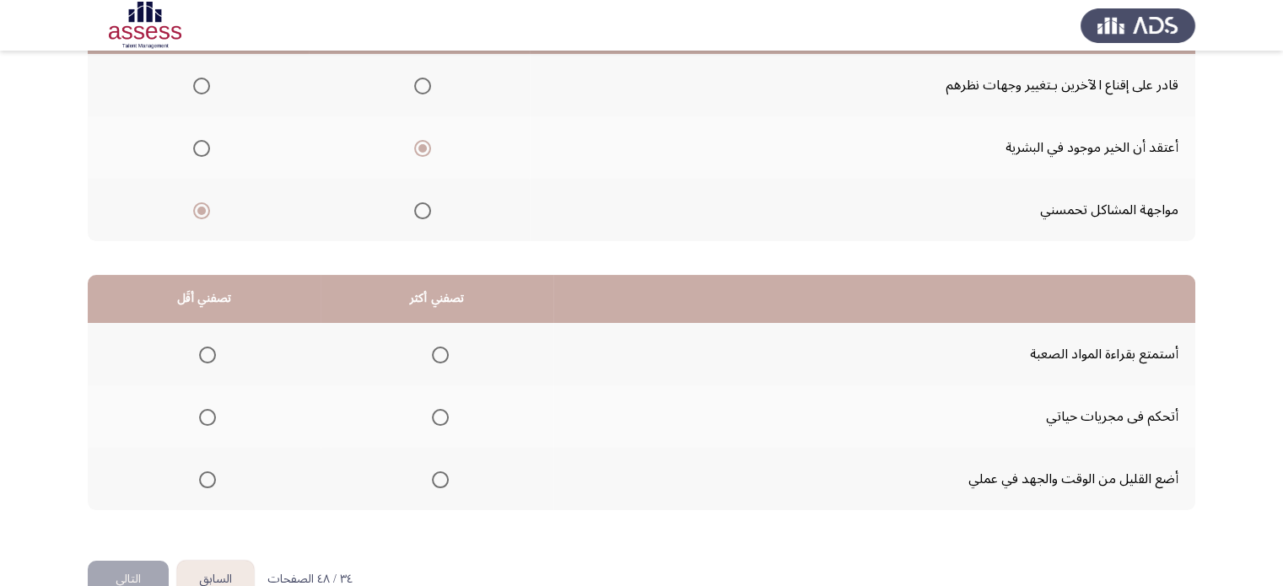
scroll to position [263, 0]
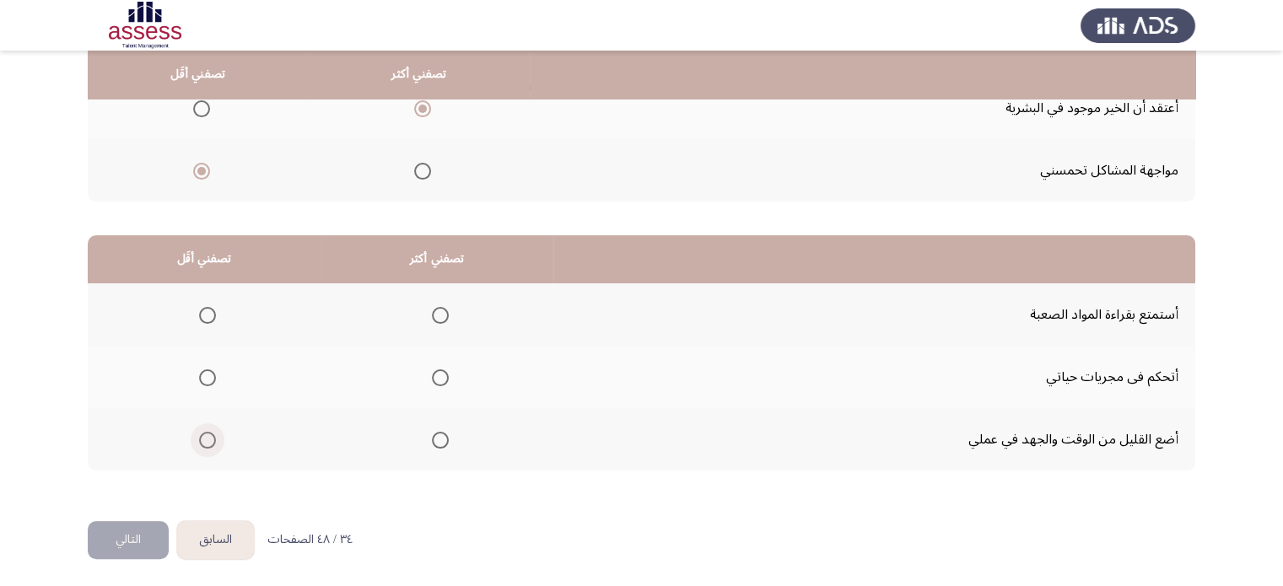
click at [202, 443] on span "Select an option" at bounding box center [207, 440] width 17 height 17
click at [202, 443] on input "Select an option" at bounding box center [207, 440] width 17 height 17
click at [438, 370] on span "Select an option" at bounding box center [440, 377] width 17 height 17
click at [438, 370] on input "Select an option" at bounding box center [440, 377] width 17 height 17
click at [120, 527] on button "التالي" at bounding box center [128, 540] width 81 height 38
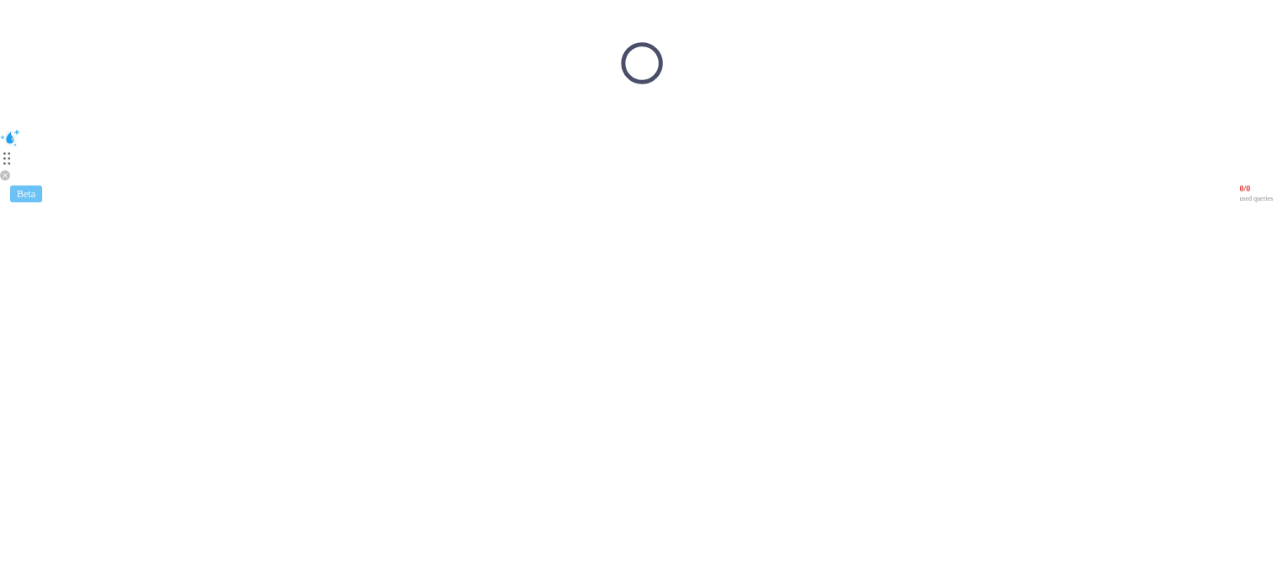
scroll to position [0, 0]
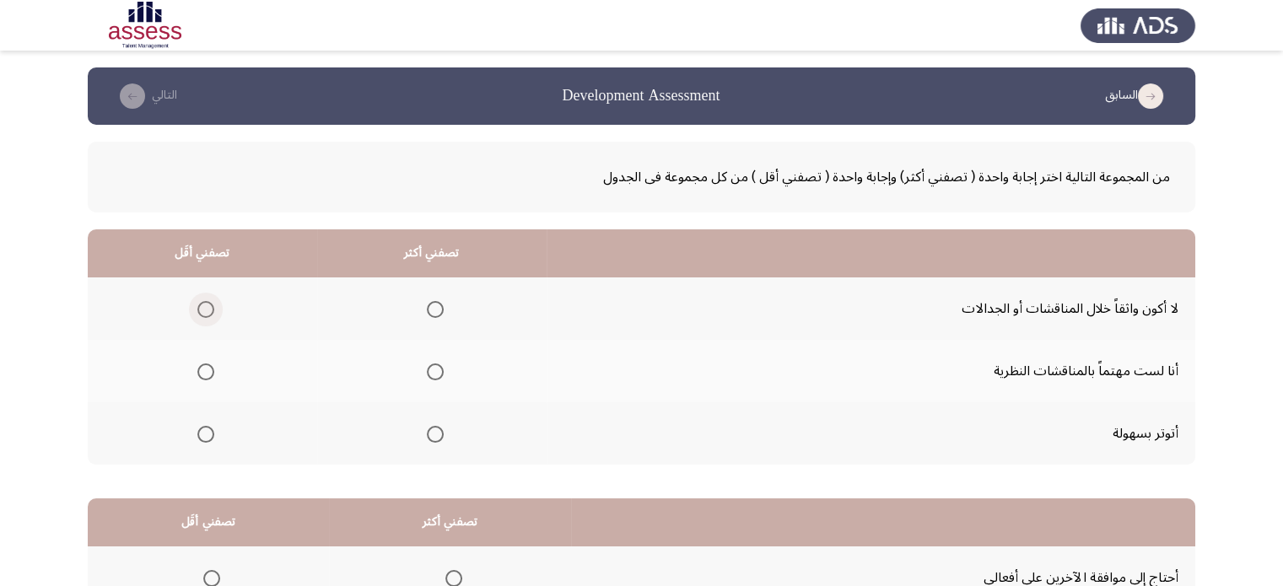
click at [207, 311] on span "Select an option" at bounding box center [205, 309] width 17 height 17
click at [207, 311] on input "Select an option" at bounding box center [205, 309] width 17 height 17
click at [431, 370] on span "Select an option" at bounding box center [435, 371] width 17 height 17
click at [431, 370] on input "Select an option" at bounding box center [435, 371] width 17 height 17
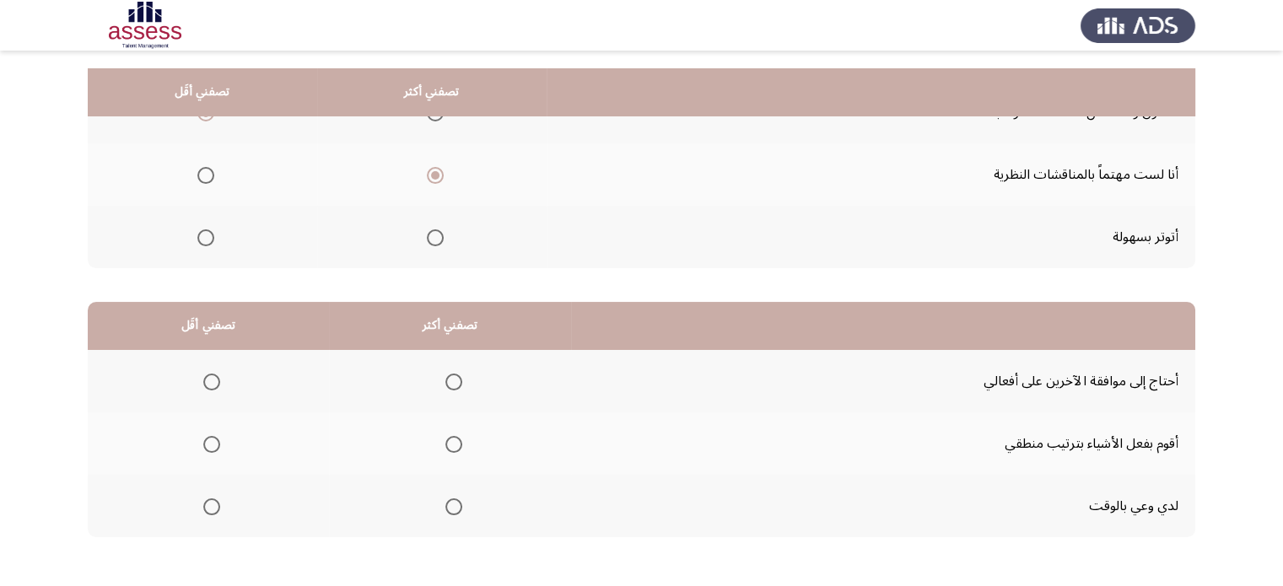
scroll to position [263, 0]
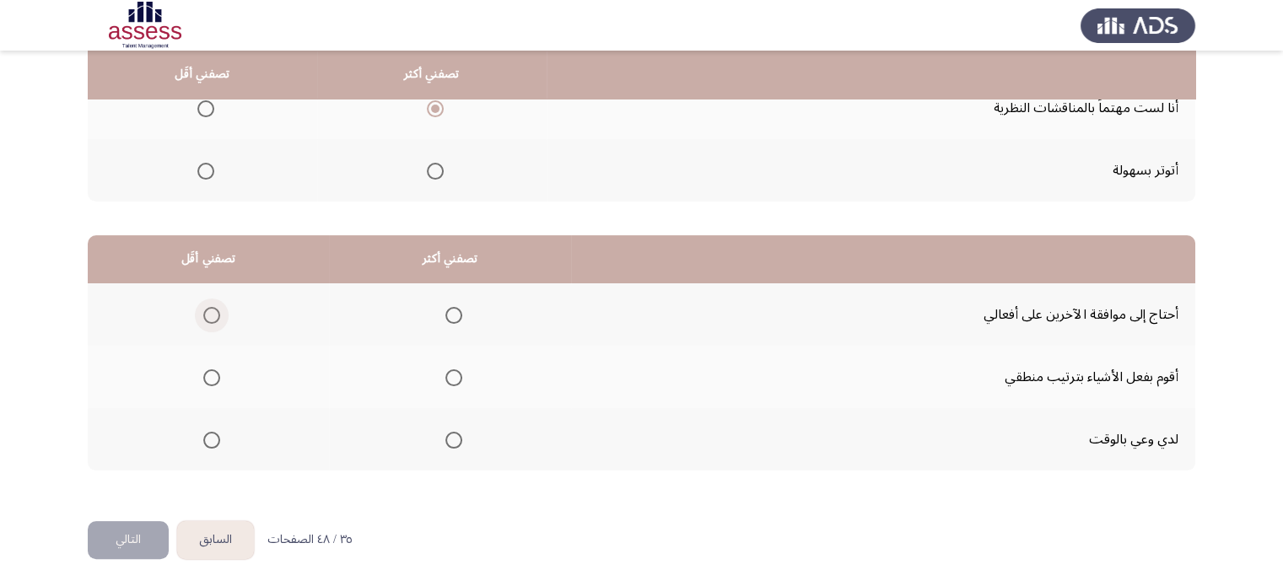
click at [217, 315] on span "Select an option" at bounding box center [211, 315] width 17 height 17
click at [217, 315] on input "Select an option" at bounding box center [211, 315] width 17 height 17
click at [446, 378] on span "Select an option" at bounding box center [453, 377] width 17 height 17
click at [446, 378] on input "Select an option" at bounding box center [453, 377] width 17 height 17
click at [143, 516] on div "من المجموعة التالية اختر إجابة واحدة ( تصفني أكثر) وإجابة واحدة ( تصفني أقل ) م…" at bounding box center [641, 191] width 1107 height 659
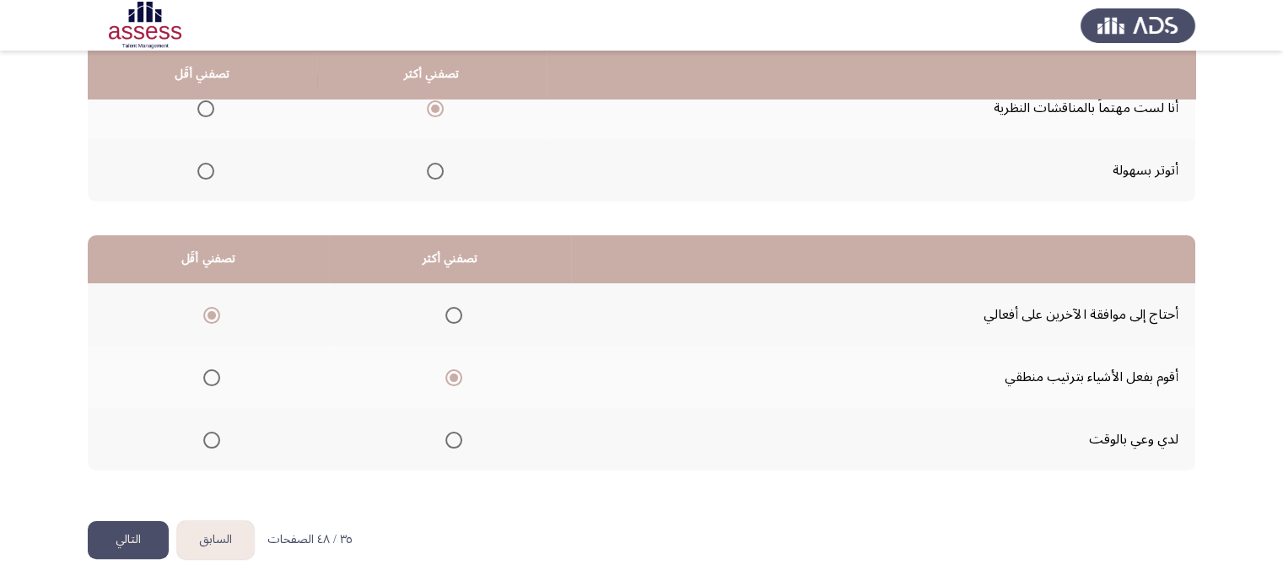
click at [135, 532] on button "التالي" at bounding box center [128, 540] width 81 height 38
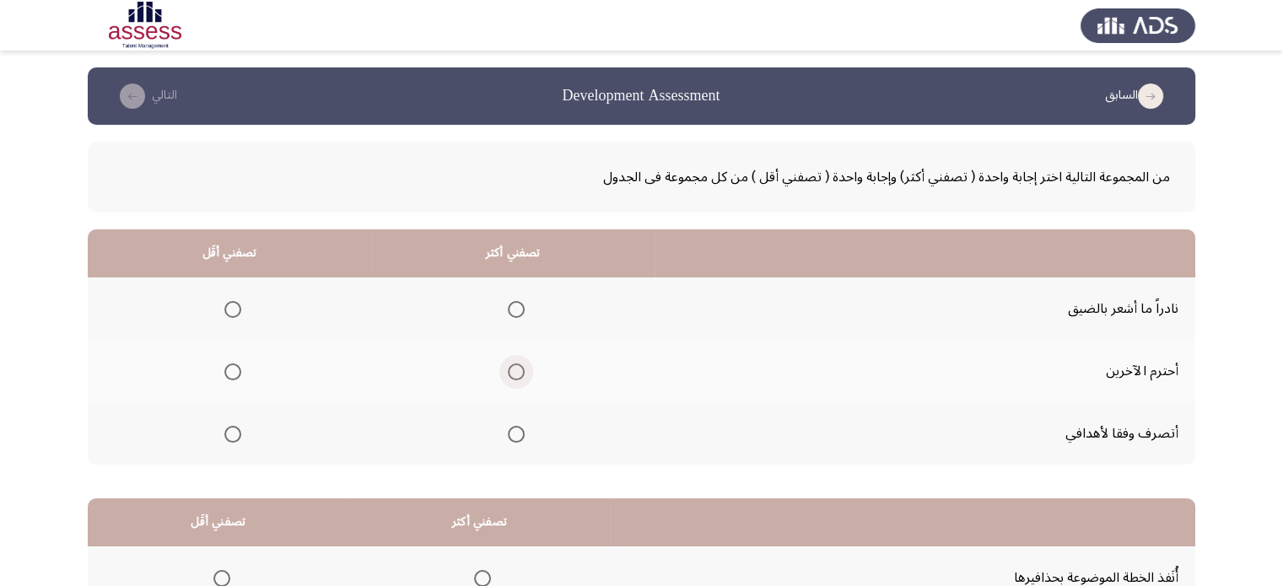
click at [519, 374] on span "Select an option" at bounding box center [516, 371] width 17 height 17
click at [519, 374] on input "Select an option" at bounding box center [516, 371] width 17 height 17
click at [226, 444] on mat-radio-group "Select an option" at bounding box center [230, 433] width 24 height 29
click at [234, 436] on span "Select an option" at bounding box center [232, 434] width 17 height 17
click at [234, 436] on input "Select an option" at bounding box center [232, 434] width 17 height 17
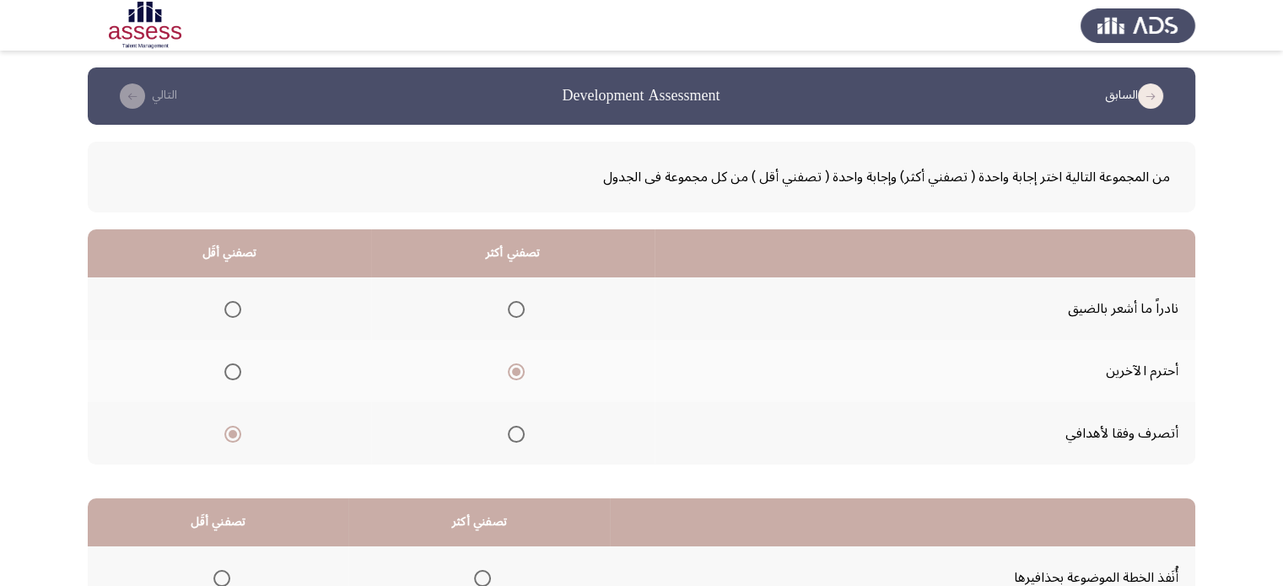
click at [88, 443] on th at bounding box center [229, 433] width 283 height 62
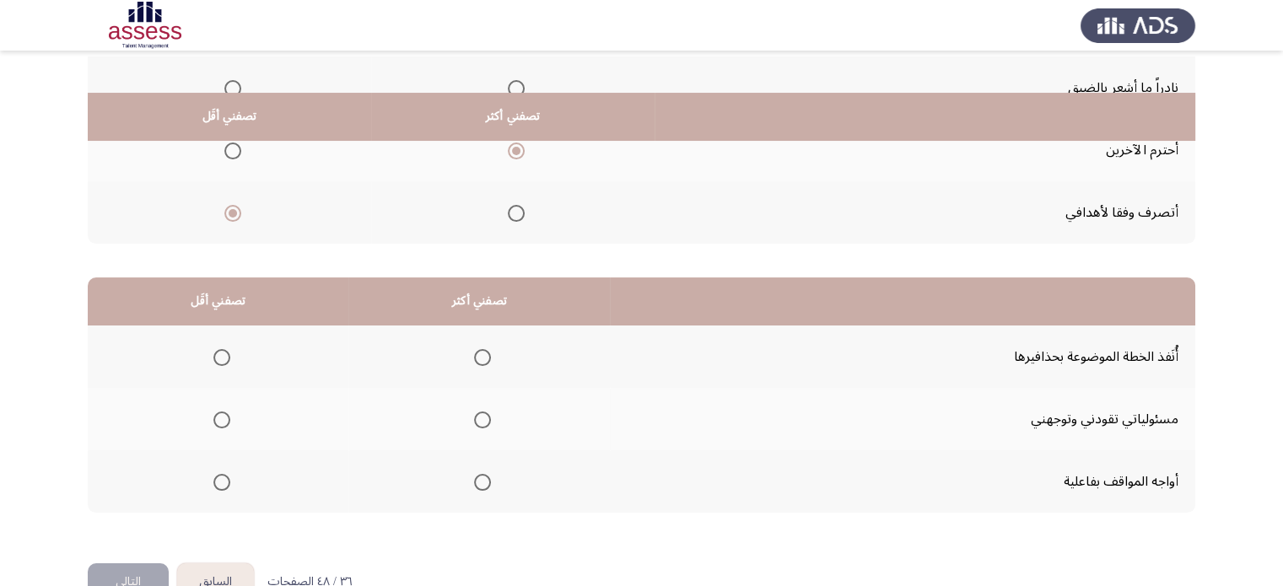
scroll to position [263, 0]
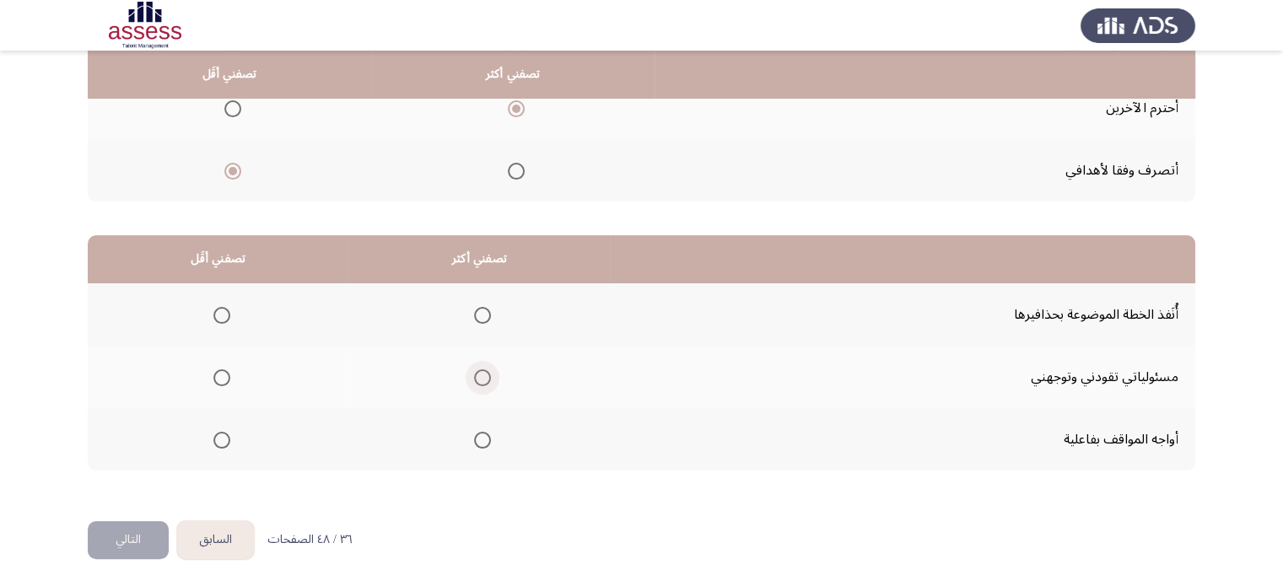
click at [478, 379] on span "Select an option" at bounding box center [482, 377] width 17 height 17
click at [478, 379] on input "Select an option" at bounding box center [482, 377] width 17 height 17
click at [221, 440] on span "Select an option" at bounding box center [221, 440] width 17 height 17
click at [221, 440] on input "Select an option" at bounding box center [221, 440] width 17 height 17
click at [126, 530] on button "التالي" at bounding box center [128, 540] width 81 height 38
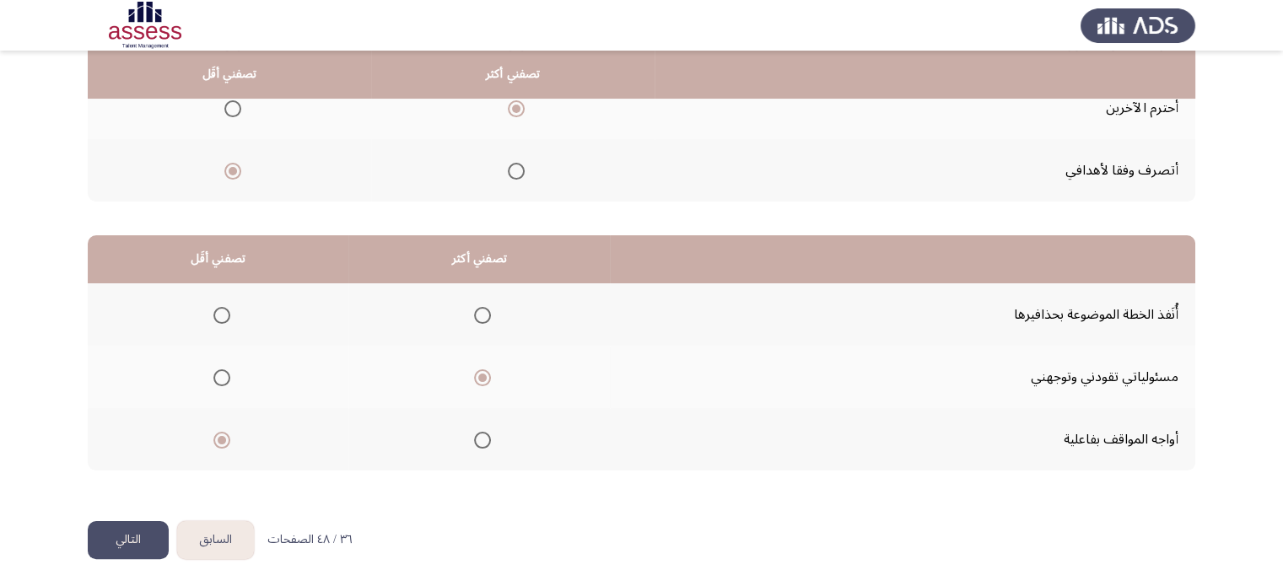
scroll to position [0, 0]
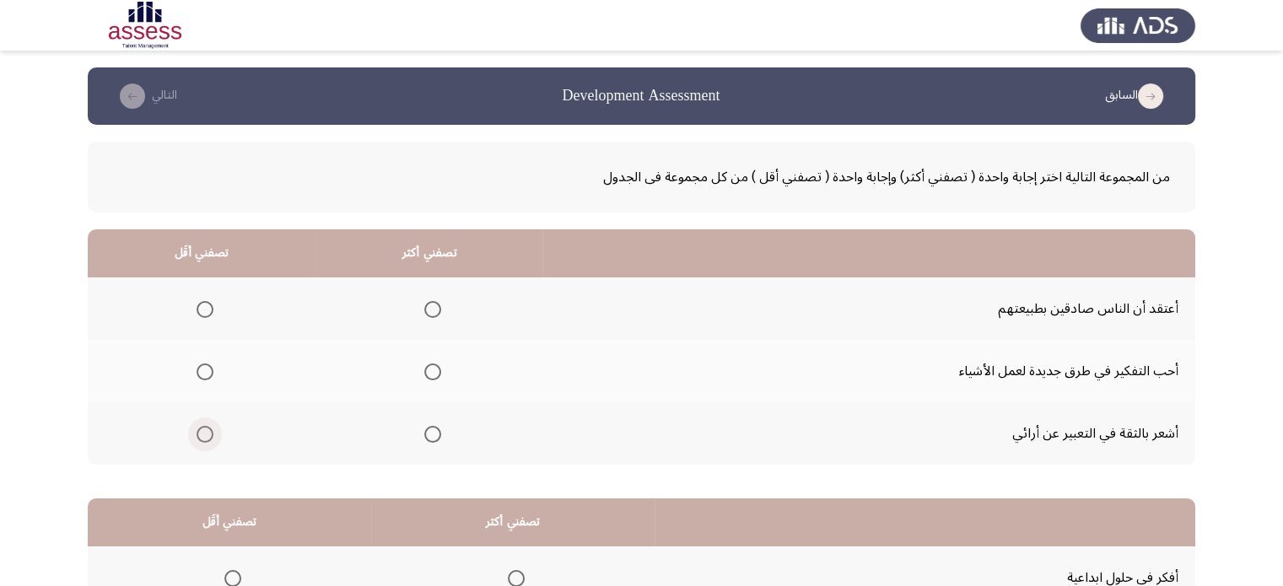
click at [197, 435] on span "Select an option" at bounding box center [204, 434] width 17 height 17
click at [197, 435] on input "Select an option" at bounding box center [204, 434] width 17 height 17
click at [425, 374] on span "Select an option" at bounding box center [432, 371] width 17 height 17
click at [425, 374] on input "Select an option" at bounding box center [432, 371] width 17 height 17
click at [74, 407] on app-assessment-container "السابق Development Assessment التالي من المجموعة التالية اختر إجابة واحدة ( تصف…" at bounding box center [641, 425] width 1283 height 717
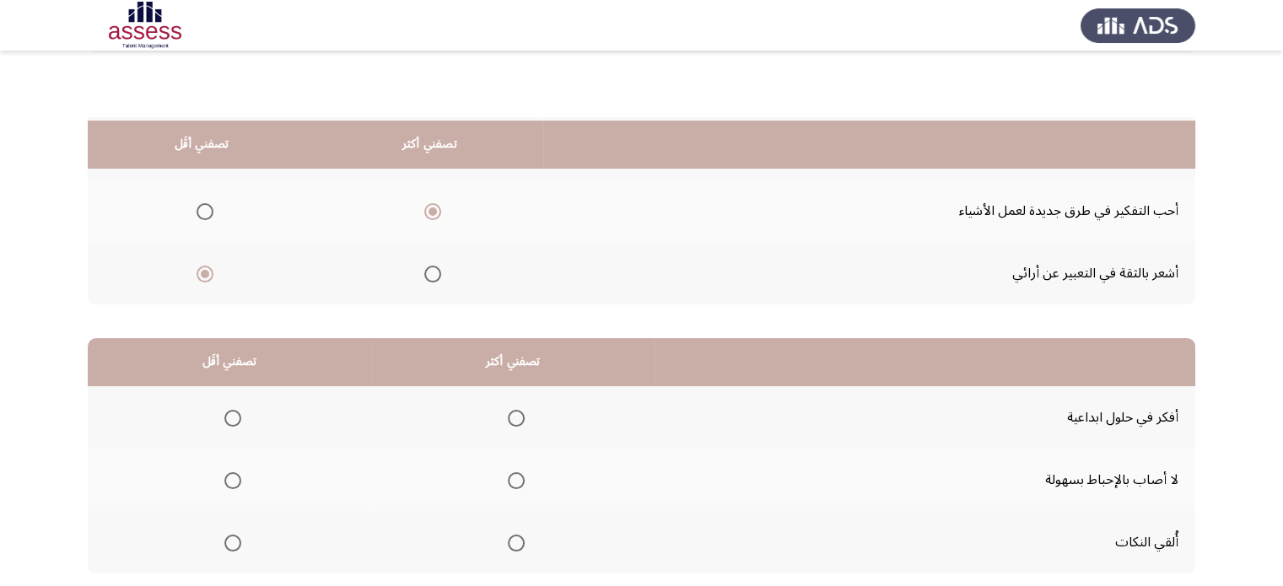
scroll to position [263, 0]
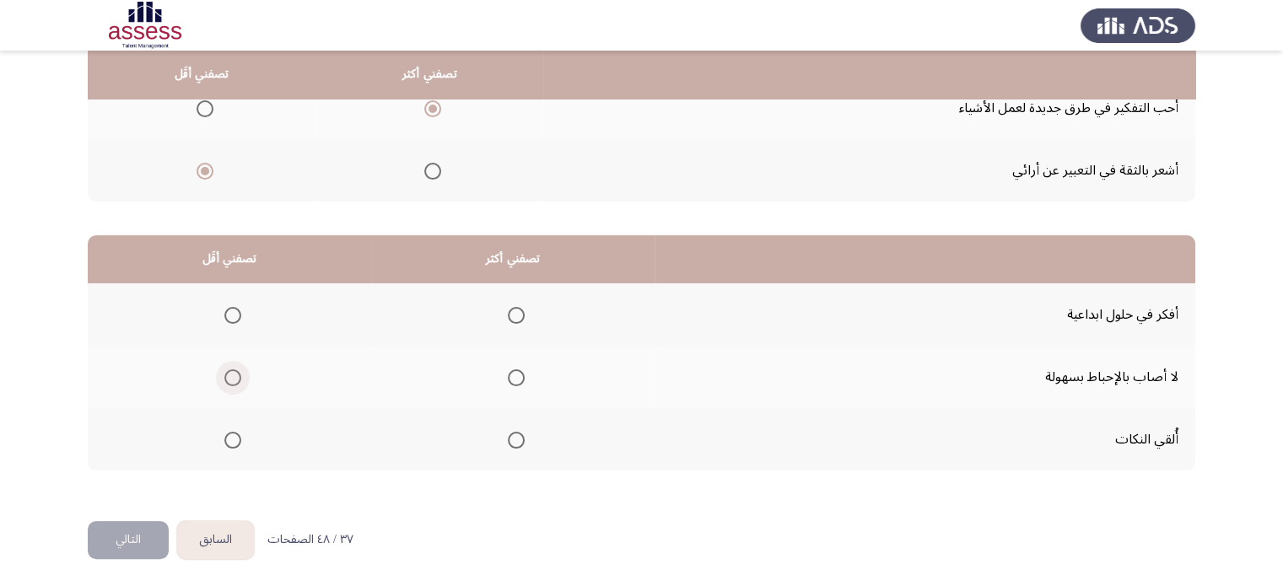
click at [230, 382] on span "Select an option" at bounding box center [232, 377] width 17 height 17
click at [230, 382] on input "Select an option" at bounding box center [232, 377] width 17 height 17
click at [508, 314] on span "Select an option" at bounding box center [516, 315] width 17 height 17
click at [508, 314] on input "Select an option" at bounding box center [516, 315] width 17 height 17
click at [143, 540] on button "التالي" at bounding box center [128, 540] width 81 height 38
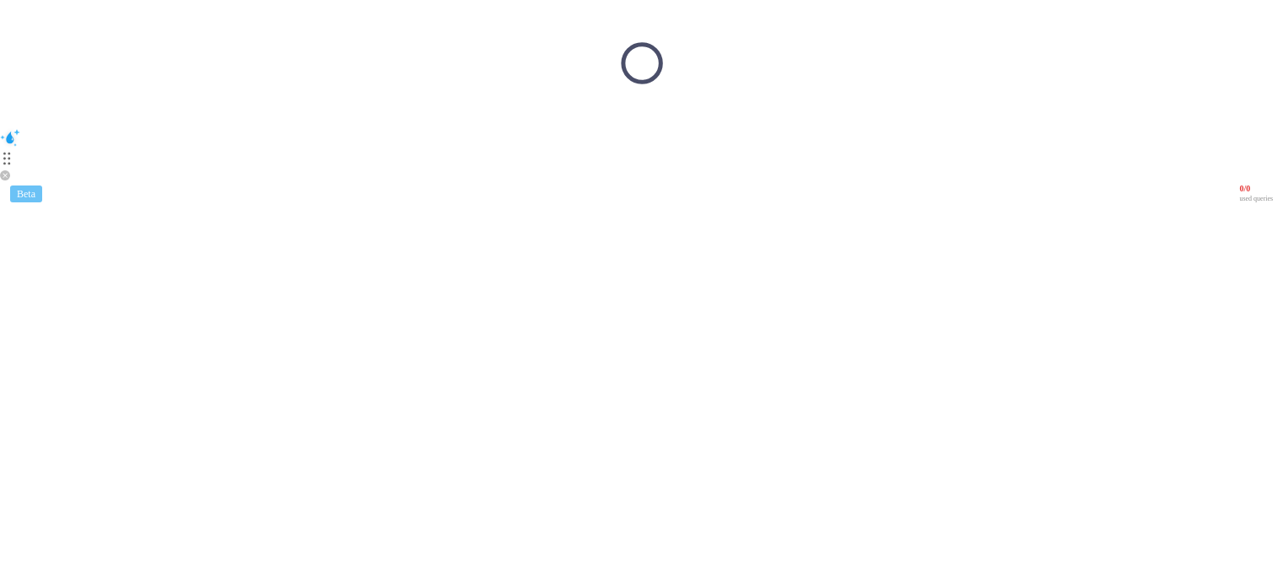
scroll to position [0, 0]
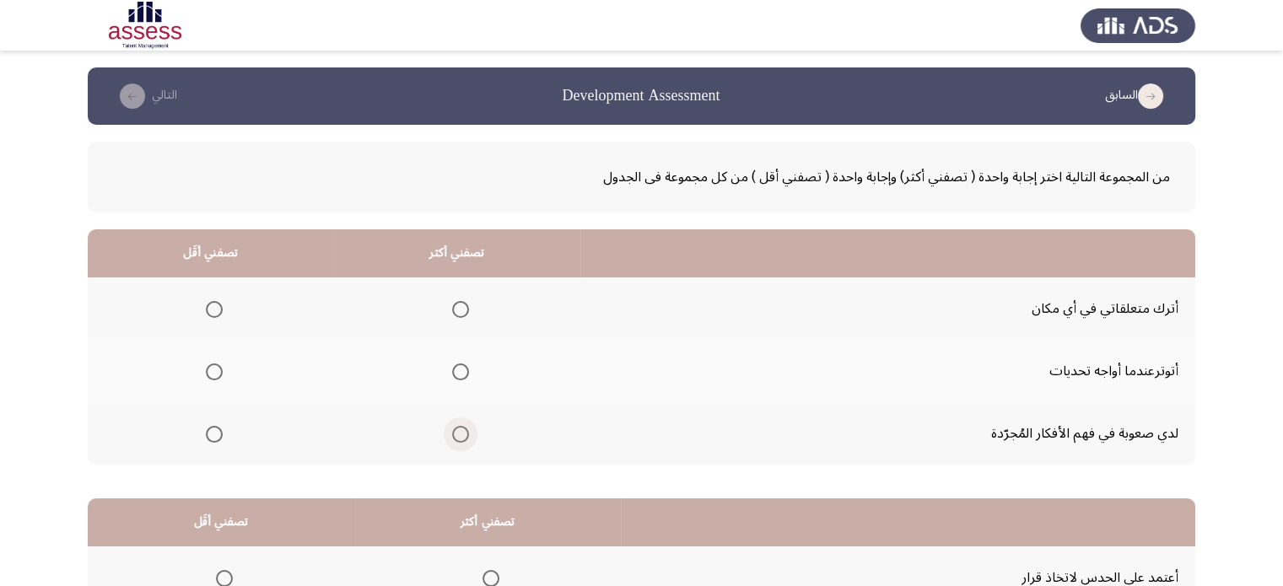
click at [465, 439] on span "Select an option" at bounding box center [460, 434] width 17 height 17
click at [465, 439] on input "Select an option" at bounding box center [460, 434] width 17 height 17
click at [214, 306] on span "Select an option" at bounding box center [214, 309] width 17 height 17
click at [214, 306] on input "Select an option" at bounding box center [214, 309] width 17 height 17
click at [64, 471] on app-assessment-container "السابق Development Assessment التالي من المجموعة التالية اختر إجابة واحدة ( تصف…" at bounding box center [641, 425] width 1283 height 717
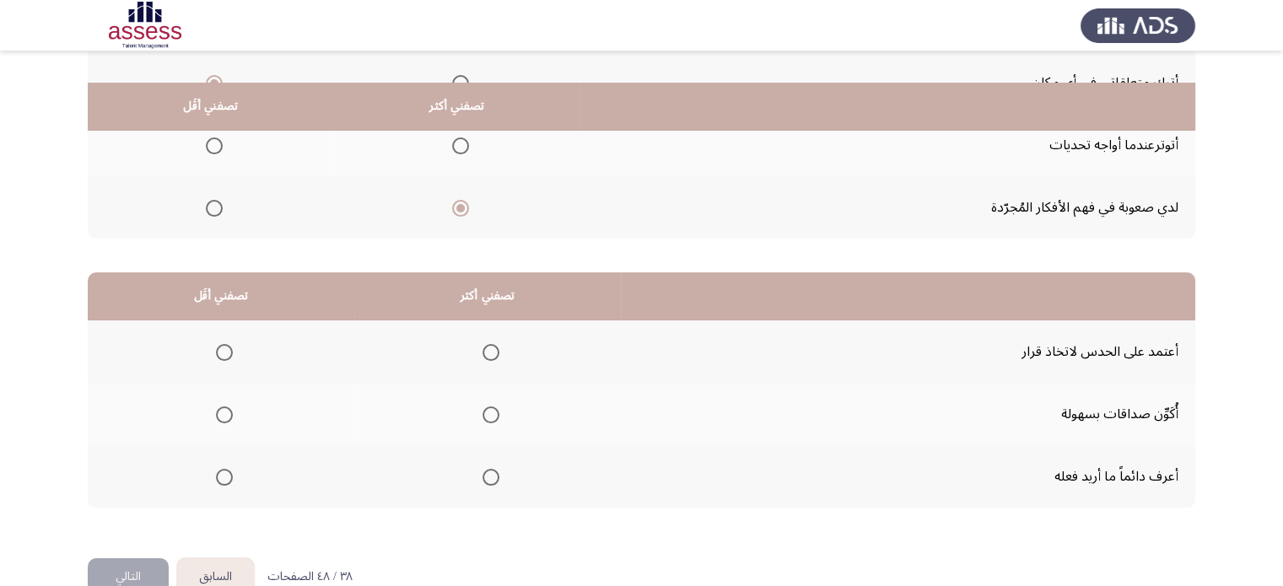
scroll to position [263, 0]
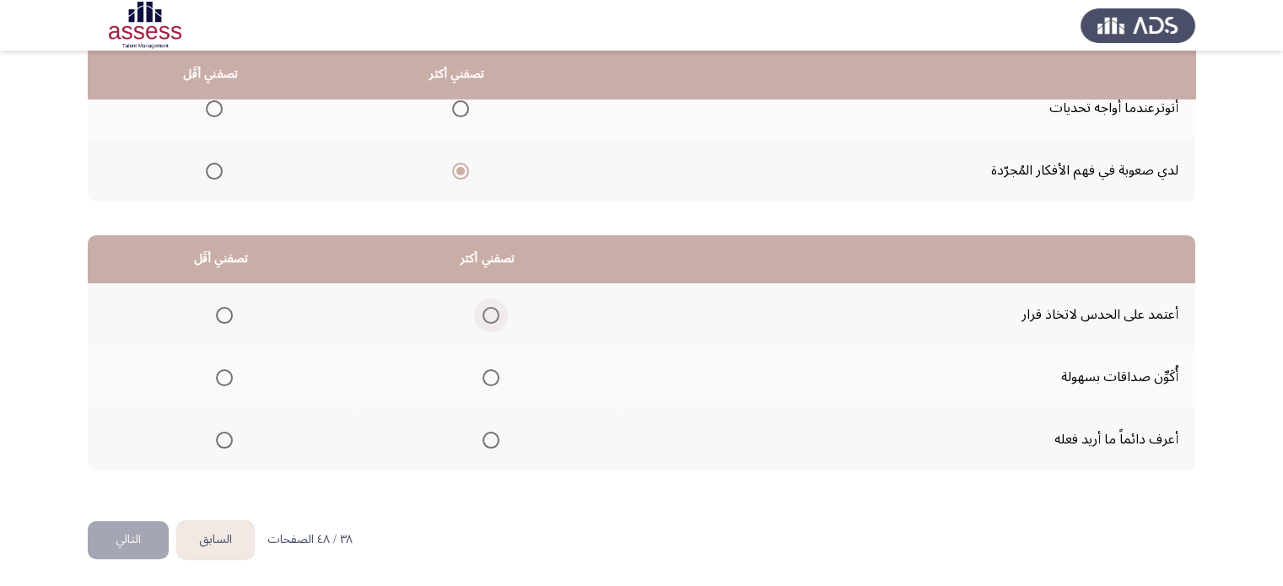
click at [492, 307] on span "Select an option" at bounding box center [490, 315] width 17 height 17
click at [492, 307] on input "Select an option" at bounding box center [490, 315] width 17 height 17
click at [226, 436] on span "Select an option" at bounding box center [224, 440] width 17 height 17
click at [226, 436] on input "Select an option" at bounding box center [224, 440] width 17 height 17
click at [125, 532] on button "التالي" at bounding box center [128, 540] width 81 height 38
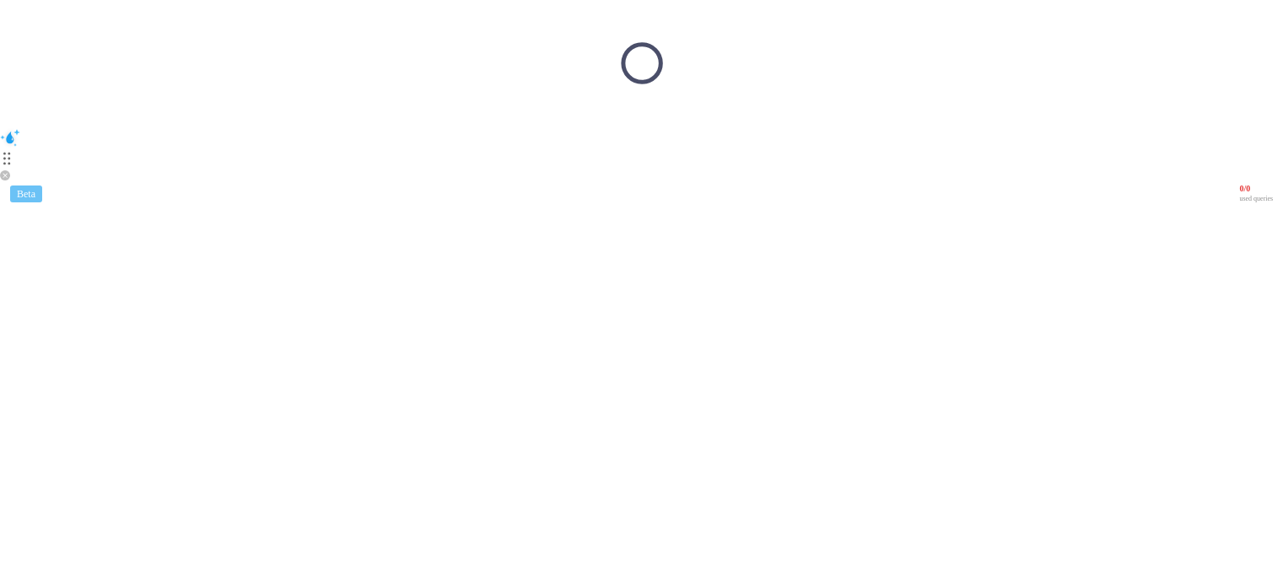
scroll to position [0, 0]
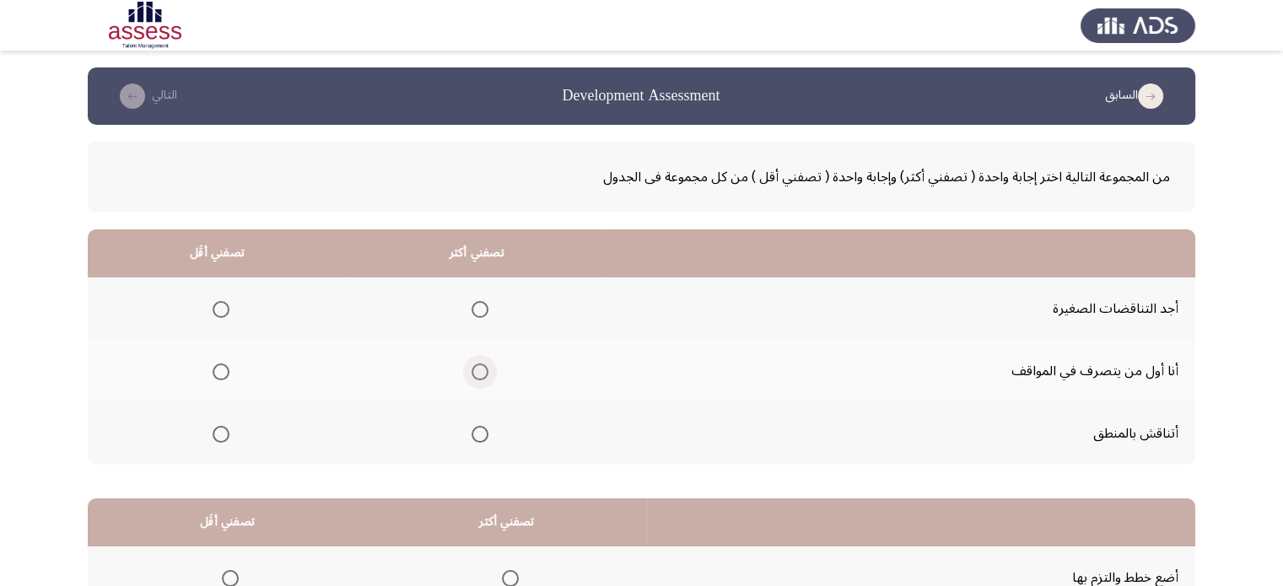
click at [483, 369] on span "Select an option" at bounding box center [479, 371] width 17 height 17
click at [483, 369] on input "Select an option" at bounding box center [479, 371] width 17 height 17
click at [216, 303] on span "Select an option" at bounding box center [221, 309] width 17 height 17
click at [216, 303] on input "Select an option" at bounding box center [221, 309] width 17 height 17
click at [89, 340] on th at bounding box center [217, 371] width 259 height 62
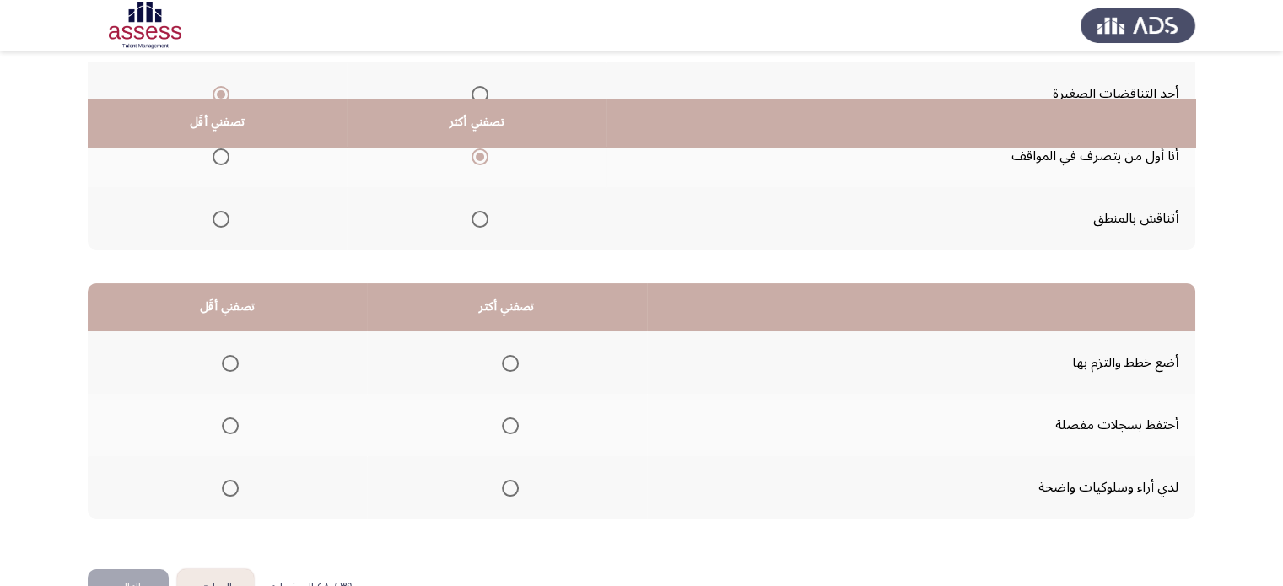
scroll to position [263, 0]
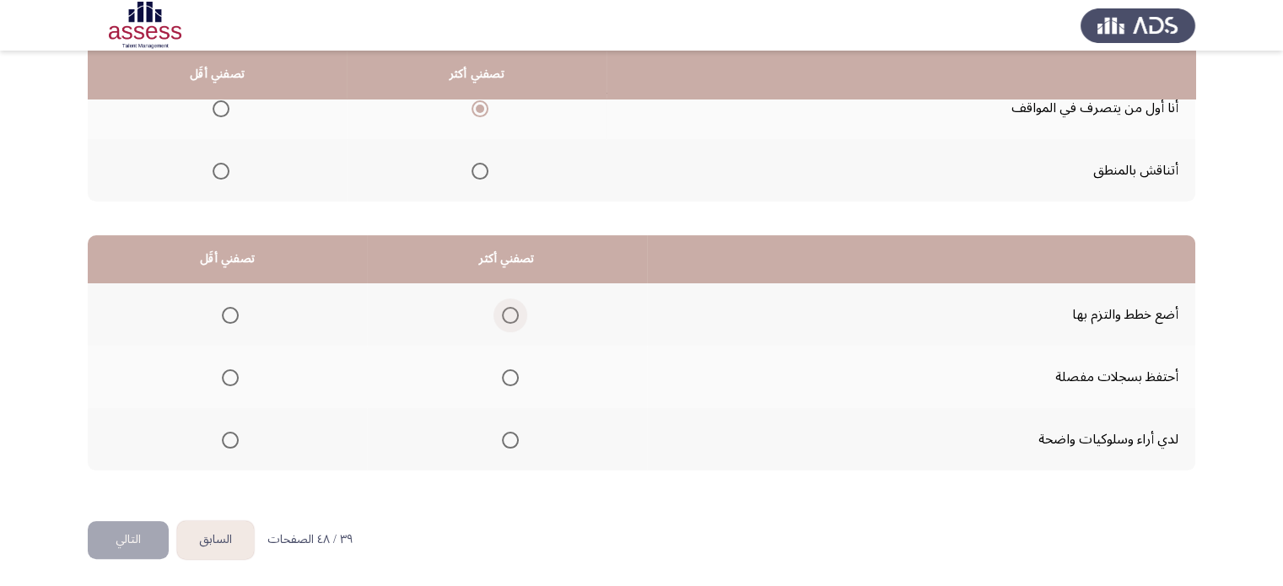
click at [505, 313] on span "Select an option" at bounding box center [510, 315] width 17 height 17
click at [505, 313] on input "Select an option" at bounding box center [510, 315] width 17 height 17
click at [229, 445] on span "Select an option" at bounding box center [230, 440] width 17 height 17
click at [229, 445] on input "Select an option" at bounding box center [230, 440] width 17 height 17
click at [111, 542] on button "التالي" at bounding box center [128, 540] width 81 height 38
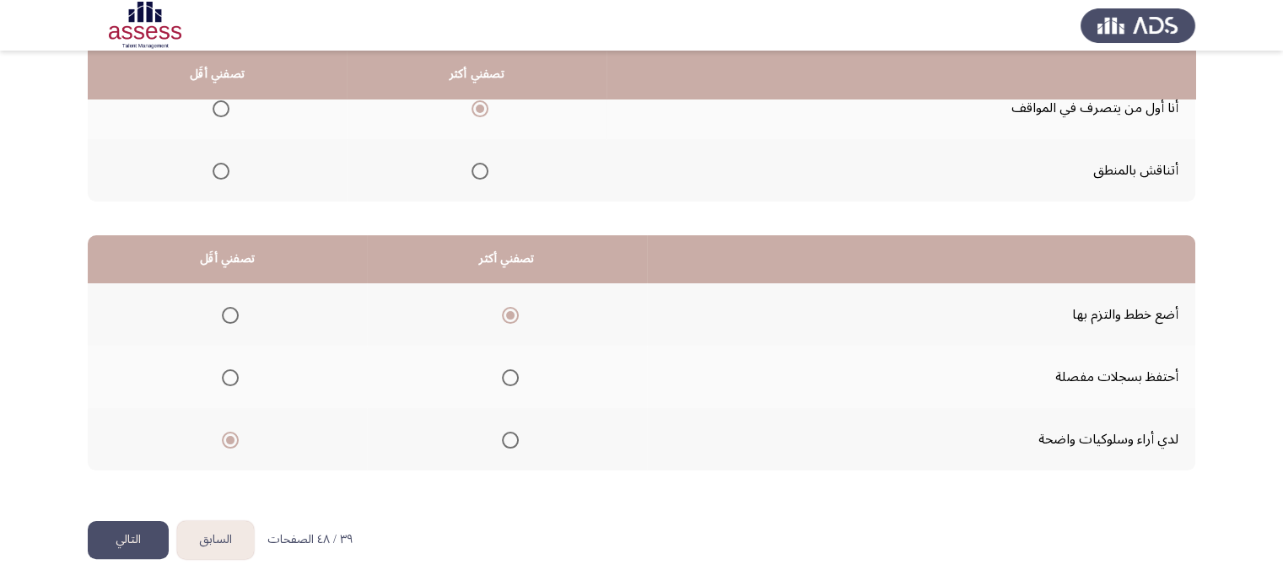
scroll to position [0, 0]
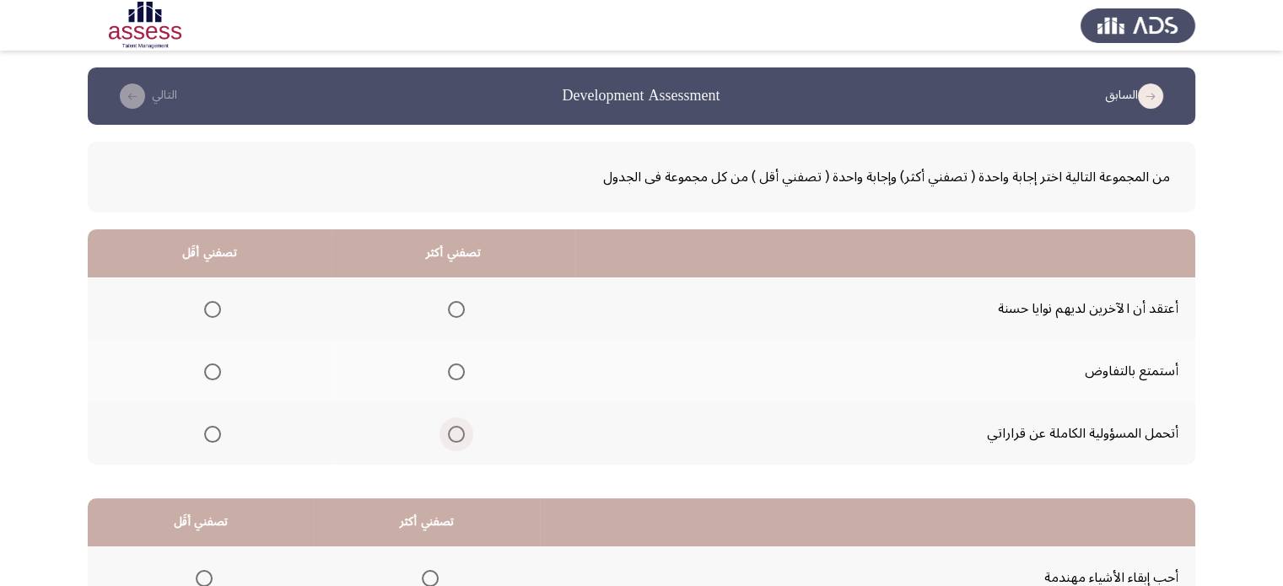
click at [459, 438] on span "Select an option" at bounding box center [456, 434] width 17 height 17
click at [459, 438] on input "Select an option" at bounding box center [456, 434] width 17 height 17
click at [205, 308] on span "Select an option" at bounding box center [212, 309] width 17 height 17
click at [205, 308] on input "Select an option" at bounding box center [212, 309] width 17 height 17
click at [78, 374] on app-assessment-container "السابق Development Assessment التالي من المجموعة التالية اختر إجابة واحدة ( تصف…" at bounding box center [641, 425] width 1283 height 717
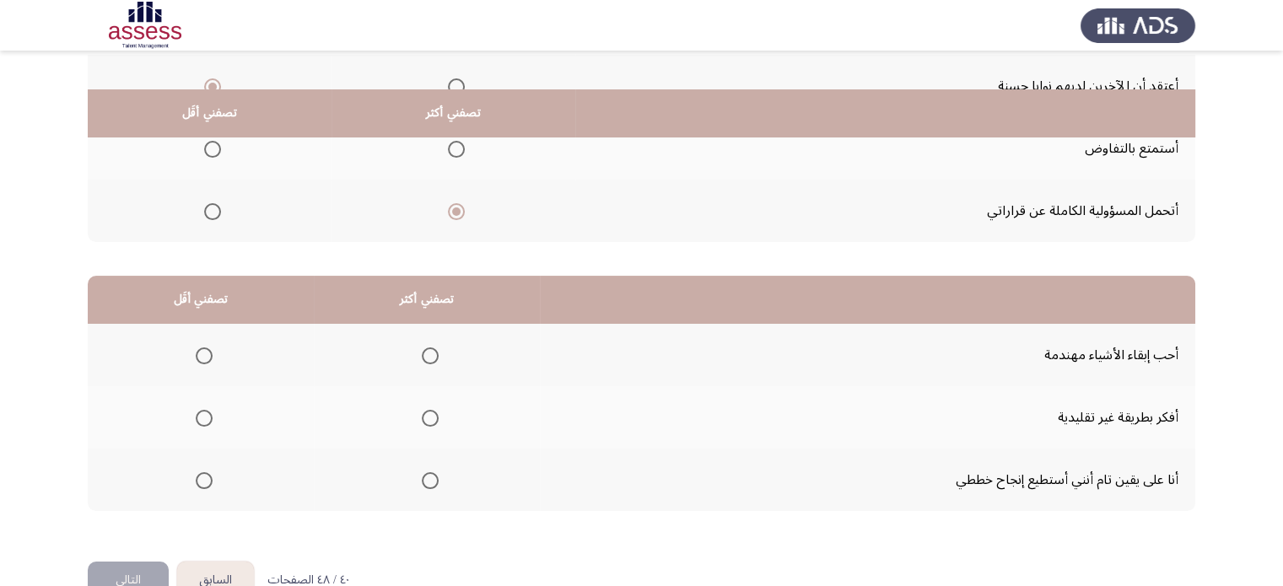
scroll to position [263, 0]
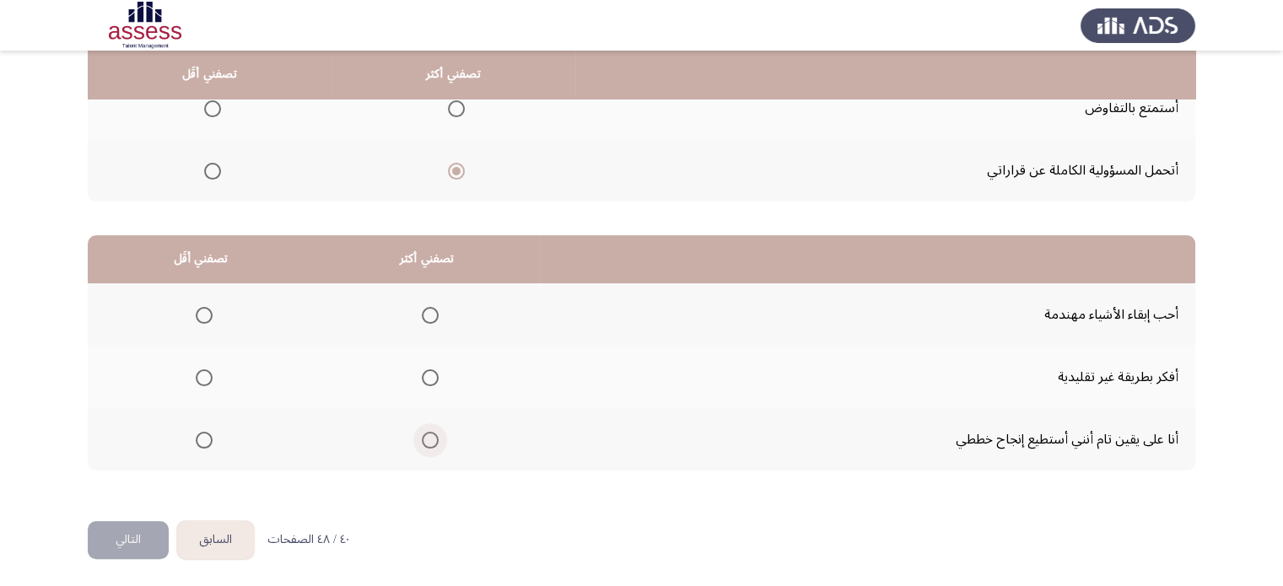
click at [428, 444] on span "Select an option" at bounding box center [430, 440] width 17 height 17
click at [428, 444] on input "Select an option" at bounding box center [430, 440] width 17 height 17
click at [207, 316] on span "Select an option" at bounding box center [204, 315] width 17 height 17
click at [207, 316] on input "Select an option" at bounding box center [204, 315] width 17 height 17
click at [110, 530] on button "التالي" at bounding box center [128, 540] width 81 height 38
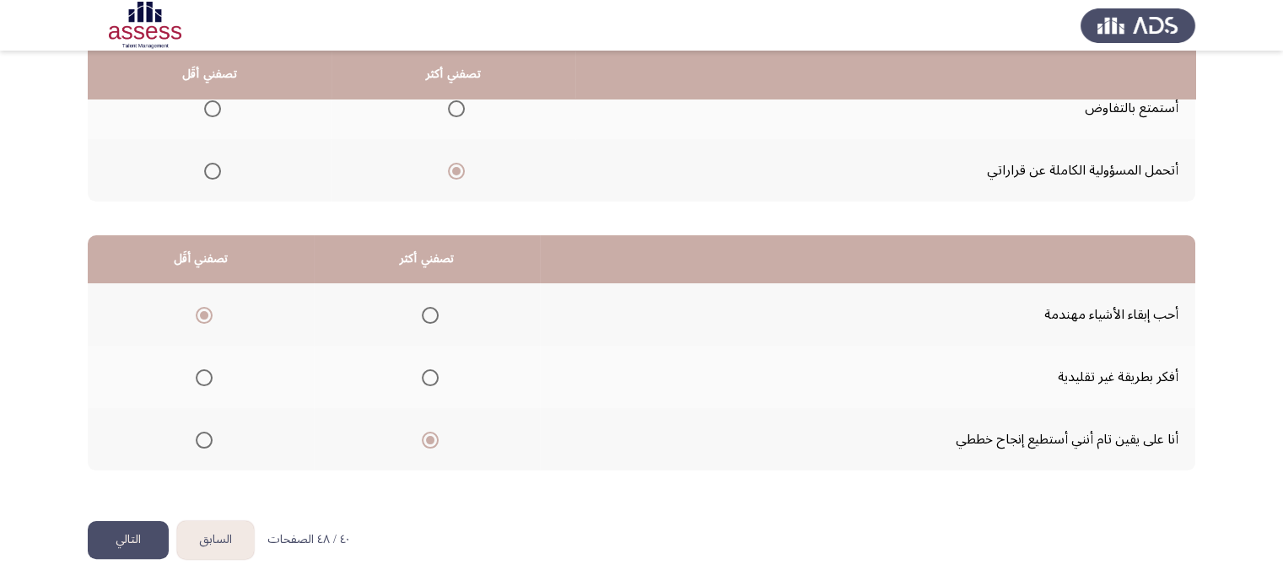
scroll to position [0, 0]
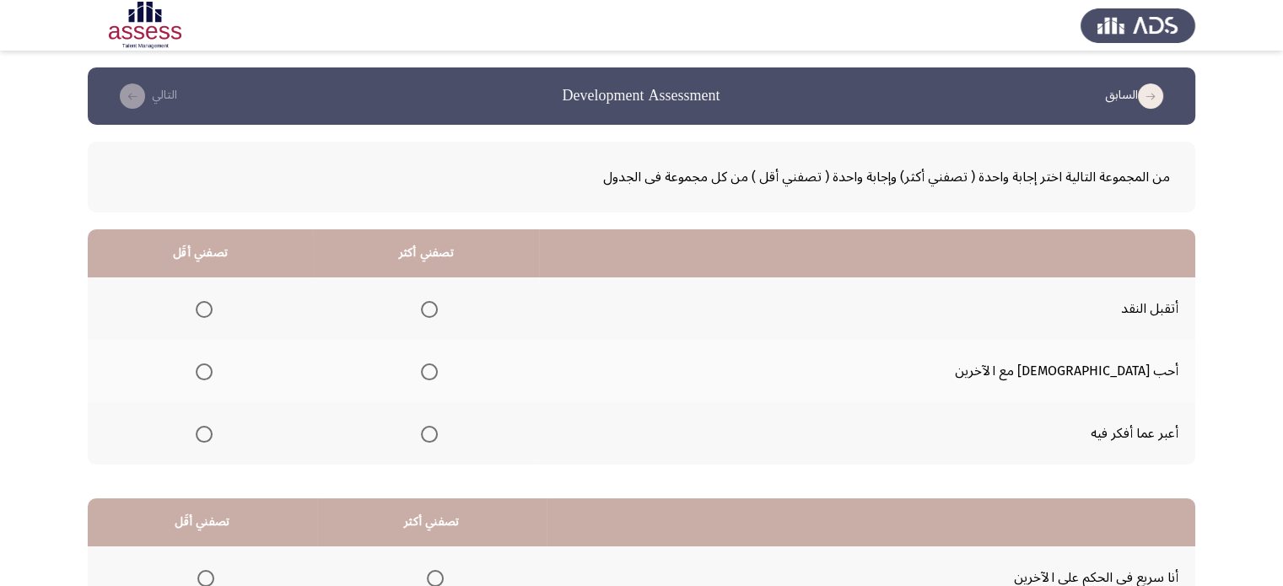
click at [438, 316] on span "Select an option" at bounding box center [429, 309] width 17 height 17
click at [438, 316] on input "Select an option" at bounding box center [429, 309] width 17 height 17
click at [213, 426] on span "Select an option" at bounding box center [204, 434] width 17 height 17
click at [213, 426] on input "Select an option" at bounding box center [204, 434] width 17 height 17
click at [16, 458] on app-assessment-container "السابق Development Assessment التالي من المجموعة التالية اختر إجابة واحدة ( تصف…" at bounding box center [641, 425] width 1283 height 717
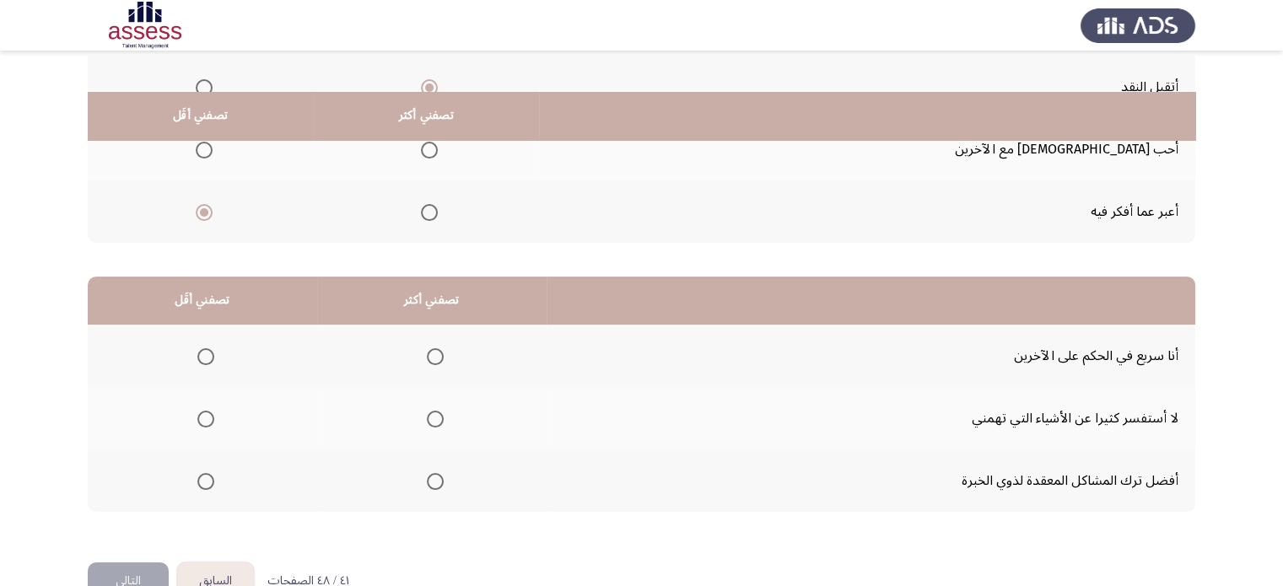
scroll to position [263, 0]
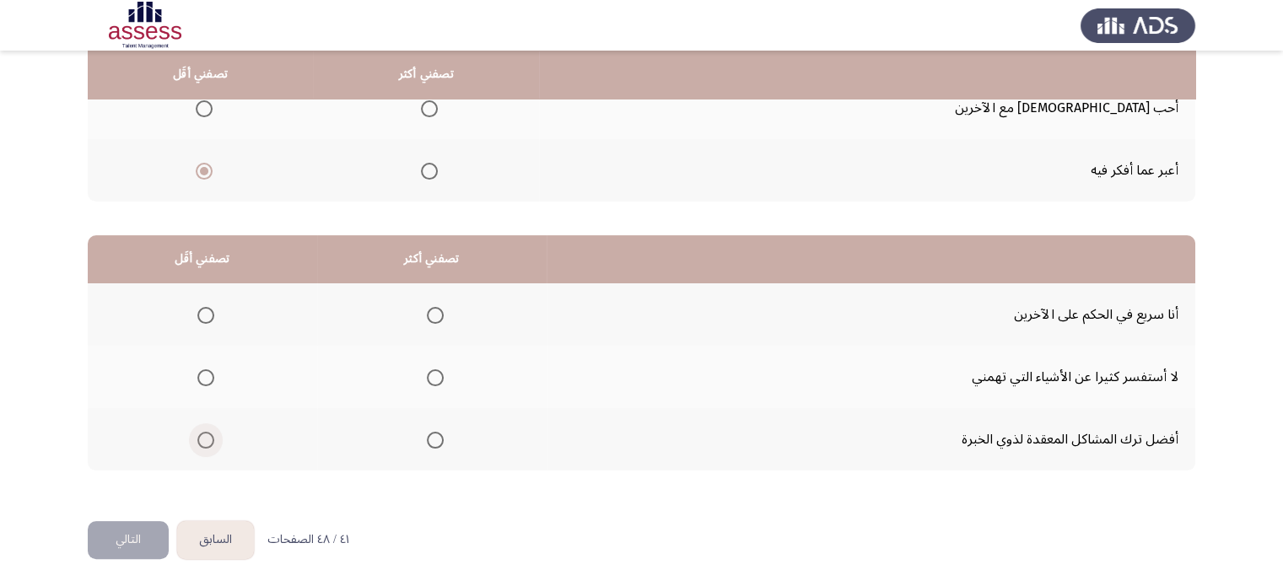
click at [213, 438] on span "Select an option" at bounding box center [205, 440] width 17 height 17
click at [213, 438] on input "Select an option" at bounding box center [205, 440] width 17 height 17
click at [438, 374] on span "Select an option" at bounding box center [435, 377] width 17 height 17
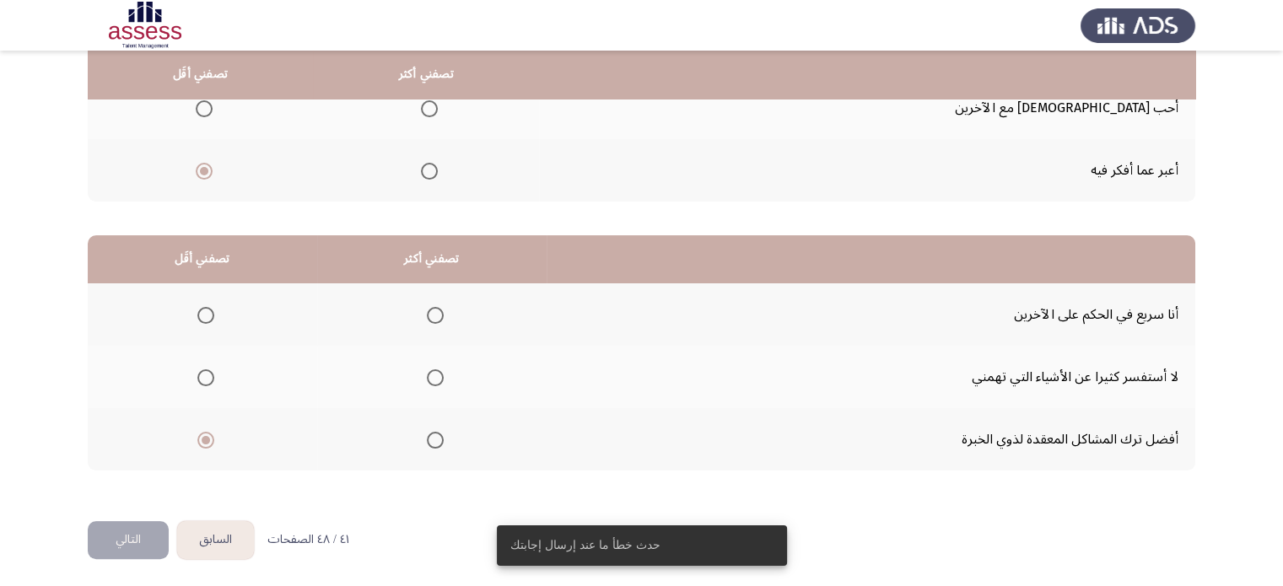
click at [439, 380] on span "Select an option" at bounding box center [435, 377] width 17 height 17
click at [439, 380] on input "Select an option" at bounding box center [435, 377] width 17 height 17
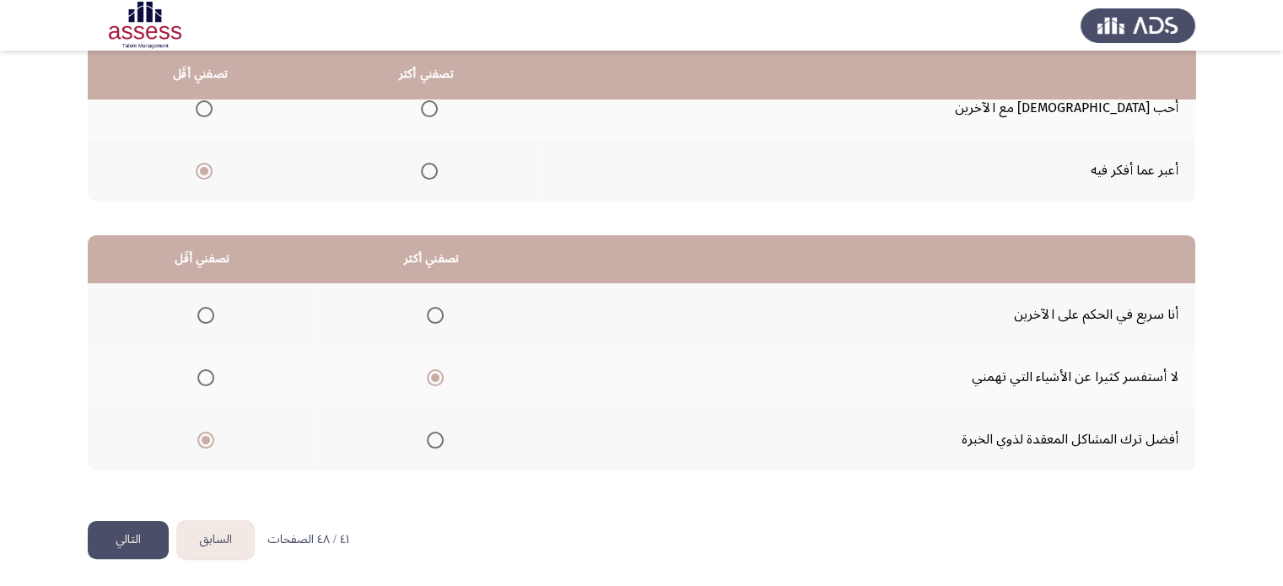
click at [138, 549] on button "التالي" at bounding box center [128, 540] width 81 height 38
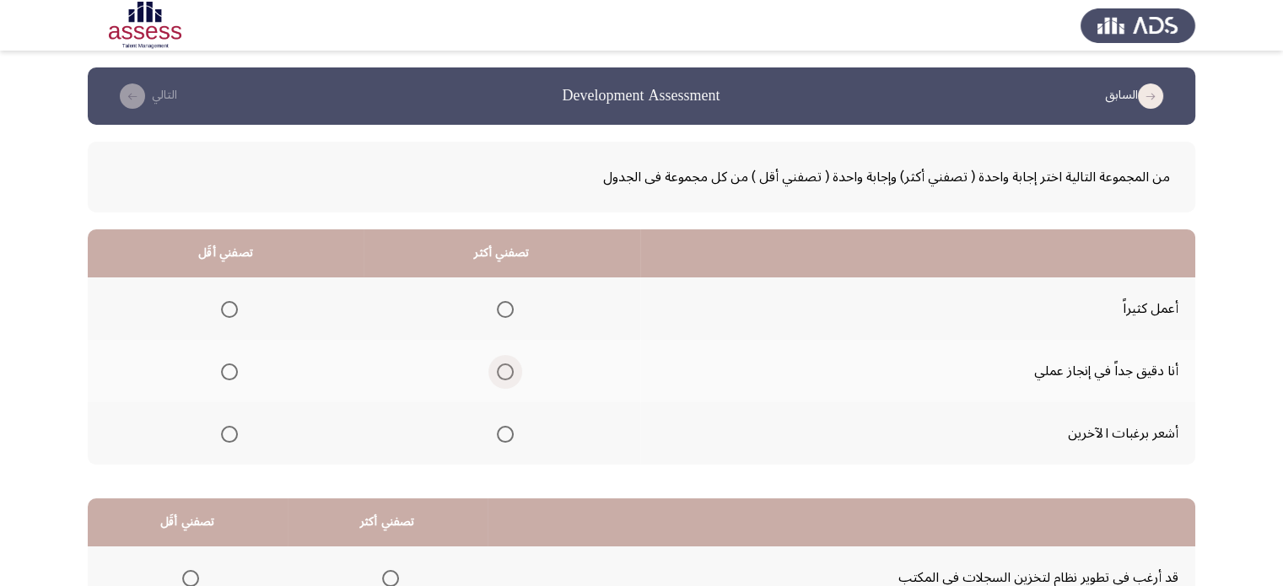
click at [497, 378] on span "Select an option" at bounding box center [505, 371] width 17 height 17
click at [497, 378] on input "Select an option" at bounding box center [505, 371] width 17 height 17
click at [221, 301] on span "Select an option" at bounding box center [229, 309] width 17 height 17
click at [221, 301] on input "Select an option" at bounding box center [229, 309] width 17 height 17
click at [78, 385] on app-assessment-container "السابق Development Assessment التالي من المجموعة التالية اختر إجابة واحدة ( تصف…" at bounding box center [641, 425] width 1283 height 717
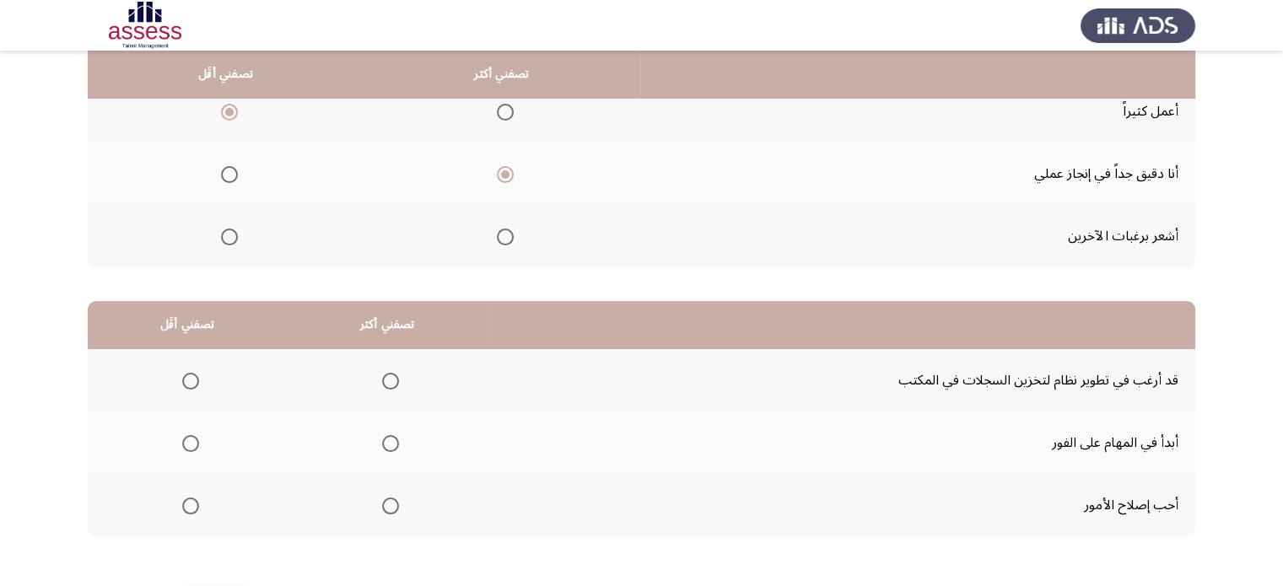
scroll to position [263, 0]
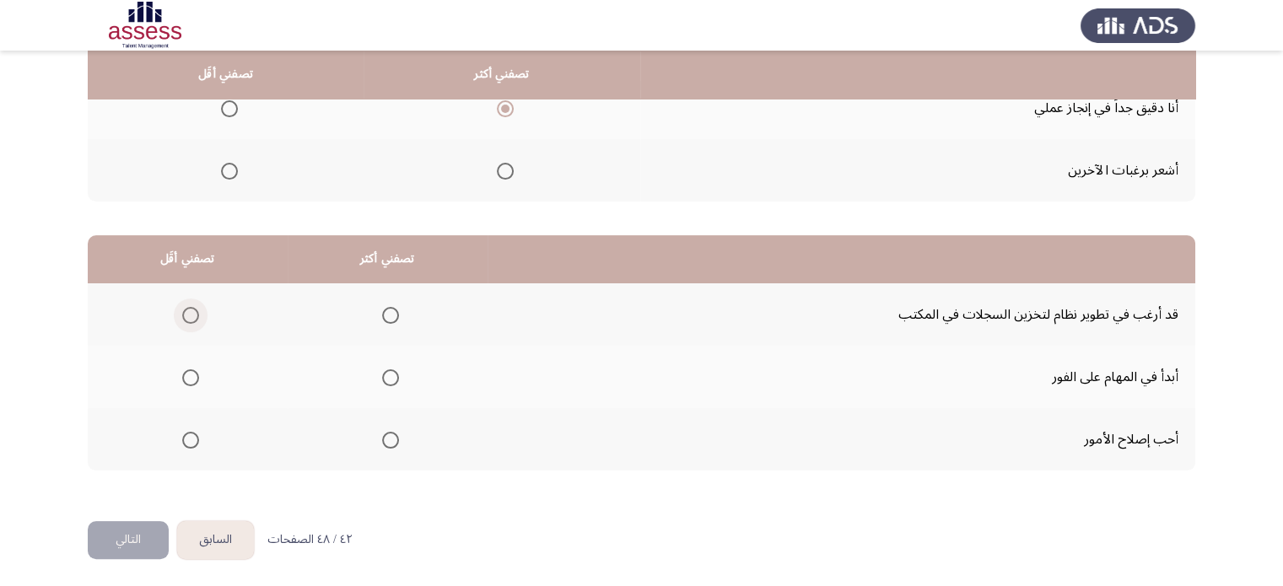
click at [189, 316] on span "Select an option" at bounding box center [190, 315] width 17 height 17
click at [189, 316] on input "Select an option" at bounding box center [190, 315] width 17 height 17
click at [385, 438] on span "Select an option" at bounding box center [390, 440] width 17 height 17
click at [385, 438] on input "Select an option" at bounding box center [390, 440] width 17 height 17
click at [148, 530] on button "التالي" at bounding box center [128, 540] width 81 height 38
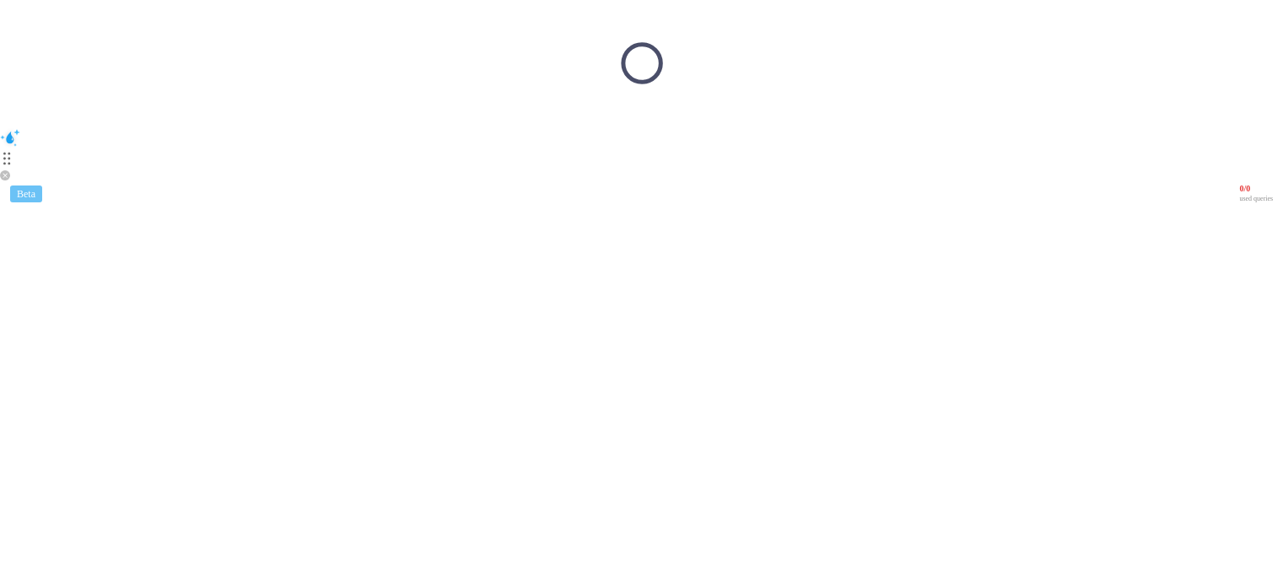
scroll to position [0, 0]
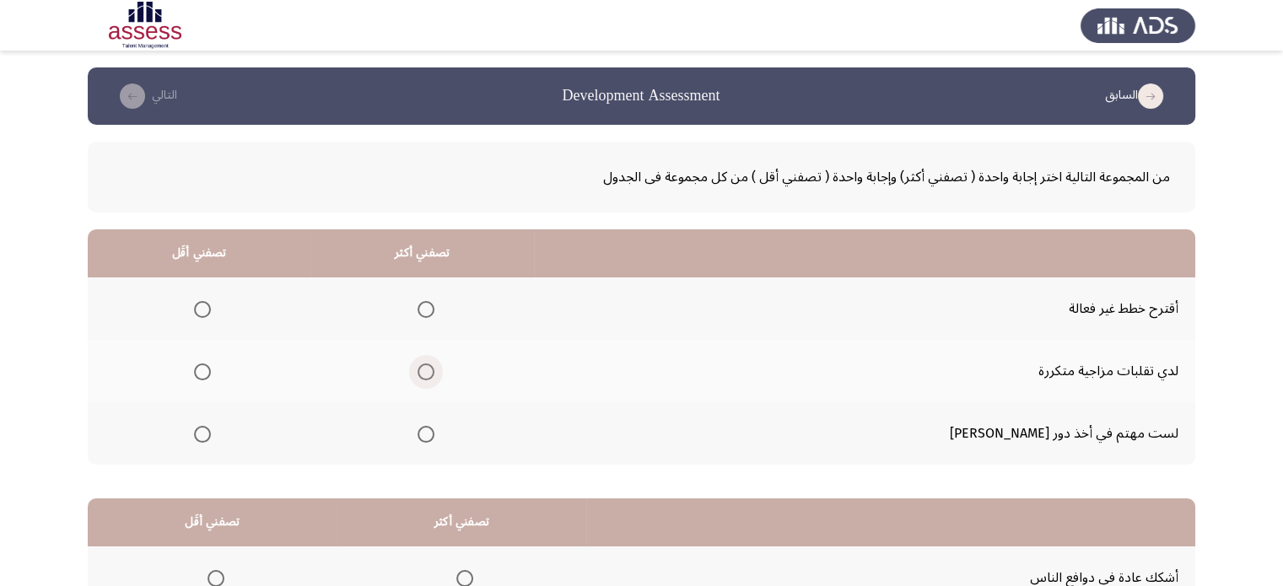
click at [434, 367] on span "Select an option" at bounding box center [425, 371] width 17 height 17
click at [434, 367] on input "Select an option" at bounding box center [425, 371] width 17 height 17
click at [211, 428] on span "Select an option" at bounding box center [202, 434] width 17 height 17
click at [211, 428] on input "Select an option" at bounding box center [202, 434] width 17 height 17
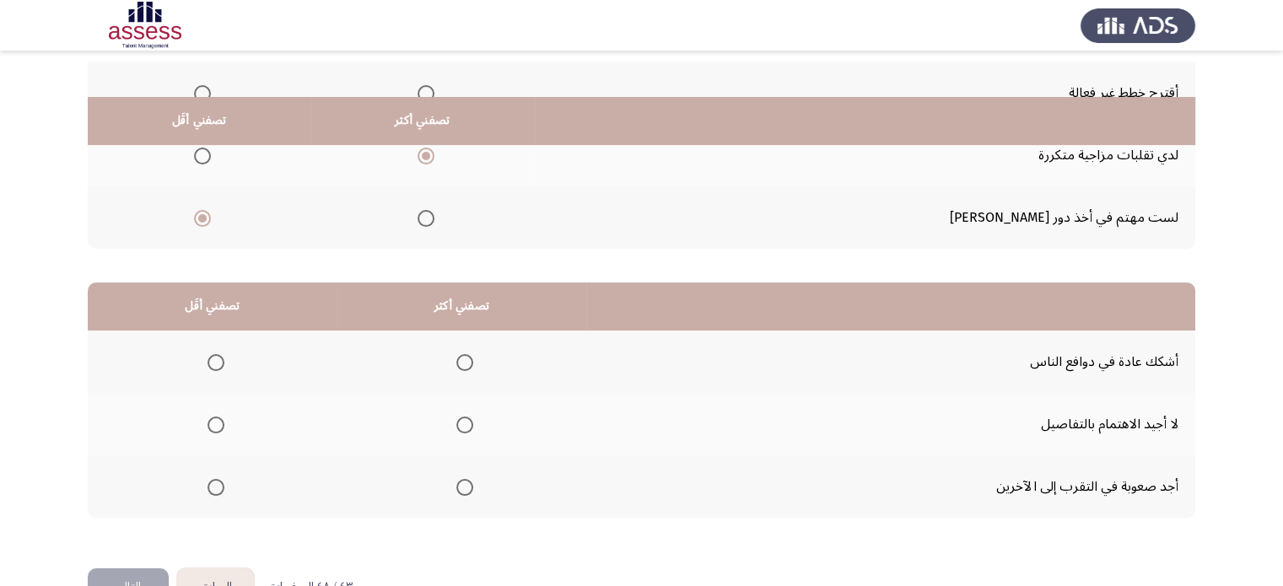
scroll to position [263, 0]
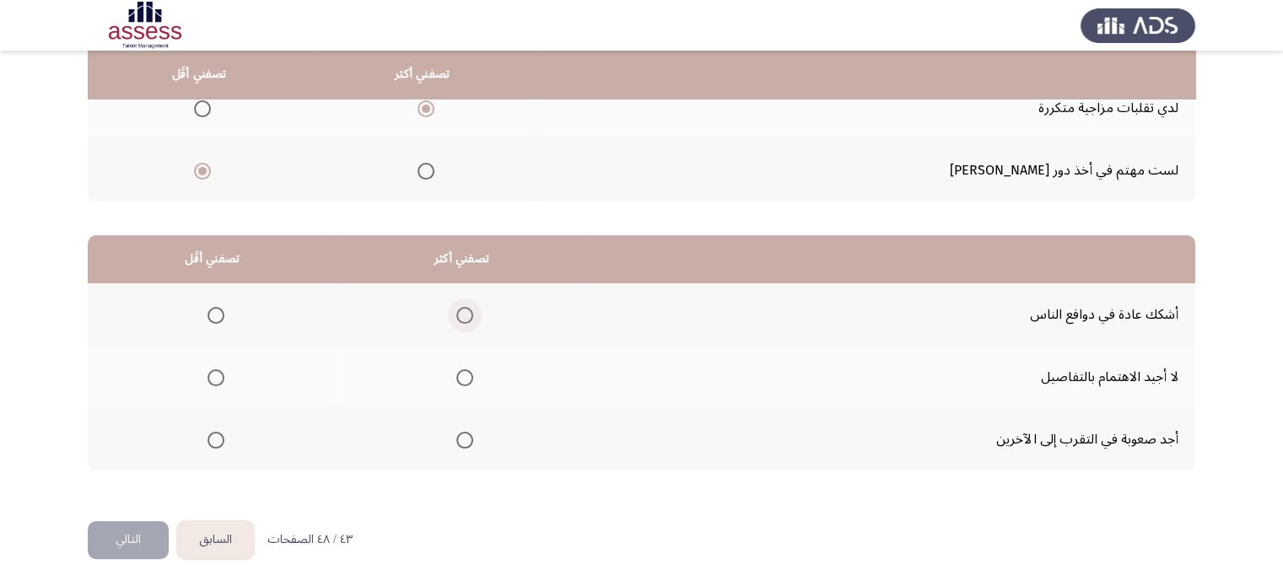
click at [466, 313] on span "Select an option" at bounding box center [464, 315] width 17 height 17
click at [466, 313] on input "Select an option" at bounding box center [464, 315] width 17 height 17
click at [211, 436] on span "Select an option" at bounding box center [215, 440] width 17 height 17
click at [211, 436] on input "Select an option" at bounding box center [215, 440] width 17 height 17
click at [120, 539] on button "التالي" at bounding box center [128, 540] width 81 height 38
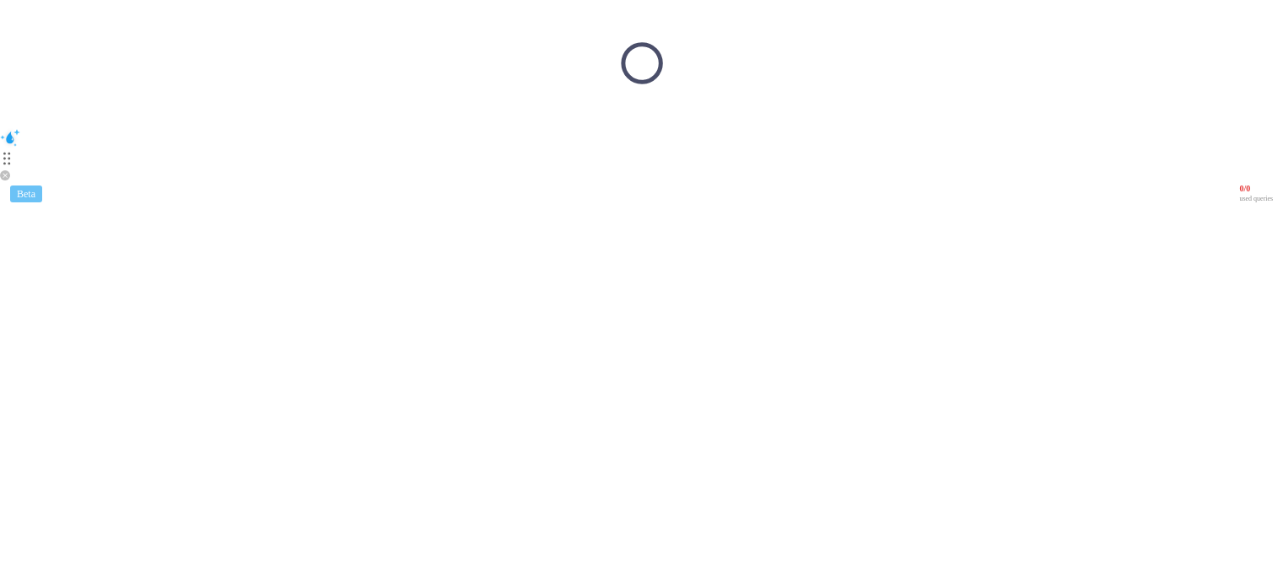
scroll to position [0, 0]
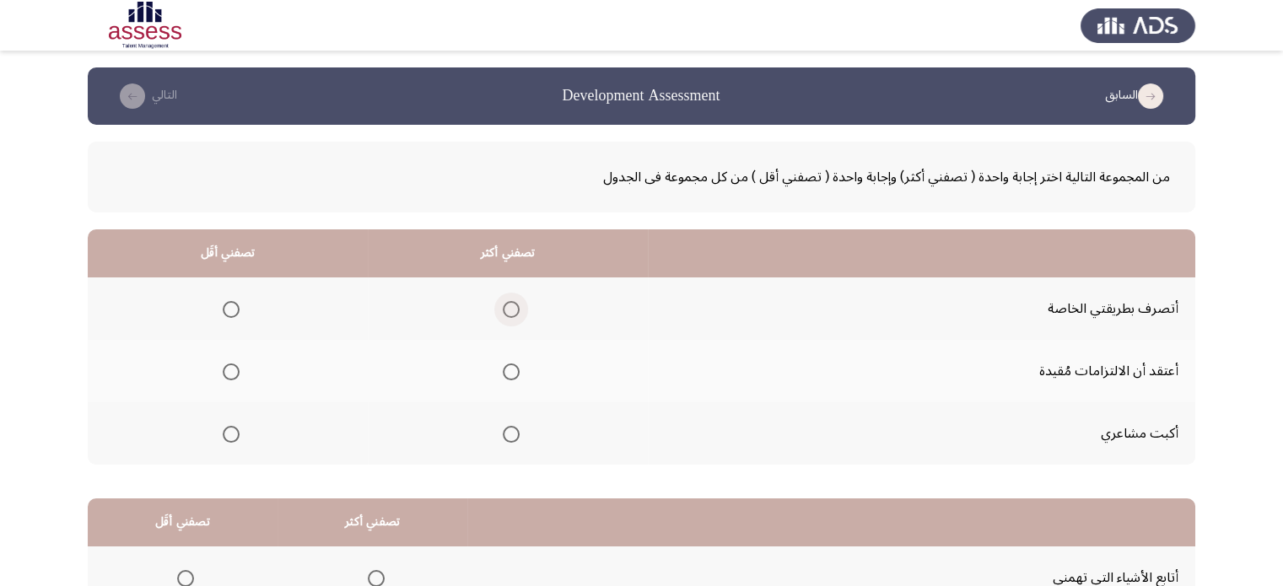
click at [509, 309] on span "Select an option" at bounding box center [511, 309] width 17 height 17
click at [509, 309] on input "Select an option" at bounding box center [511, 309] width 17 height 17
click at [229, 376] on span "Select an option" at bounding box center [231, 371] width 17 height 17
click at [229, 376] on input "Select an option" at bounding box center [231, 371] width 17 height 17
click at [0, 440] on app-assessment-container "السابق Development Assessment التالي من المجموعة التالية اختر إجابة واحدة ( تصف…" at bounding box center [641, 425] width 1283 height 717
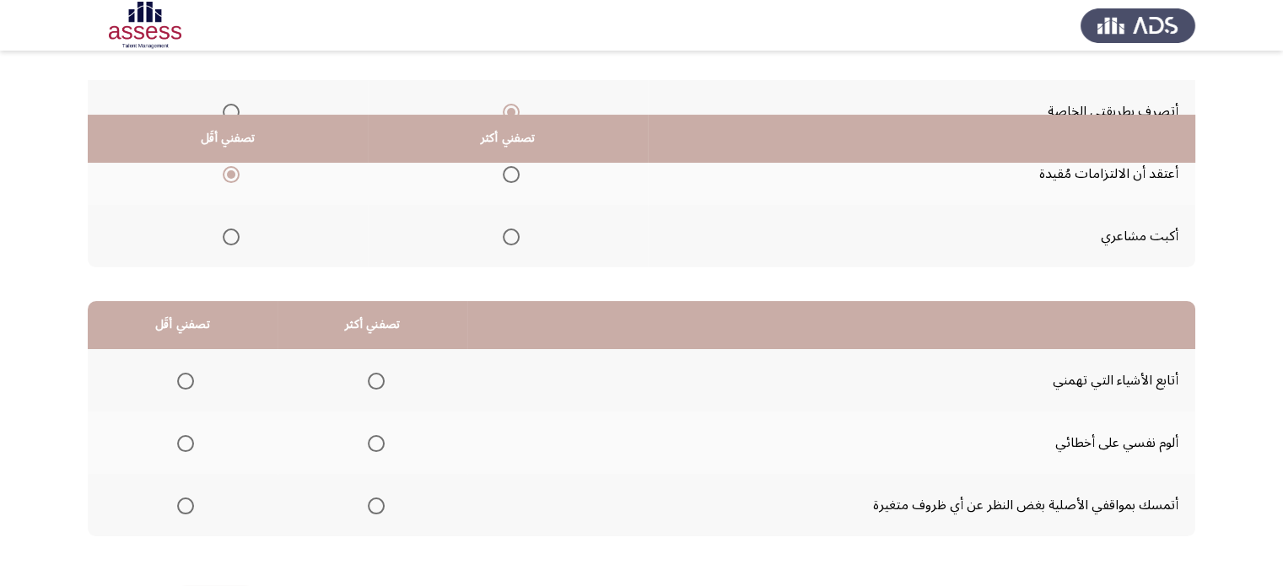
scroll to position [263, 0]
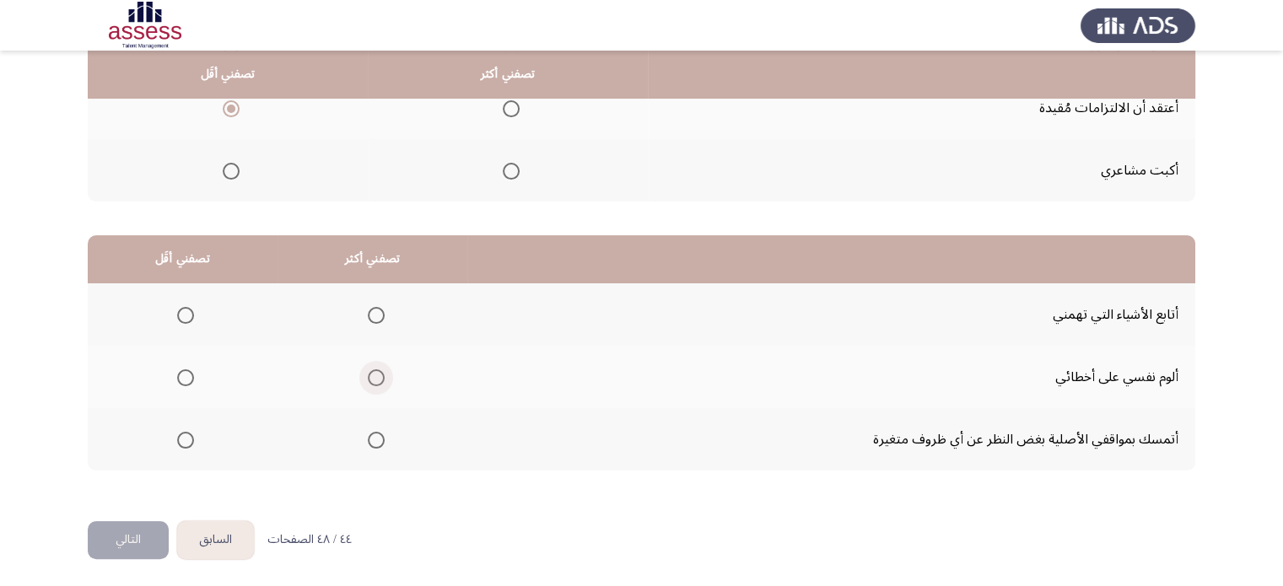
click at [374, 377] on span "Select an option" at bounding box center [376, 377] width 17 height 17
click at [374, 377] on input "Select an option" at bounding box center [376, 377] width 17 height 17
click at [190, 439] on span "Select an option" at bounding box center [185, 440] width 17 height 17
click at [190, 439] on input "Select an option" at bounding box center [185, 440] width 17 height 17
click at [116, 532] on button "التالي" at bounding box center [128, 540] width 81 height 38
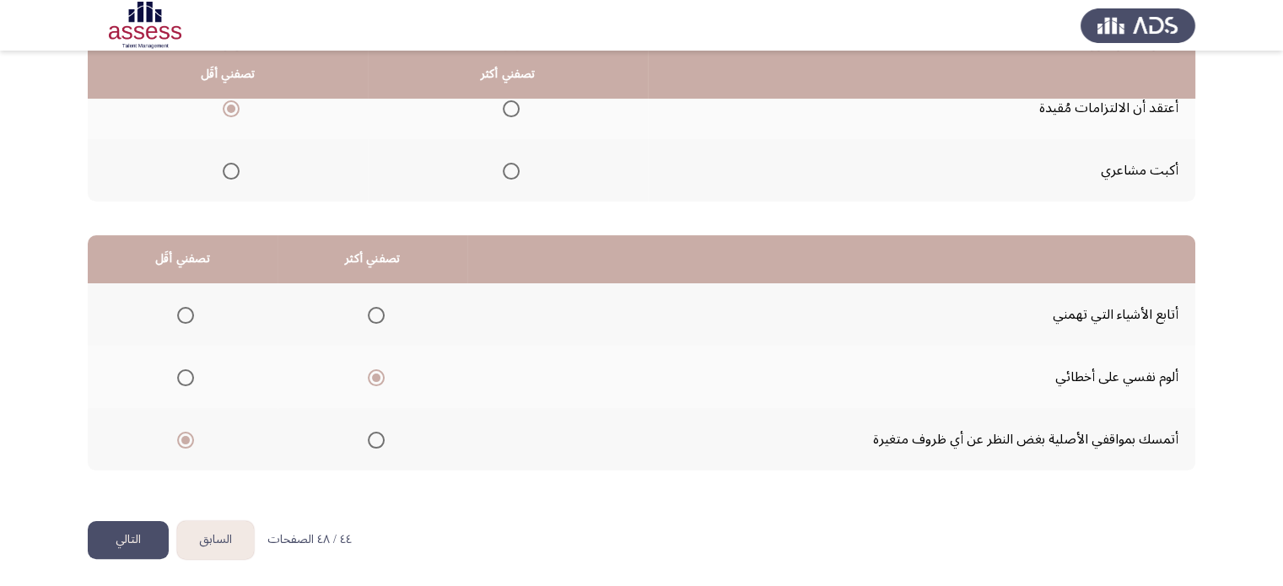
scroll to position [0, 0]
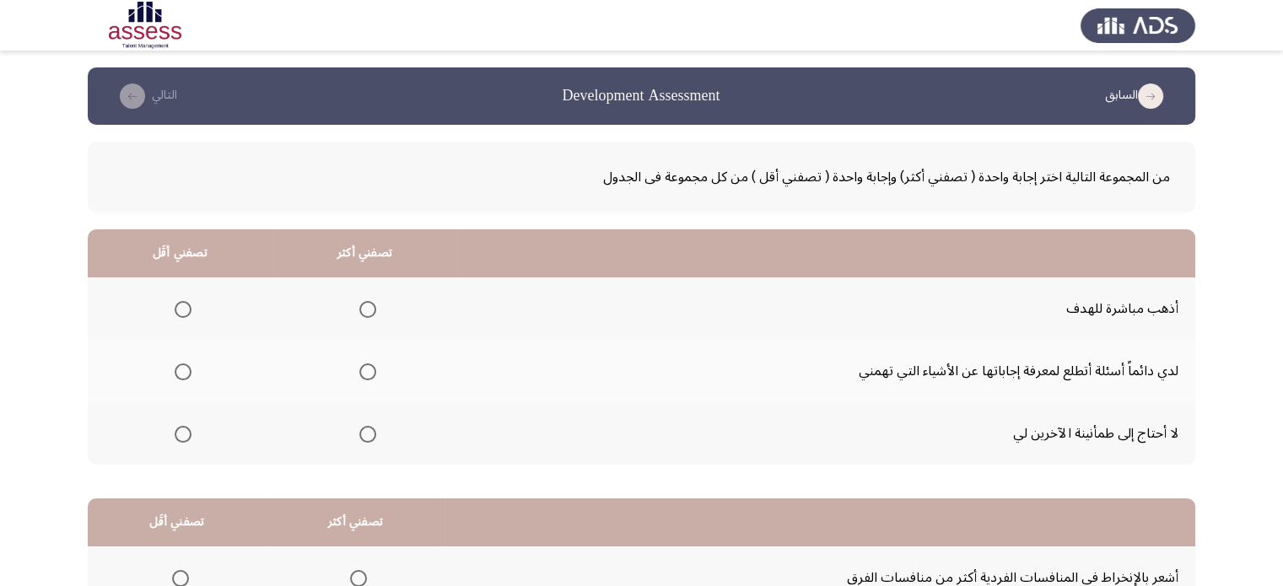
click at [374, 373] on span "Select an option" at bounding box center [367, 371] width 17 height 17
click at [374, 373] on input "Select an option" at bounding box center [367, 371] width 17 height 17
click at [189, 434] on span "Select an option" at bounding box center [183, 434] width 17 height 17
click at [189, 434] on input "Select an option" at bounding box center [183, 434] width 17 height 17
click at [55, 428] on app-assessment-container "السابق Development Assessment التالي من المجموعة التالية اختر إجابة واحدة ( تصف…" at bounding box center [641, 425] width 1283 height 717
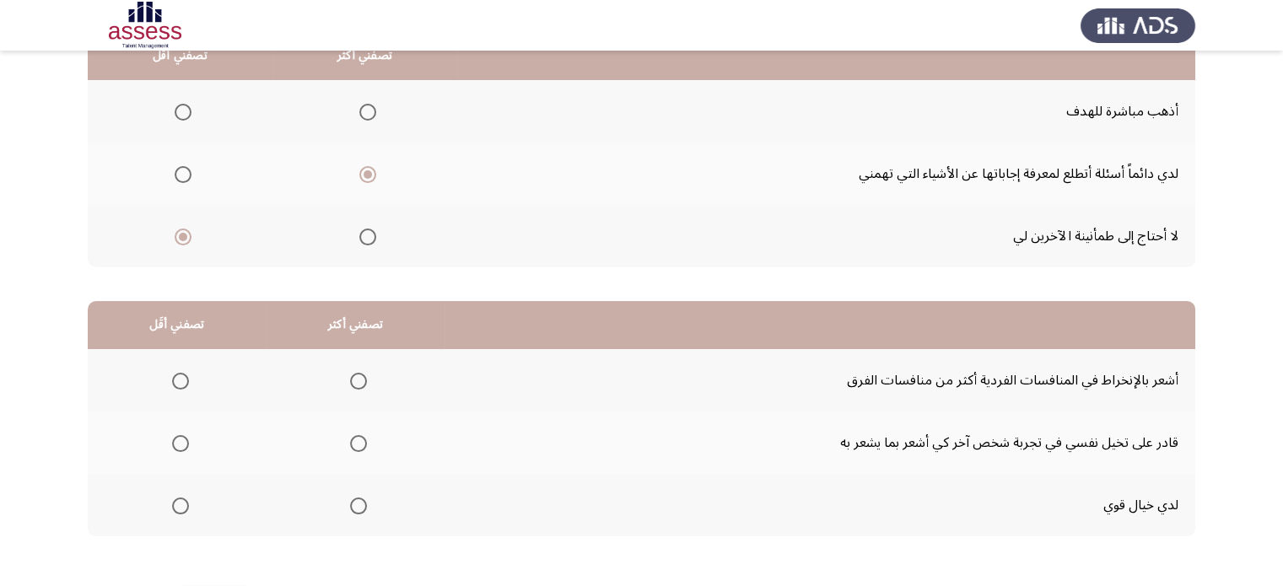
scroll to position [263, 0]
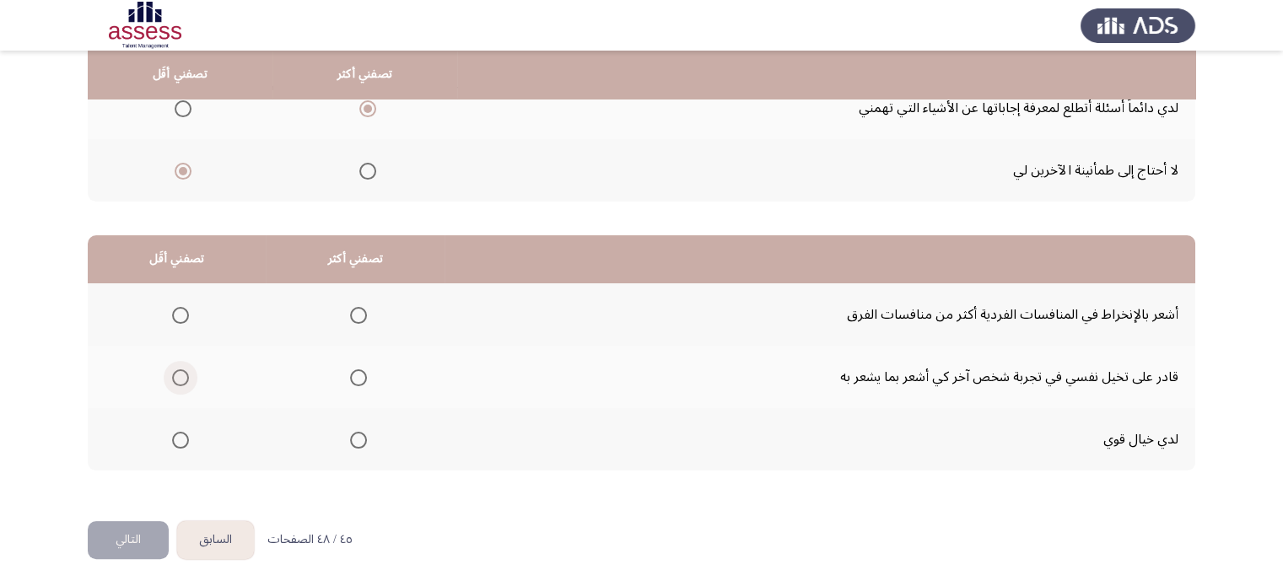
click at [170, 375] on label "Select an option" at bounding box center [177, 377] width 24 height 17
click at [172, 375] on input "Select an option" at bounding box center [180, 377] width 17 height 17
click at [359, 432] on span "Select an option" at bounding box center [358, 440] width 17 height 17
click at [359, 432] on input "Select an option" at bounding box center [358, 440] width 17 height 17
click at [148, 540] on button "التالي" at bounding box center [128, 540] width 81 height 38
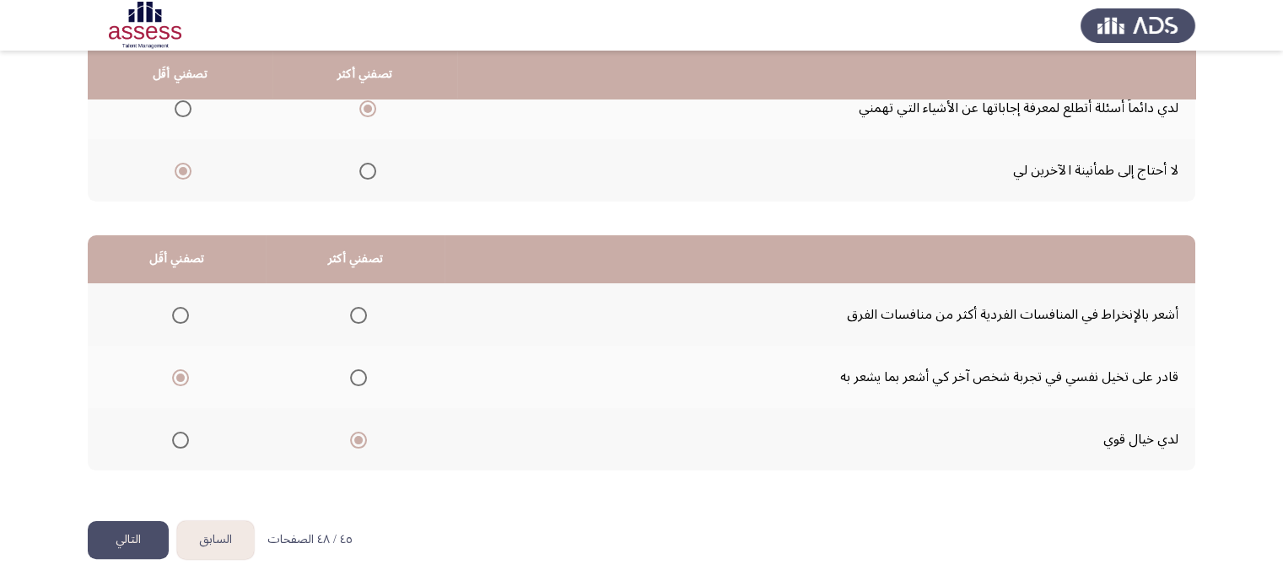
scroll to position [0, 0]
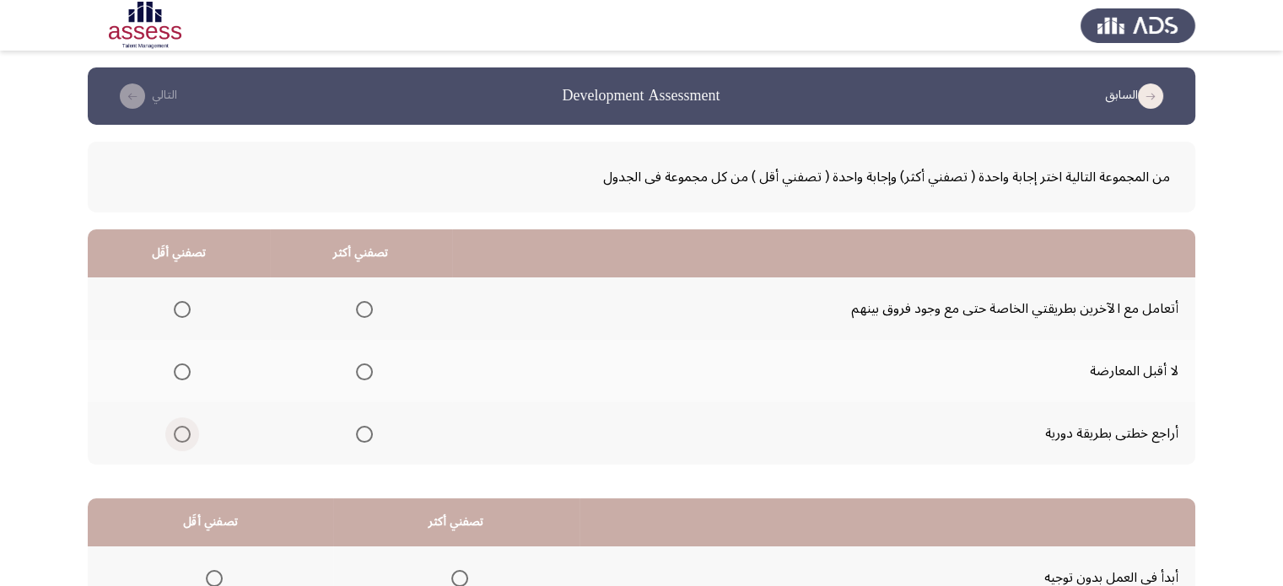
click at [181, 433] on span "Select an option" at bounding box center [182, 434] width 17 height 17
click at [181, 433] on input "Select an option" at bounding box center [182, 434] width 17 height 17
click at [371, 309] on span "Select an option" at bounding box center [364, 309] width 17 height 17
click at [371, 309] on input "Select an option" at bounding box center [364, 309] width 17 height 17
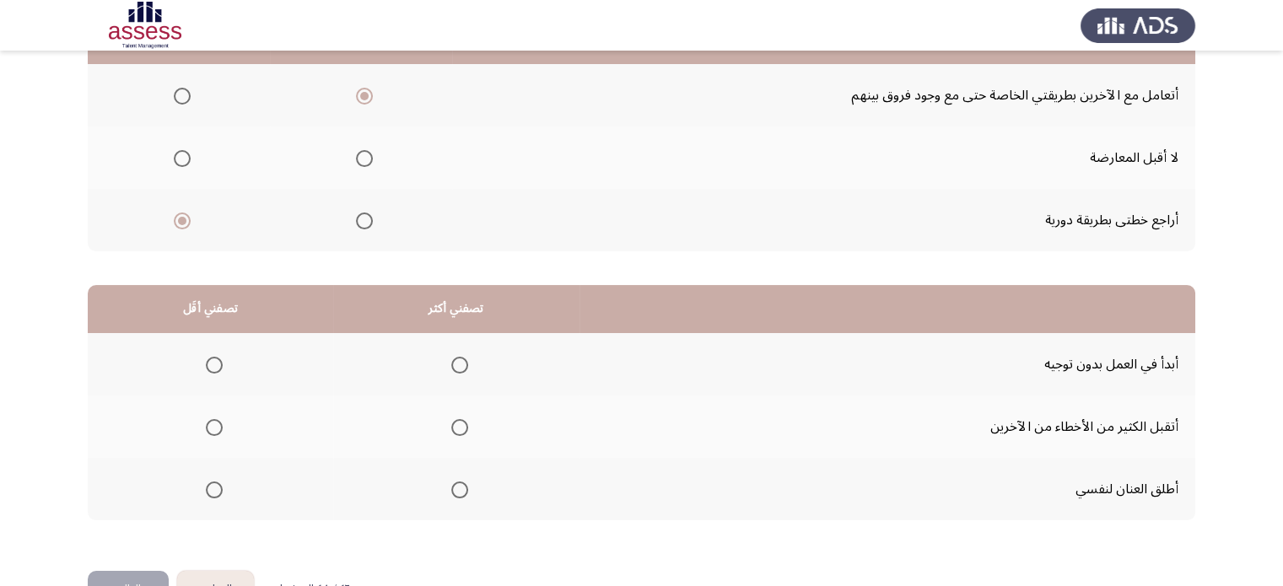
scroll to position [263, 0]
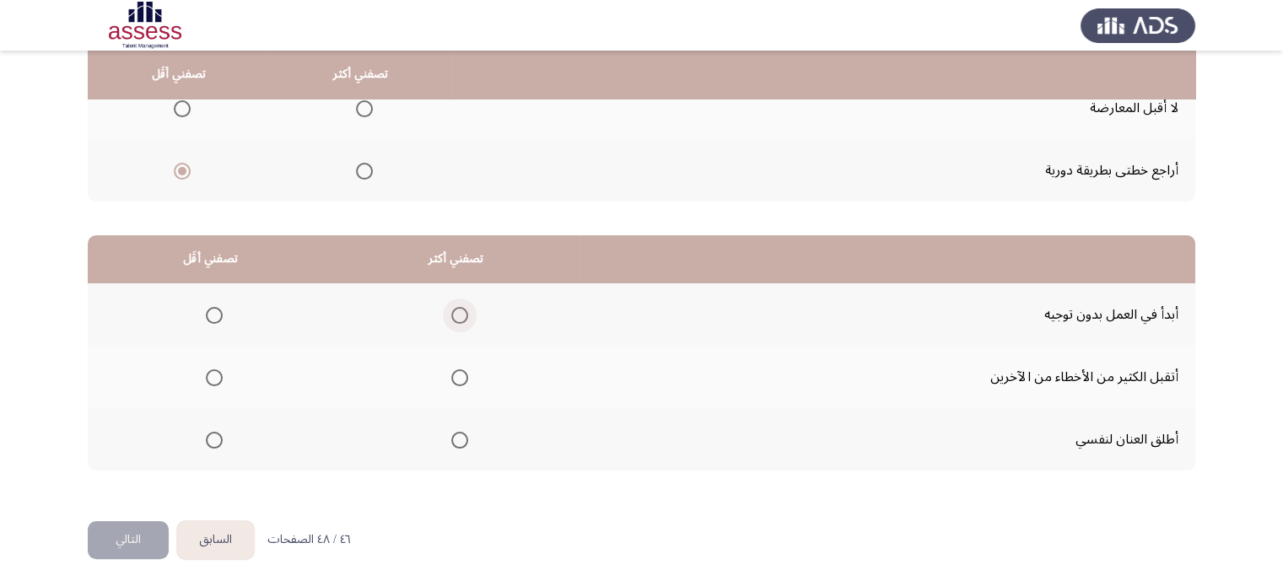
click at [452, 317] on span "Select an option" at bounding box center [459, 315] width 17 height 17
click at [452, 317] on input "Select an option" at bounding box center [459, 315] width 17 height 17
click at [208, 376] on span "Select an option" at bounding box center [214, 377] width 17 height 17
click at [208, 376] on input "Select an option" at bounding box center [214, 377] width 17 height 17
click at [117, 523] on button "التالي" at bounding box center [128, 540] width 81 height 38
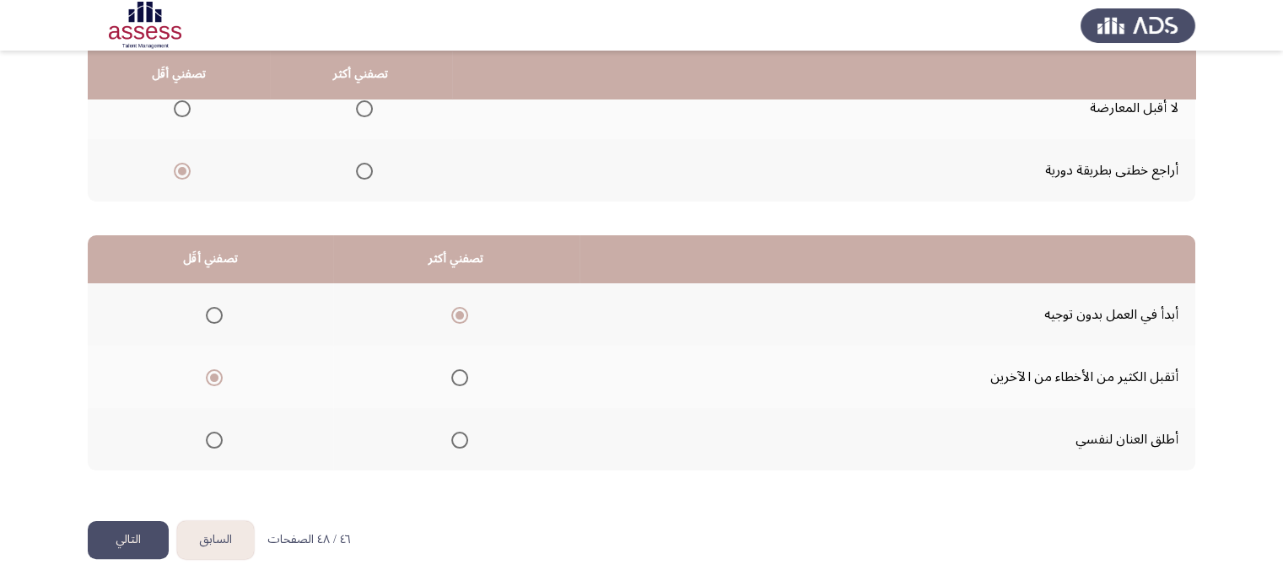
scroll to position [0, 0]
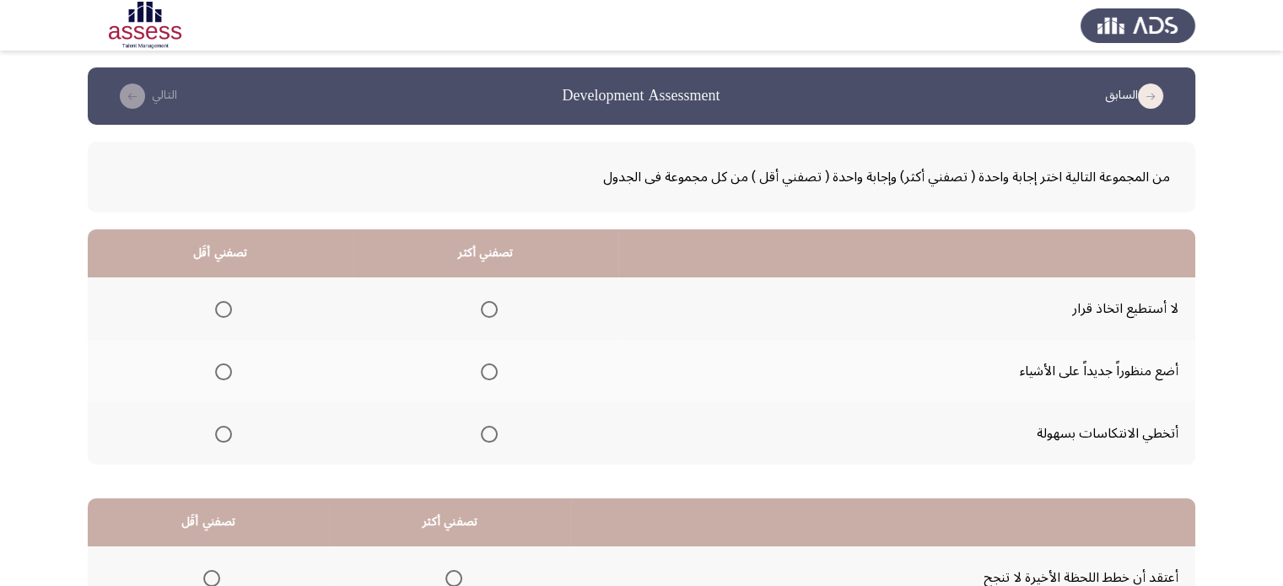
click at [495, 371] on th at bounding box center [486, 371] width 266 height 62
click at [474, 369] on label "Select an option" at bounding box center [486, 371] width 24 height 17
click at [481, 369] on input "Select an option" at bounding box center [489, 371] width 17 height 17
click at [228, 428] on span "Select an option" at bounding box center [223, 434] width 17 height 17
click at [228, 428] on input "Select an option" at bounding box center [223, 434] width 17 height 17
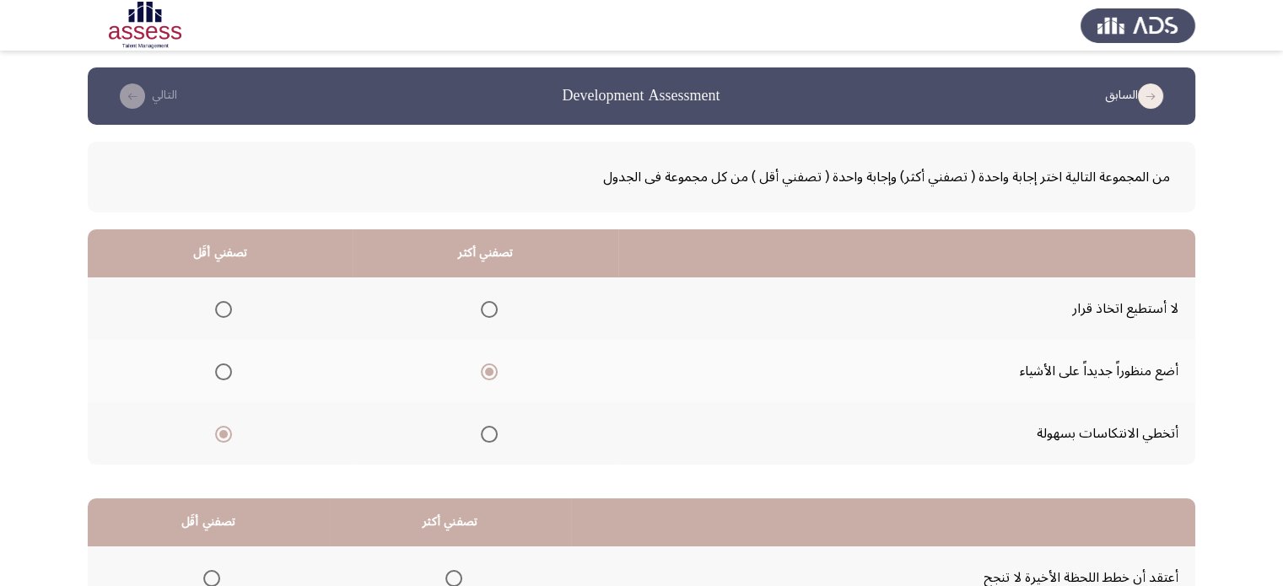
click at [42, 396] on app-assessment-container "السابق Development Assessment التالي من المجموعة التالية اختر إجابة واحدة ( تصف…" at bounding box center [641, 425] width 1283 height 717
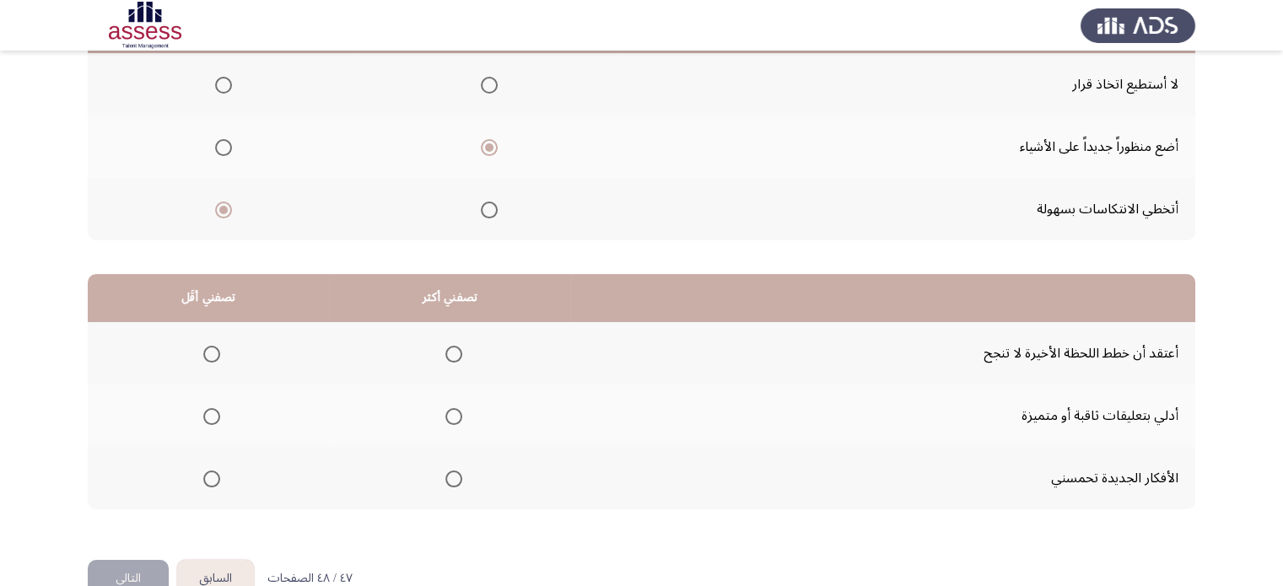
scroll to position [263, 0]
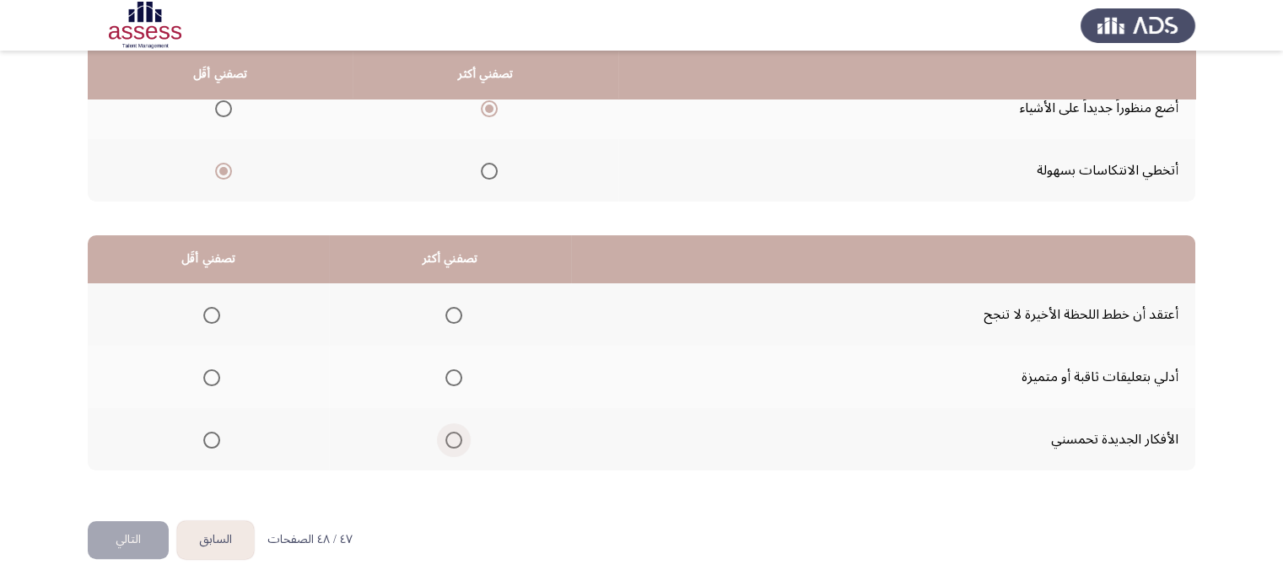
click at [452, 440] on span "Select an option" at bounding box center [453, 440] width 17 height 17
click at [452, 440] on input "Select an option" at bounding box center [453, 440] width 17 height 17
click at [213, 374] on span "Select an option" at bounding box center [211, 377] width 17 height 17
click at [213, 374] on input "Select an option" at bounding box center [211, 377] width 17 height 17
click at [111, 529] on button "التالي" at bounding box center [128, 540] width 81 height 38
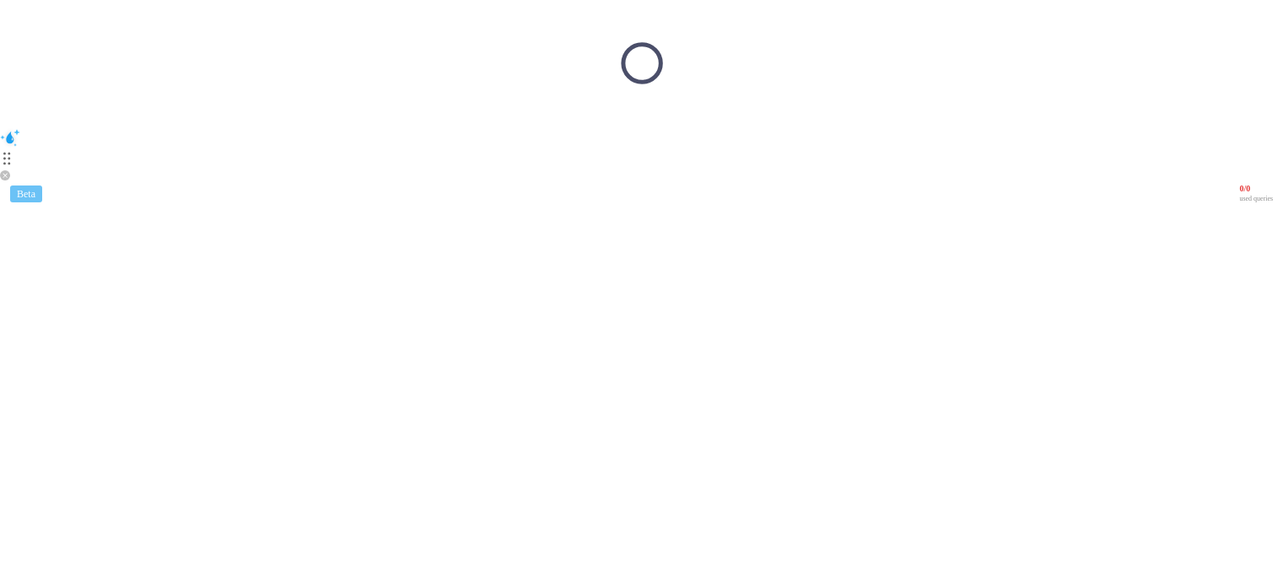
scroll to position [0, 0]
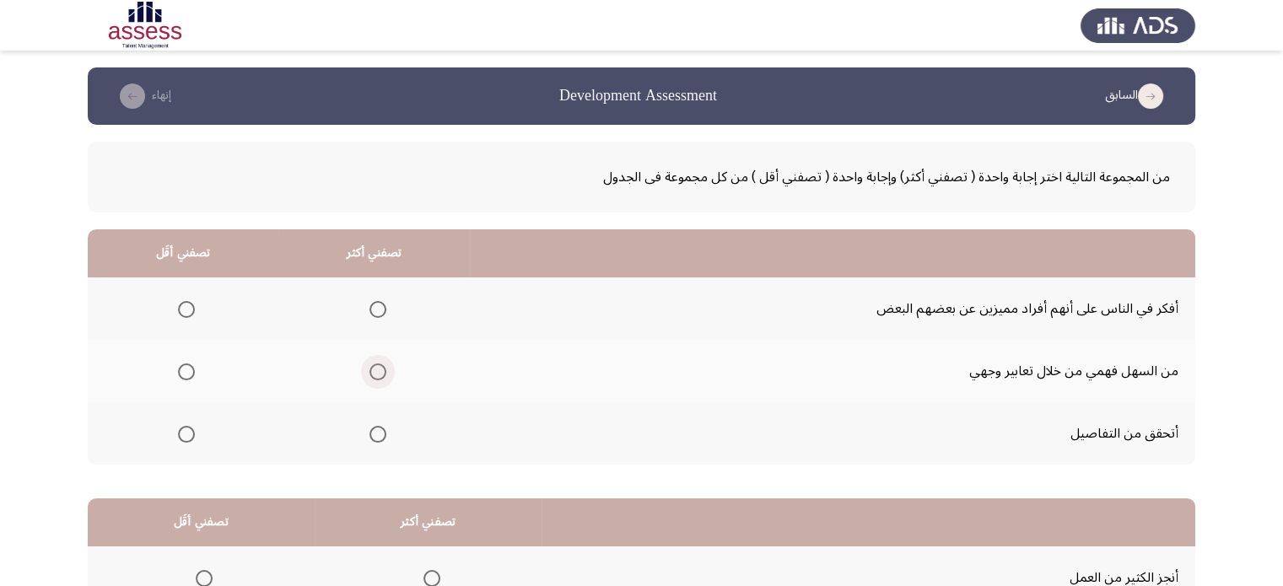
click at [382, 367] on span "Select an option" at bounding box center [377, 371] width 17 height 17
click at [382, 367] on input "Select an option" at bounding box center [377, 371] width 17 height 17
click at [187, 430] on span "Select an option" at bounding box center [186, 434] width 17 height 17
click at [187, 430] on input "Select an option" at bounding box center [186, 434] width 17 height 17
click at [57, 476] on app-assessment-container "السابق Development Assessment إنهاء من المجموعة التالية اختر إجابة واحدة ( تصفن…" at bounding box center [641, 425] width 1283 height 717
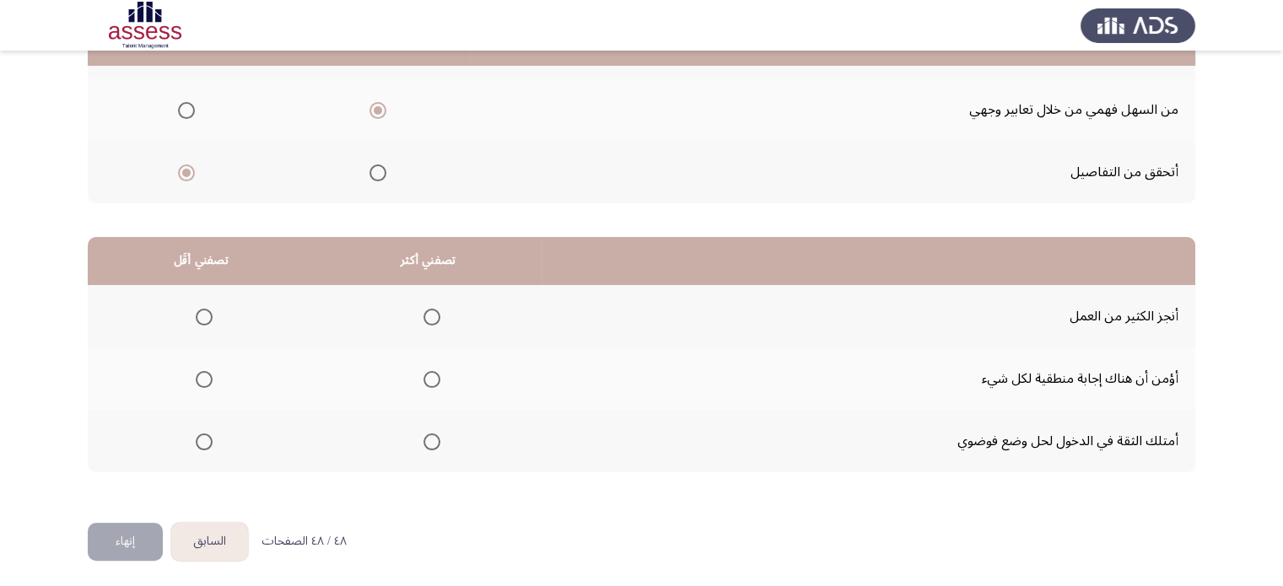
scroll to position [263, 0]
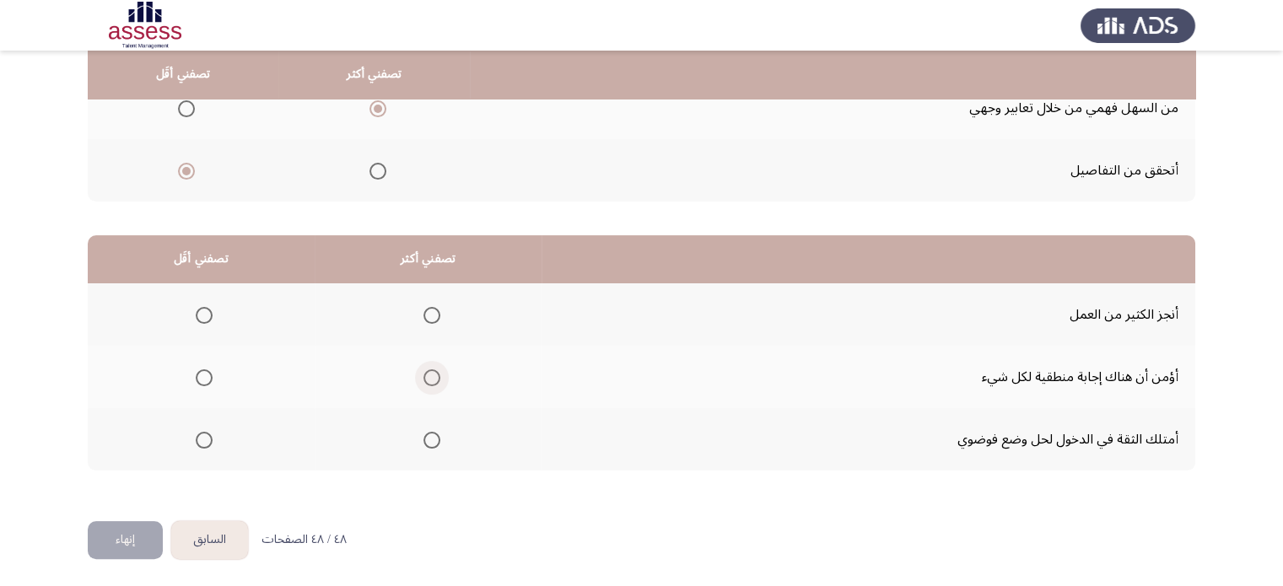
click at [435, 378] on span "Select an option" at bounding box center [431, 377] width 17 height 17
click at [435, 378] on input "Select an option" at bounding box center [431, 377] width 17 height 17
click at [203, 317] on span "Select an option" at bounding box center [204, 315] width 17 height 17
click at [203, 317] on input "Select an option" at bounding box center [204, 315] width 17 height 17
click at [132, 543] on button "إنهاء" at bounding box center [125, 540] width 75 height 38
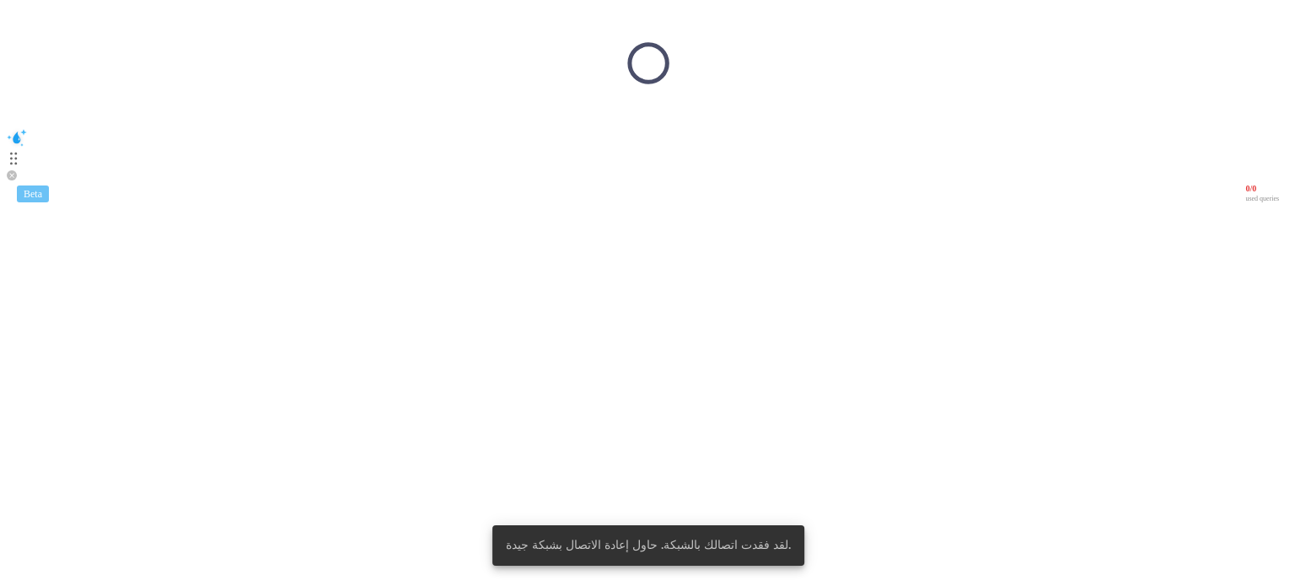
scroll to position [0, 0]
